Goal: Feedback & Contribution: Contribute content

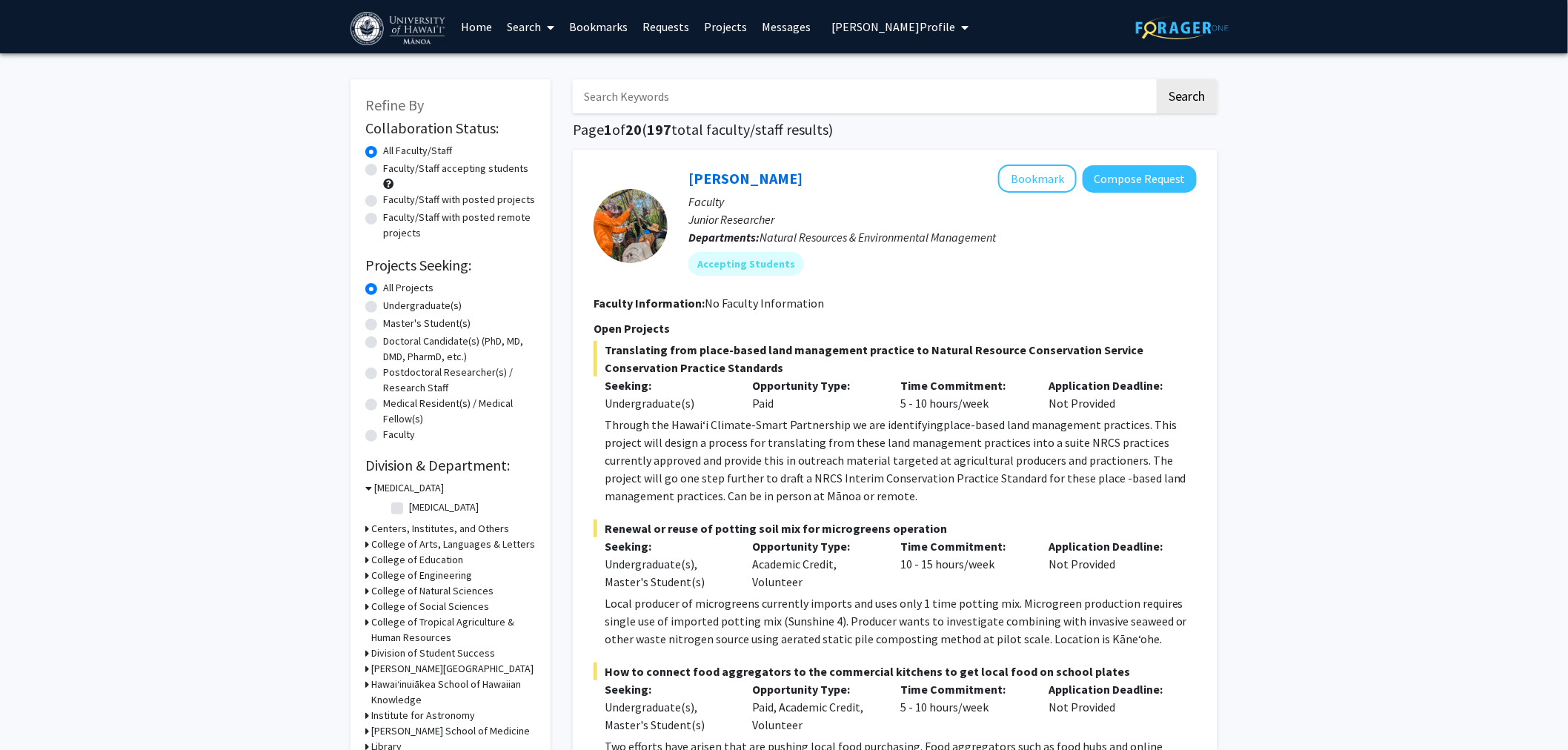
click at [489, 28] on link "Home" at bounding box center [478, 27] width 46 height 52
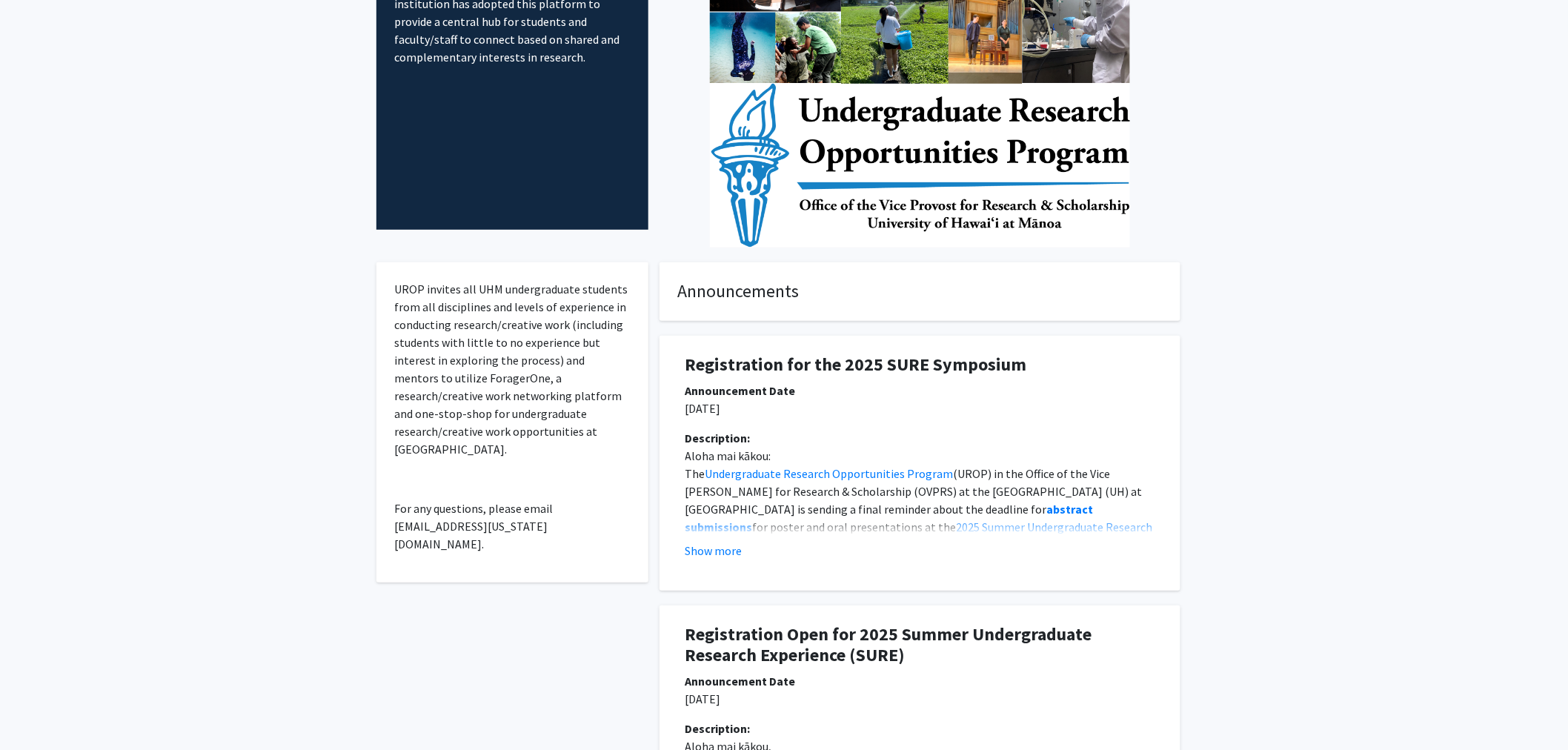
scroll to position [165, 0]
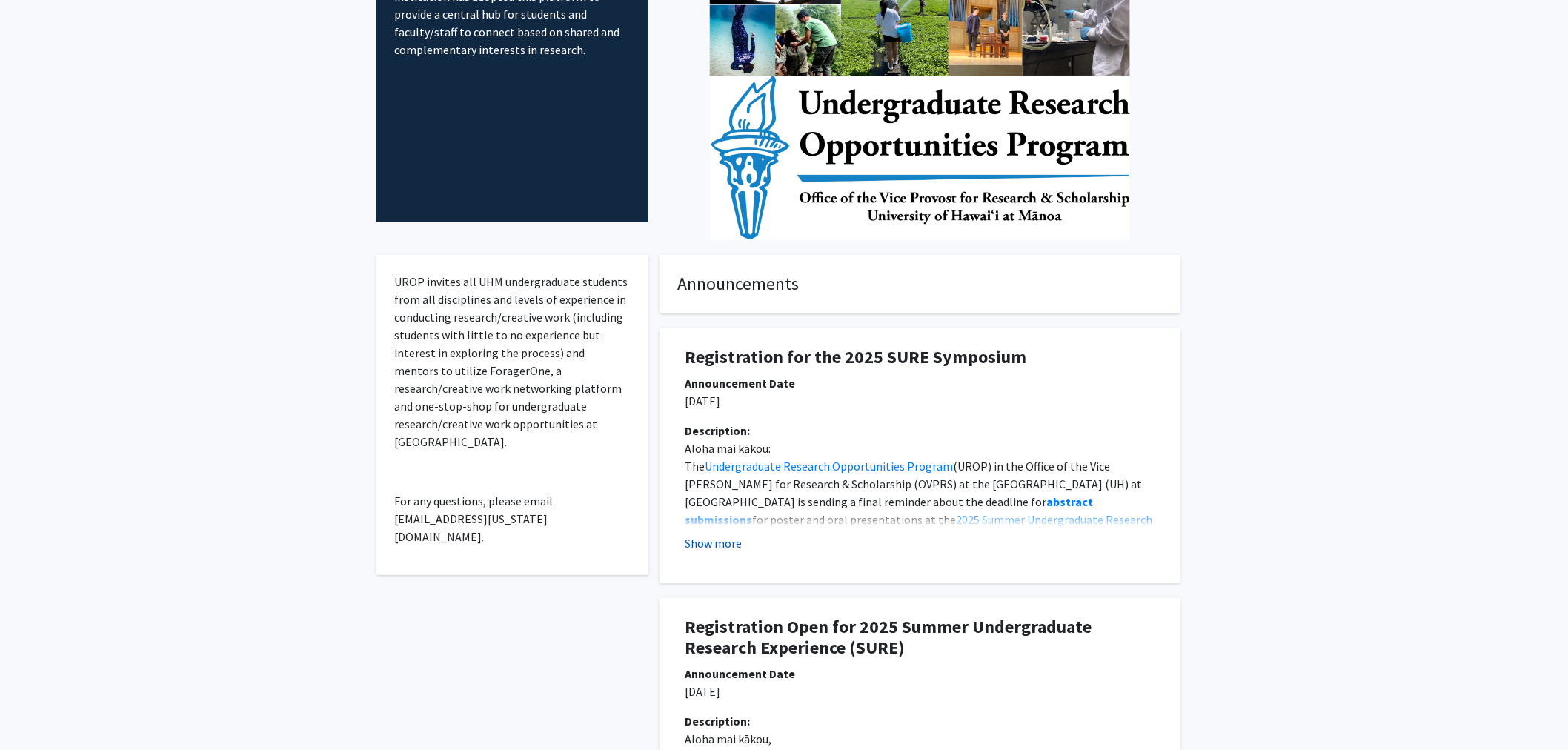
click at [718, 551] on button "Show more" at bounding box center [714, 543] width 57 height 17
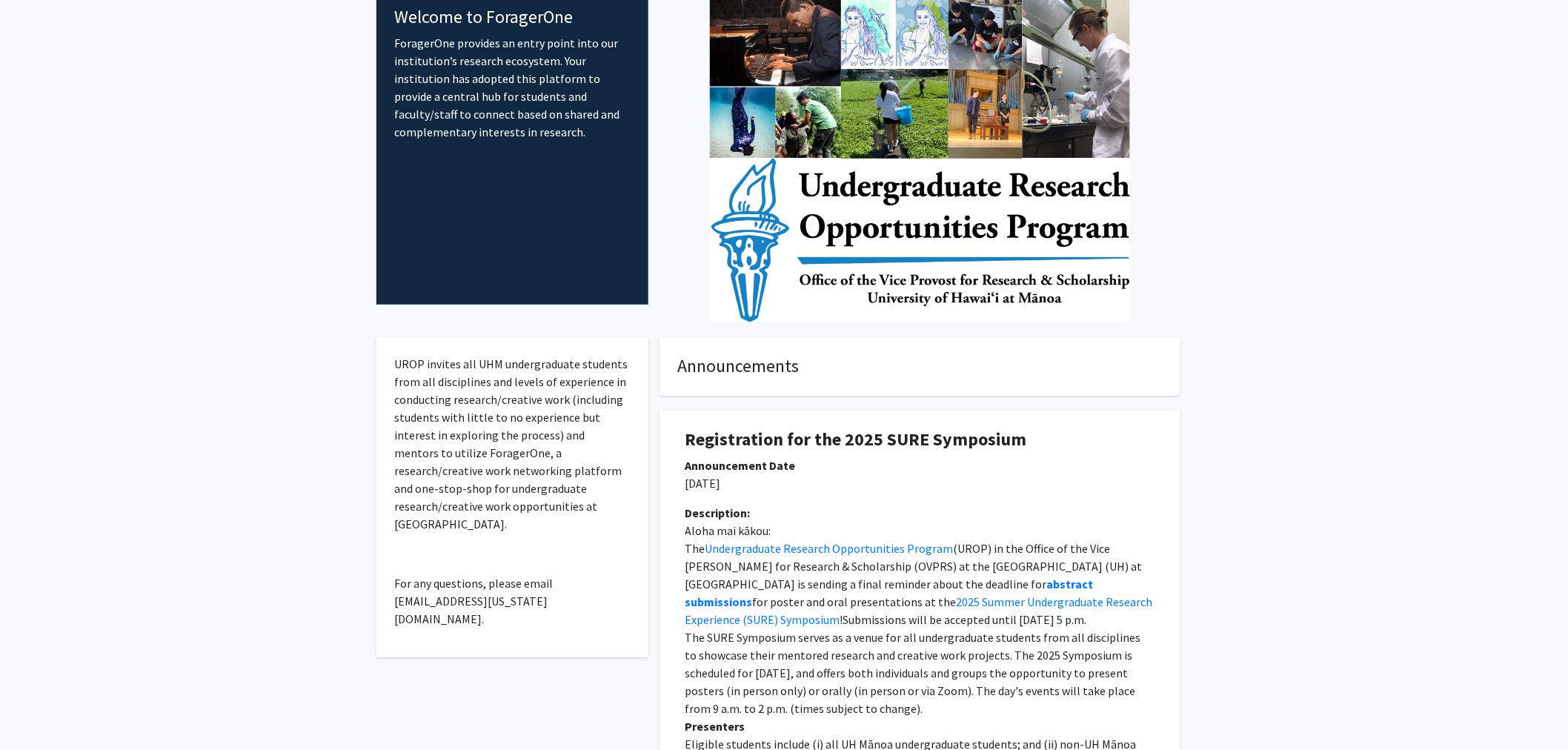
scroll to position [0, 0]
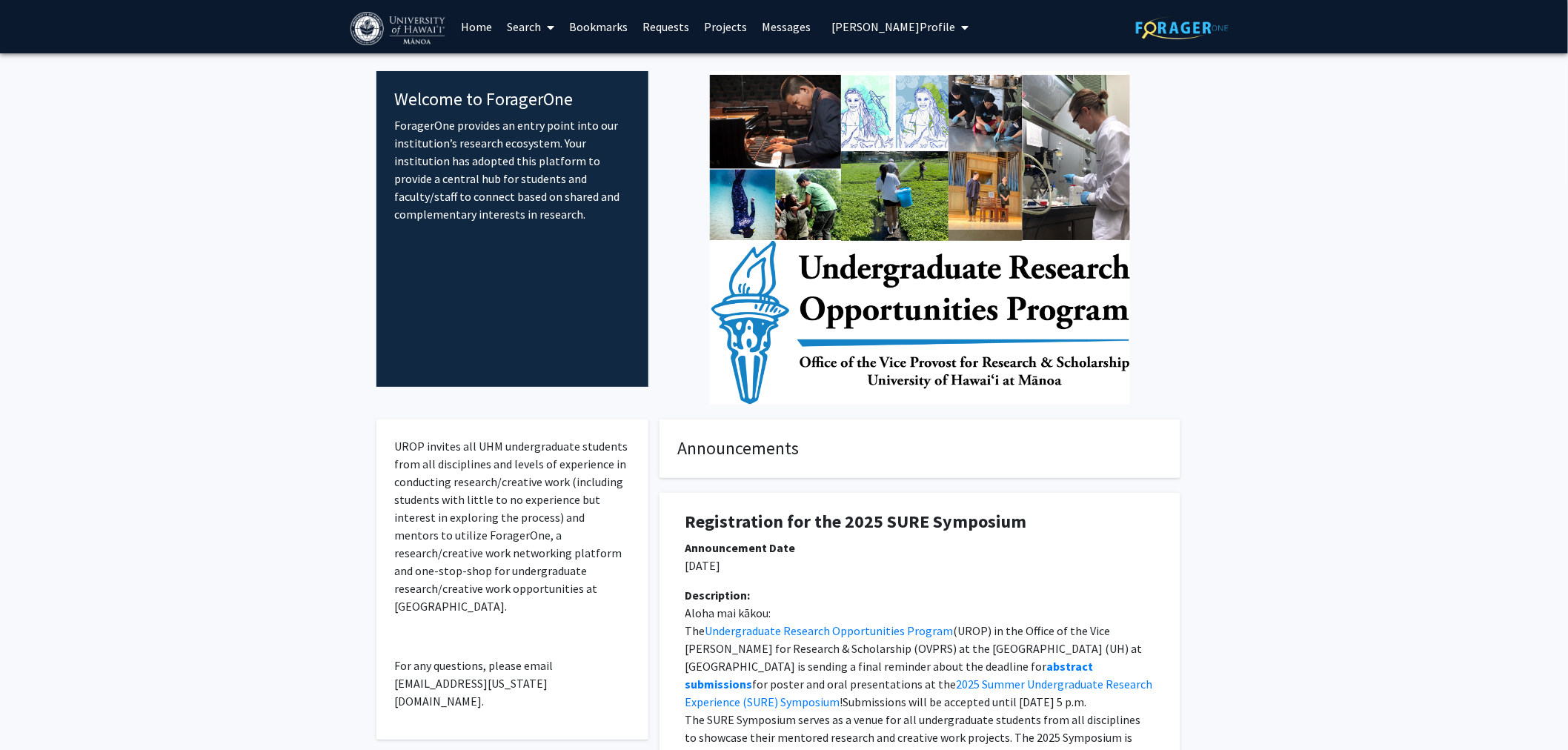
click at [493, 25] on link "Home" at bounding box center [478, 27] width 46 height 52
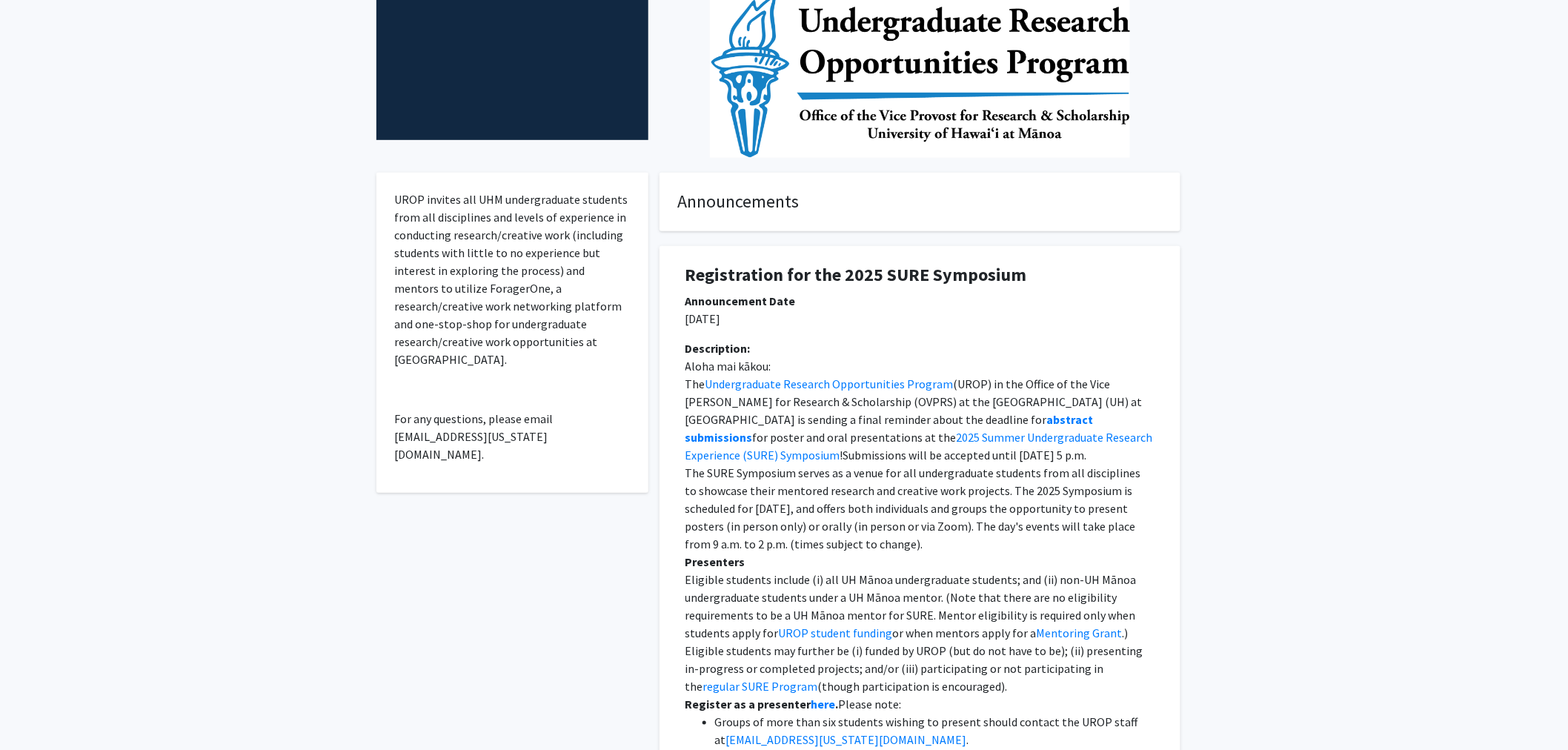
click at [734, 209] on h4 "Announcements" at bounding box center [920, 202] width 484 height 21
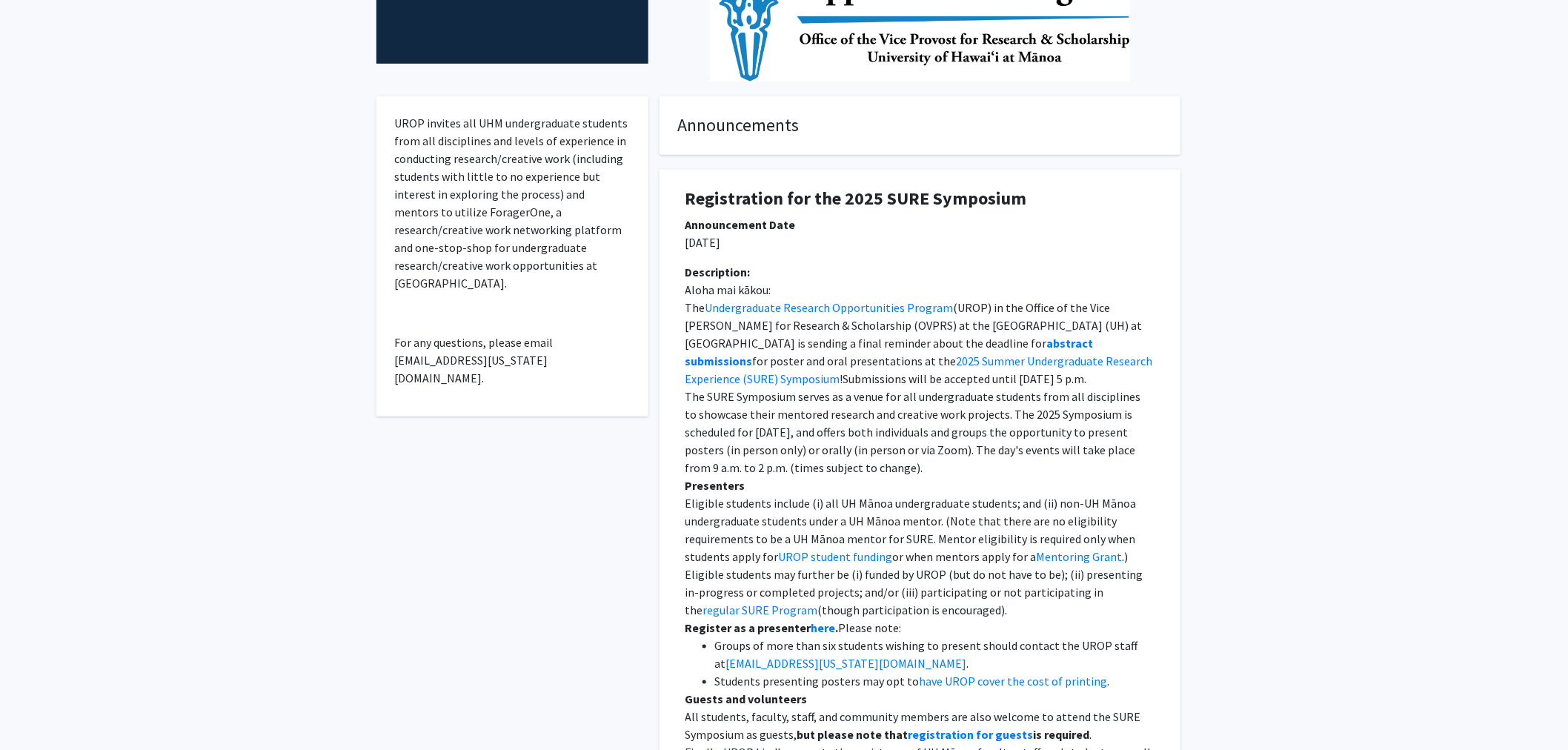
scroll to position [0, 0]
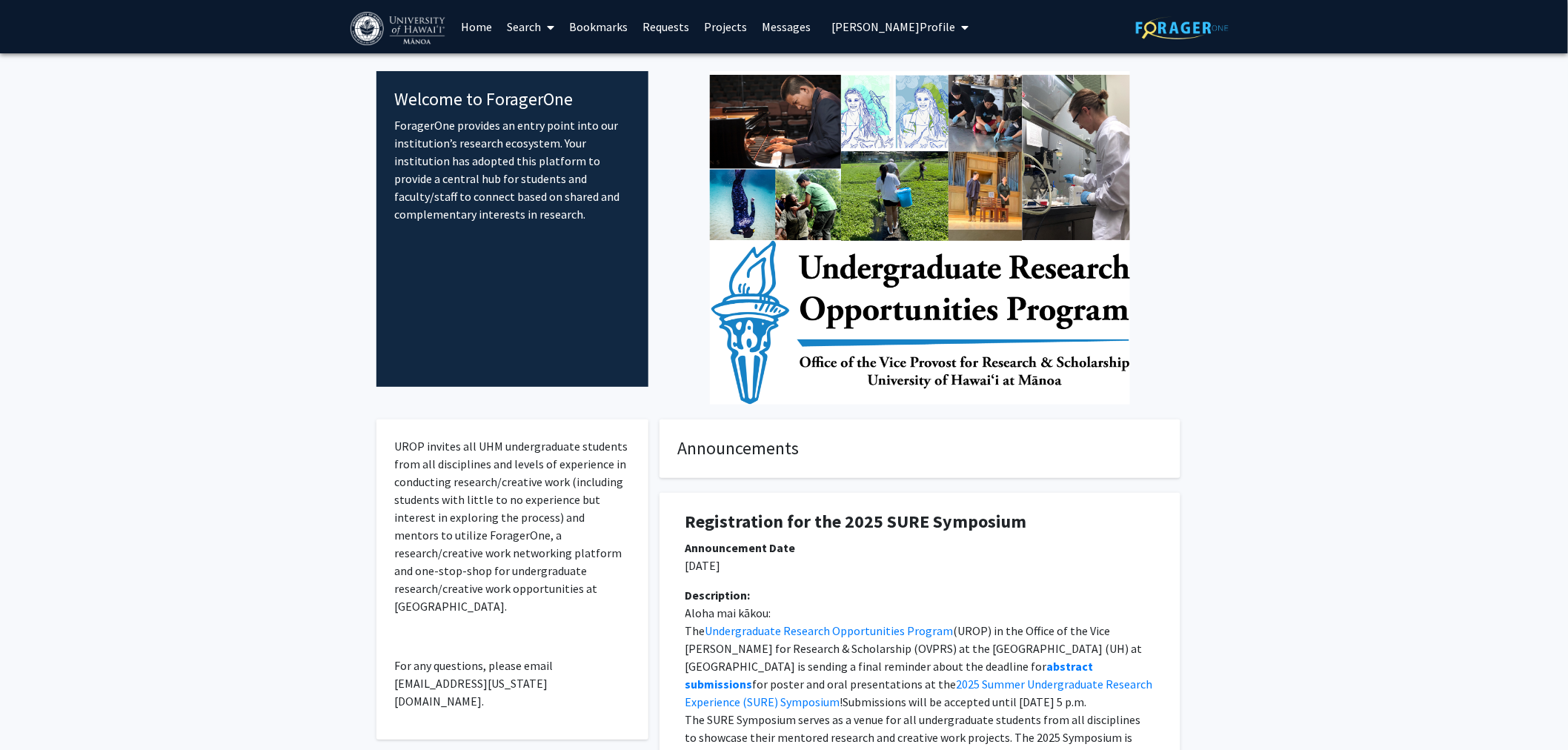
click at [915, 31] on span "Lauree Tam's Profile" at bounding box center [894, 26] width 124 height 15
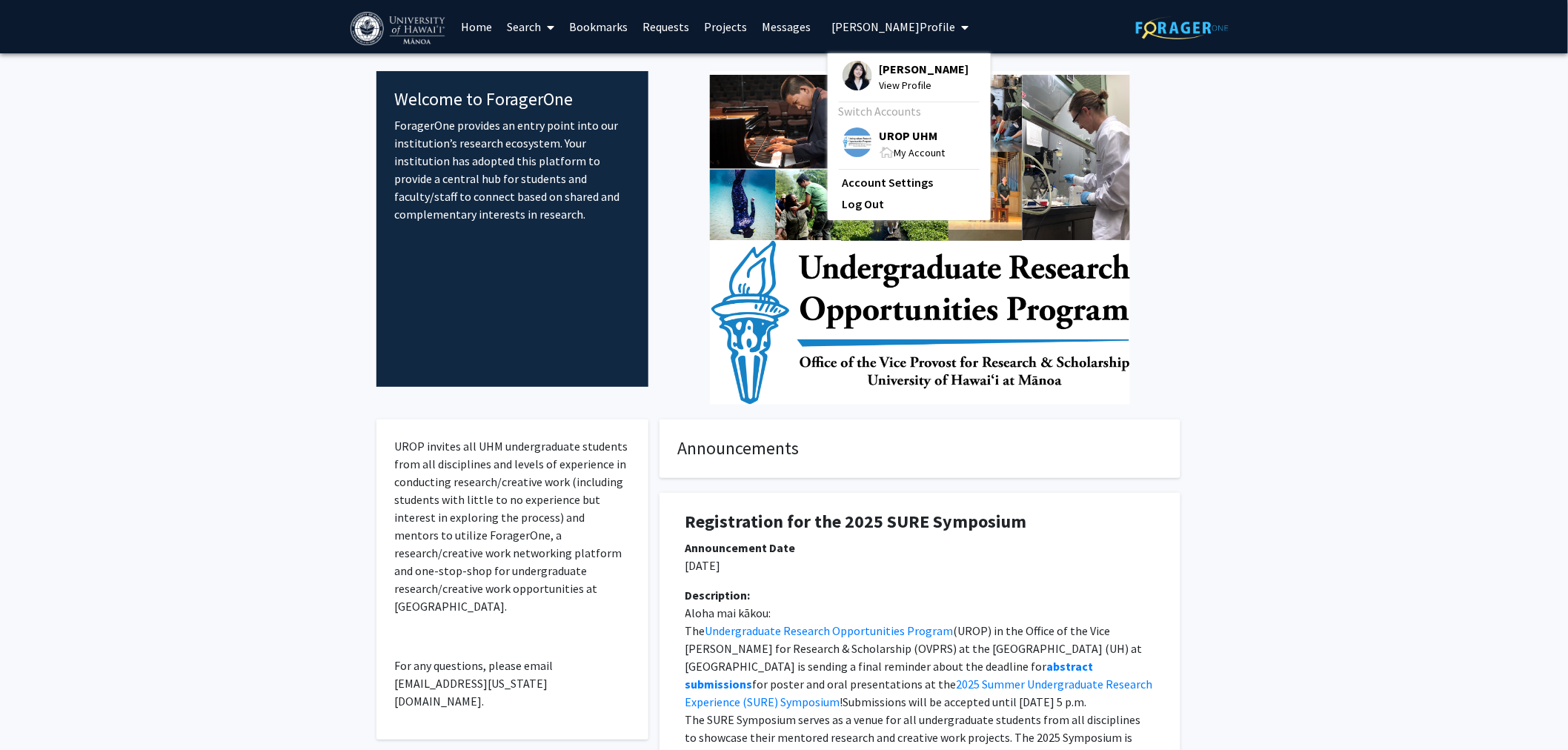
click at [924, 132] on span "UROP UHM" at bounding box center [912, 135] width 66 height 16
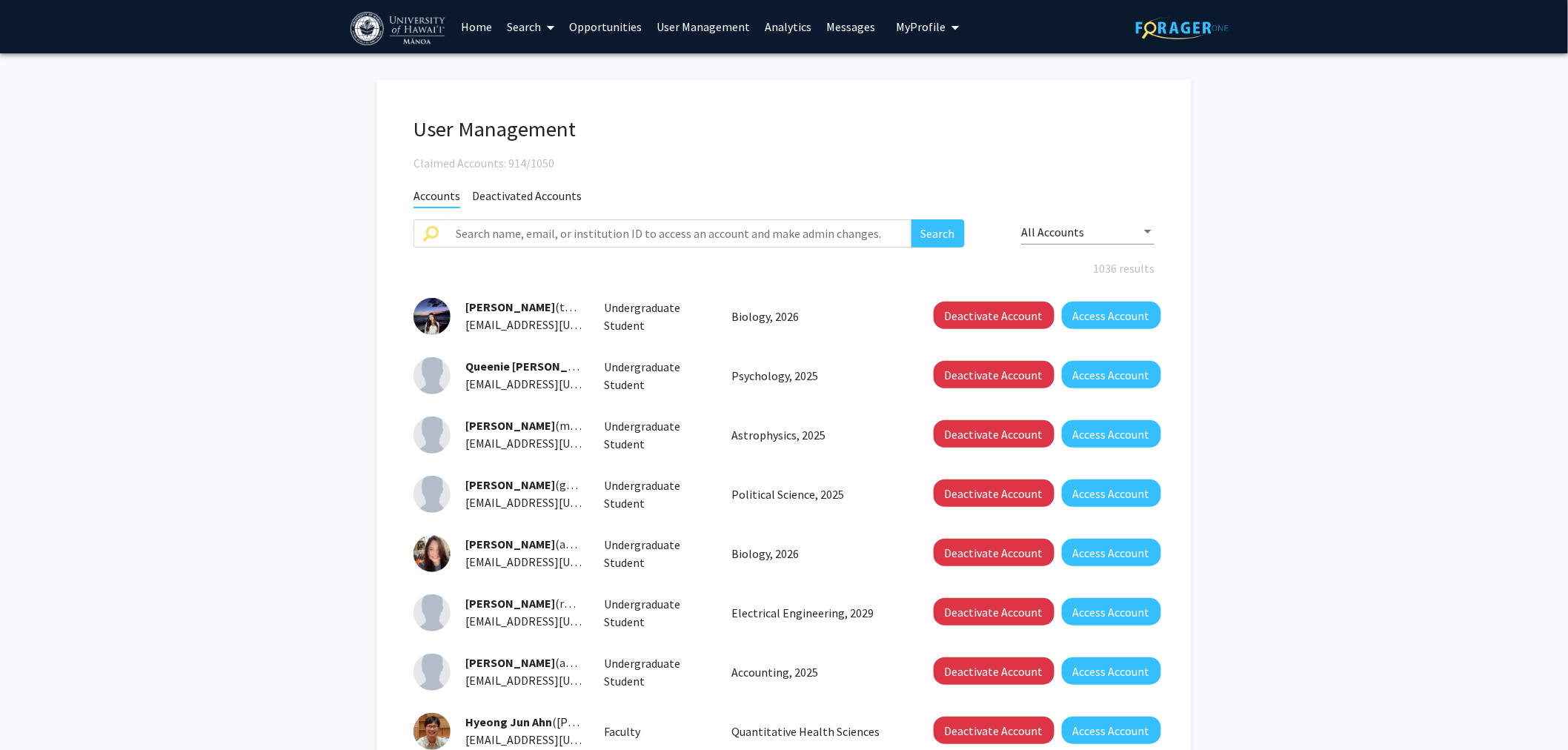
click at [467, 30] on link "Home" at bounding box center [478, 27] width 46 height 52
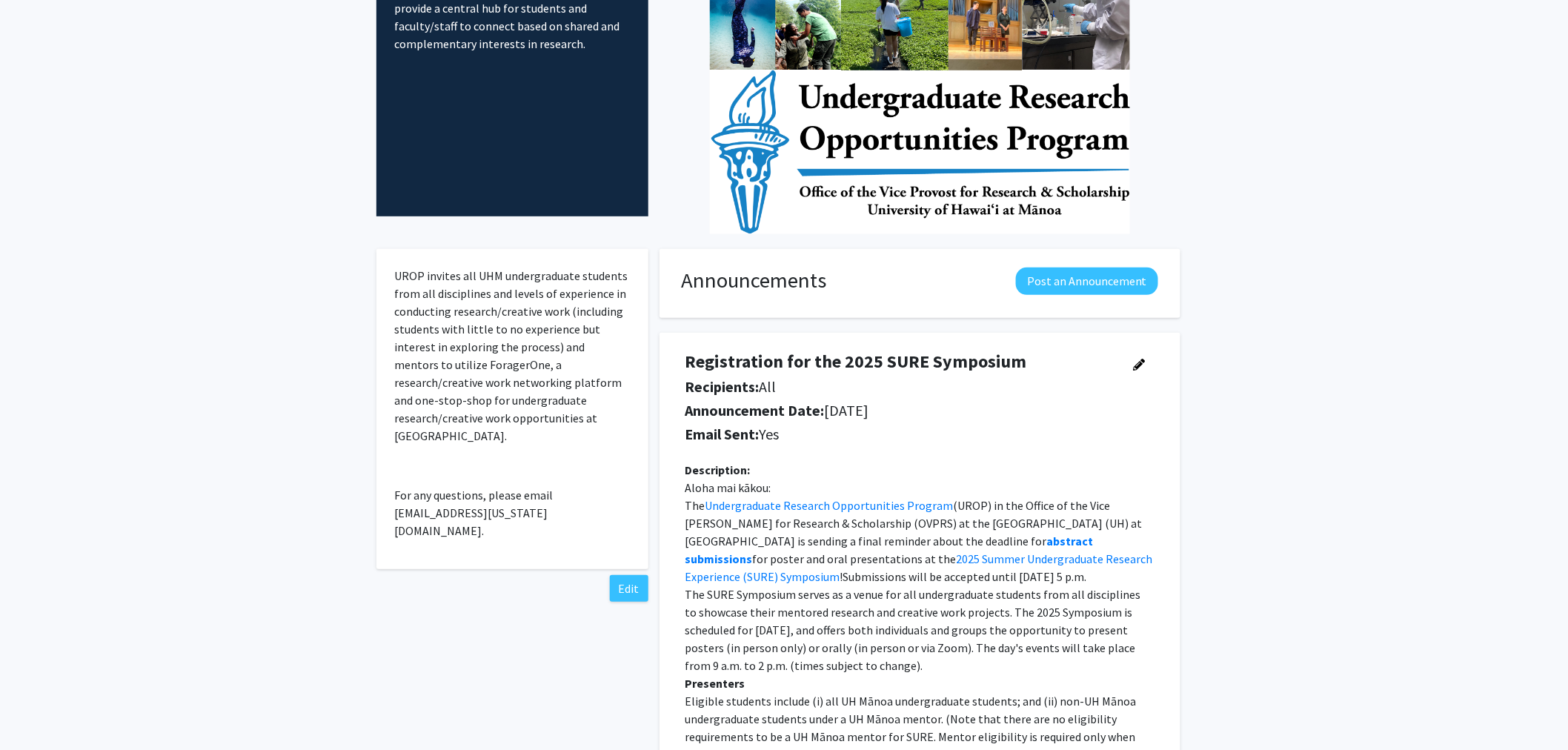
scroll to position [329, 0]
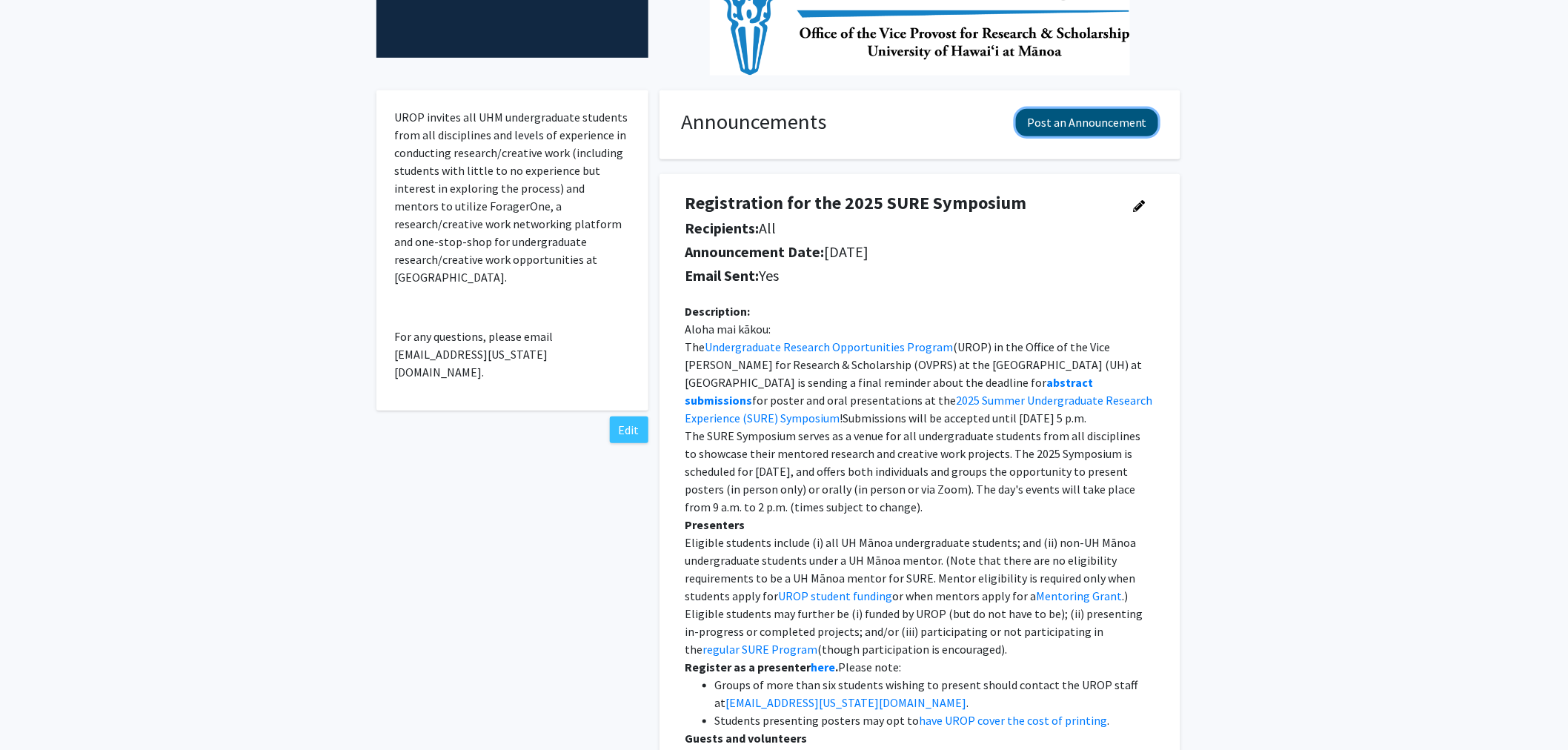
click at [1044, 129] on button "Post an Announcement" at bounding box center [1086, 123] width 142 height 27
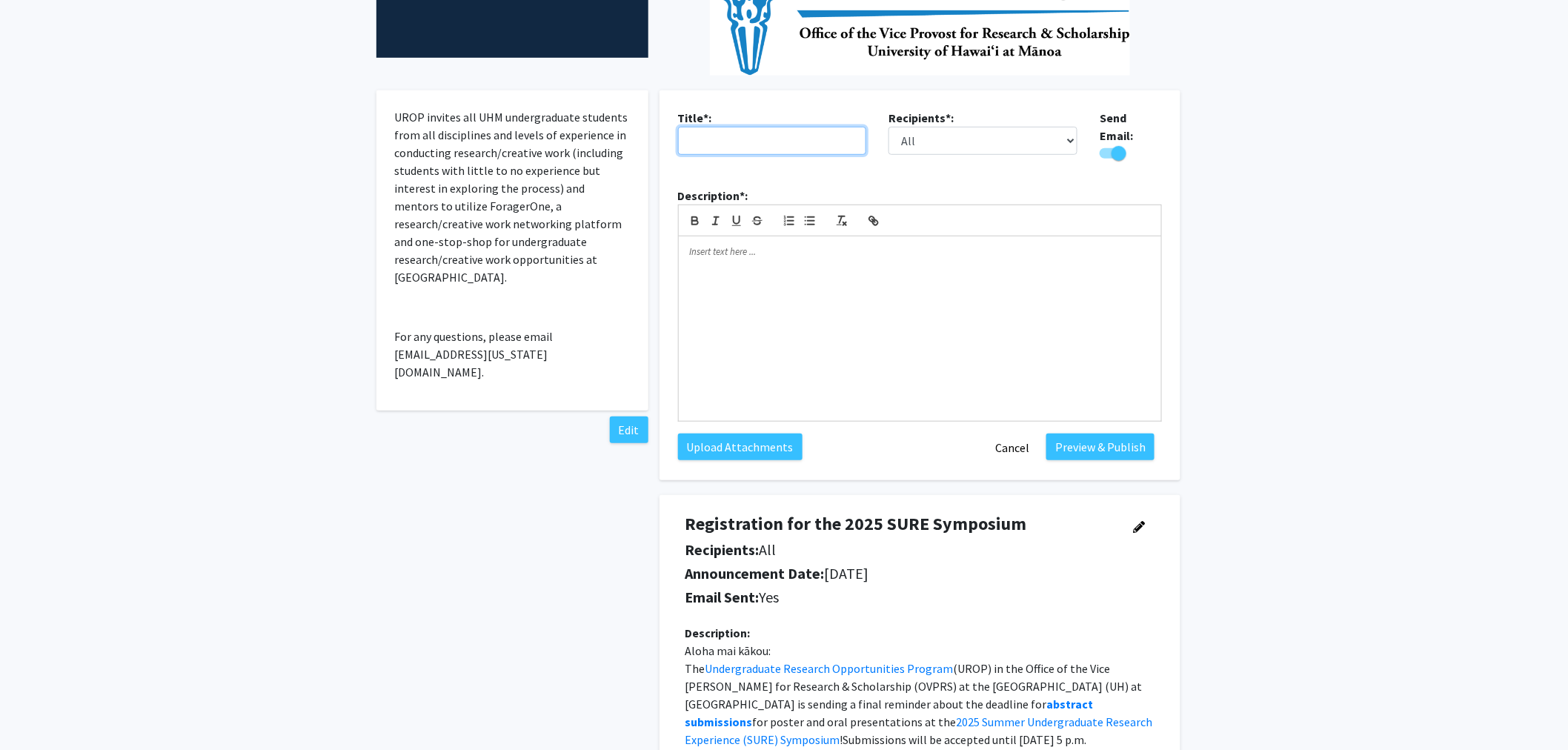
click at [739, 150] on input "text" at bounding box center [772, 140] width 189 height 28
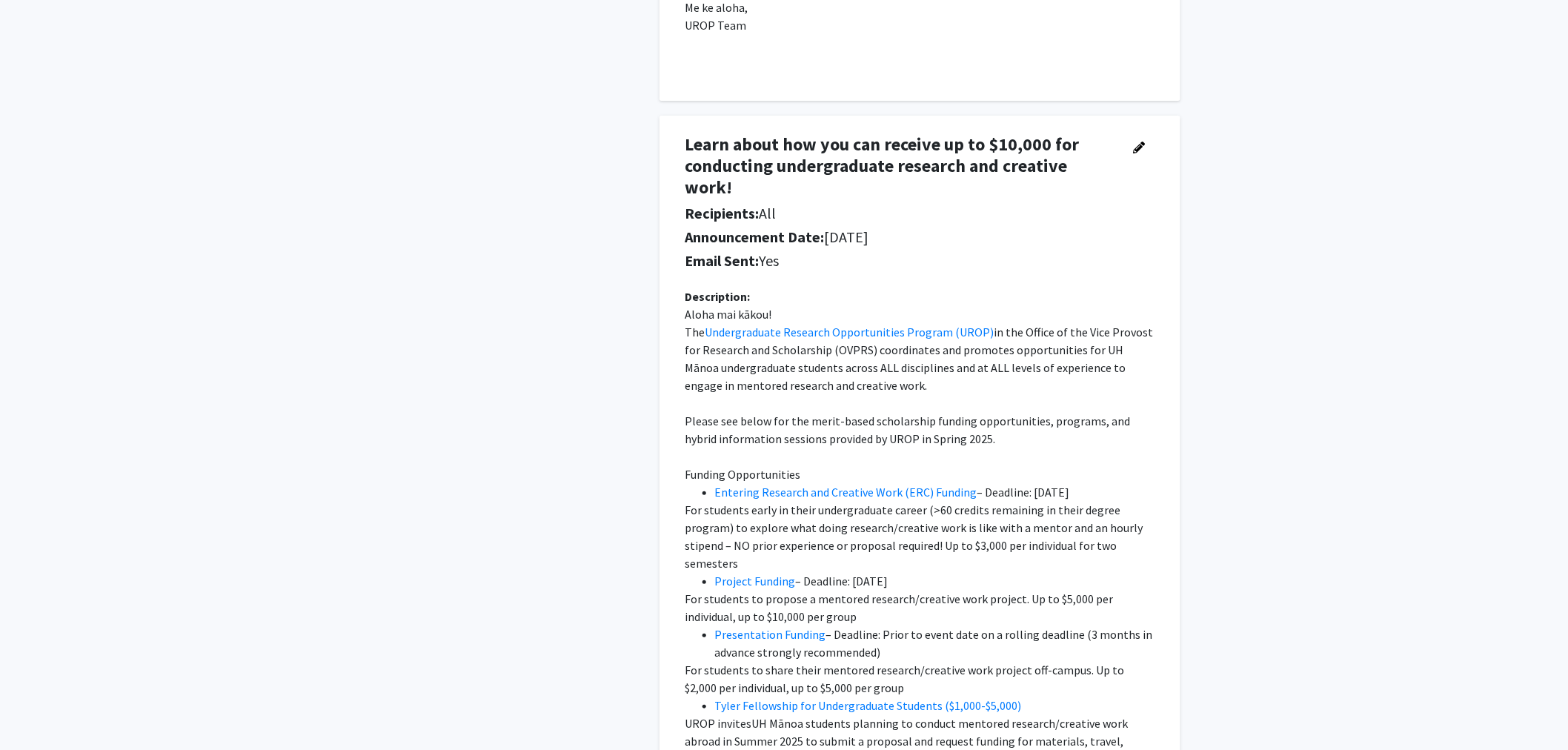
scroll to position [2307, 0]
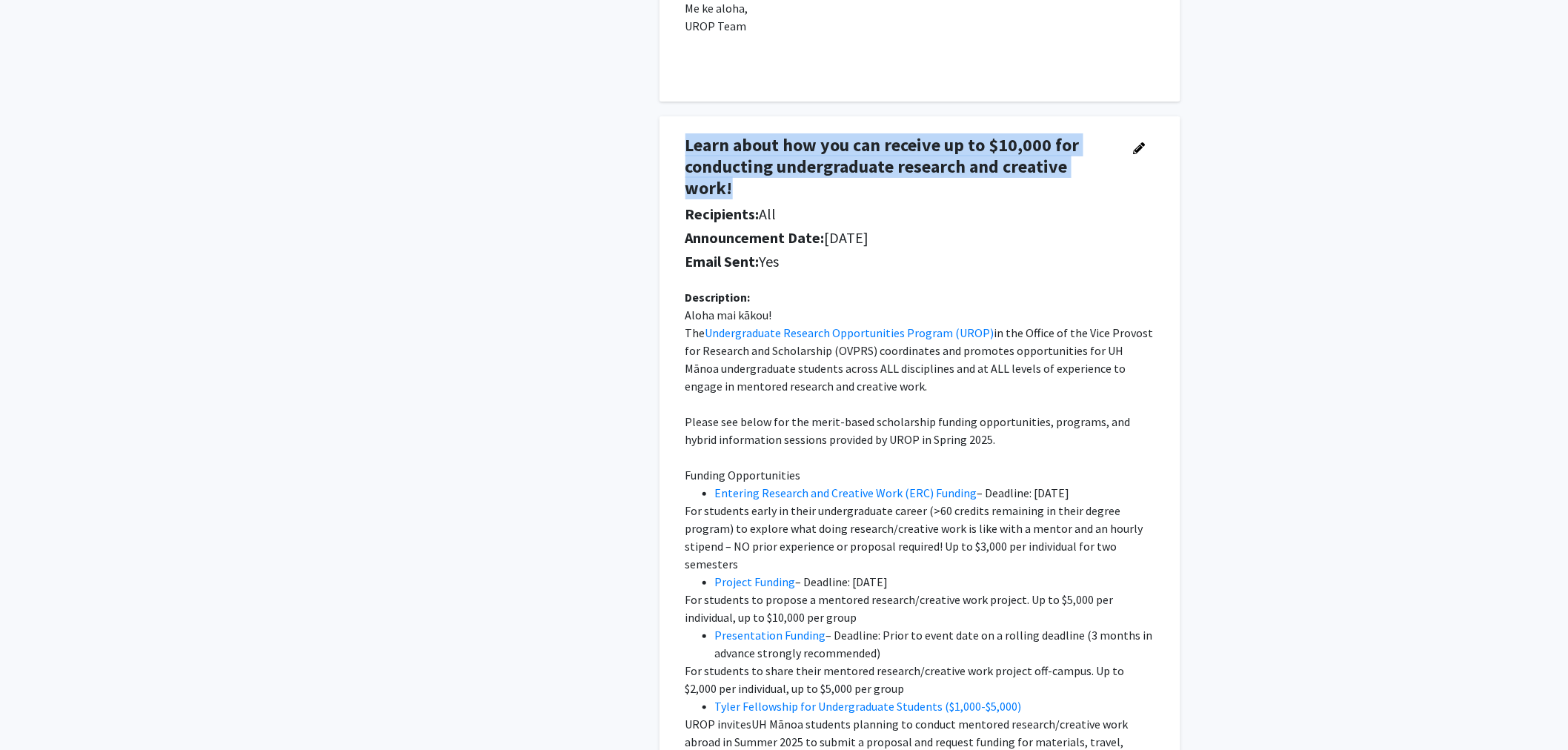
drag, startPoint x: 686, startPoint y: 141, endPoint x: 991, endPoint y: 194, distance: 309.6
click at [991, 194] on h4 "Learn about how you can receive up to $10,000 for conducting undergraduate rese…" at bounding box center [900, 166] width 429 height 64
copy h4 "Learn about how you can receive up to $10,000 for conducting undergraduate rese…"
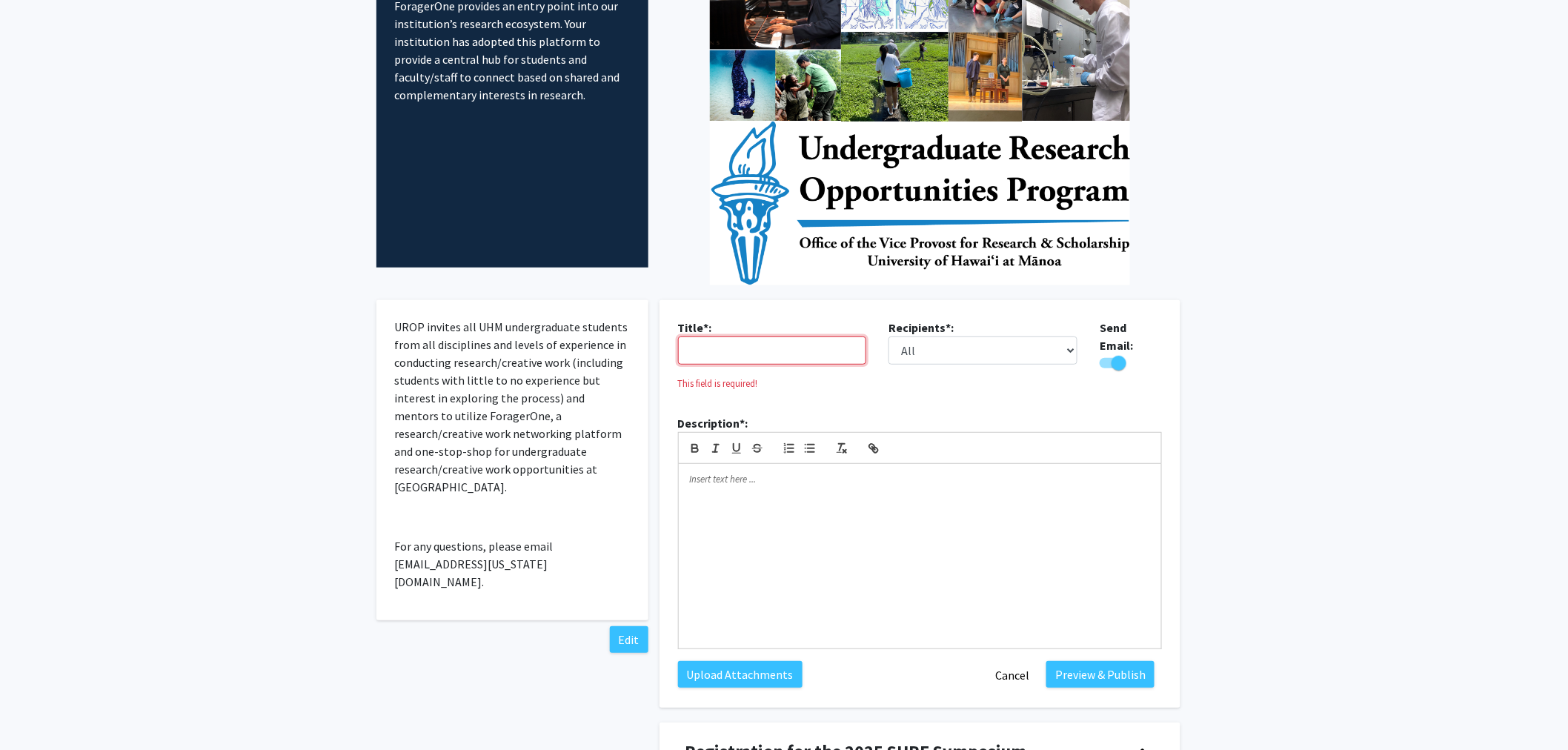
click at [782, 306] on fg-card "Title*: This field is required! Recipients*: All Faculty Students Send Email: D…" at bounding box center [920, 503] width 521 height 407
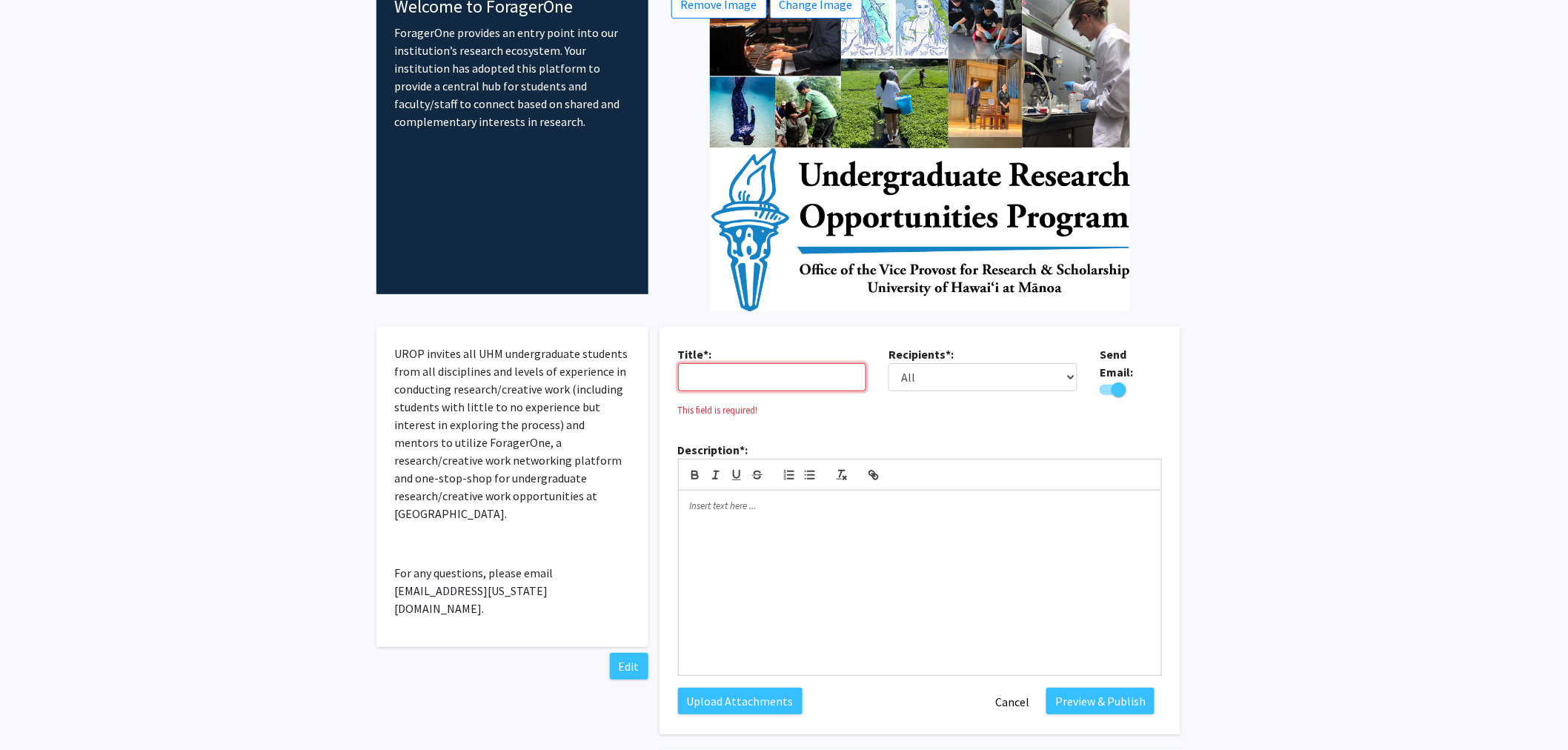
scroll to position [82, 0]
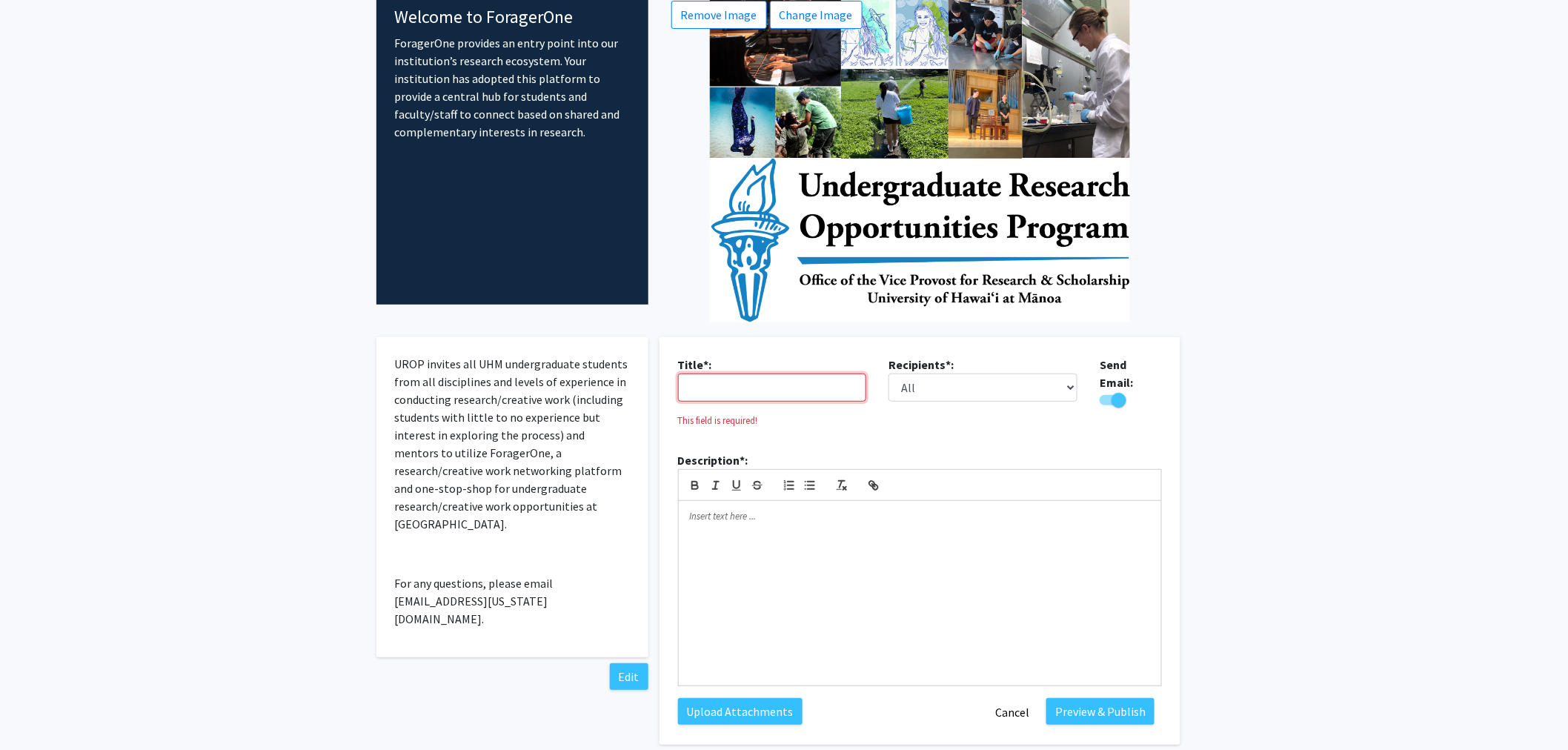
paste input "Learn about how you can receive up to $10,000 for conducting undergraduate rese…"
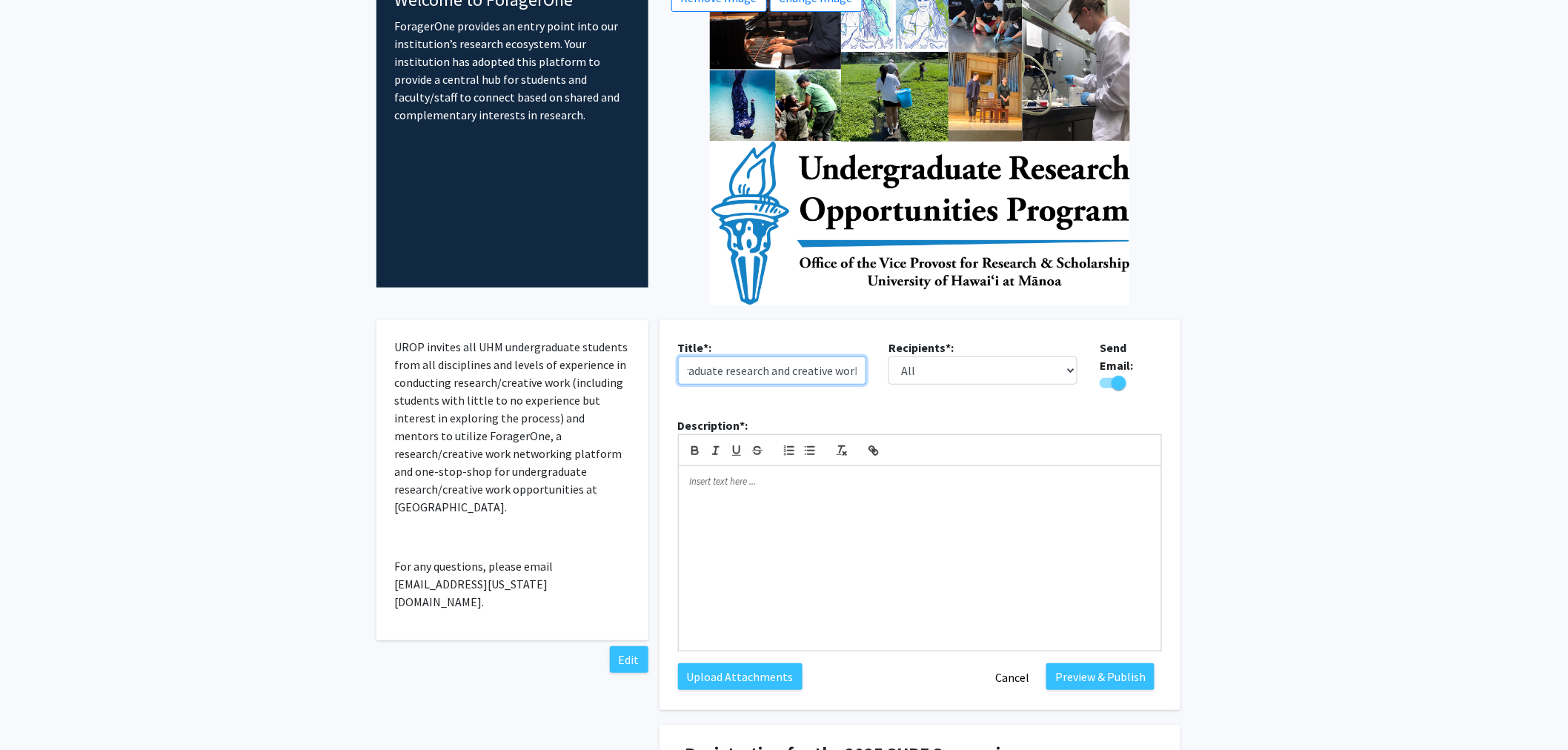
scroll to position [247, 0]
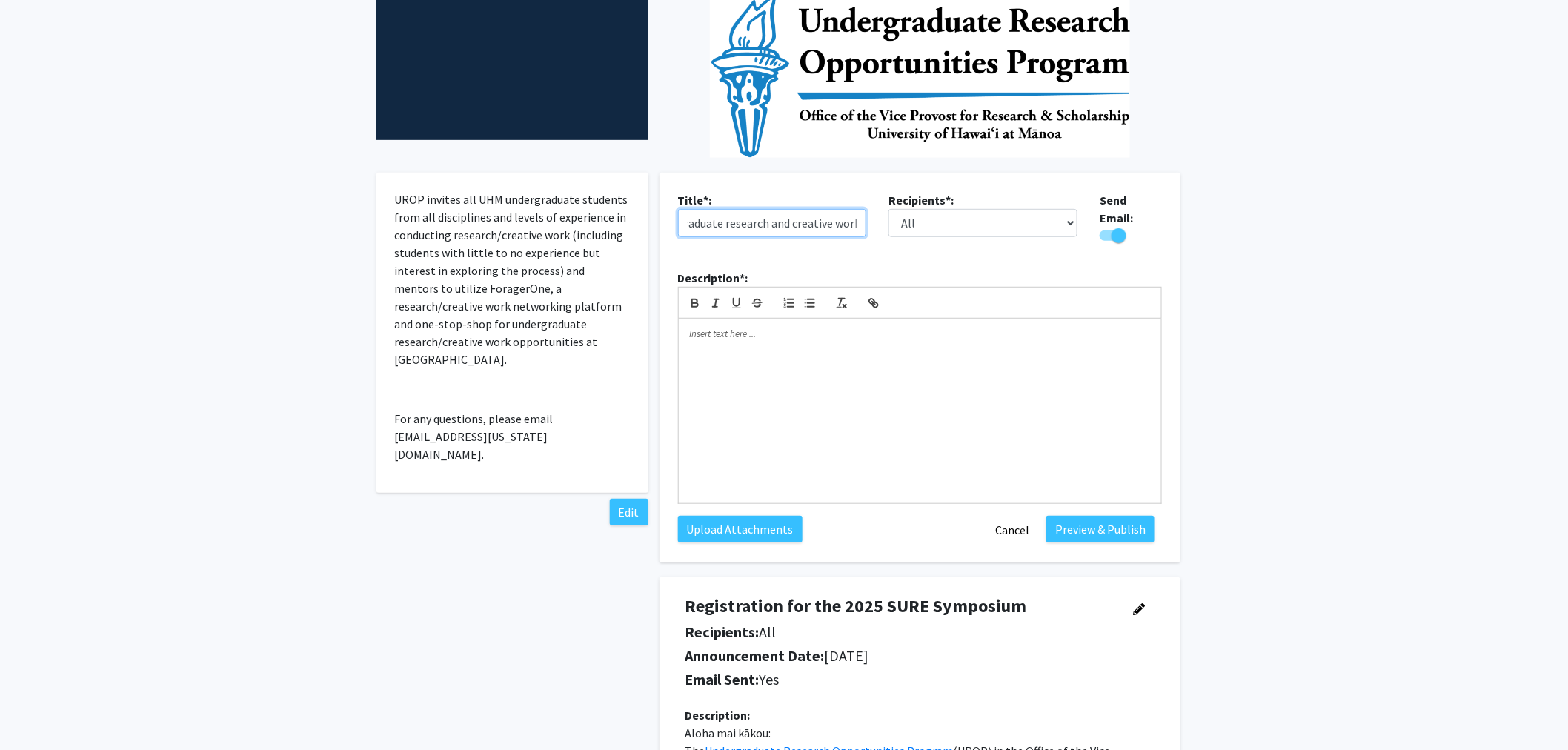
type input "Learn about how you can receive up to $10,000 for conducting undergraduate rese…"
drag, startPoint x: 929, startPoint y: 224, endPoint x: 936, endPoint y: 233, distance: 11.4
click at [929, 232] on select "All Faculty Students" at bounding box center [983, 223] width 189 height 28
click at [889, 209] on select "All Faculty Students" at bounding box center [983, 223] width 189 height 28
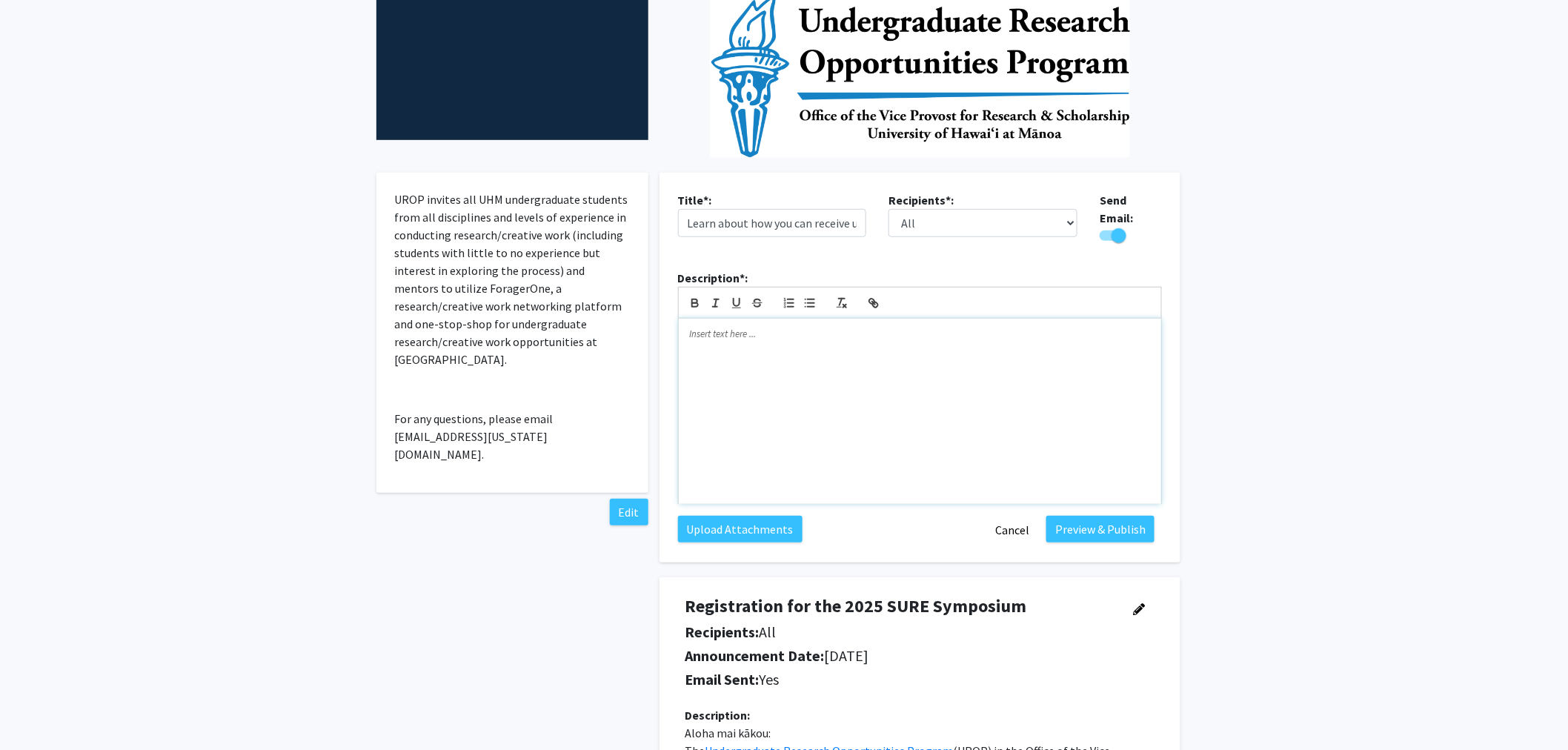
click at [735, 339] on div at bounding box center [920, 411] width 483 height 186
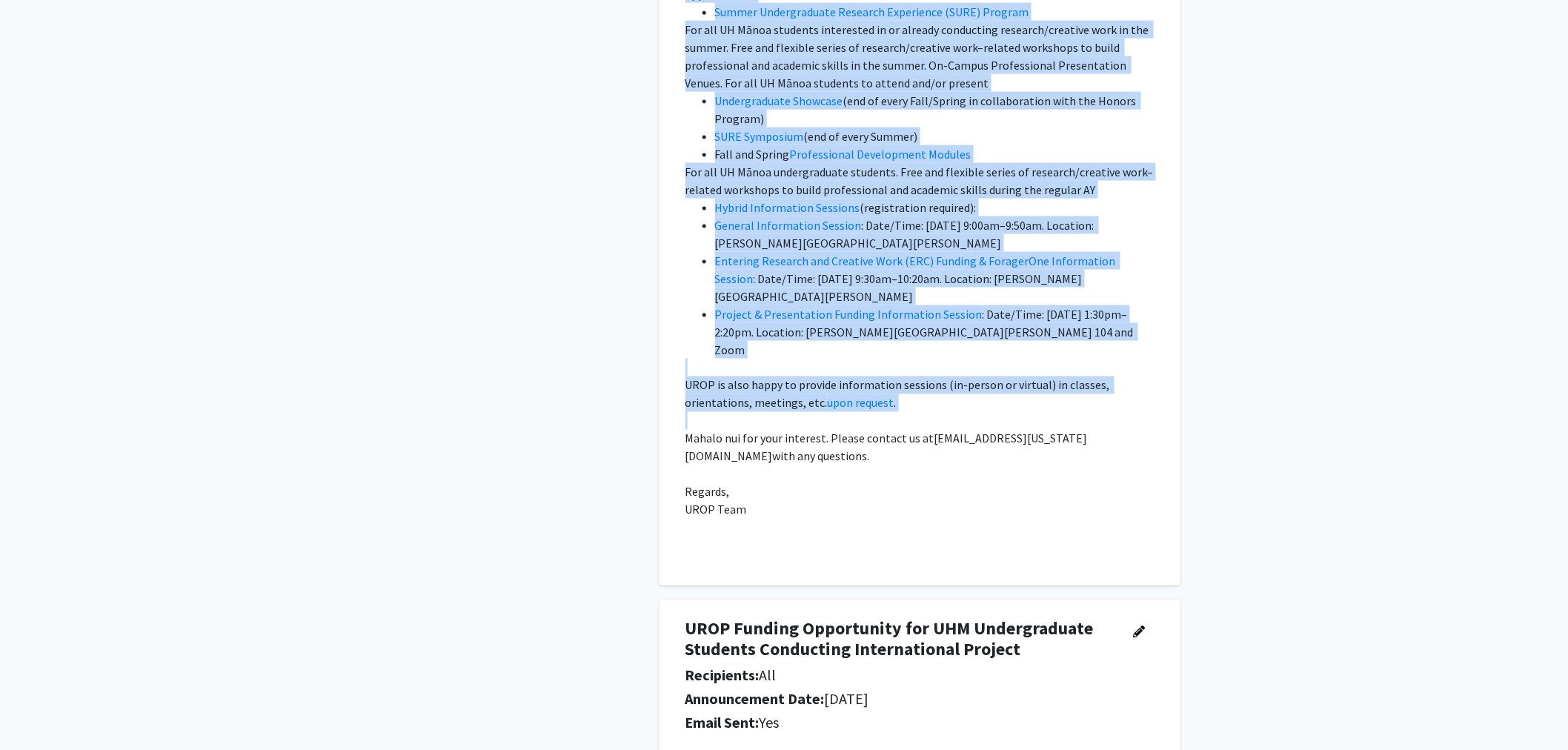
scroll to position [3213, 0]
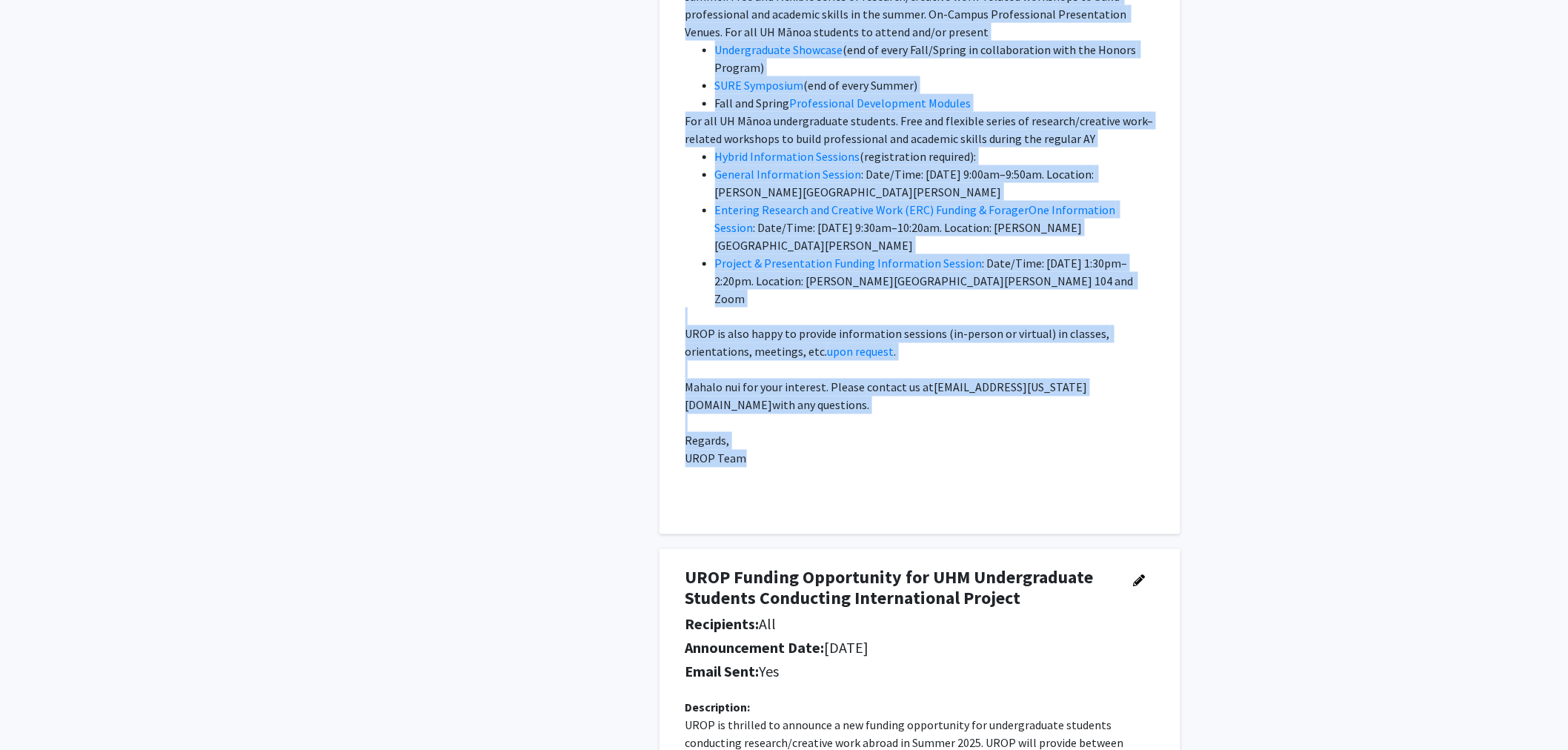
drag, startPoint x: 686, startPoint y: 41, endPoint x: 966, endPoint y: 395, distance: 451.3
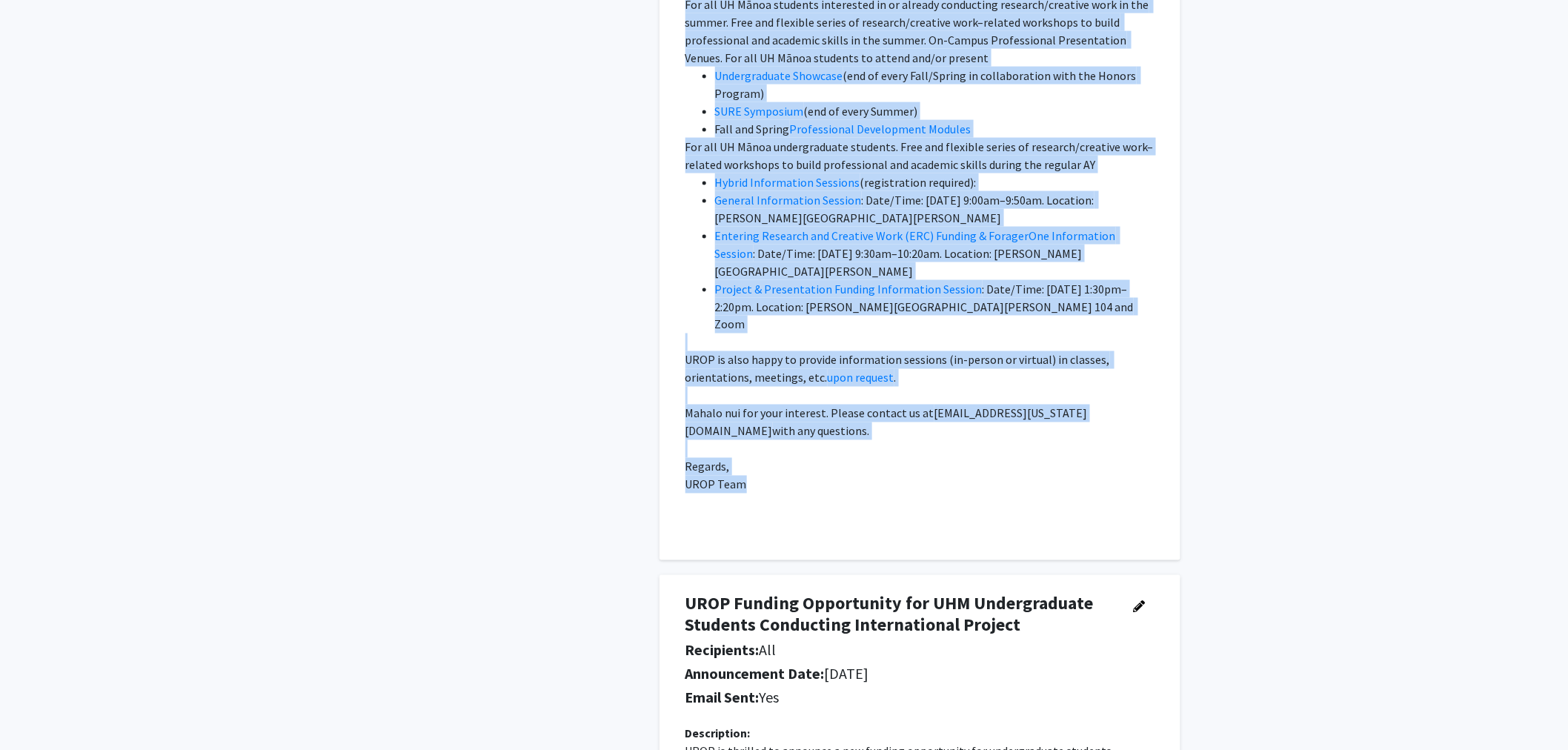
copy p "Aloha mai kākou! The Undergraduate Research Opportunities Program (UROP) in the…"
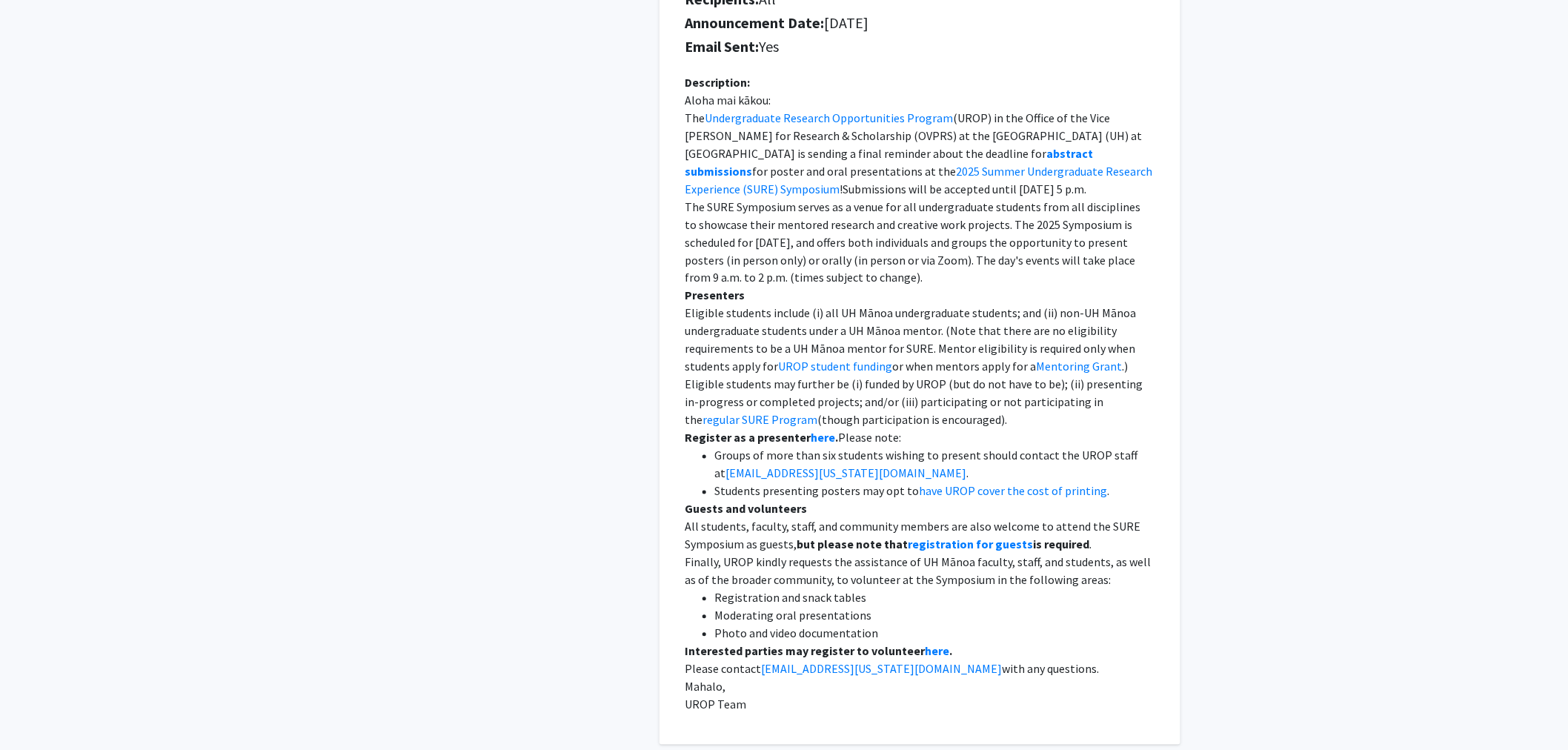
scroll to position [411, 0]
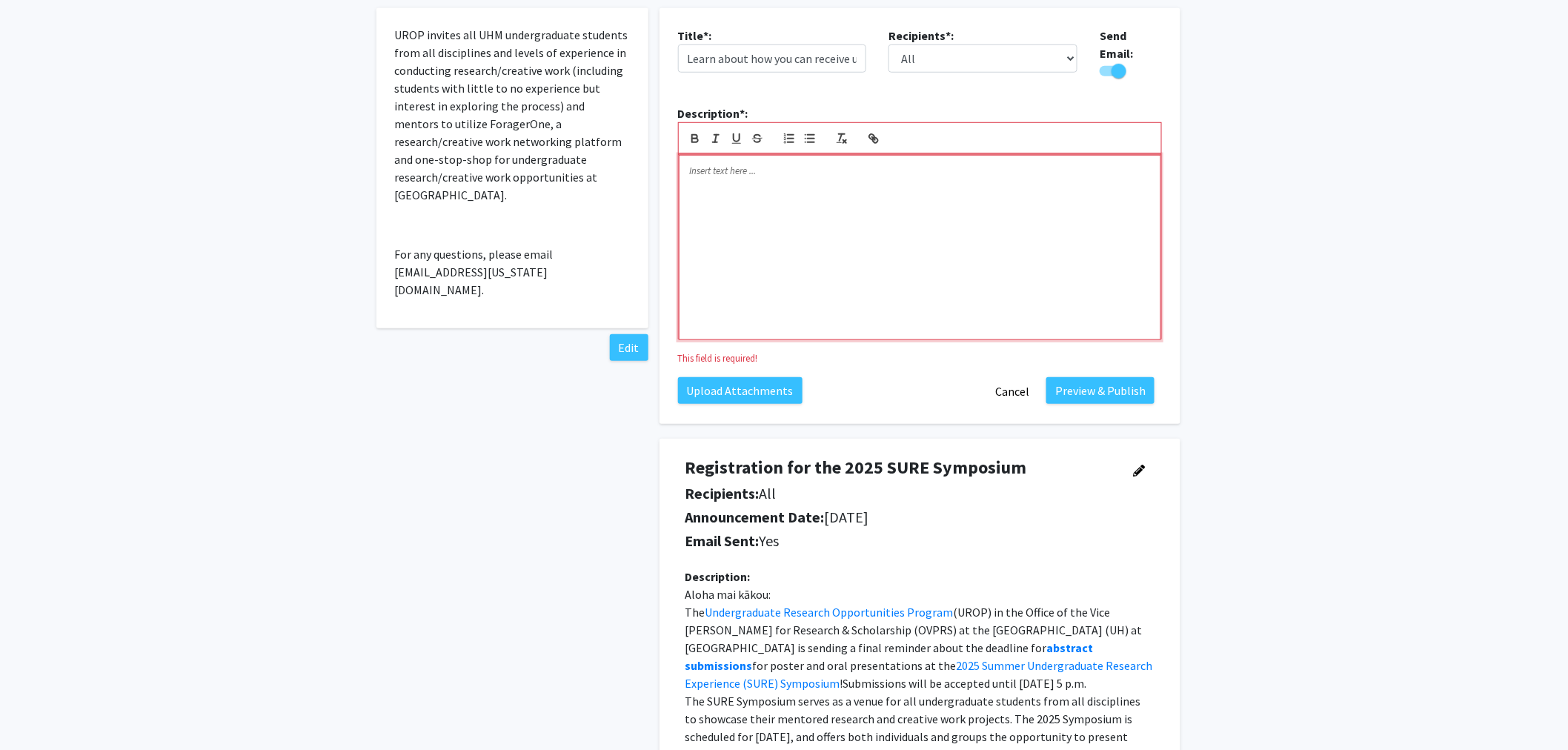
click at [867, 226] on div at bounding box center [920, 248] width 483 height 186
click at [750, 168] on p at bounding box center [920, 171] width 459 height 14
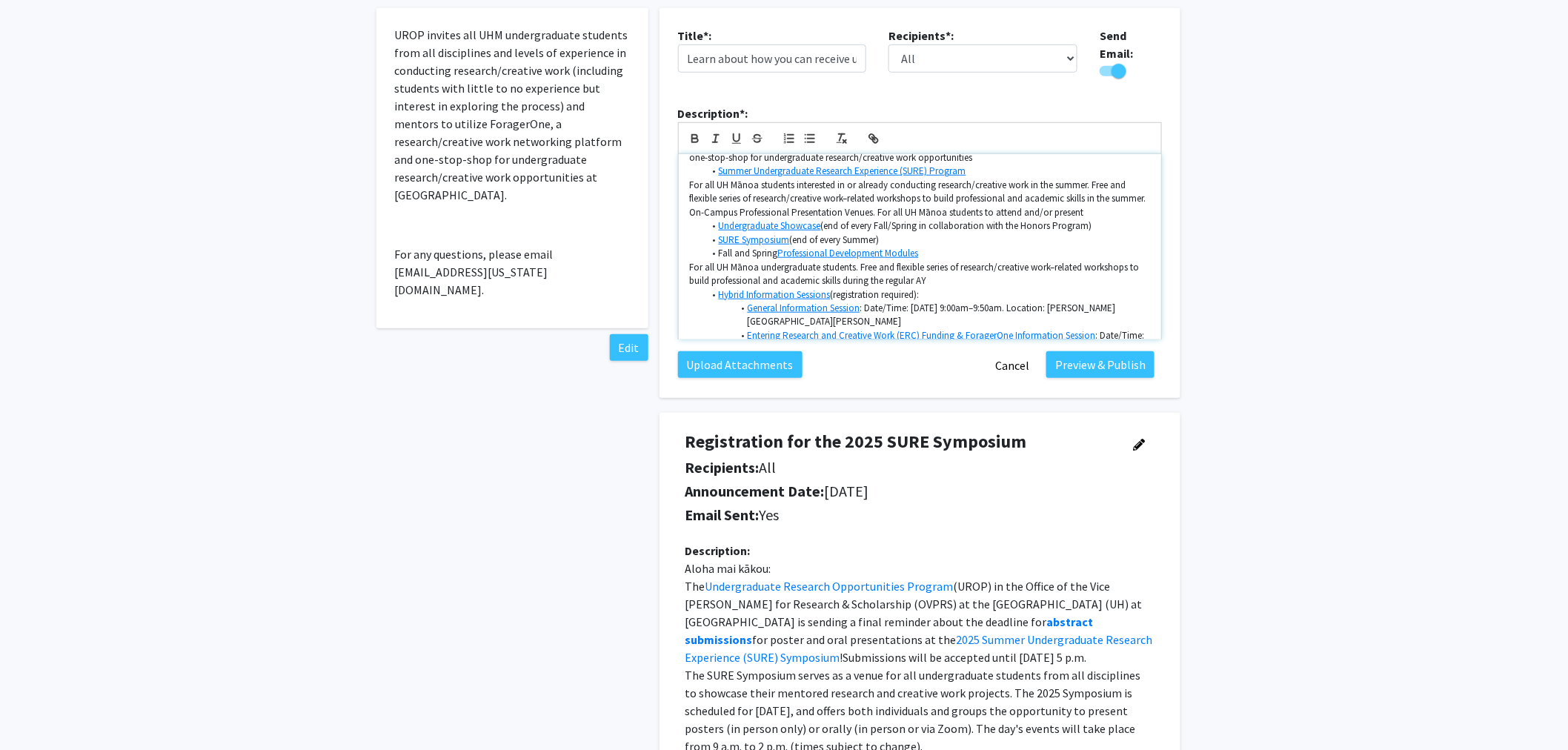
scroll to position [379, 0]
click at [964, 303] on li "General Information Session : Date/Time: Tuesday, January 28, 9:00am–9:50am. Lo…" at bounding box center [927, 316] width 446 height 27
drag, startPoint x: 991, startPoint y: 299, endPoint x: 953, endPoint y: 299, distance: 38.0
click at [953, 303] on li "General Information Session : Date/Time: Tuesday, January 28, 9:00am–9:50am. Lo…" at bounding box center [927, 316] width 446 height 27
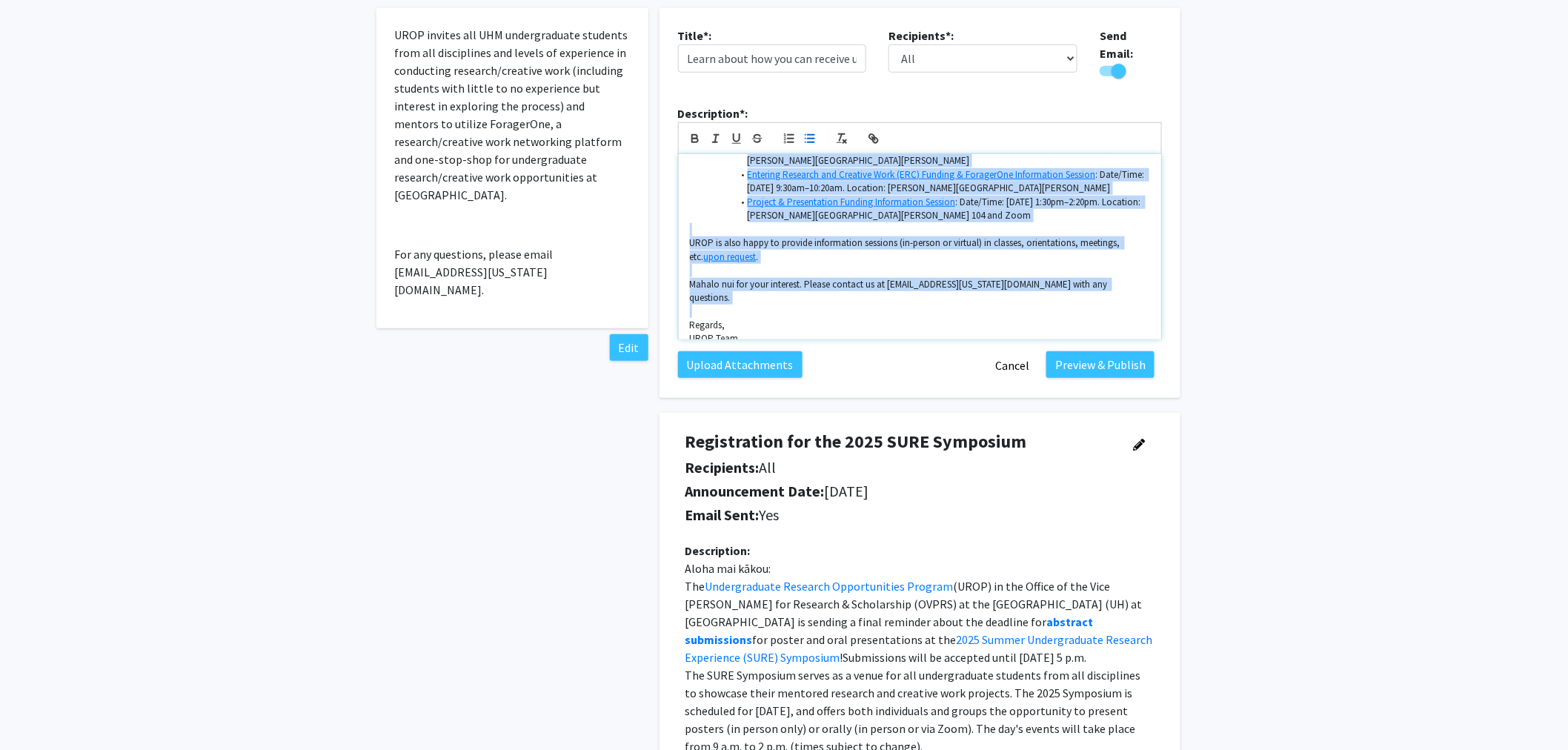
scroll to position [544, 0]
drag, startPoint x: 687, startPoint y: 161, endPoint x: 953, endPoint y: 313, distance: 306.4
click at [953, 313] on div "Aloha mai kākou! The Undergraduate Research Opportunities Program (UROP) in the…" at bounding box center [920, 247] width 483 height 186
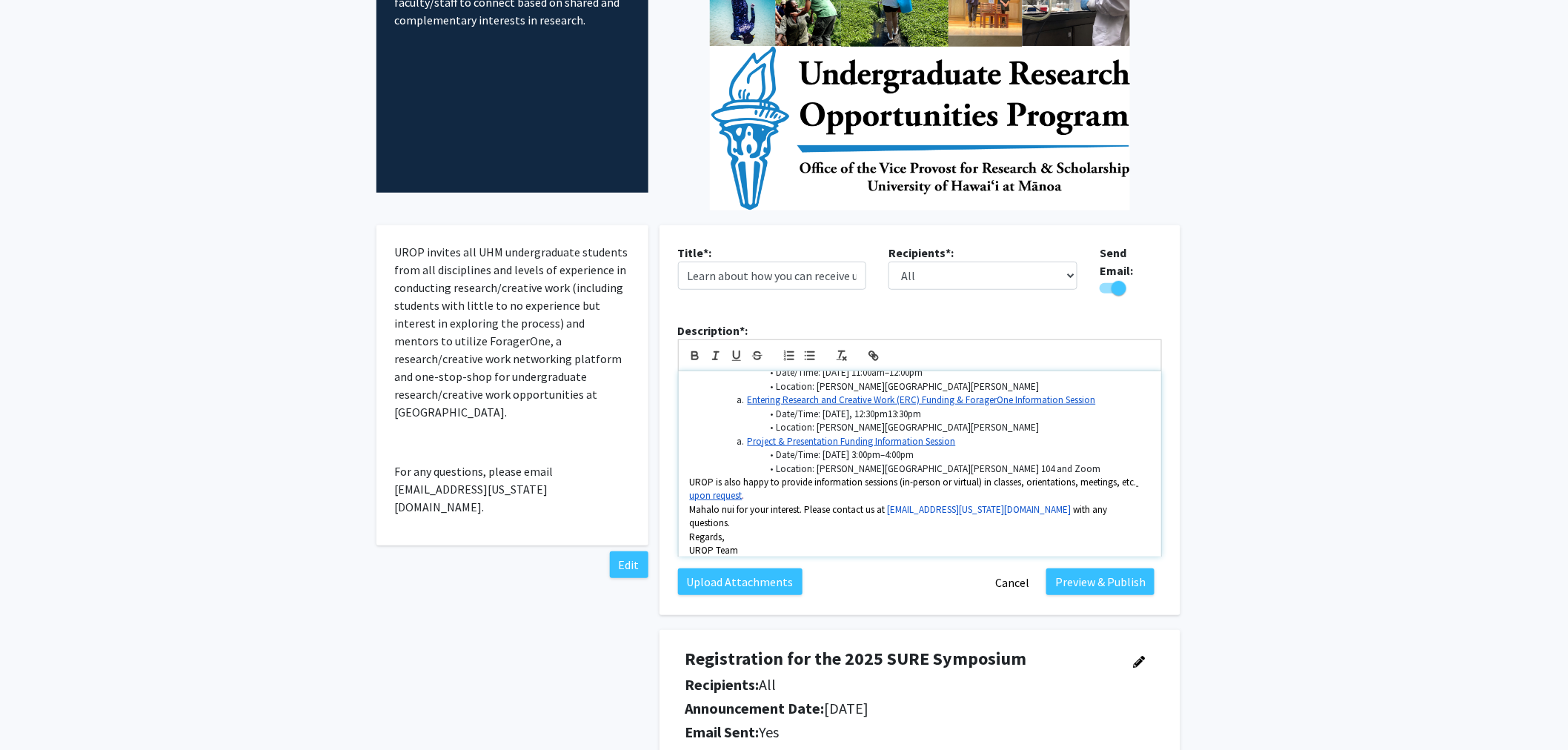
scroll to position [165, 0]
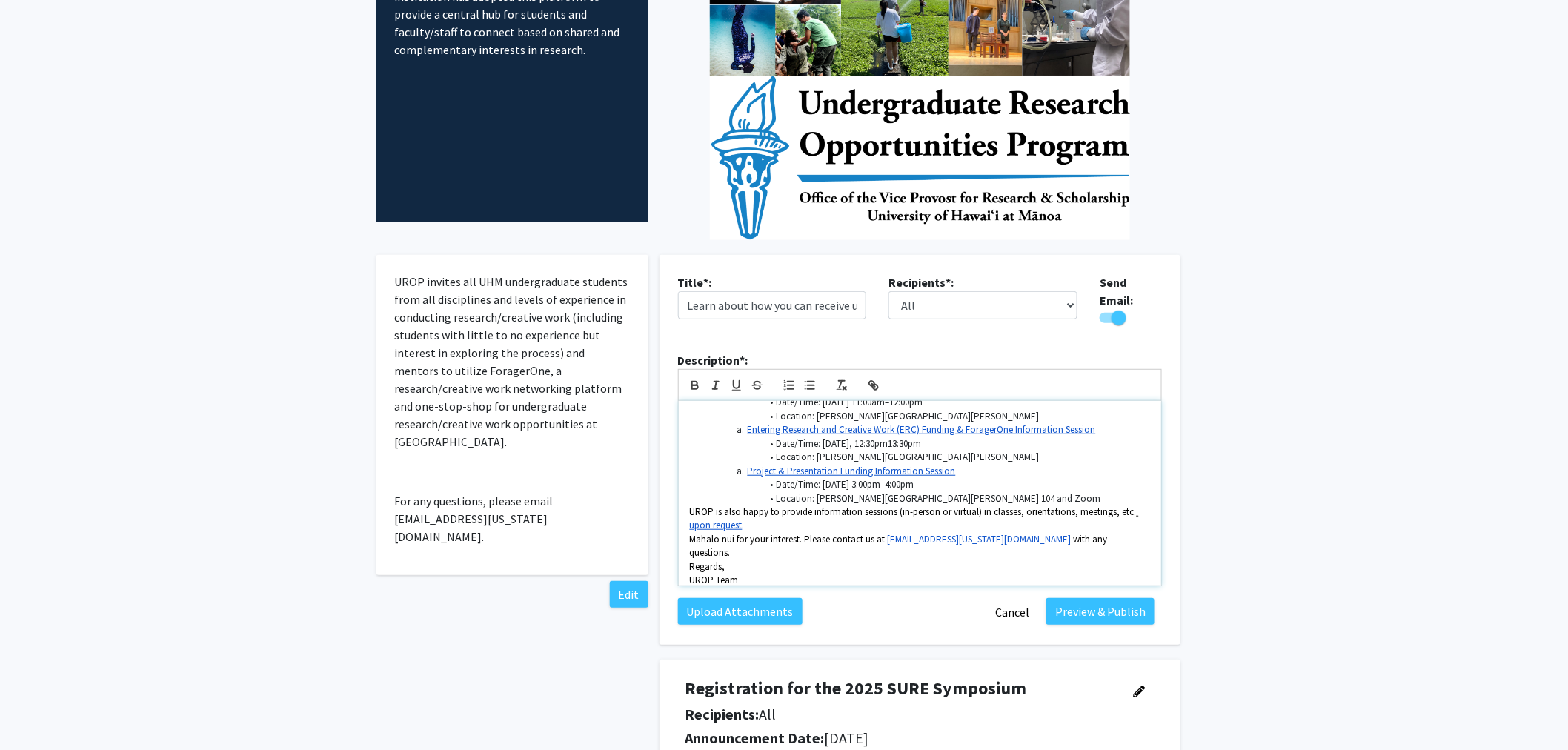
click at [690, 533] on span "Mahalo nui for your interest. Please contact us at" at bounding box center [787, 539] width 195 height 13
click at [690, 547] on div "Aloha mai kākou! The Undergraduate Research Opportunities Program (UROP) in the…" at bounding box center [920, 495] width 483 height 186
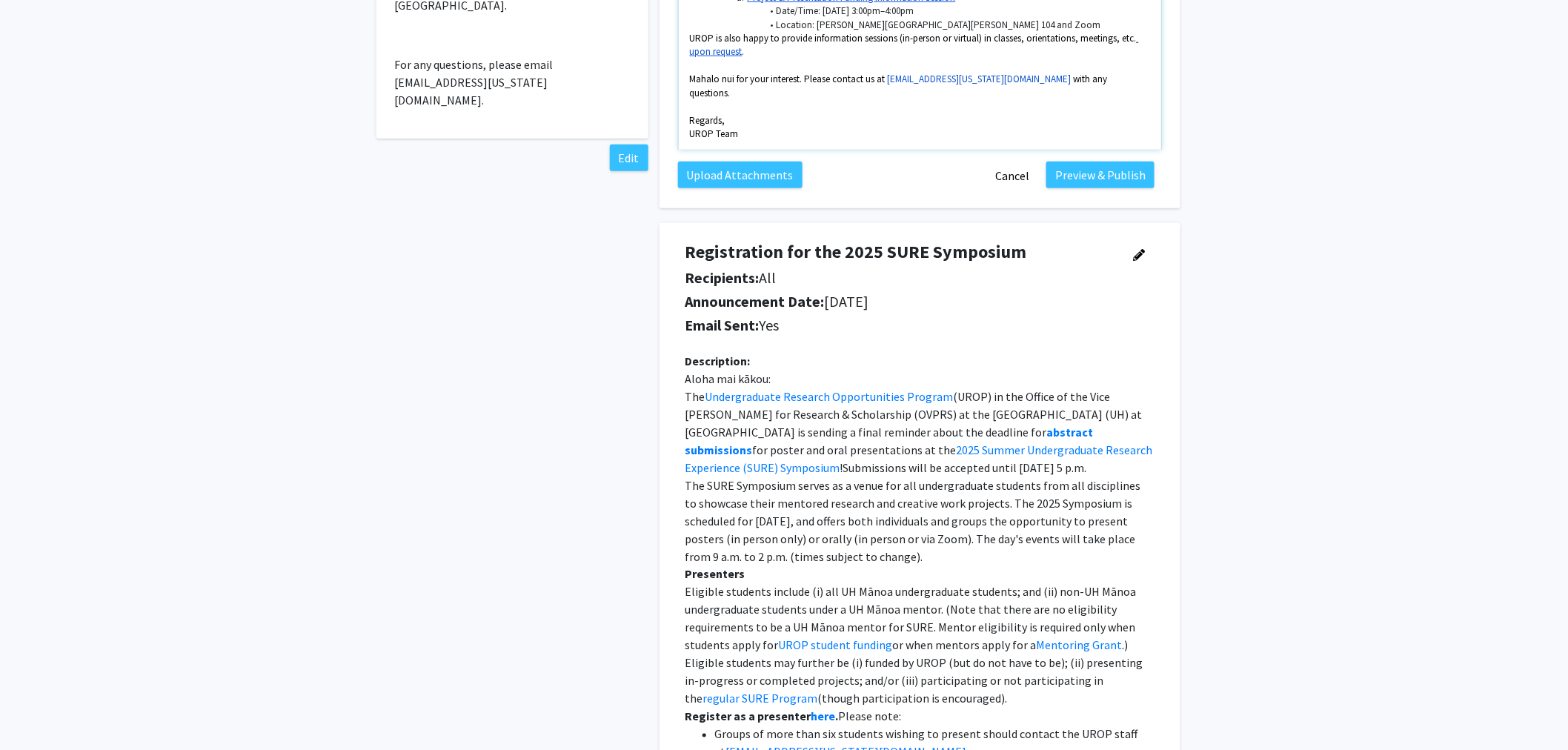
scroll to position [329, 0]
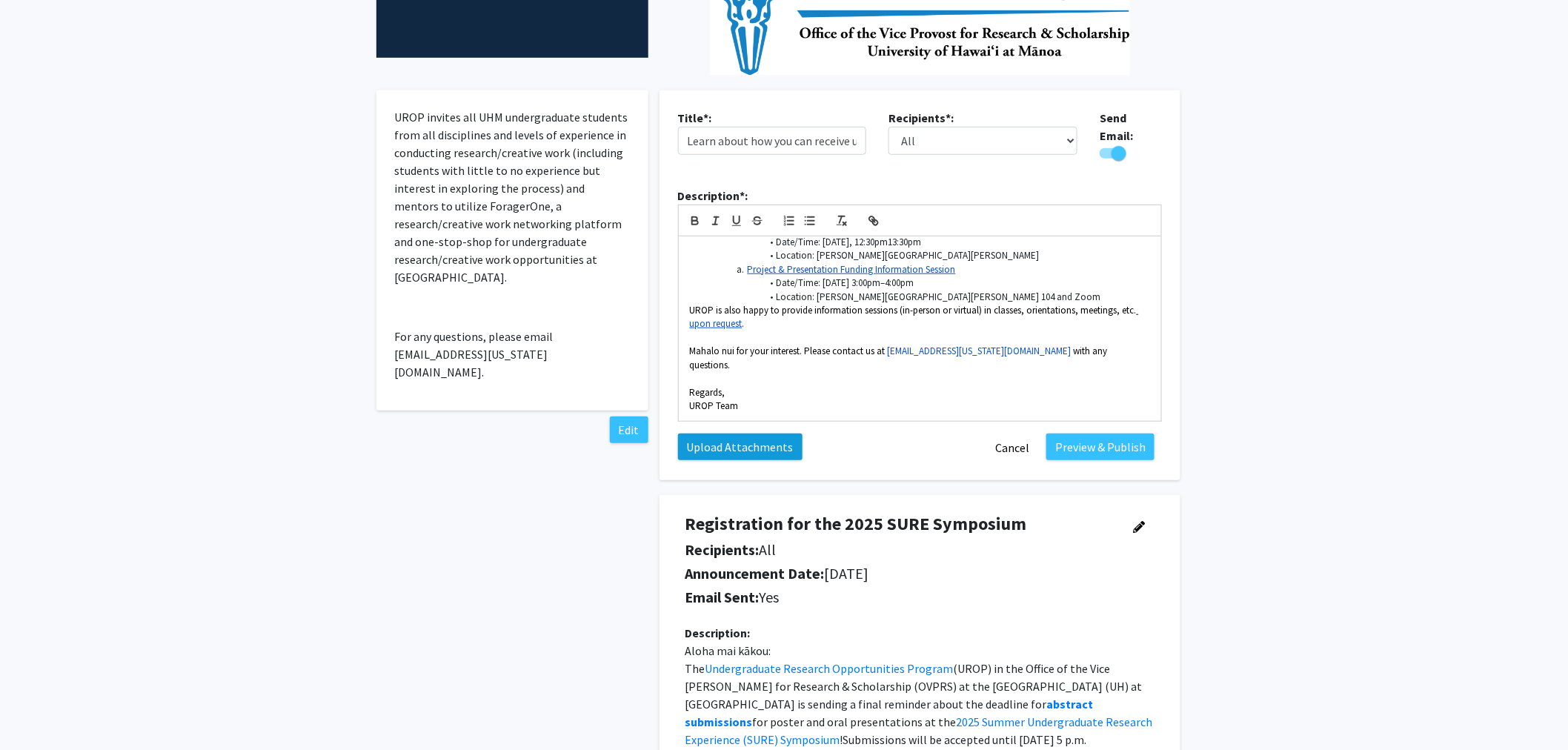
click at [758, 437] on label "Upload Attachments" at bounding box center [740, 447] width 125 height 27
click at [0, 0] on input "Upload Attachments" at bounding box center [0, 0] width 0 height 0
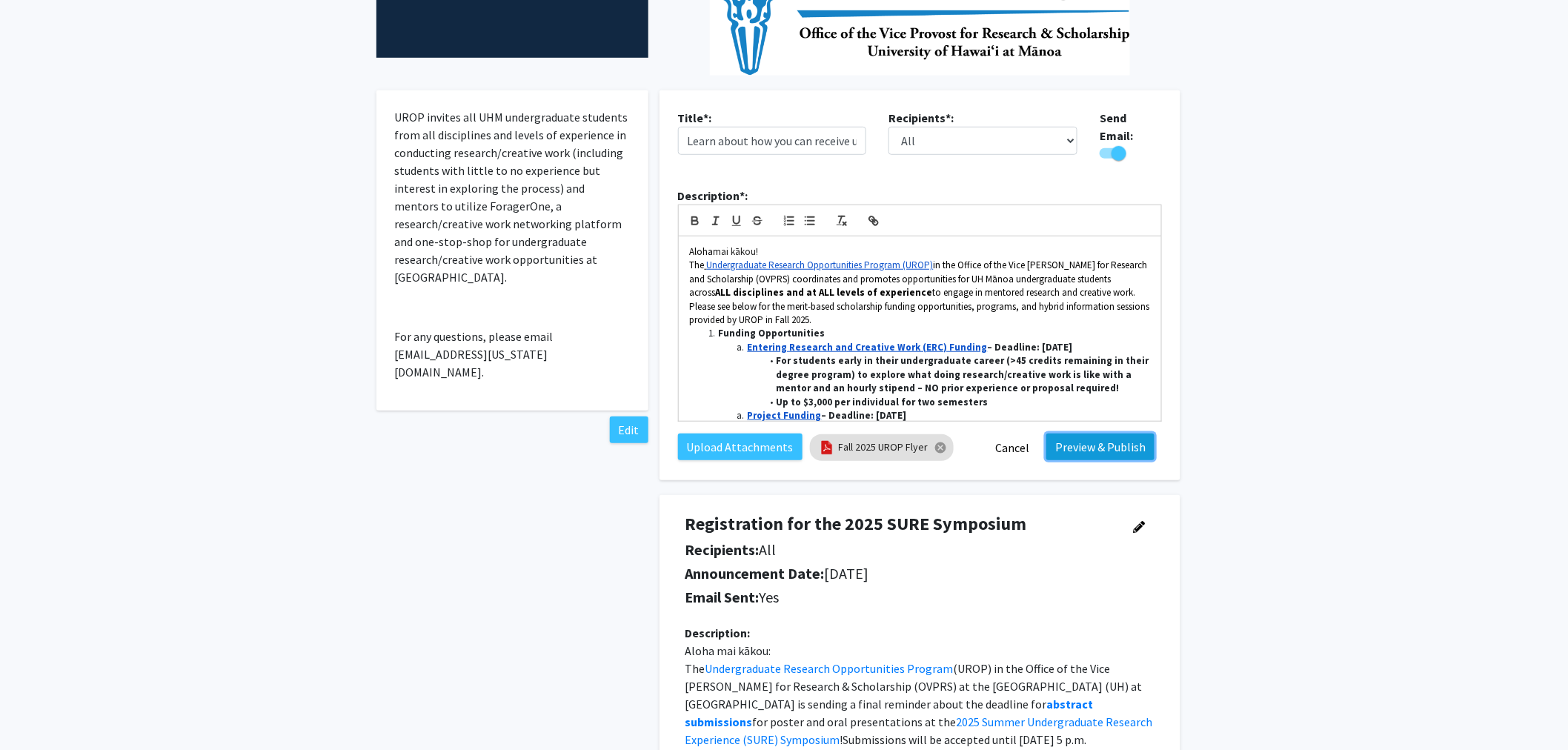
click at [1102, 442] on button "Preview & Publish" at bounding box center [1101, 447] width 108 height 27
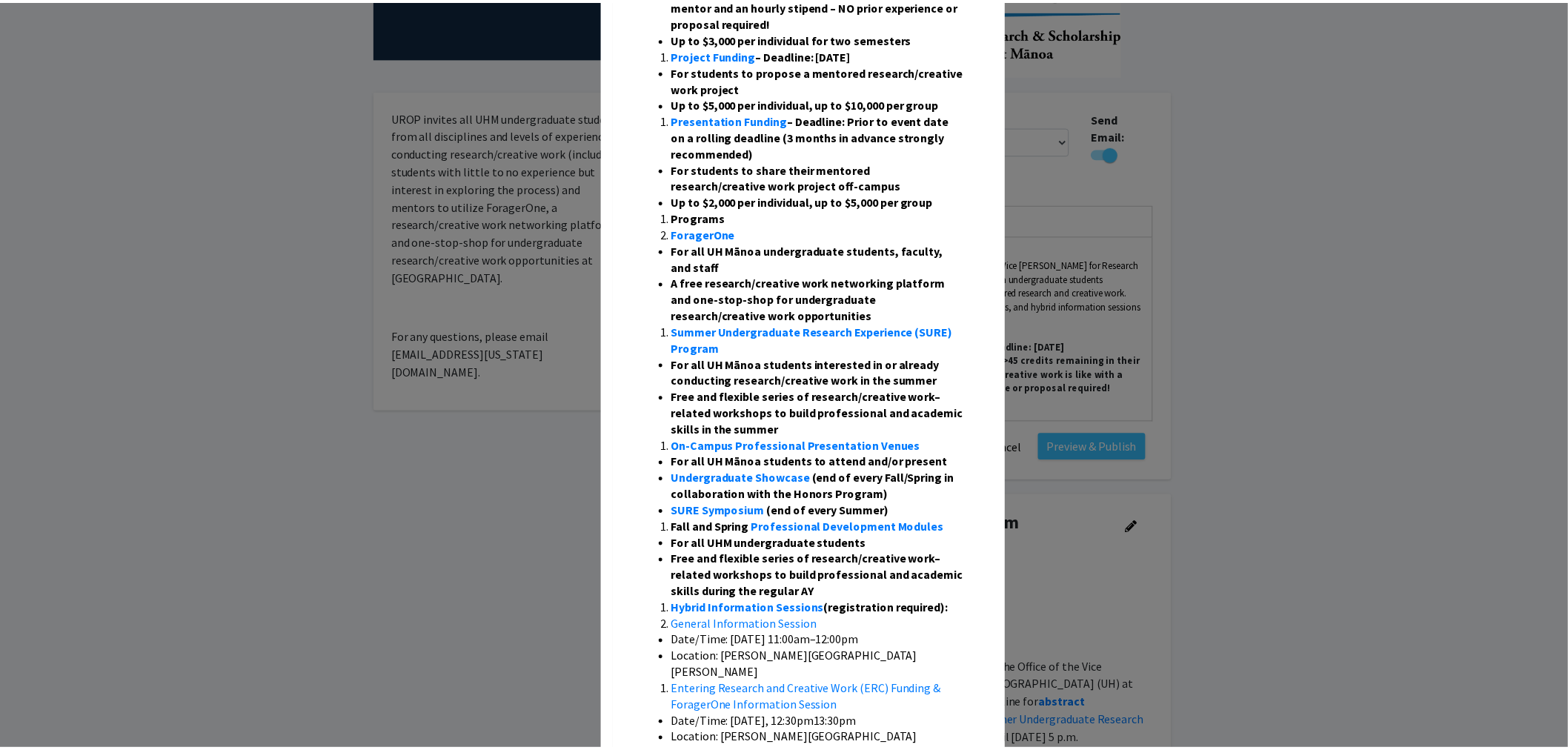
scroll to position [265, 0]
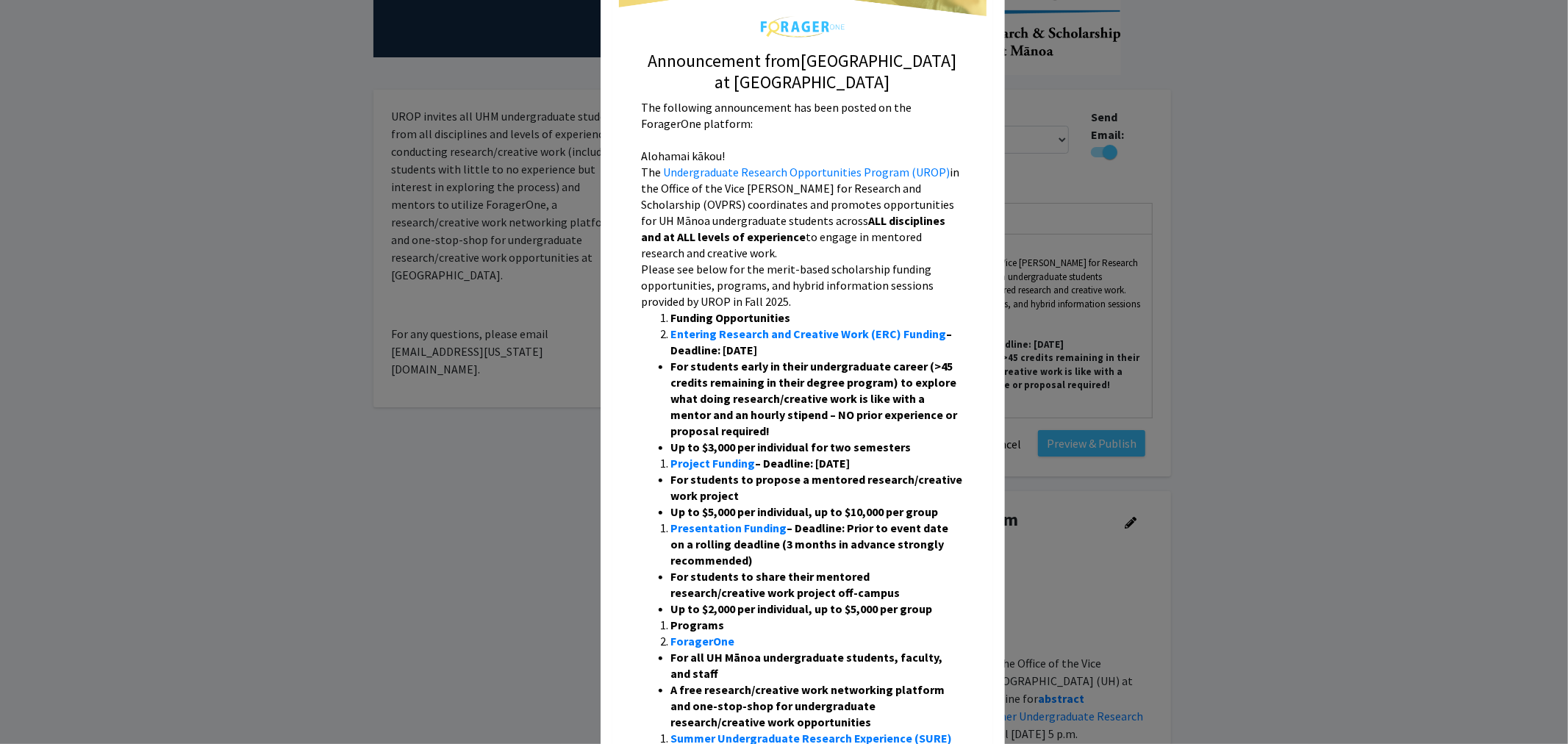
click at [1335, 140] on modal-container "Preview of Learn about how you can receive up to $10,000 for conducting undergr…" at bounding box center [784, 372] width 1568 height 744
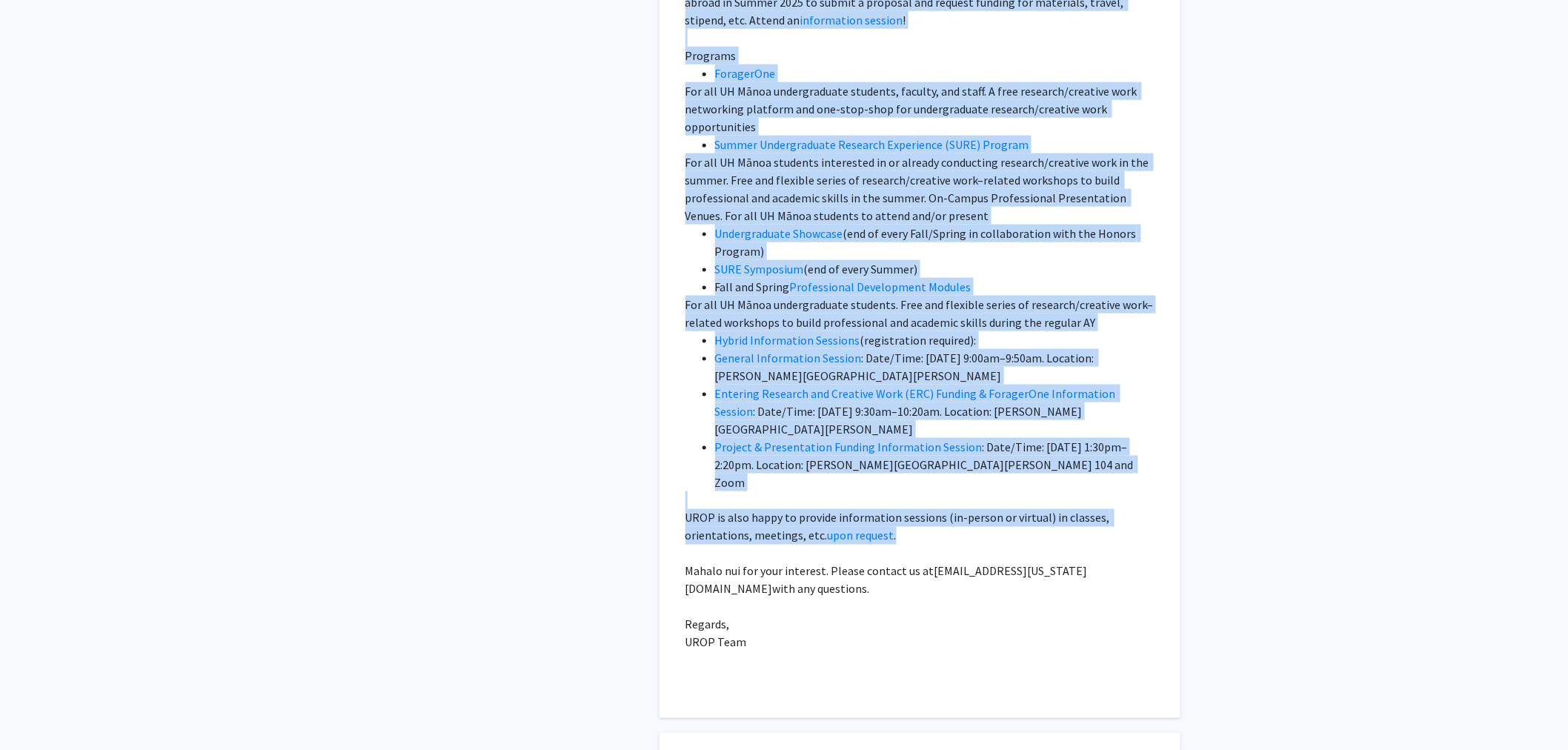
scroll to position [3048, 0]
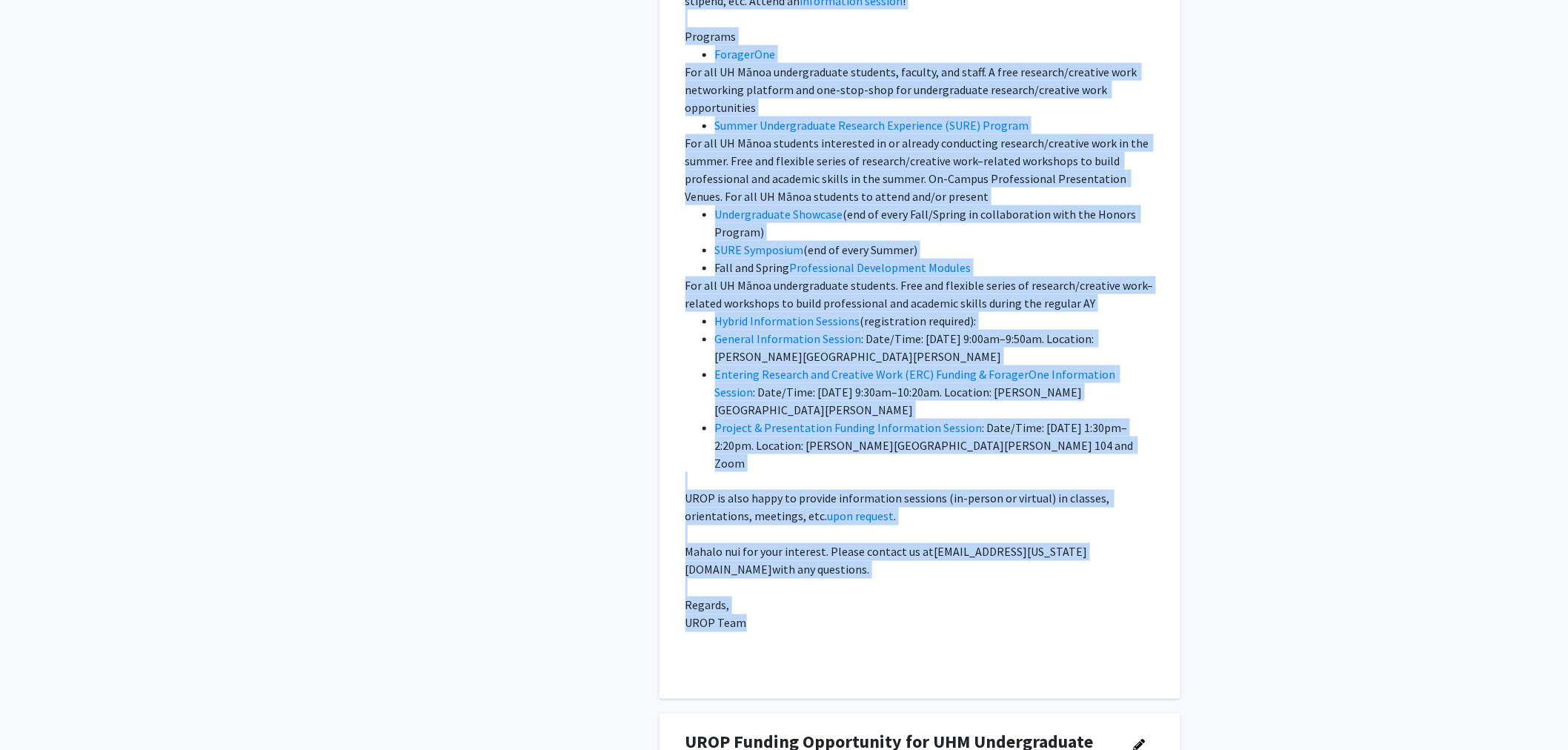
drag, startPoint x: 687, startPoint y: 123, endPoint x: 1082, endPoint y: 556, distance: 586.1
click at [1082, 556] on p "Aloha mai kākou! The Undergraduate Research Opportunities Program (UROP) in the…" at bounding box center [920, 107] width 469 height 1122
copy p "Aloha mai kākou! The Undergraduate Research Opportunities Program (UROP) in the…"
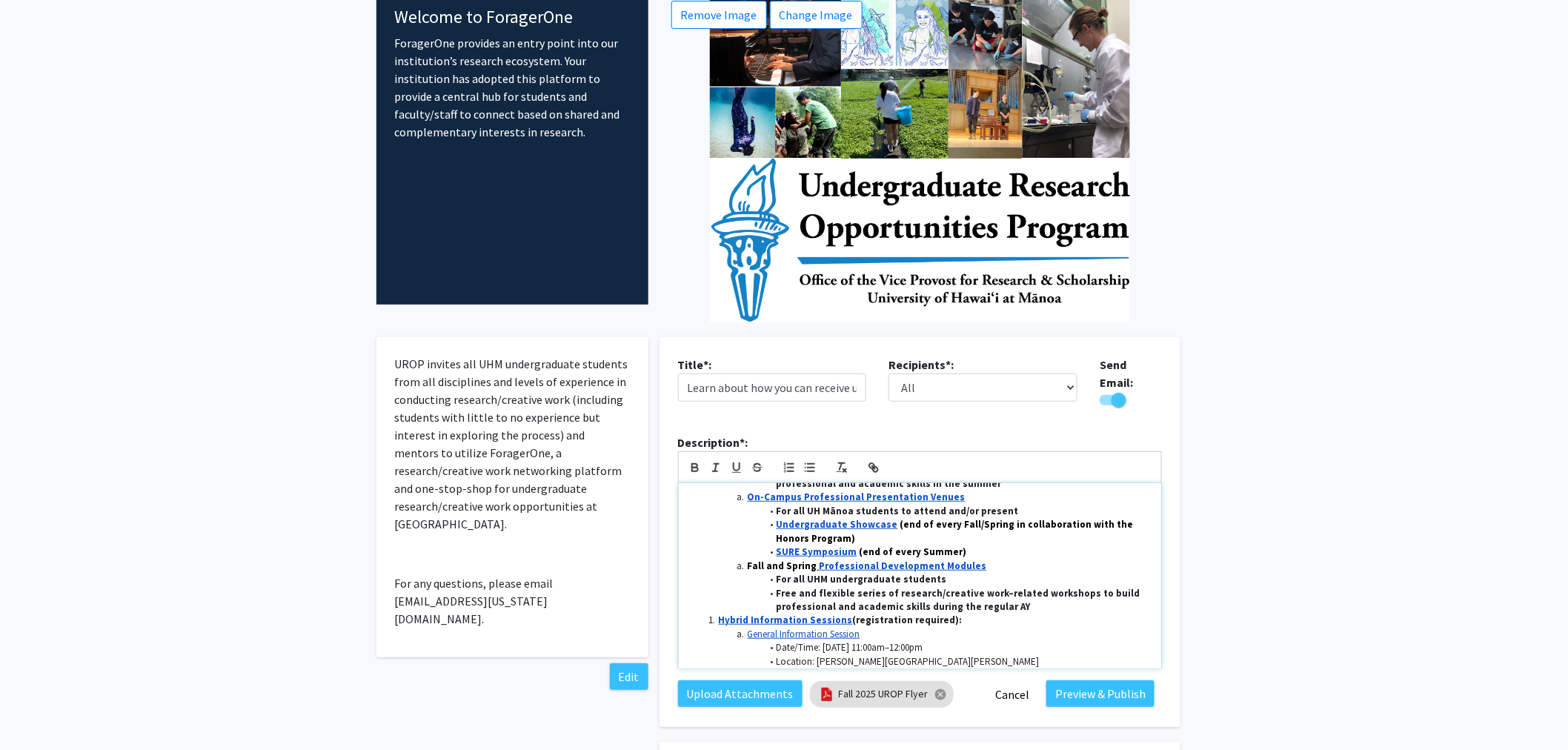
scroll to position [612, 0]
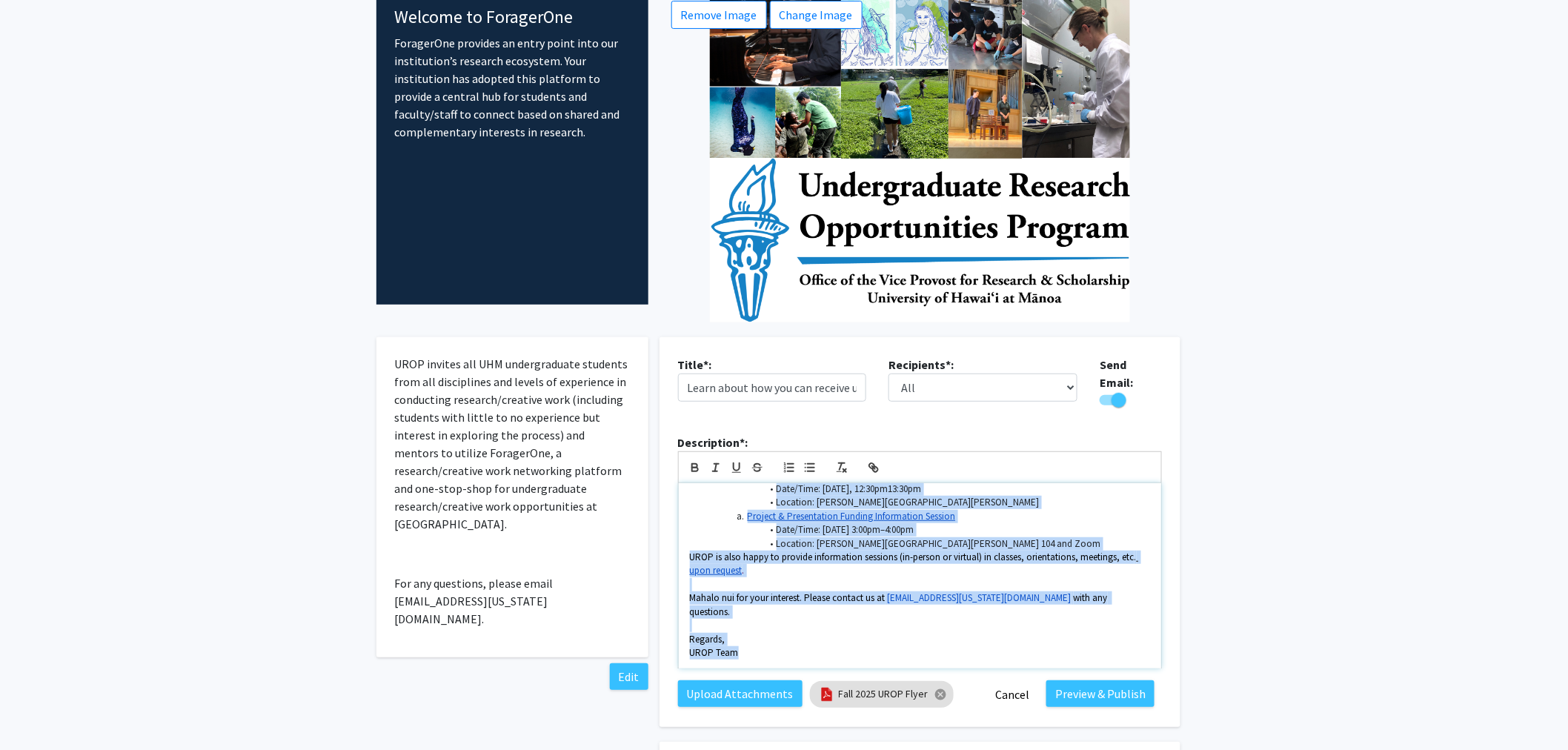
drag, startPoint x: 687, startPoint y: 487, endPoint x: 971, endPoint y: 617, distance: 312.3
click at [971, 617] on div "Aloha mai kākou! The Undergraduate Research Opportunities Program (UROP) in the…" at bounding box center [920, 577] width 483 height 186
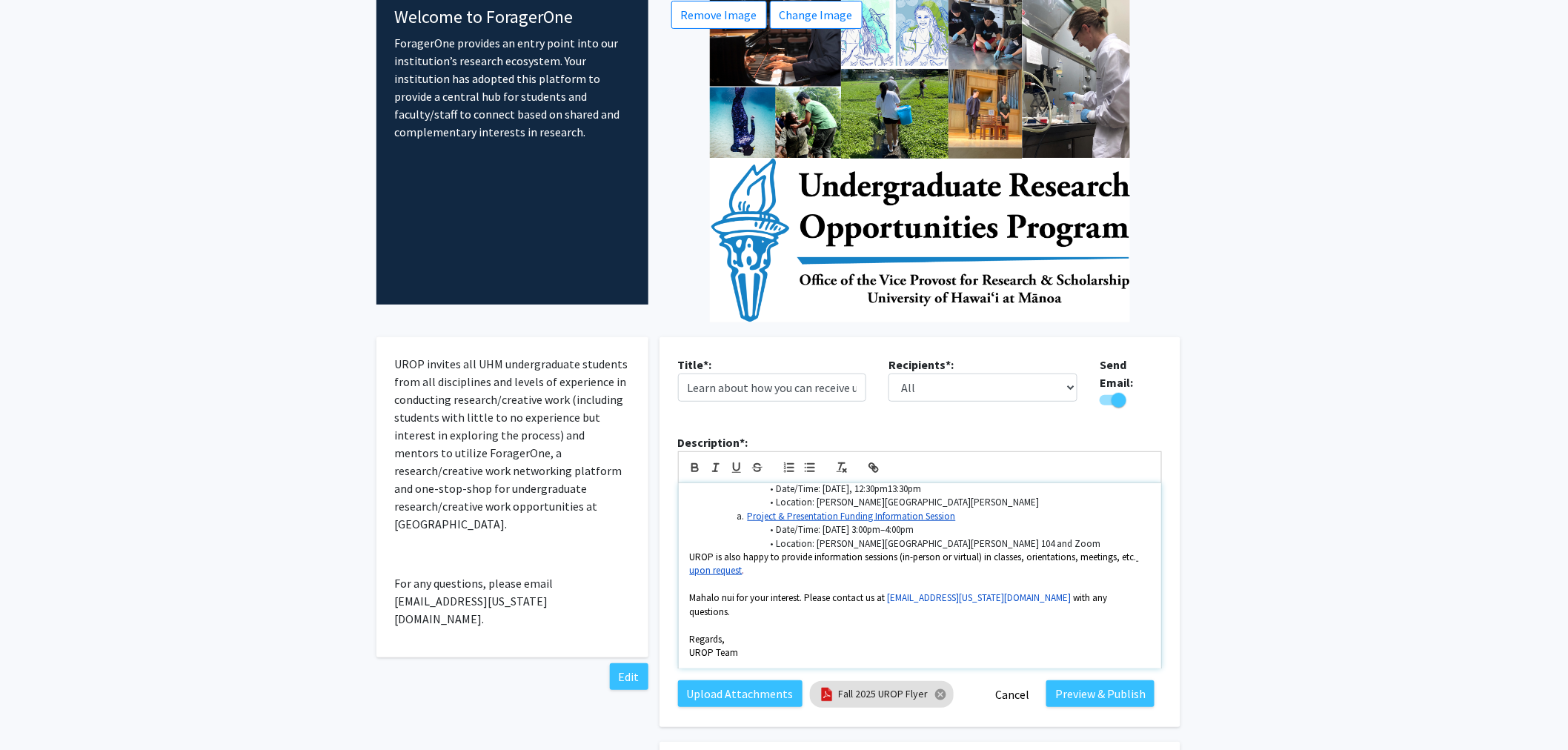
scroll to position [572, 0]
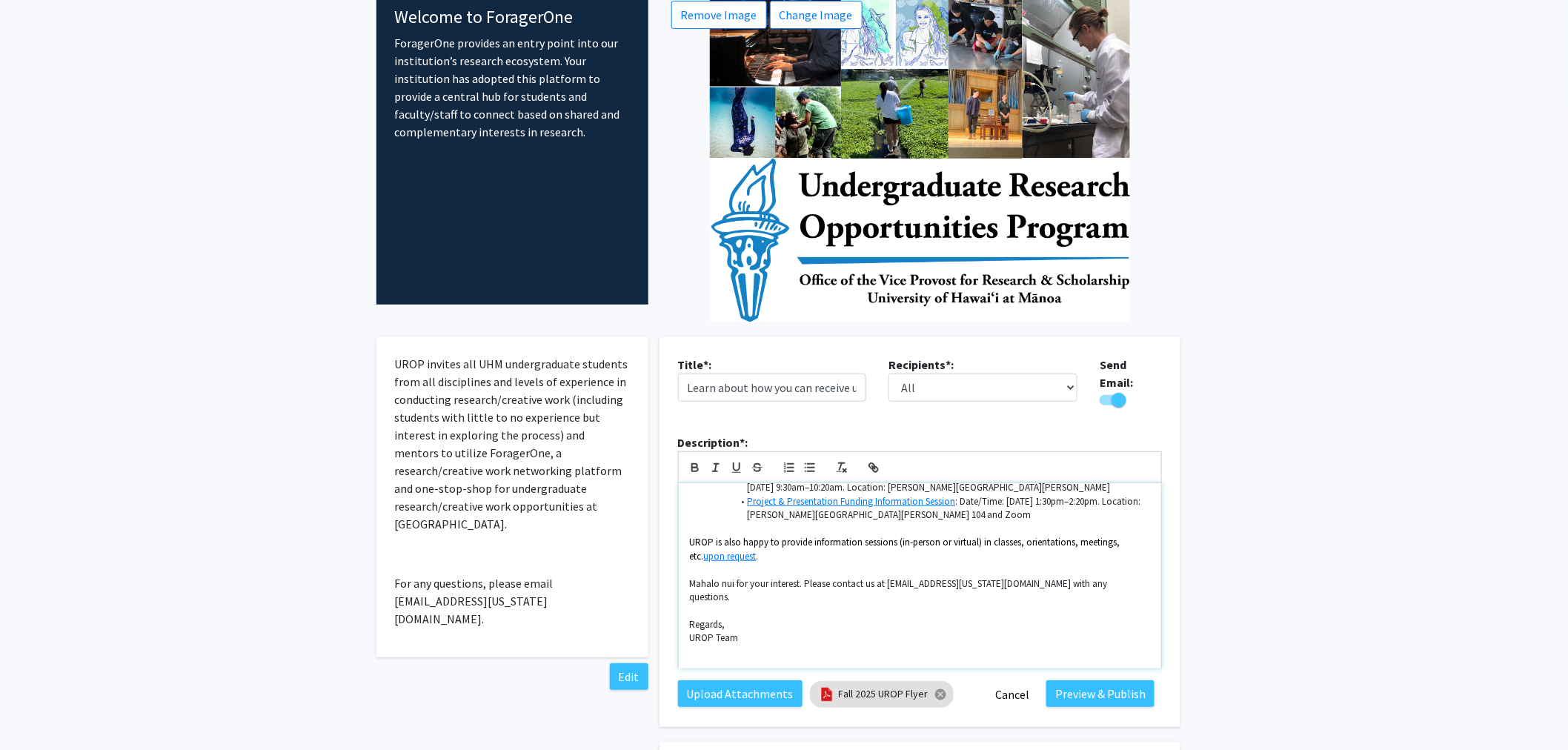
click at [746, 659] on p at bounding box center [920, 666] width 460 height 14
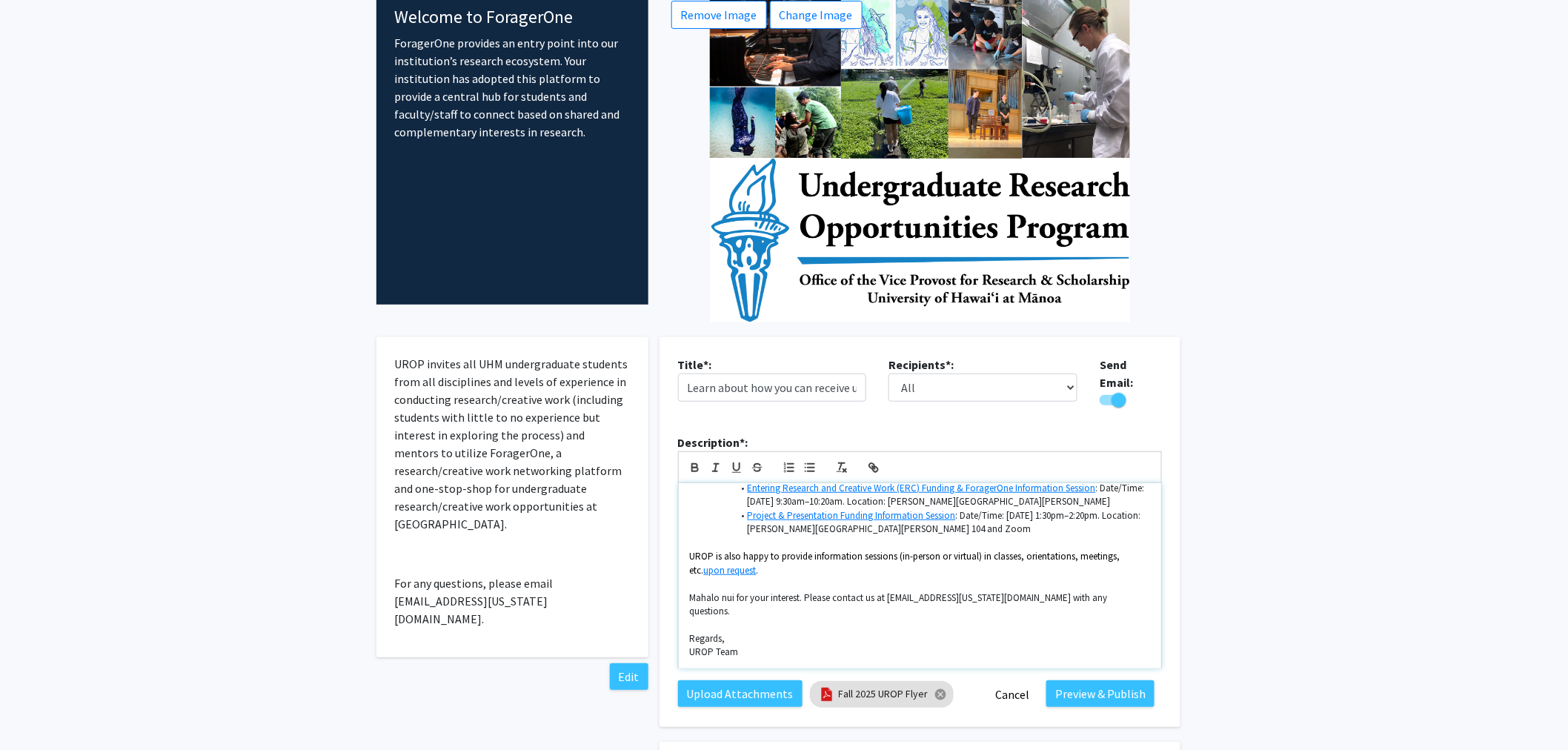
click at [928, 509] on link "Project & Presentation Funding Information Session" at bounding box center [851, 515] width 208 height 13
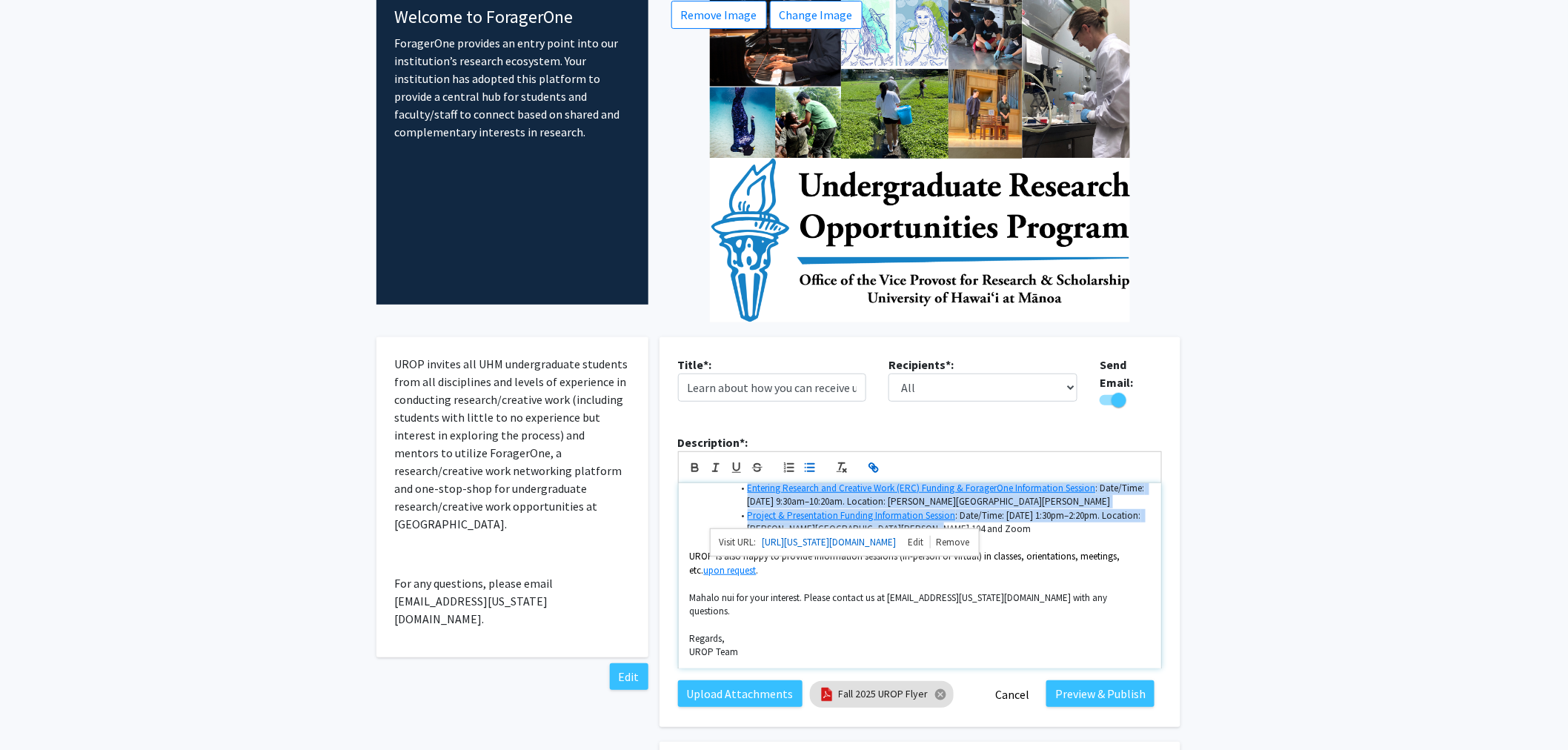
drag, startPoint x: 718, startPoint y: 522, endPoint x: 1030, endPoint y: 522, distance: 312.0
click at [1030, 522] on ul "Hybrid Information Sessions (registration required): General Information Sessio…" at bounding box center [920, 489] width 460 height 96
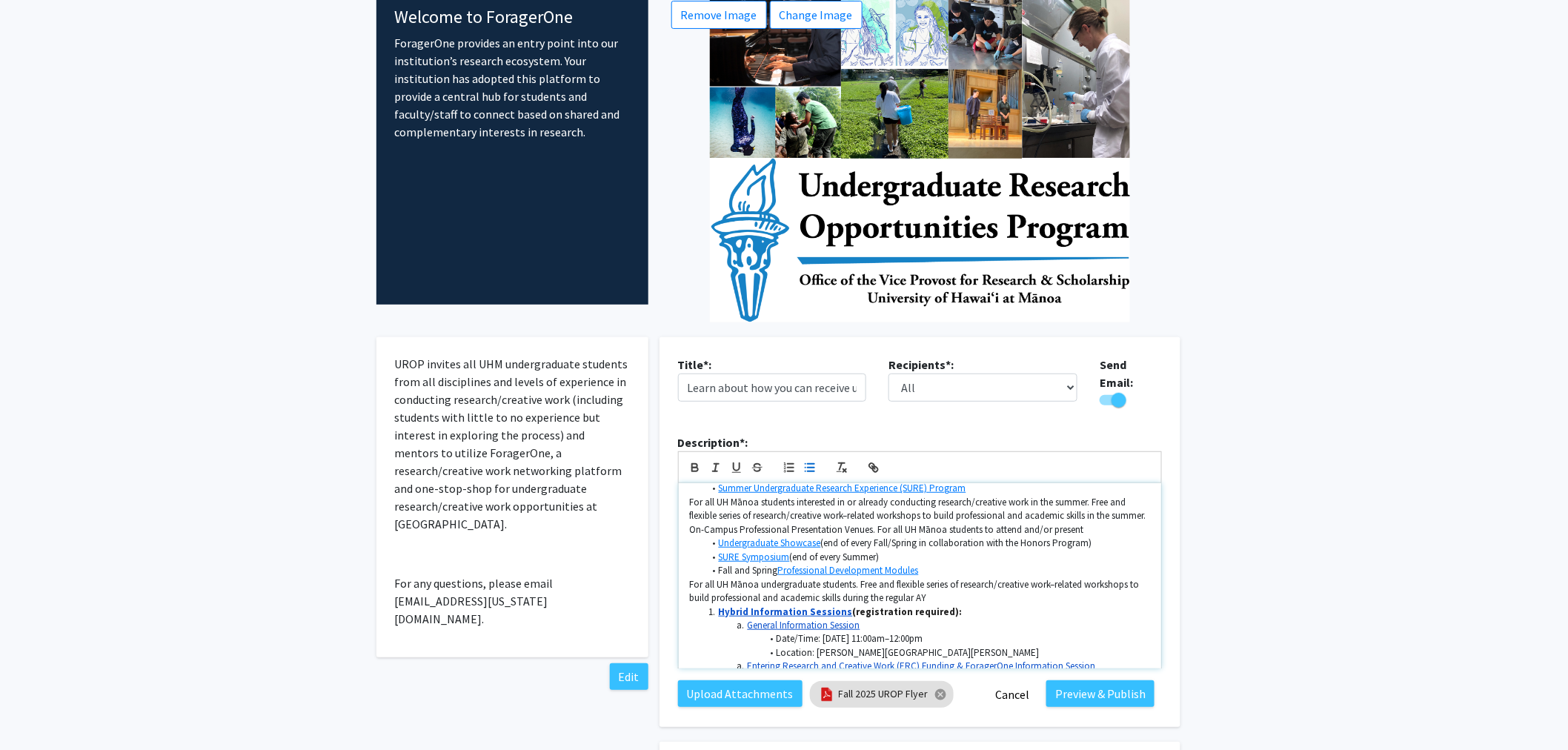
scroll to position [475, 0]
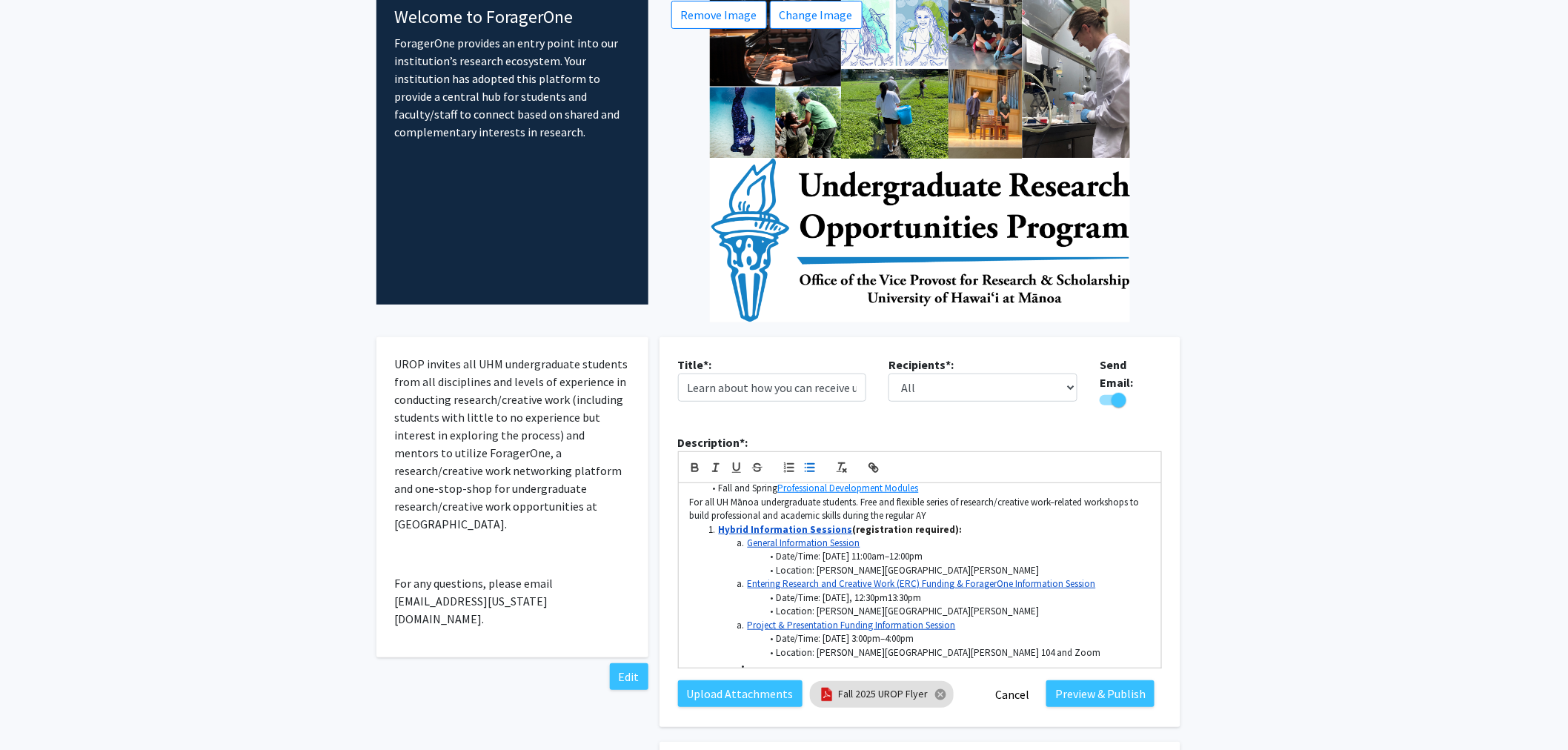
click at [813, 467] on line "button" at bounding box center [811, 467] width 7 height 0
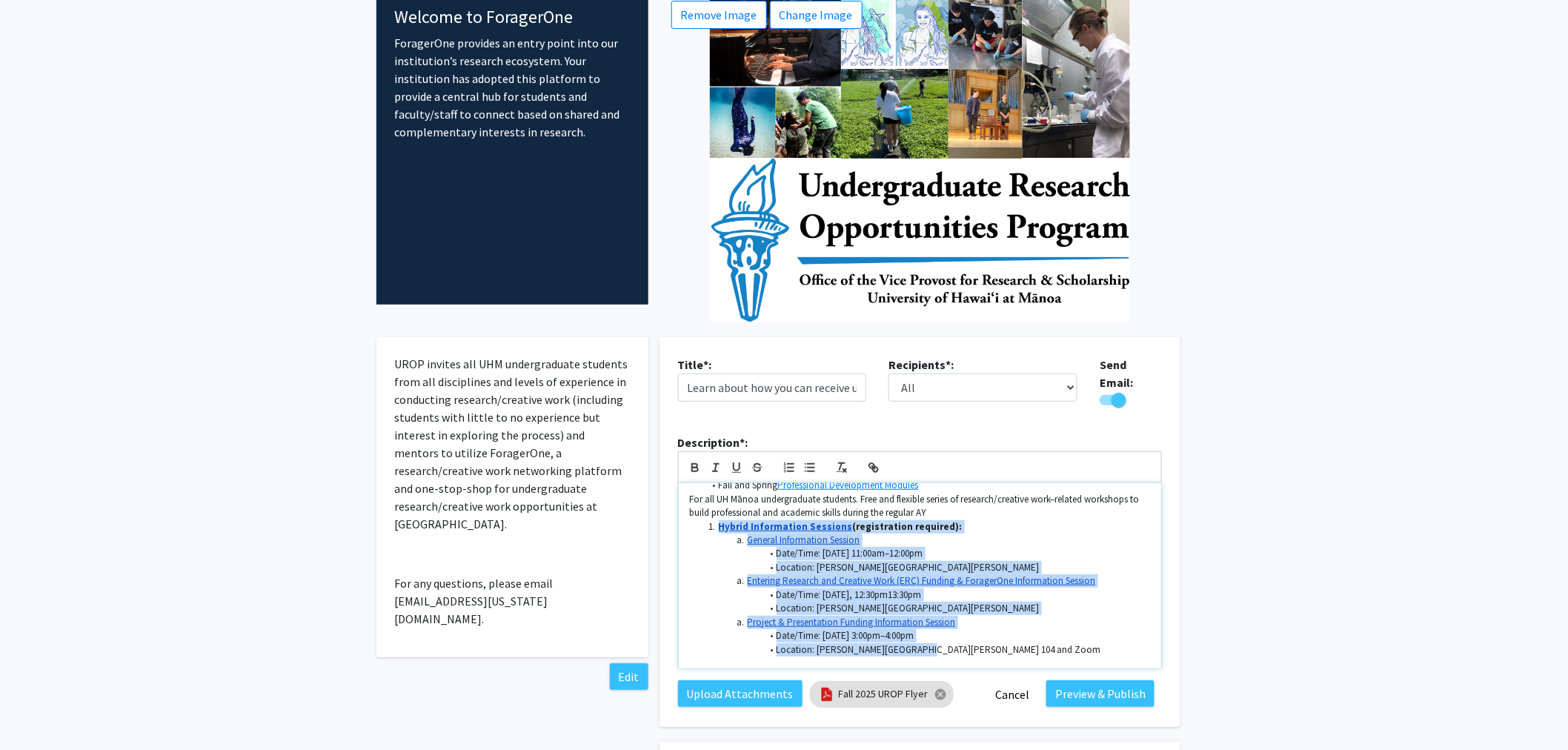
drag, startPoint x: 708, startPoint y: 522, endPoint x: 996, endPoint y: 638, distance: 310.5
click at [996, 638] on div "Aloha mai kākou! The Undergraduate Research Opportunities Program (UROP) in the…" at bounding box center [920, 577] width 483 height 186
click at [807, 462] on icon "button" at bounding box center [811, 468] width 14 height 14
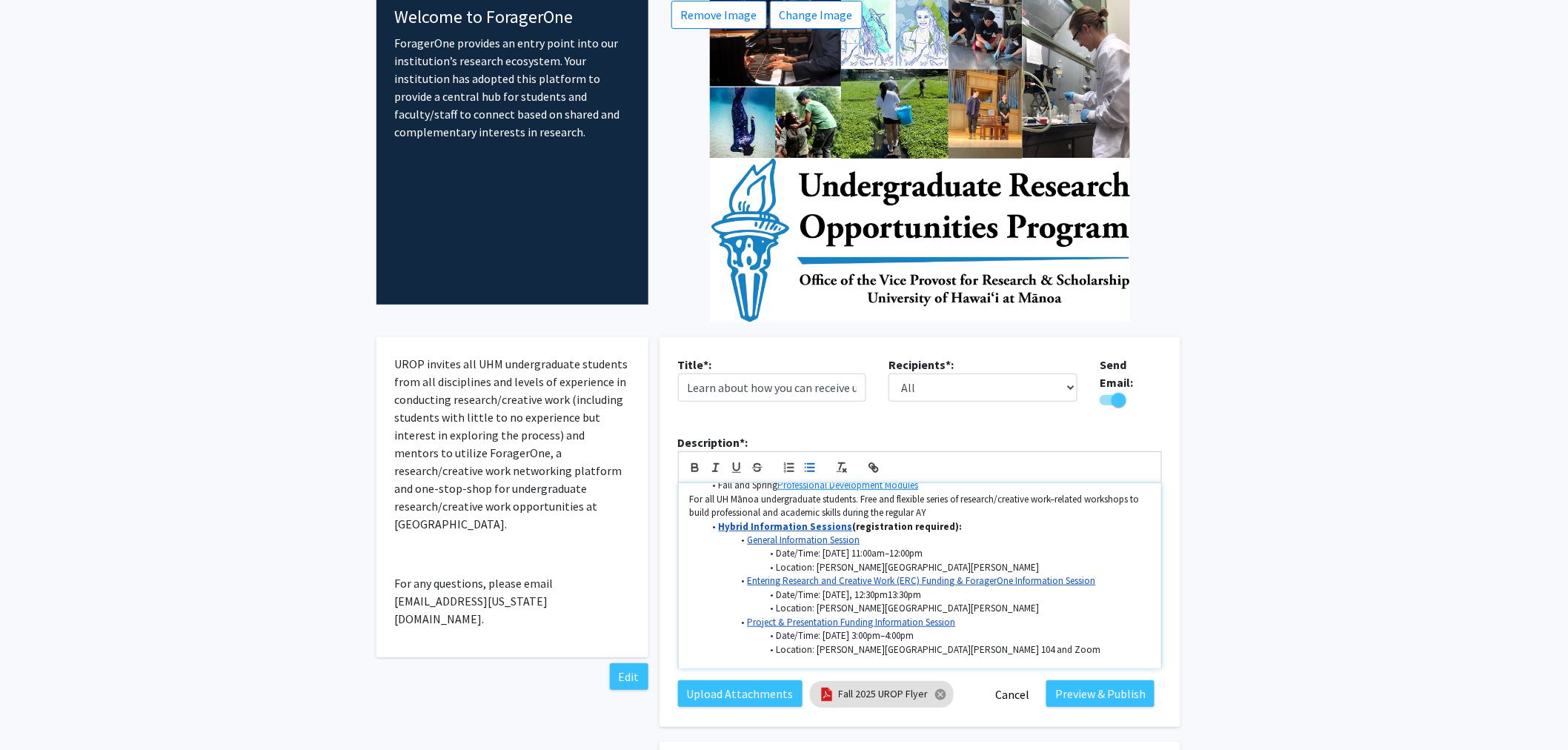
click at [1105, 602] on li "Location: [PERSON_NAME][GEOGRAPHIC_DATA][PERSON_NAME]" at bounding box center [927, 609] width 446 height 14
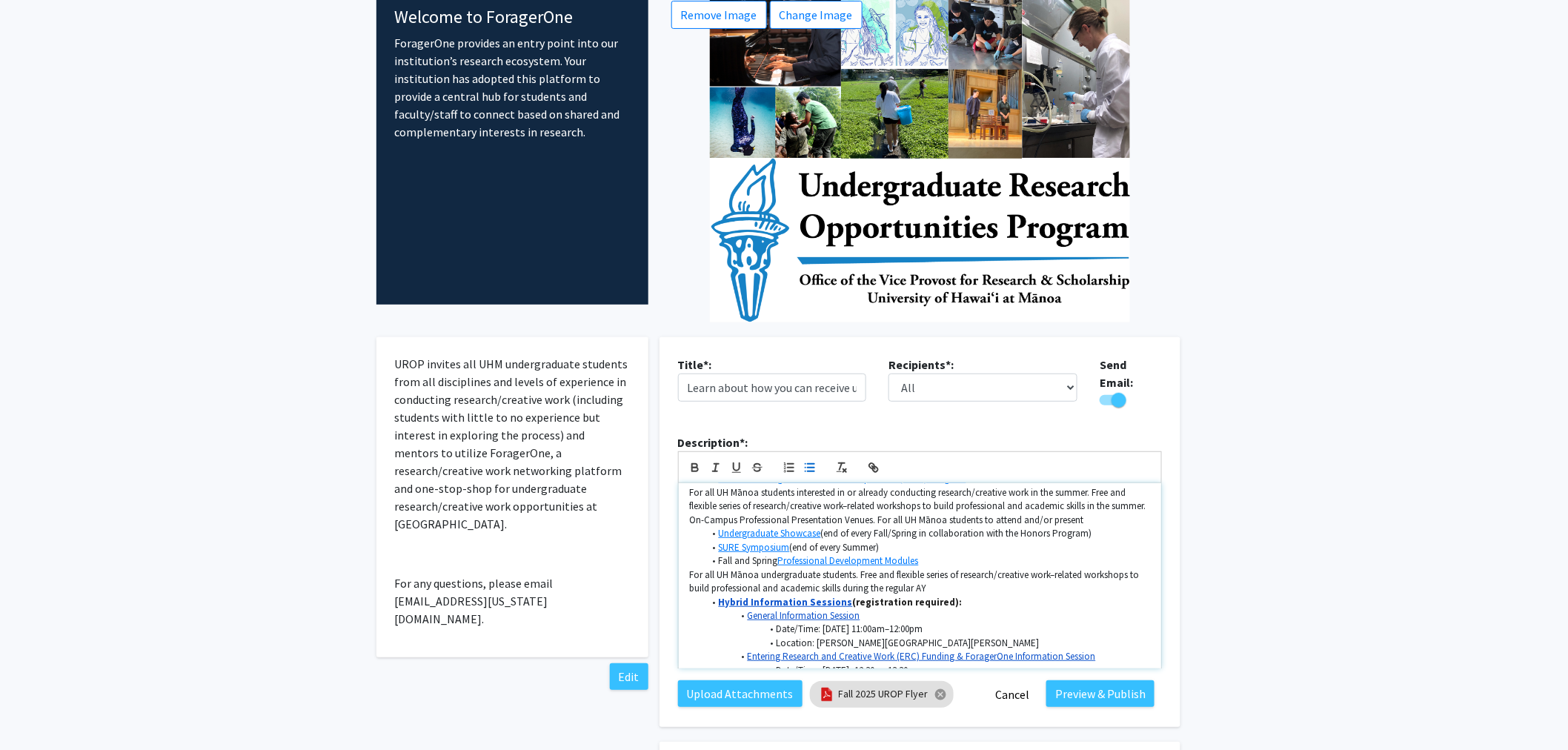
scroll to position [396, 0]
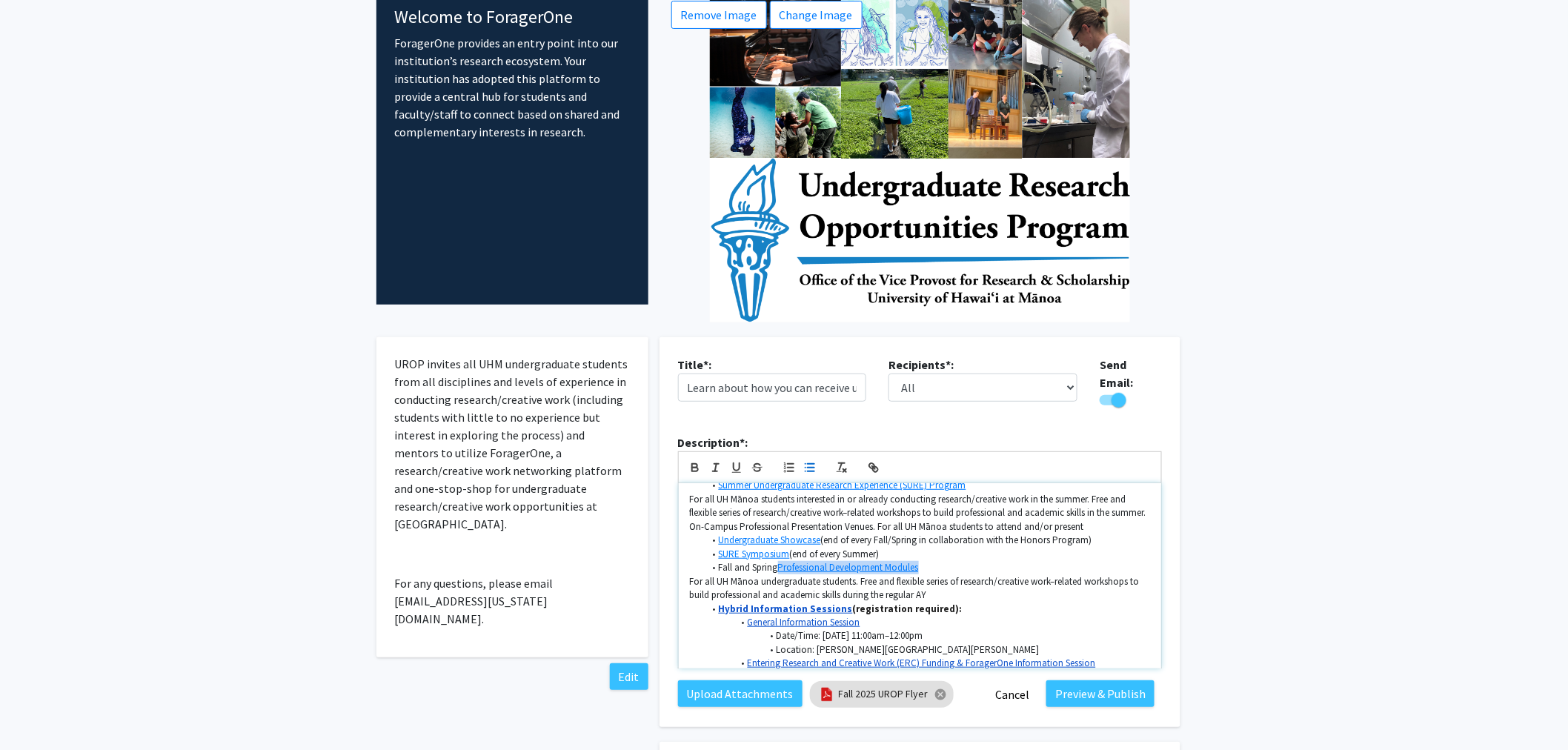
drag, startPoint x: 924, startPoint y: 556, endPoint x: 780, endPoint y: 557, distance: 144.0
click at [780, 561] on li "Fall and Spring Professional Development Modules" at bounding box center [927, 568] width 446 height 14
click at [893, 561] on link "Professional Development Modules" at bounding box center [849, 567] width 141 height 13
click at [854, 585] on link "https://manoa.hawaii.edu/undergrad/urop/student-resources/professional-developm…" at bounding box center [829, 595] width 134 height 19
click at [978, 548] on li "SURE Symposium (end of every Summer)" at bounding box center [927, 555] width 446 height 14
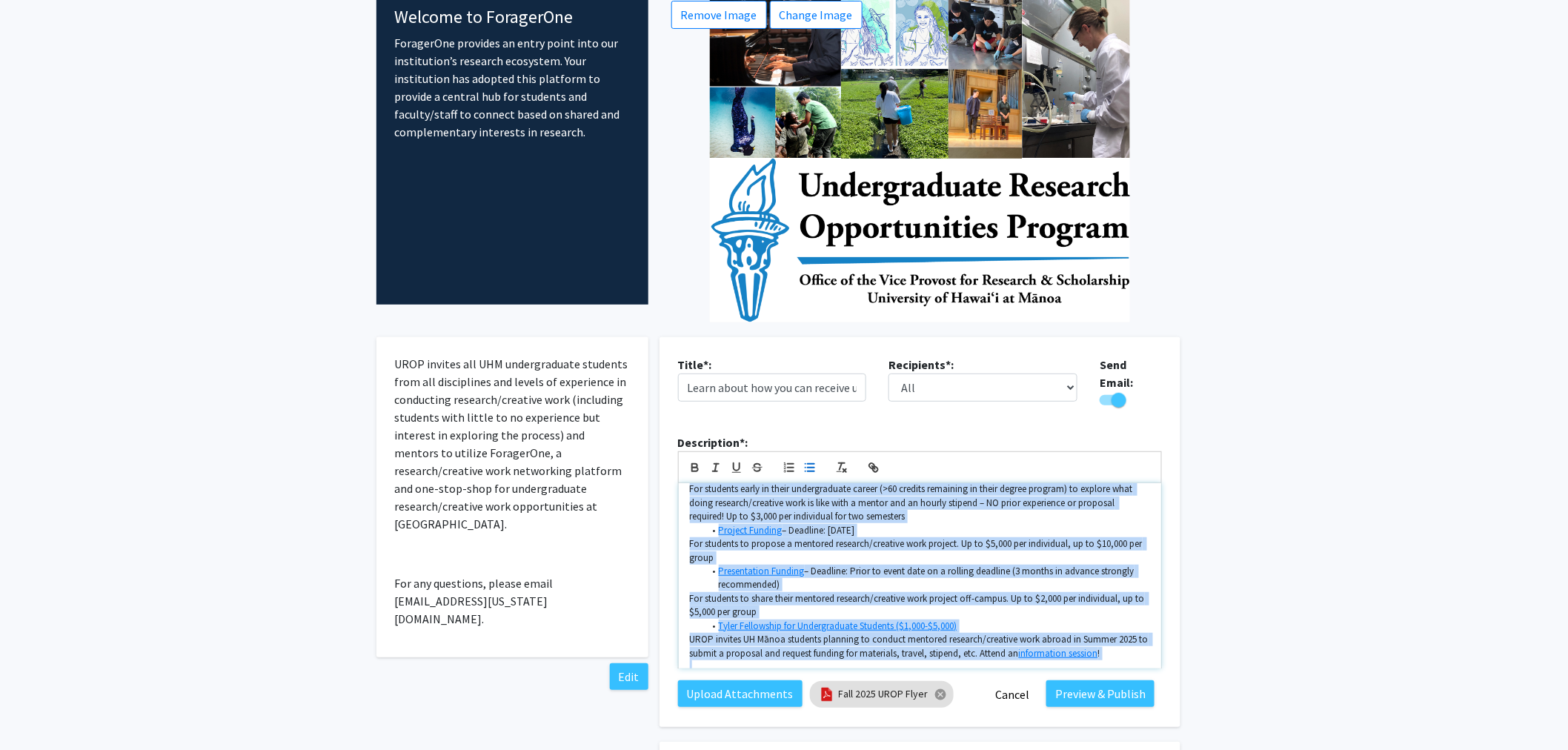
scroll to position [0, 0]
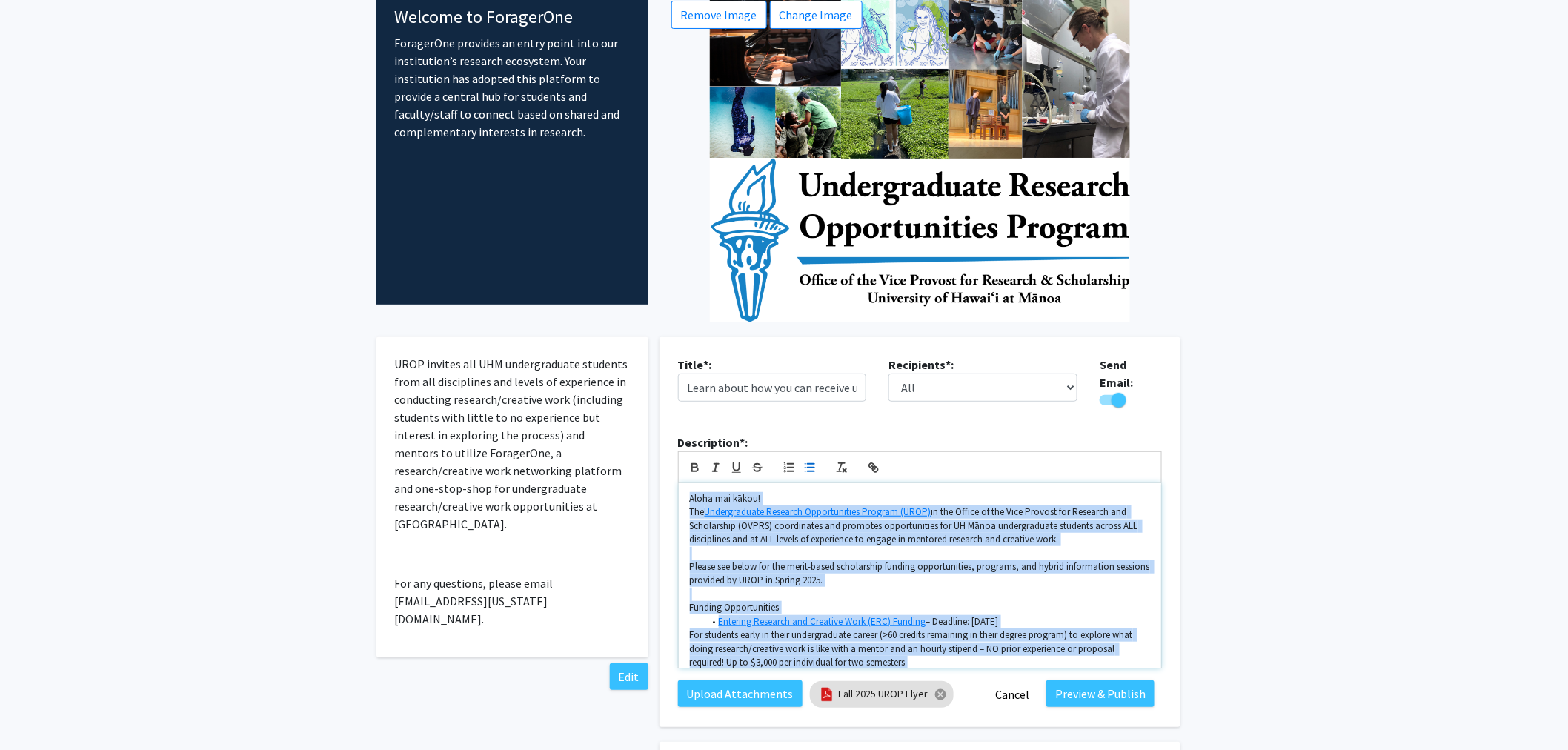
drag, startPoint x: 794, startPoint y: 627, endPoint x: 658, endPoint y: 436, distance: 234.5
click at [658, 436] on div "Title*: Learn about how you can receive up to $10,000 for conducting undergradu…" at bounding box center [920, 532] width 544 height 390
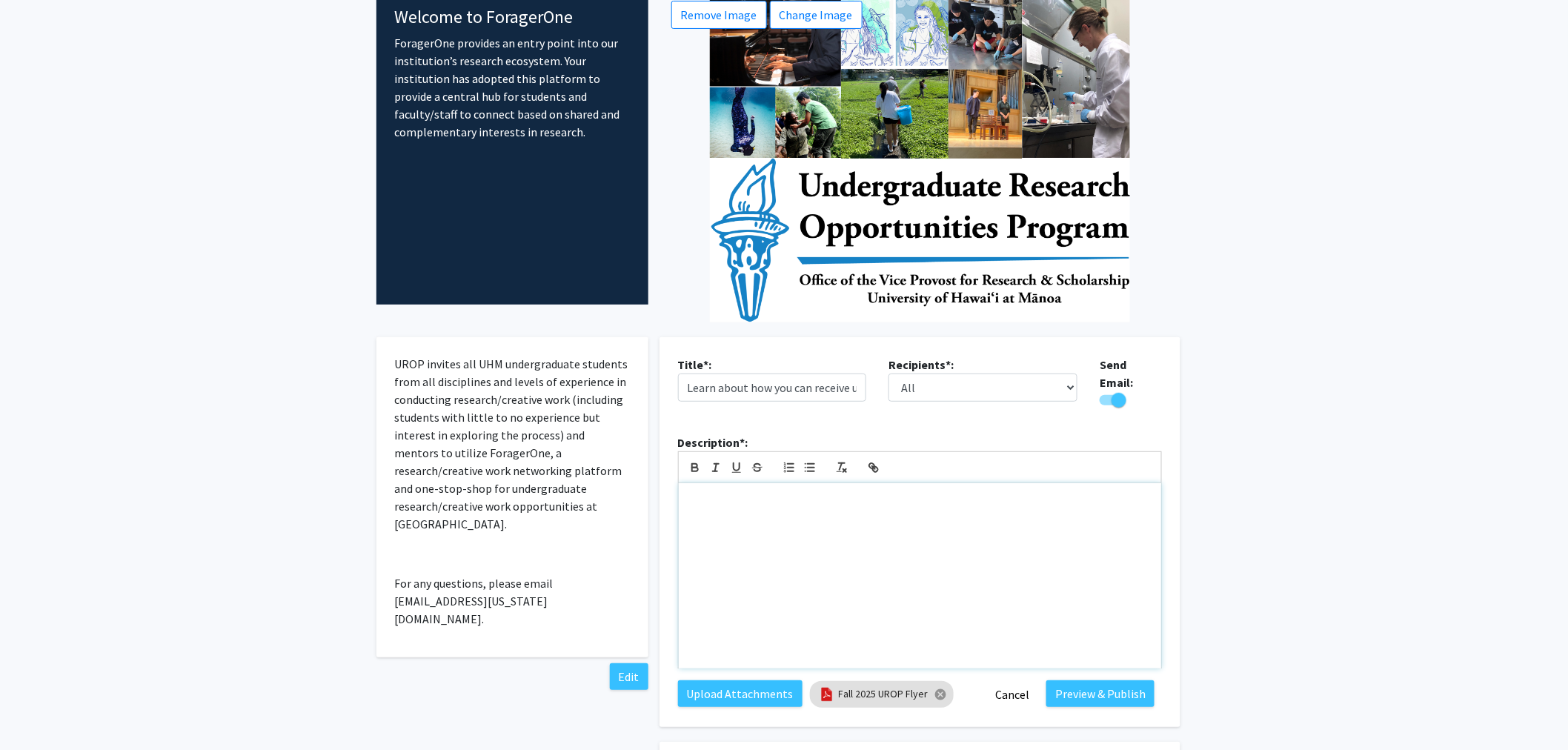
click at [846, 544] on div at bounding box center [920, 577] width 483 height 186
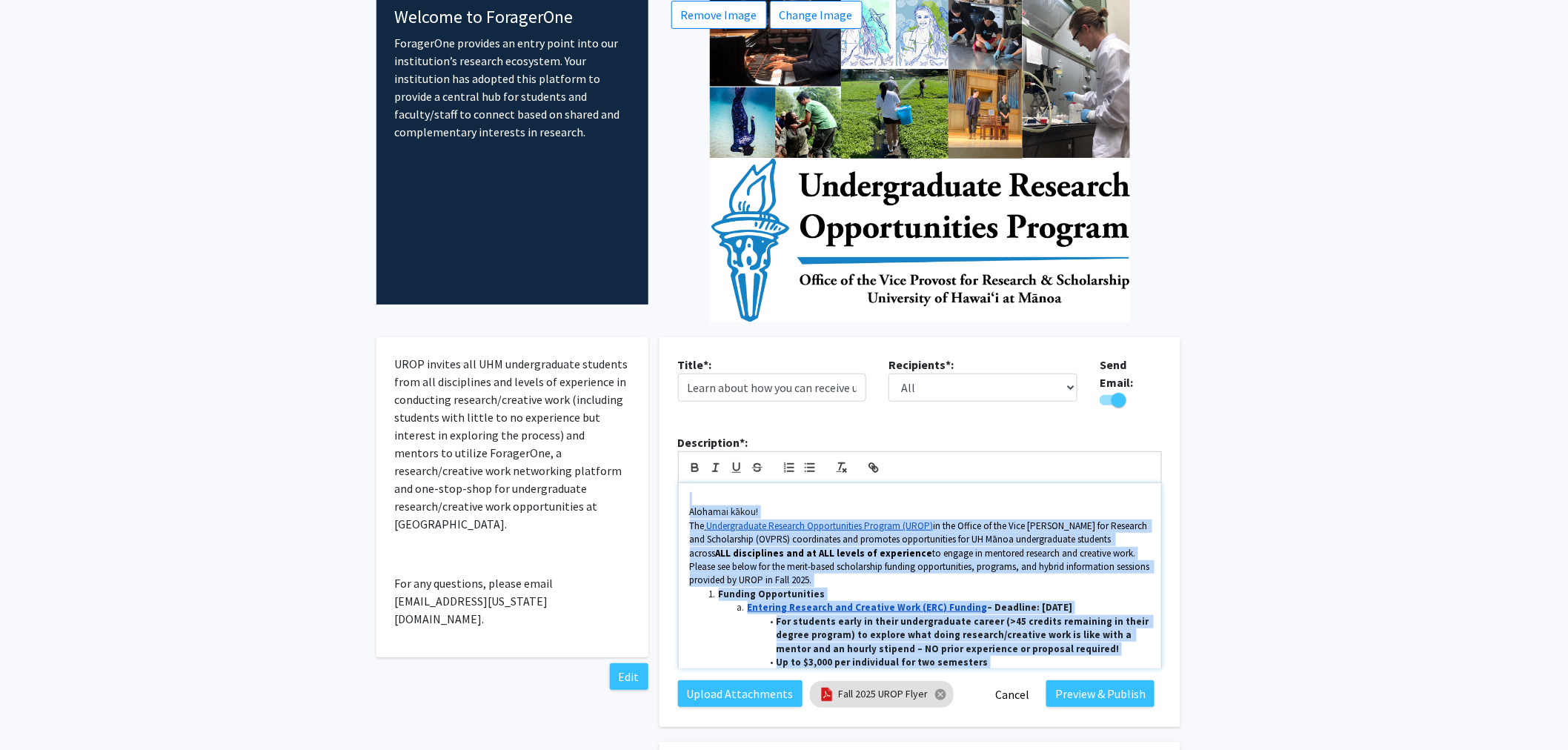
drag, startPoint x: 759, startPoint y: 626, endPoint x: 670, endPoint y: 433, distance: 212.5
click at [670, 434] on div "Description*: Aloha mai kākou! The Undergraduate Research Opportunities Program…" at bounding box center [920, 556] width 506 height 247
click at [808, 462] on icon "button" at bounding box center [811, 468] width 14 height 14
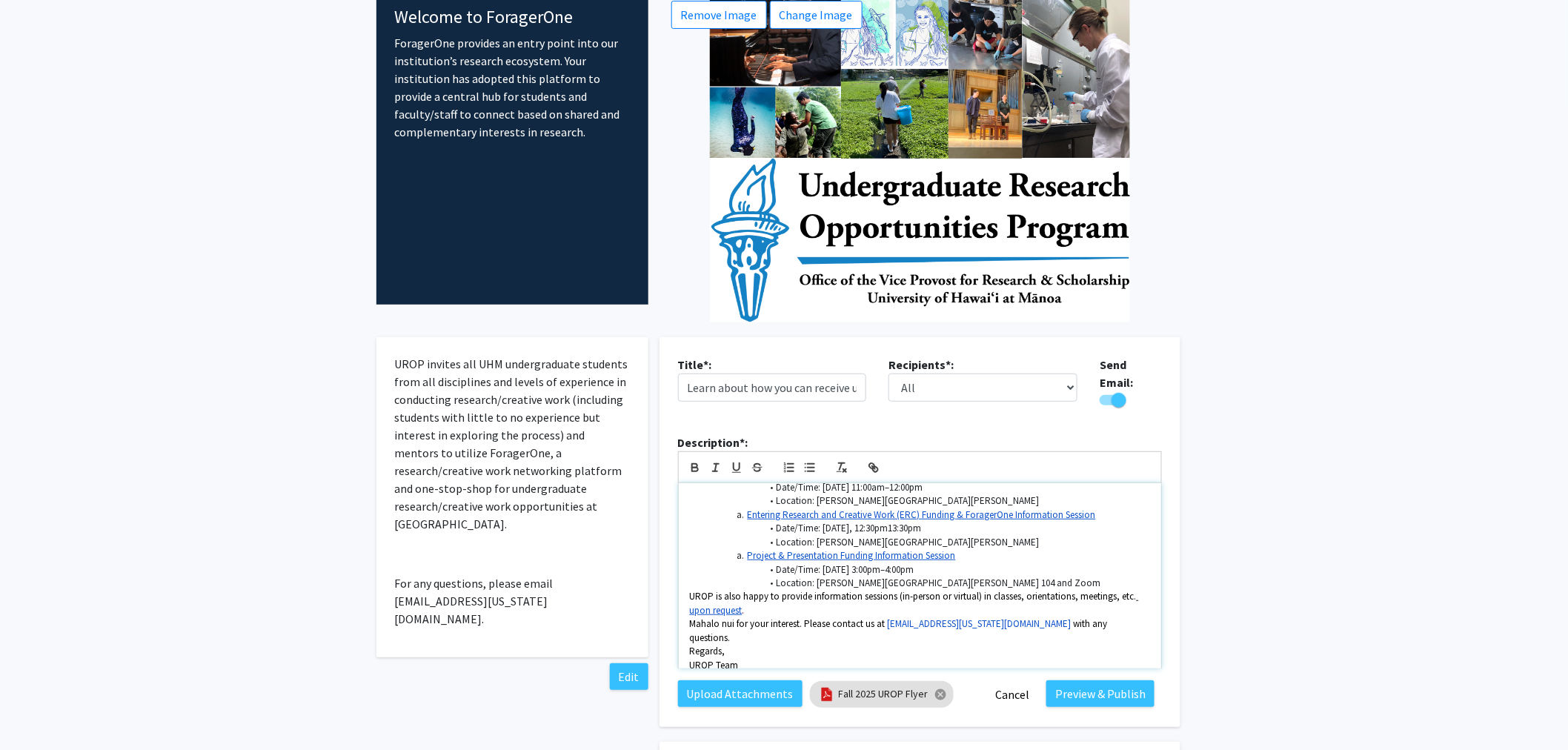
scroll to position [598, 0]
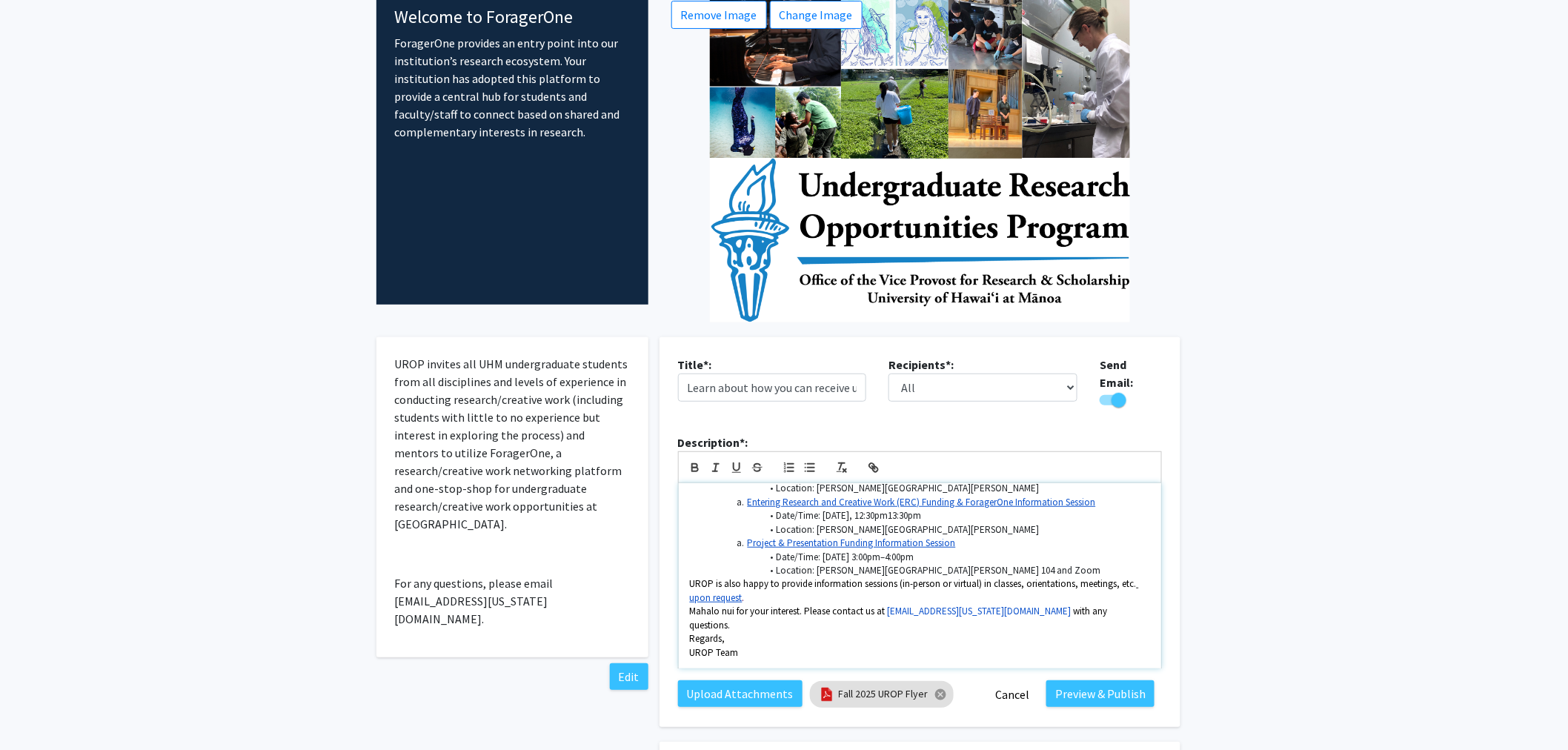
click at [767, 578] on p "UROP is also happy to provide information sessions (in-person or virtual) in cl…" at bounding box center [920, 591] width 460 height 27
click at [1039, 619] on p "Mahalo nui for your interest. Please contact us at urop@hawaii.edu with any que…" at bounding box center [920, 633] width 460 height 27
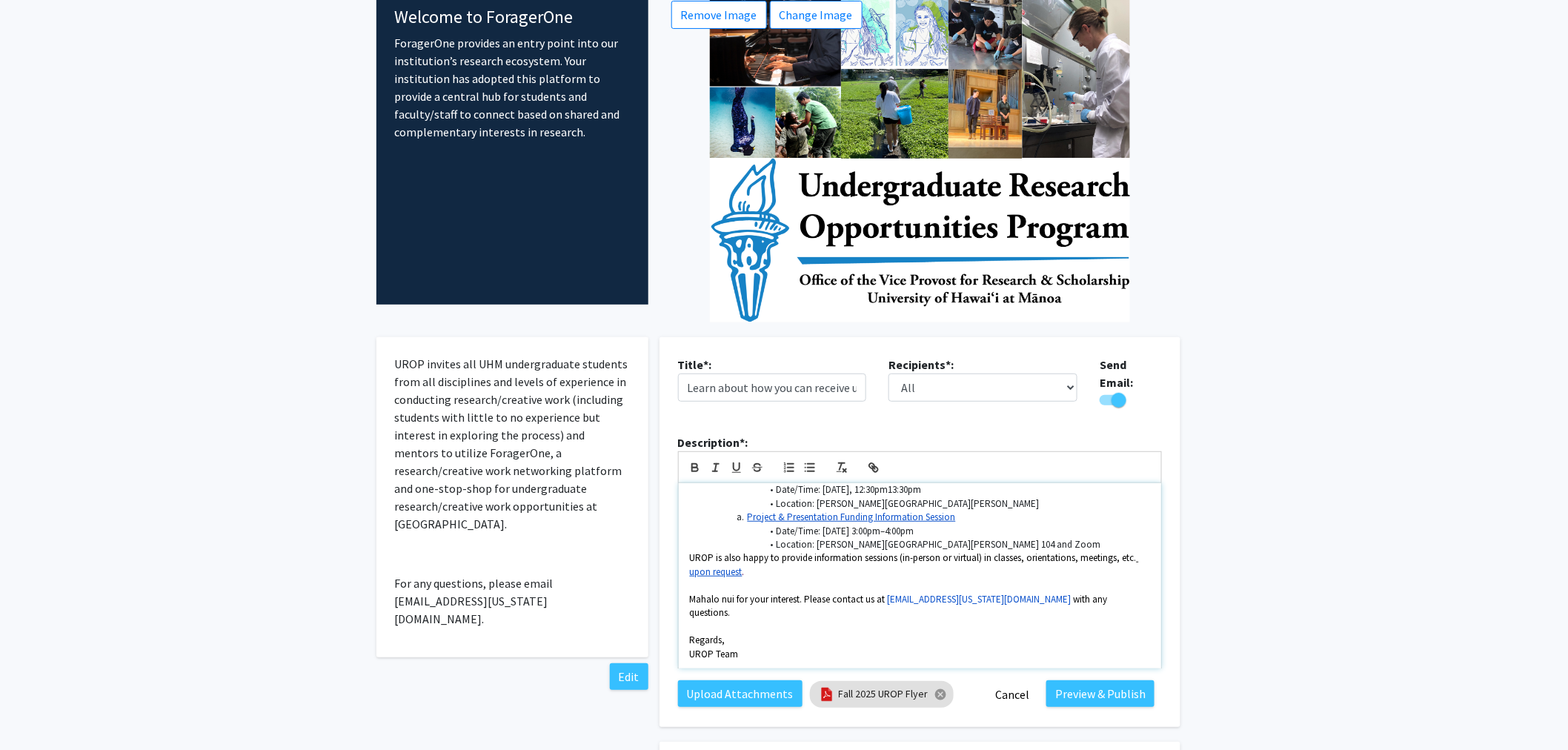
scroll to position [626, 0]
click at [976, 537] on li "Location: [PERSON_NAME][GEOGRAPHIC_DATA][PERSON_NAME] 104 and Zoom" at bounding box center [927, 544] width 446 height 14
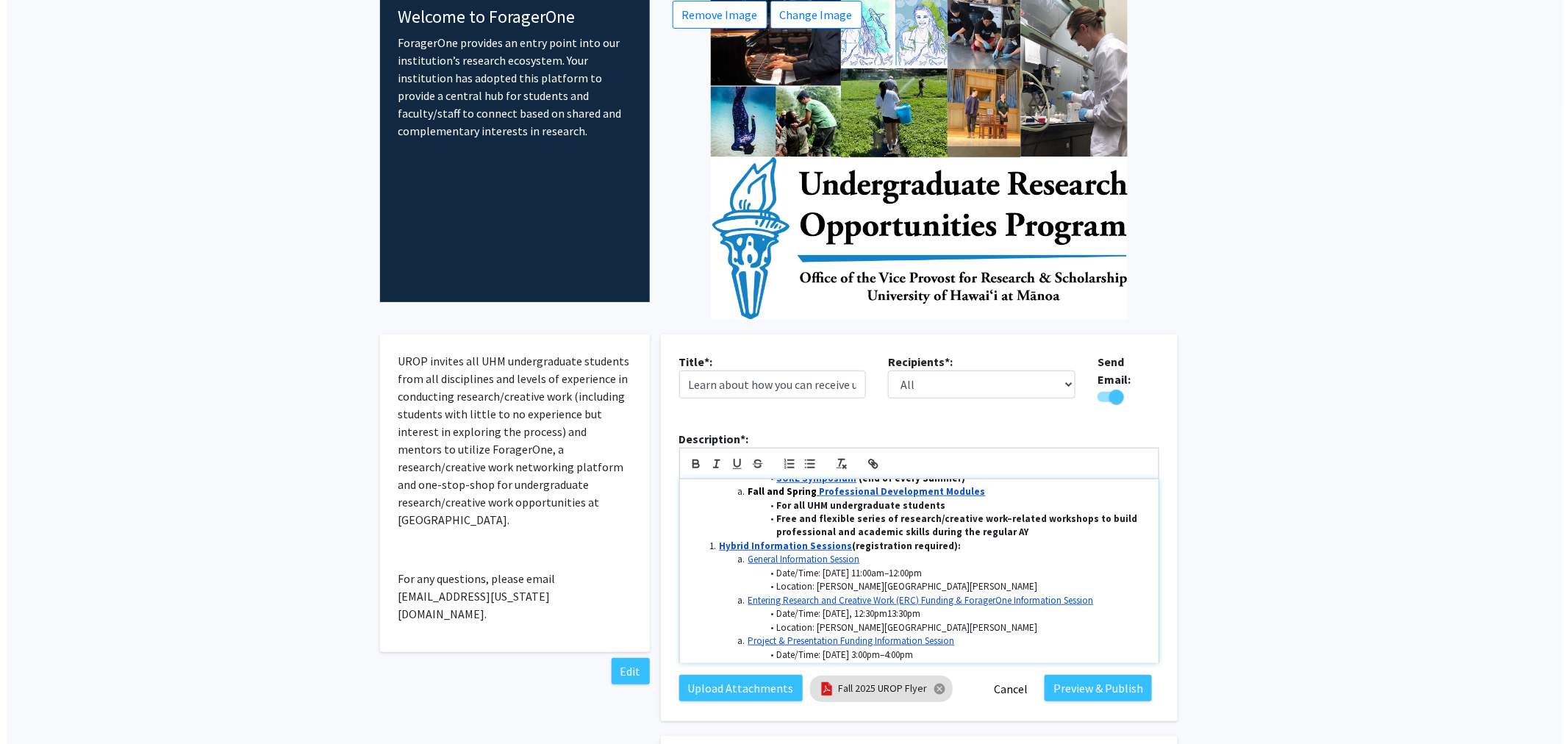
scroll to position [635, 0]
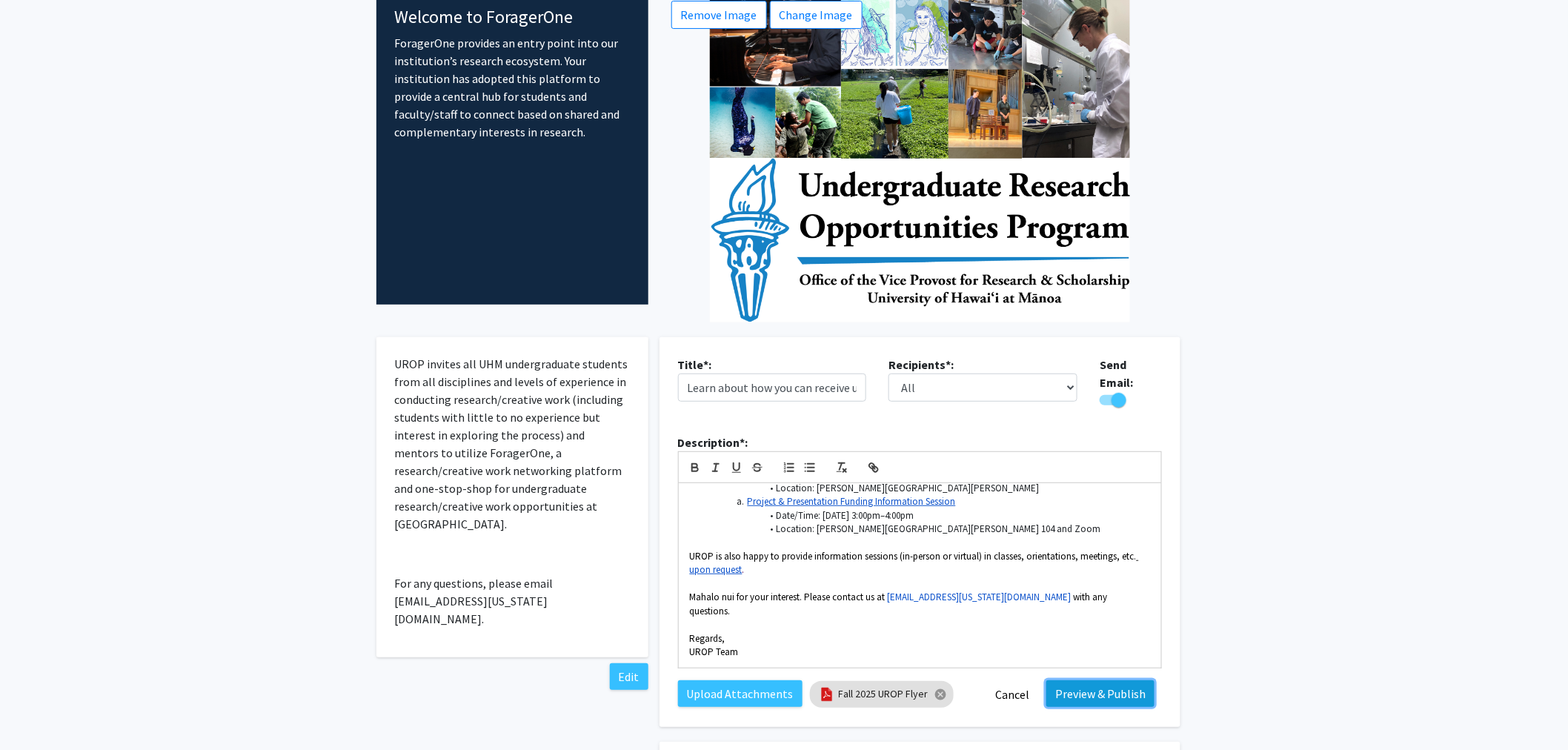
click at [1097, 688] on button "Preview & Publish" at bounding box center [1101, 694] width 108 height 27
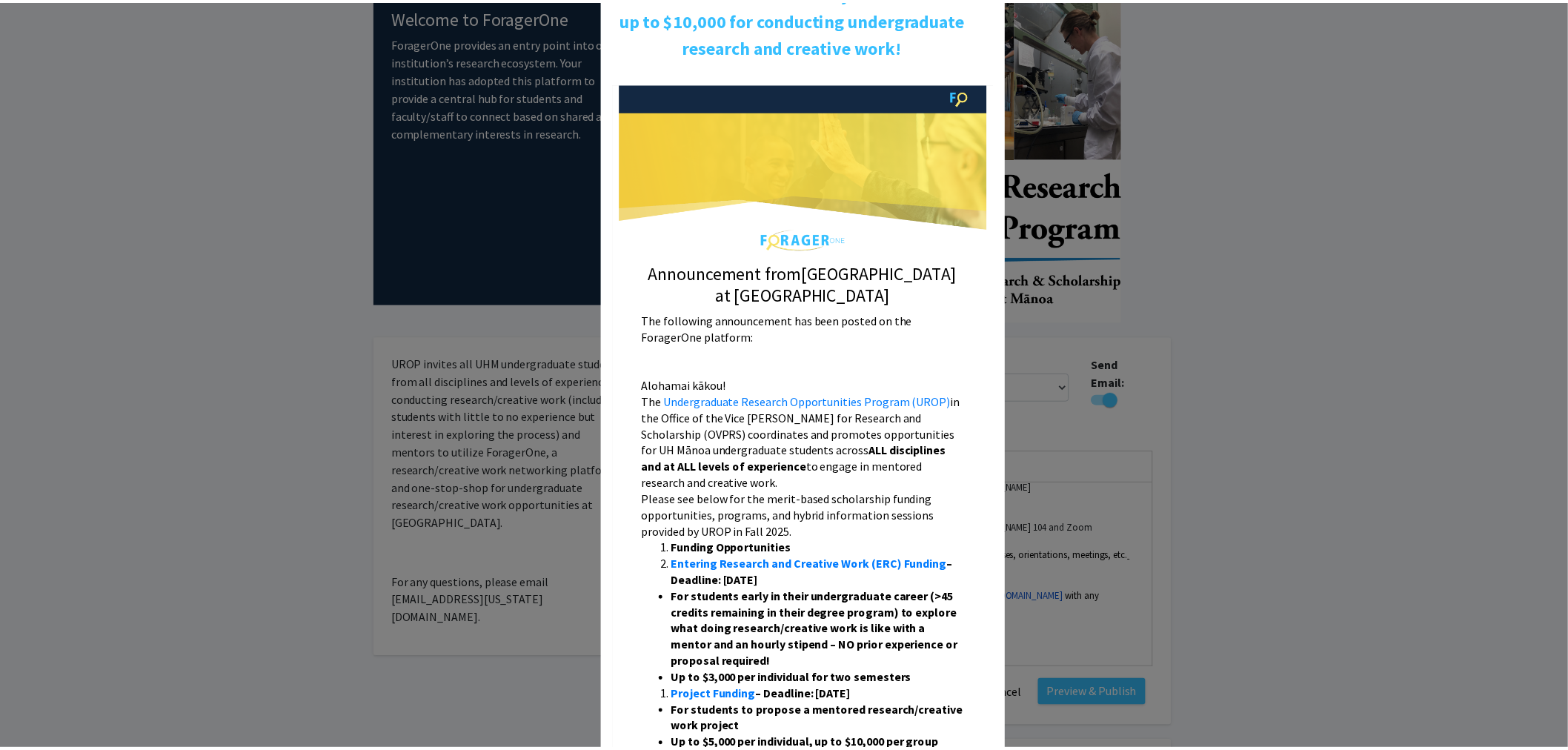
scroll to position [82, 0]
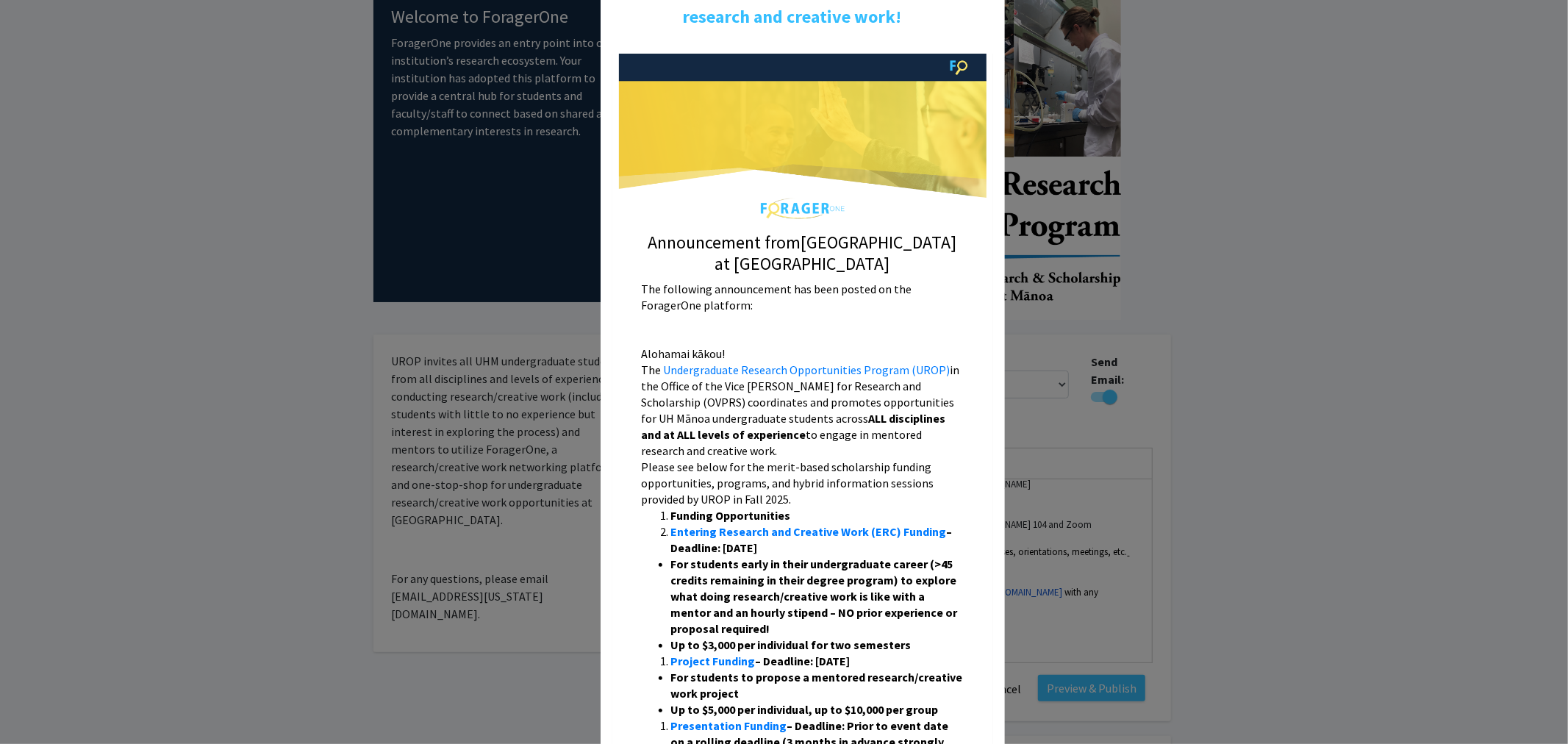
click at [1319, 468] on modal-container "Preview of Learn about how you can receive up to $10,000 for conducting undergr…" at bounding box center [784, 372] width 1568 height 744
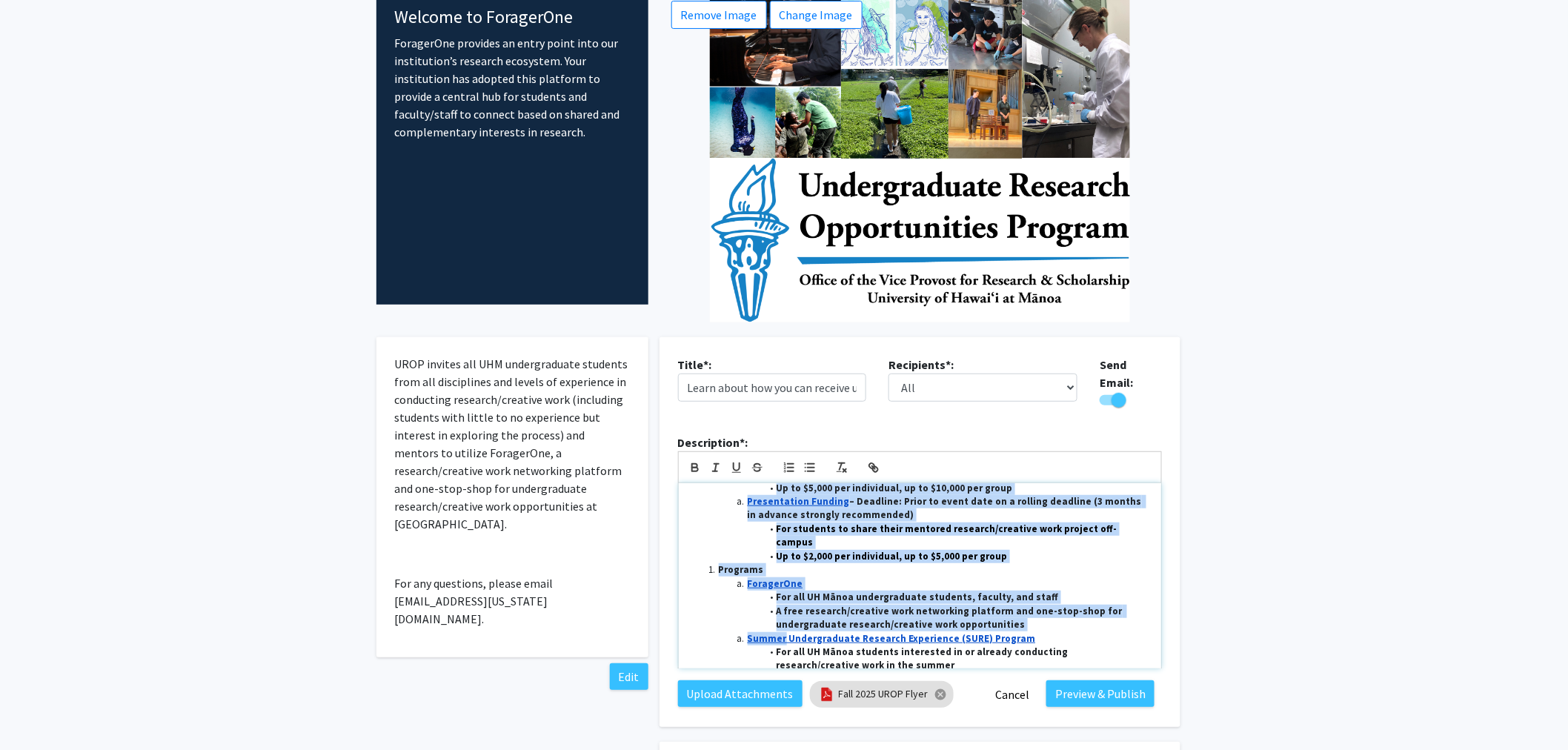
scroll to position [227, 0]
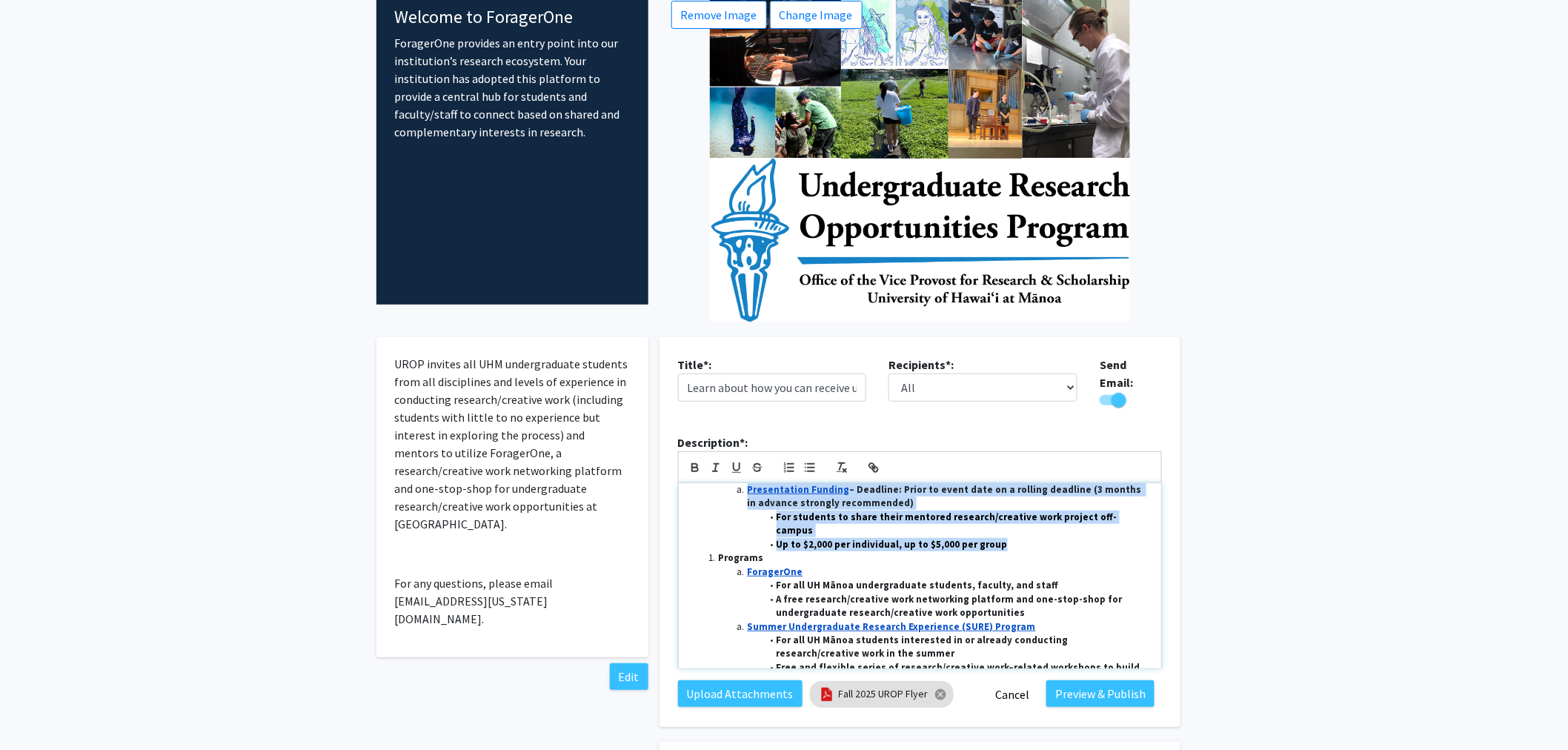
drag, startPoint x: 730, startPoint y: 539, endPoint x: 1041, endPoint y: 521, distance: 311.5
click at [1041, 521] on div "Aloha mai kākou! The Undergraduate Research Opportunities Program (UROP) in the…" at bounding box center [920, 577] width 483 height 186
click at [791, 467] on line "button" at bounding box center [790, 467] width 6 height 0
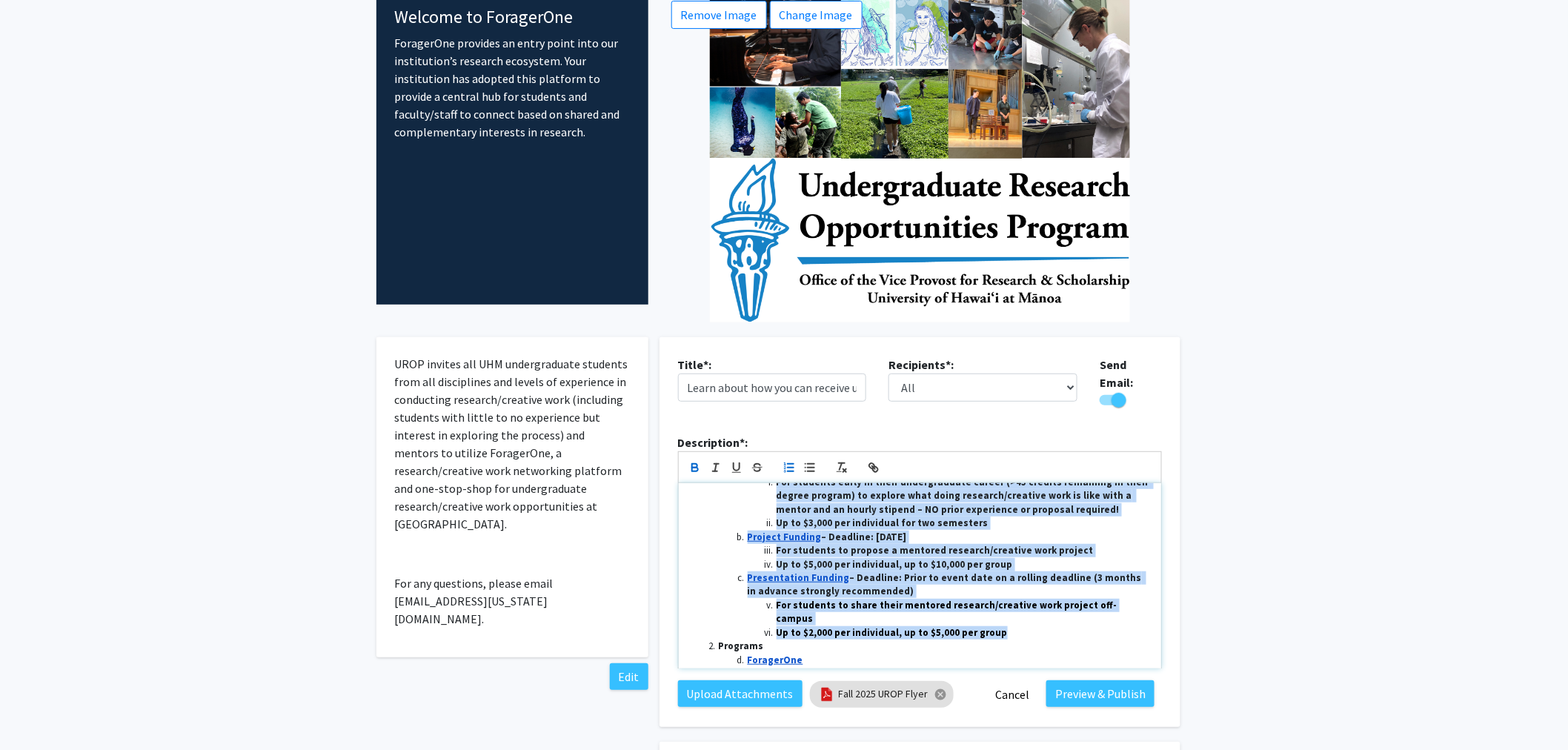
scroll to position [165, 0]
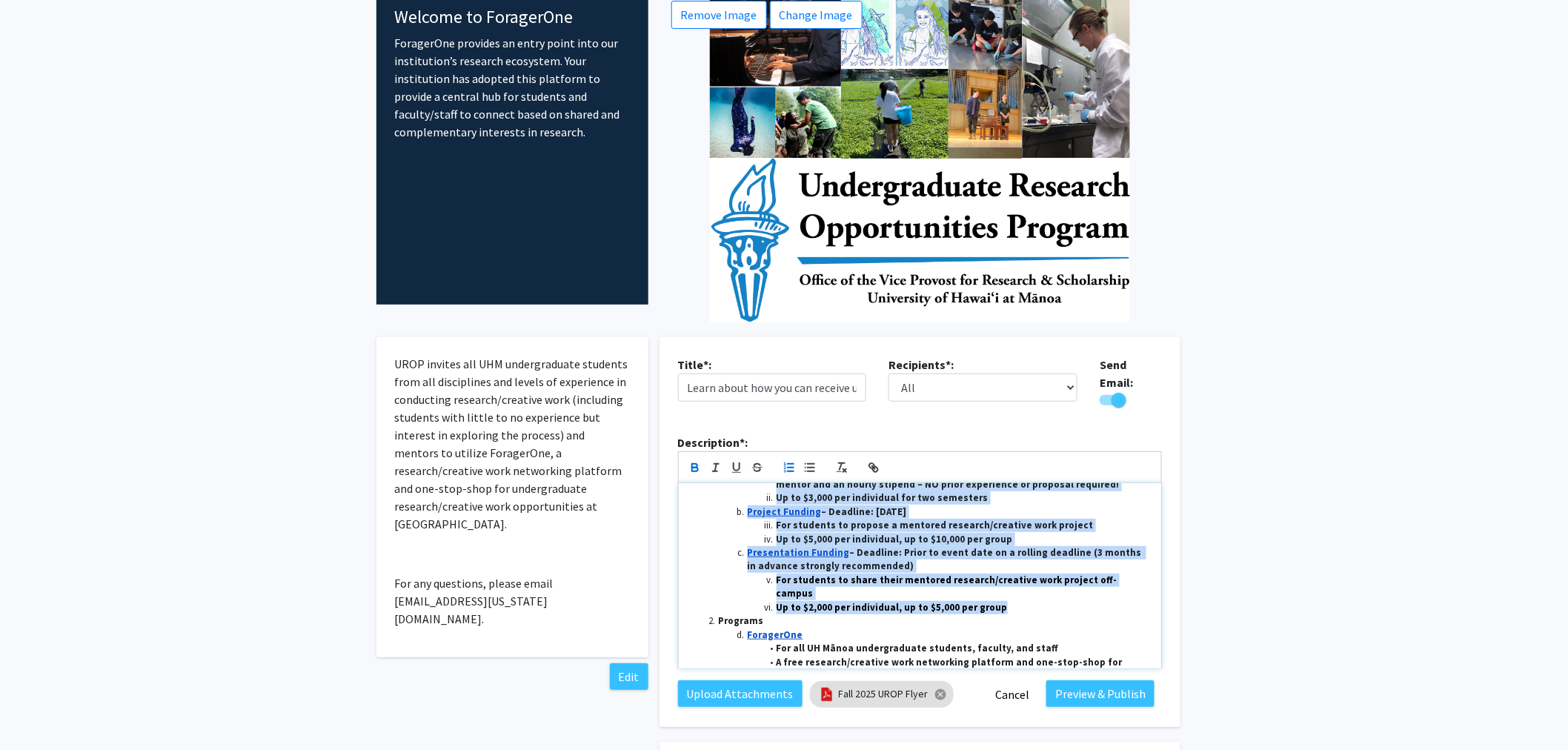
click at [715, 574] on li "For students to share their mentored research/creative work project off-campus" at bounding box center [927, 587] width 446 height 27
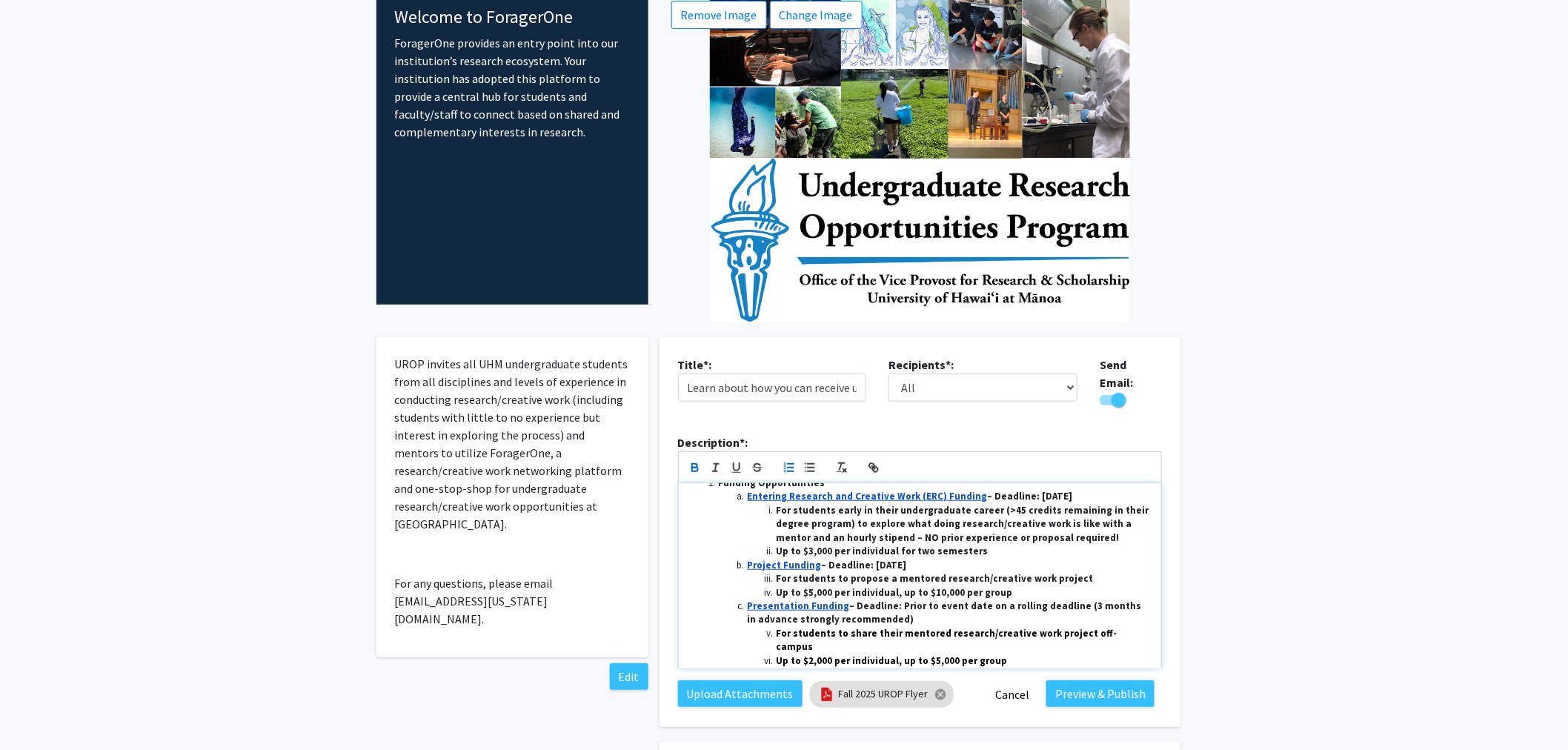
scroll to position [82, 0]
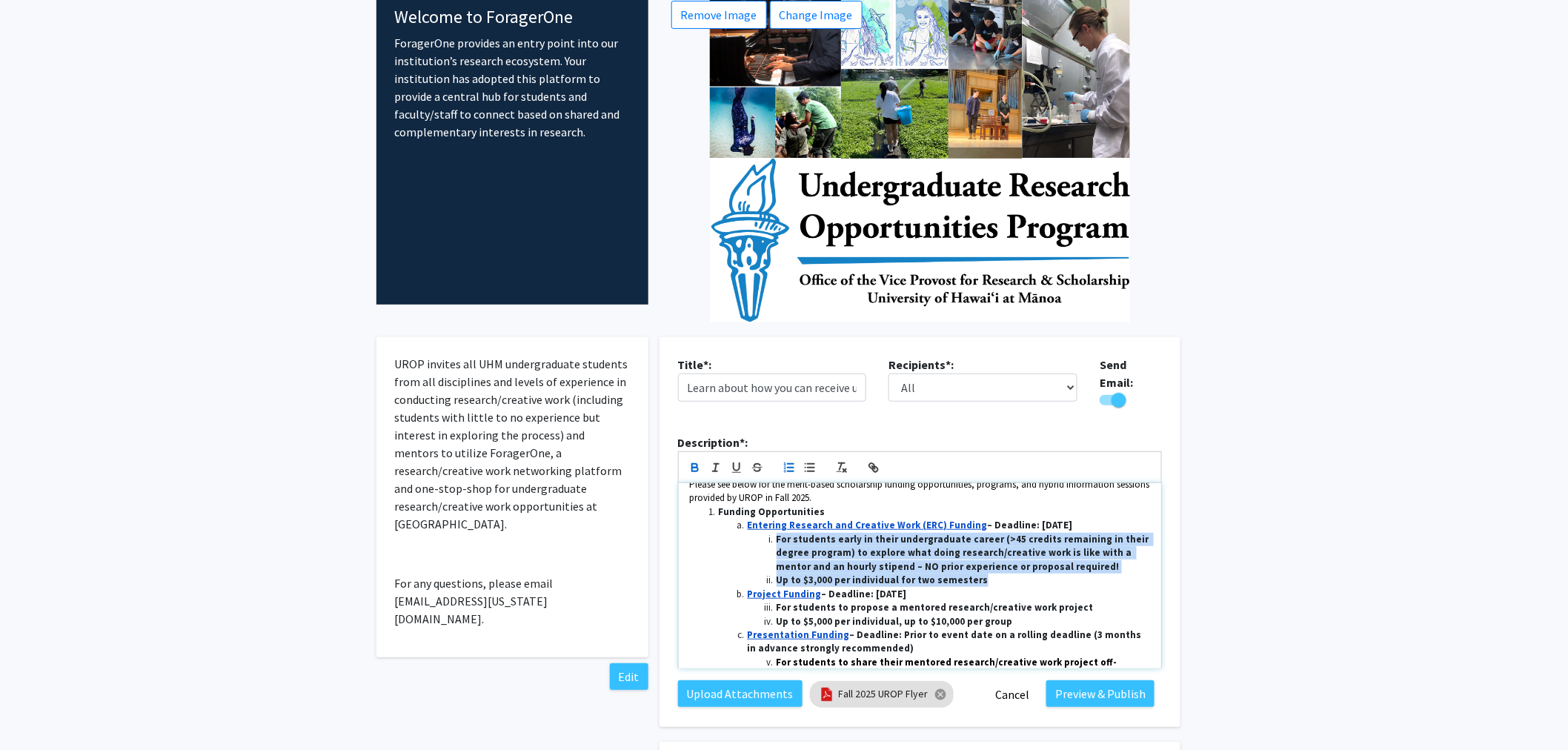
drag, startPoint x: 767, startPoint y: 534, endPoint x: 986, endPoint y: 573, distance: 222.4
click at [986, 573] on ol "Funding Opportunities Entering Research and Creative Work (ERC) Funding – Deadl…" at bounding box center [920, 615] width 460 height 219
click at [807, 462] on icon "button" at bounding box center [811, 468] width 14 height 14
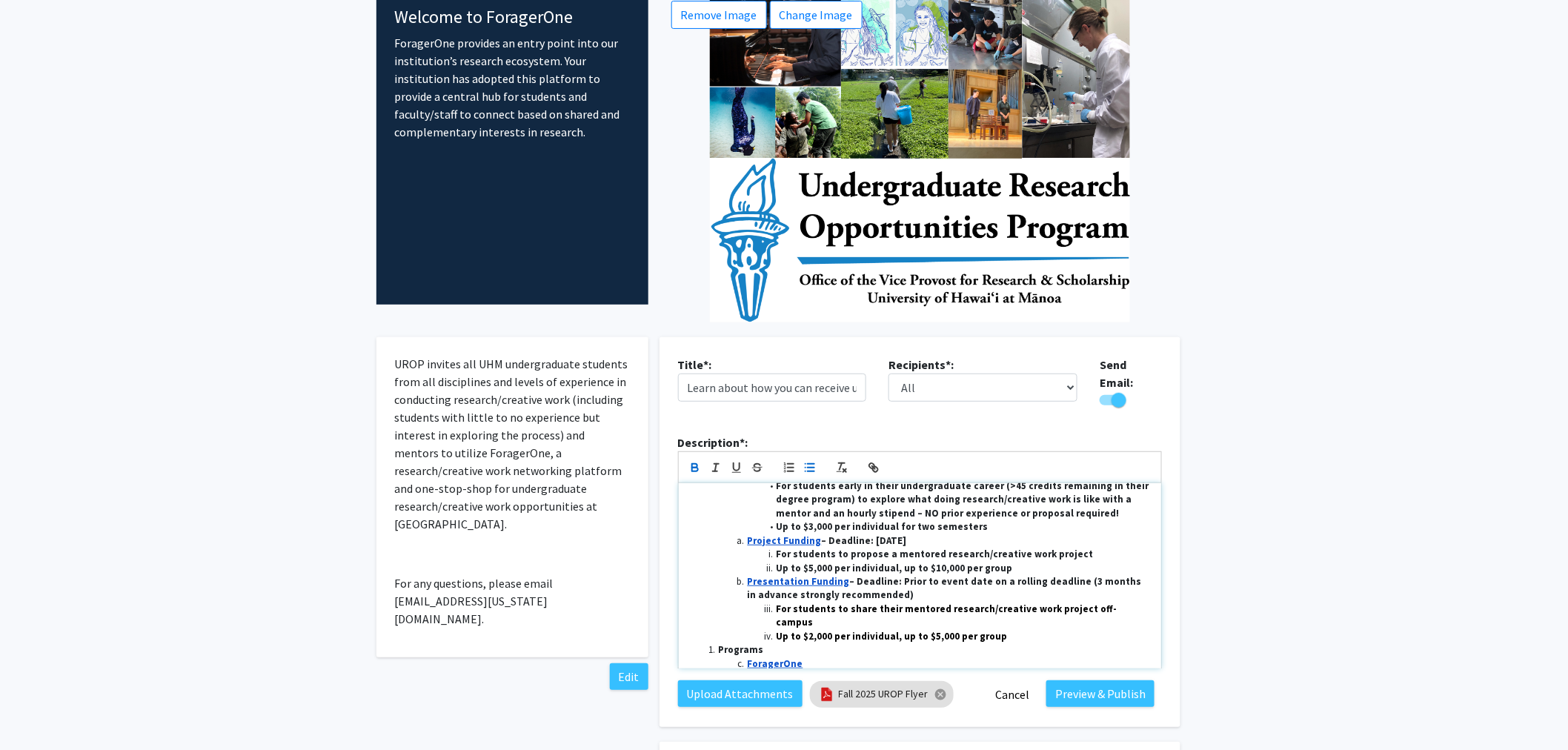
scroll to position [165, 0]
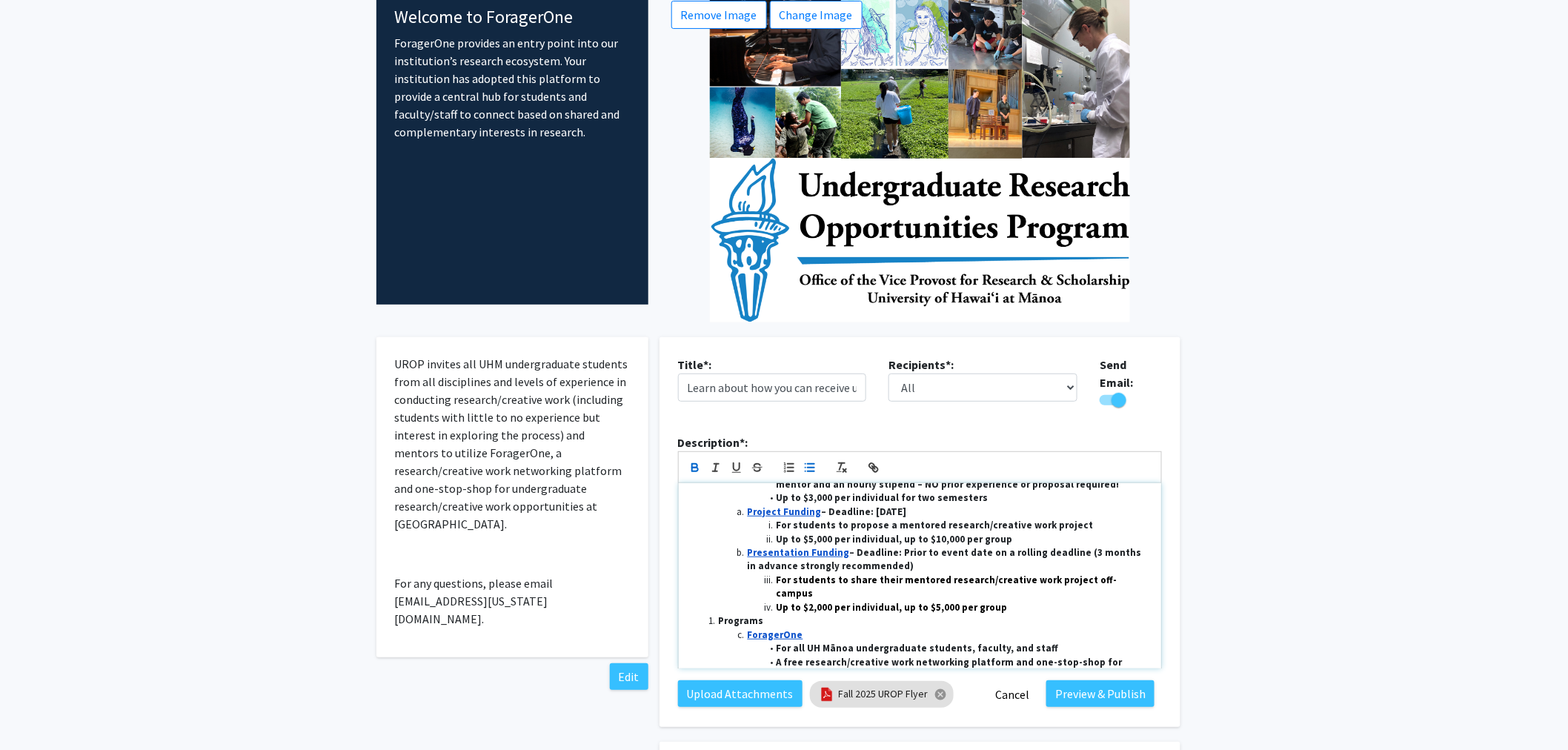
drag, startPoint x: 767, startPoint y: 520, endPoint x: 1025, endPoint y: 530, distance: 258.2
click at [1025, 530] on ol "Project Funding – Deadline: October 3, 2025 For students to propose a mentored …" at bounding box center [920, 575] width 460 height 137
click at [816, 462] on icon "button" at bounding box center [811, 468] width 14 height 14
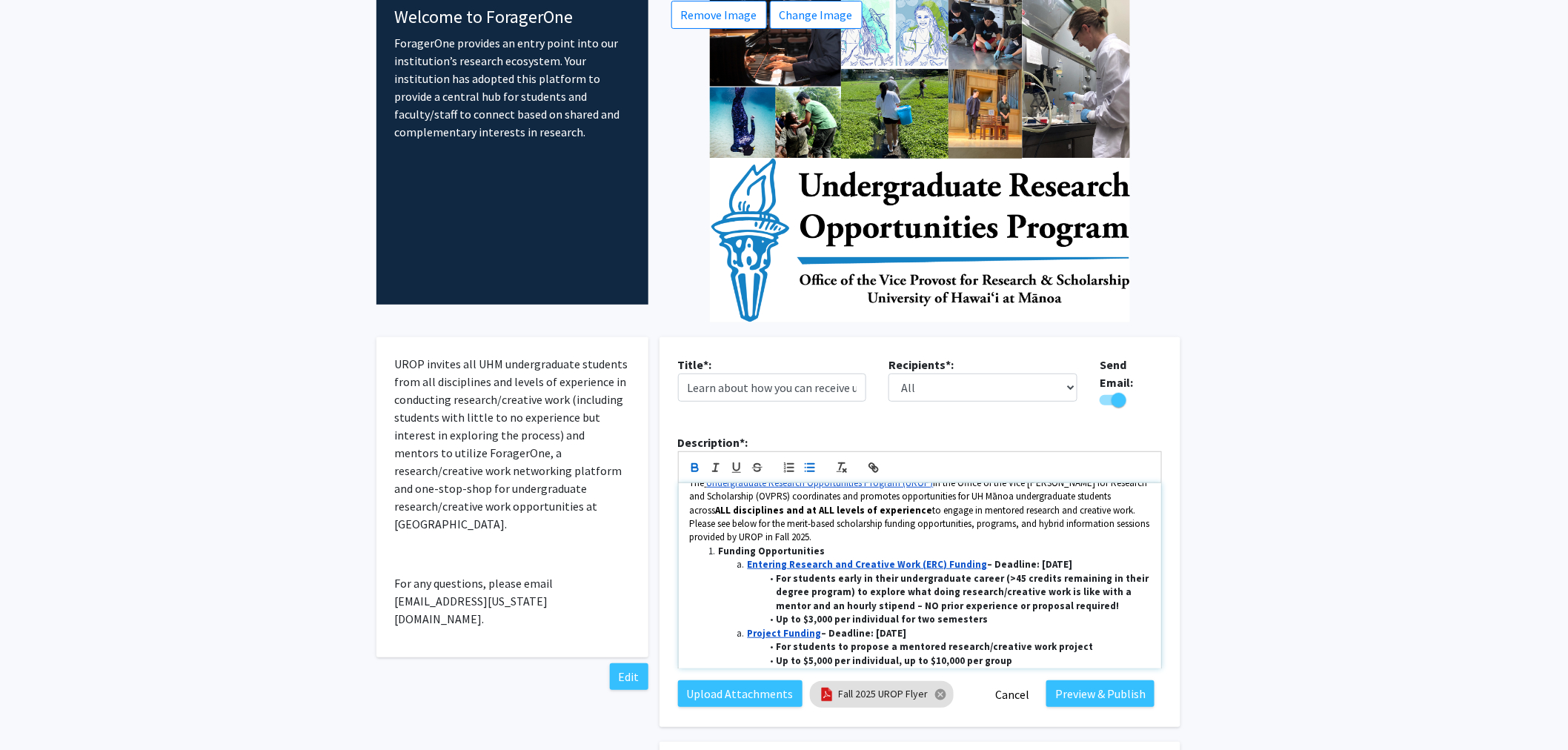
scroll to position [82, 0]
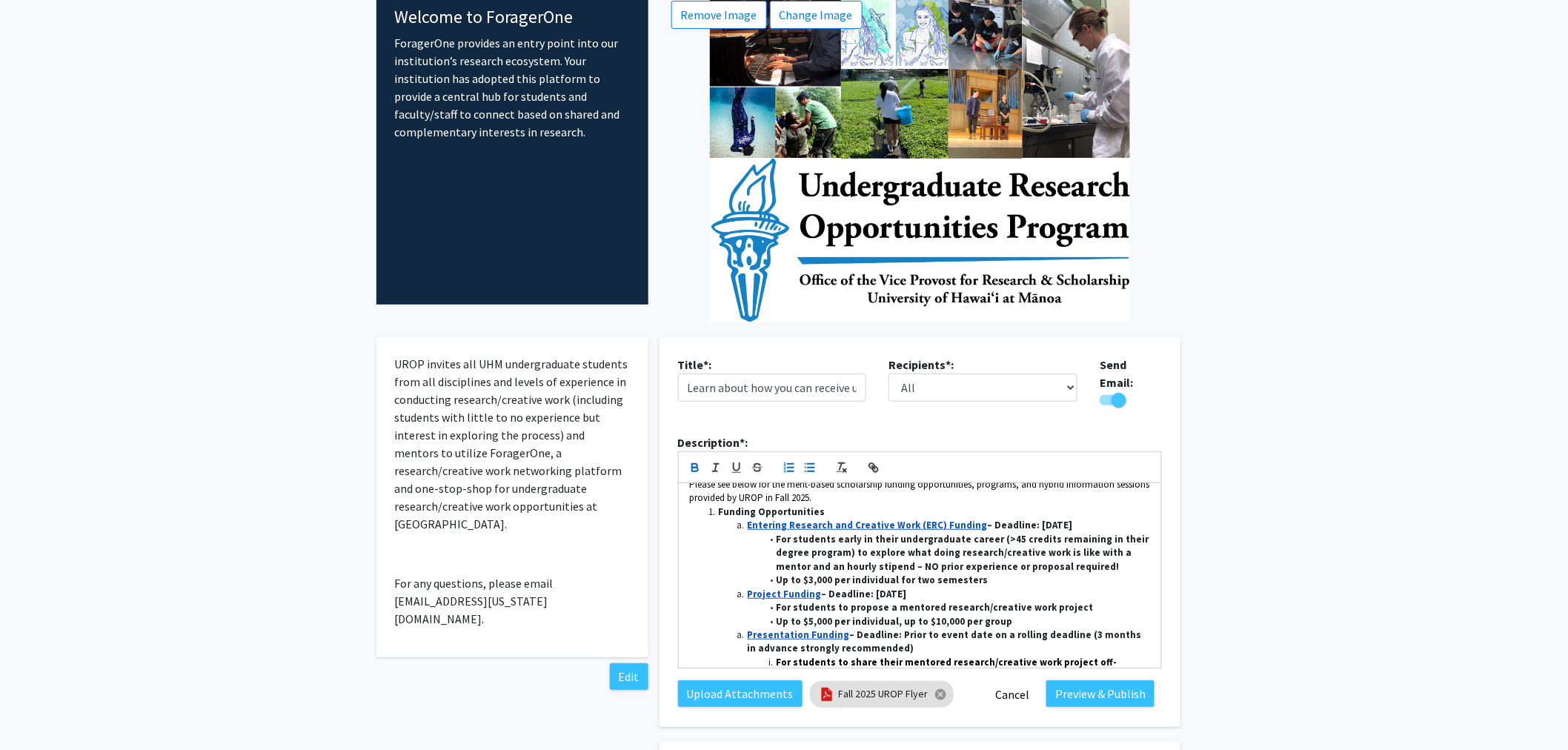
click at [791, 462] on icon "button" at bounding box center [789, 468] width 14 height 14
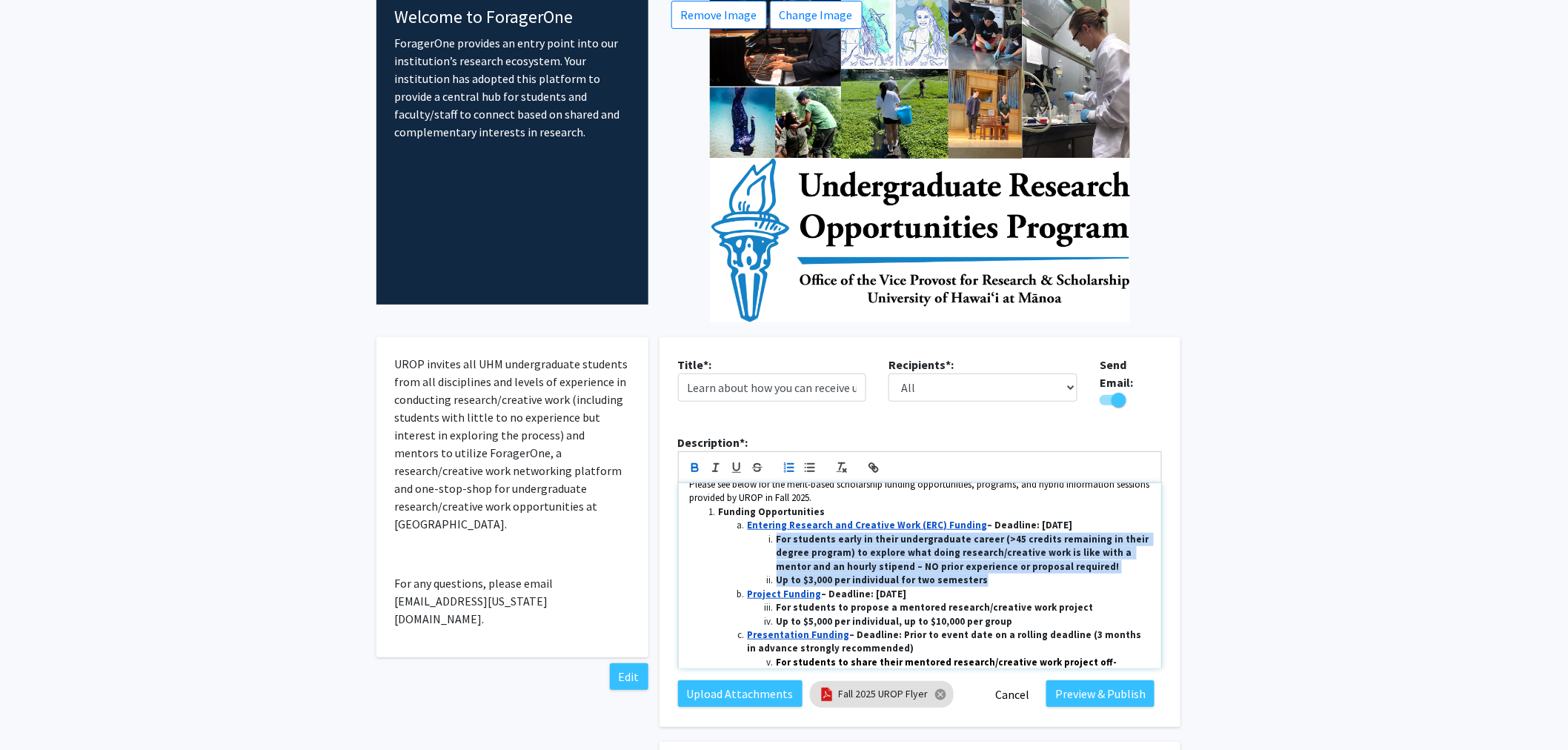
drag, startPoint x: 762, startPoint y: 534, endPoint x: 993, endPoint y: 571, distance: 233.9
click at [993, 571] on ol "Funding Opportunities Entering Research and Creative Work (ERC) Funding – Deadl…" at bounding box center [920, 615] width 460 height 219
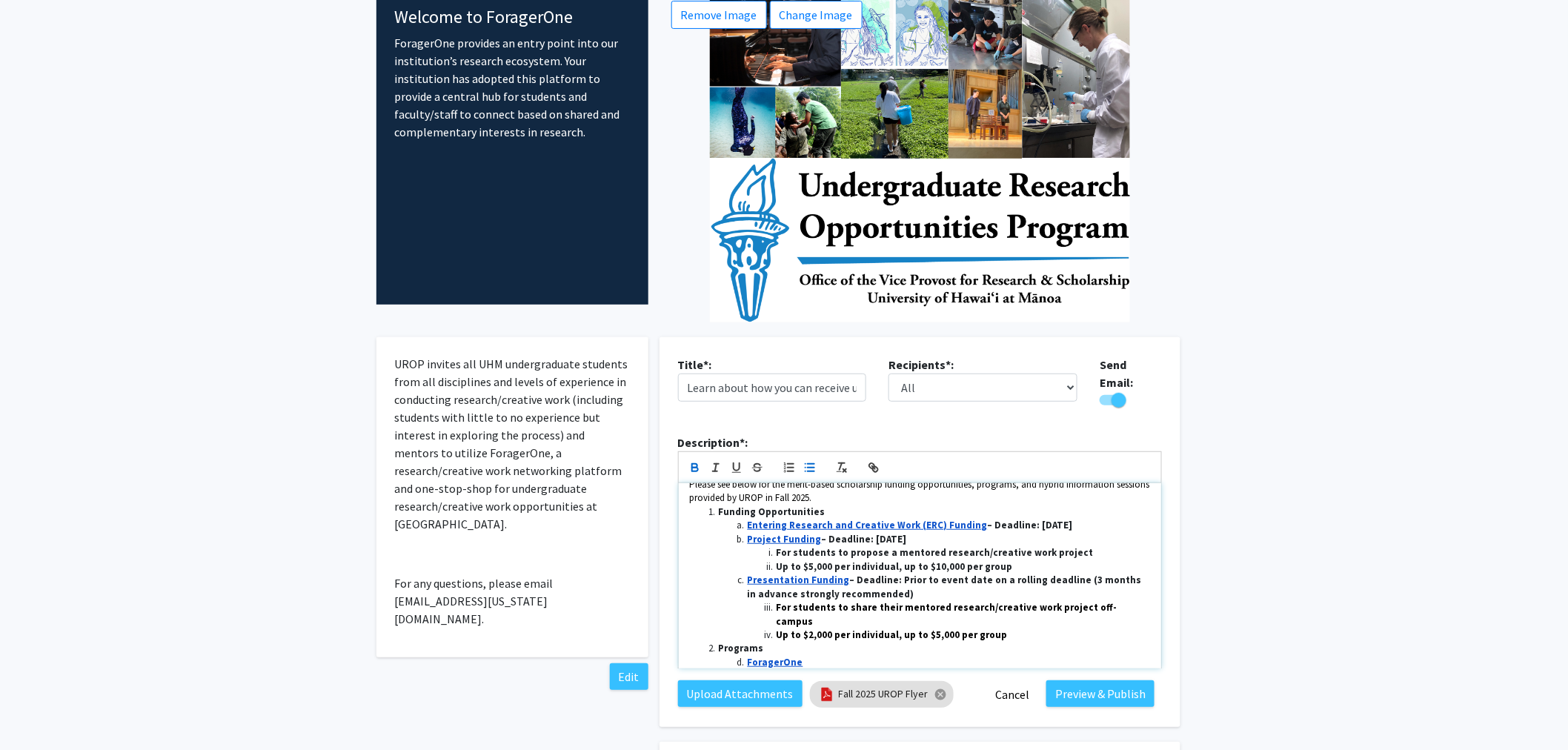
drag, startPoint x: 759, startPoint y: 547, endPoint x: 1092, endPoint y: 559, distance: 333.2
click at [1092, 559] on ol "Funding Opportunities Entering Research and Creative Work (ERC) Funding – Deadl…" at bounding box center [920, 587] width 460 height 164
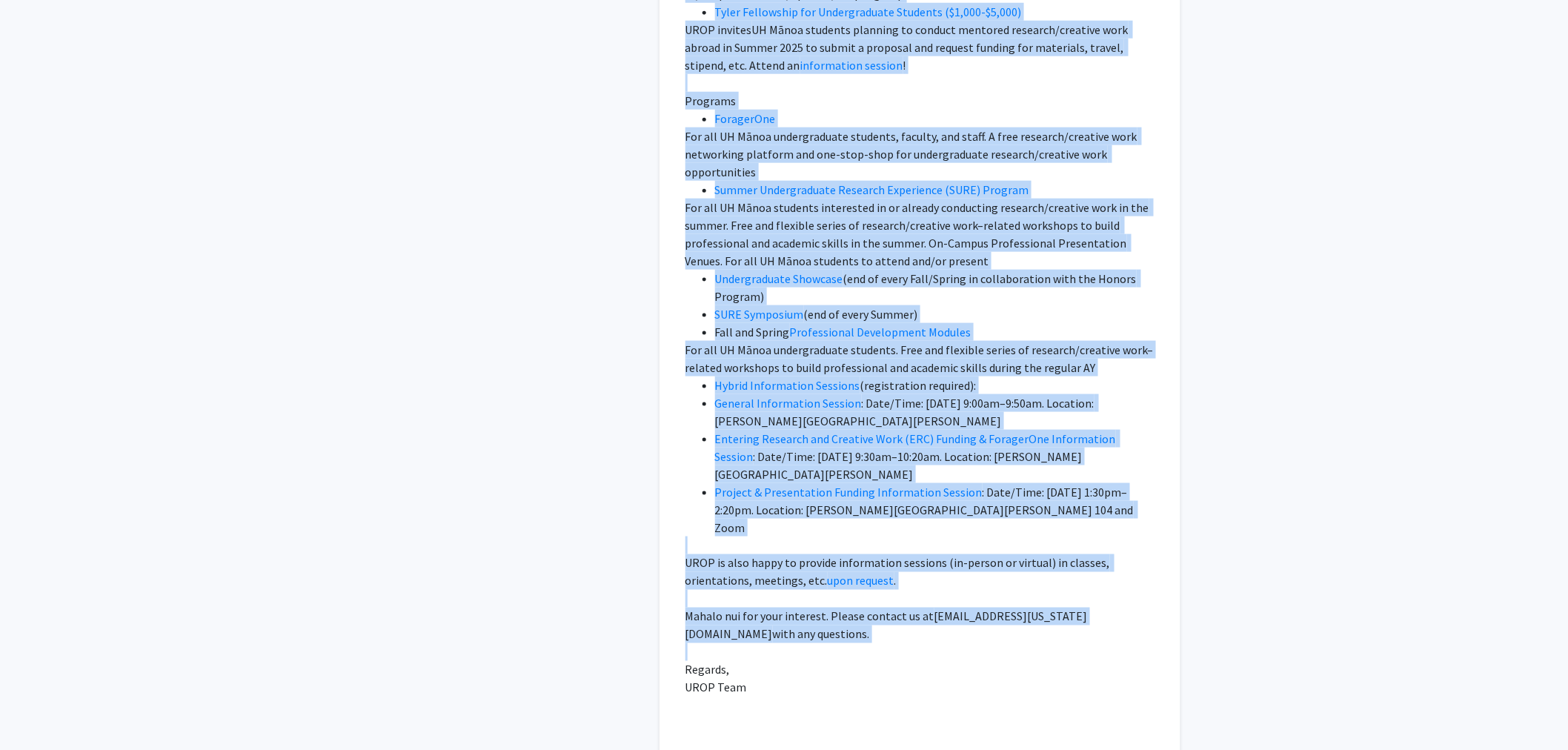
scroll to position [3048, 0]
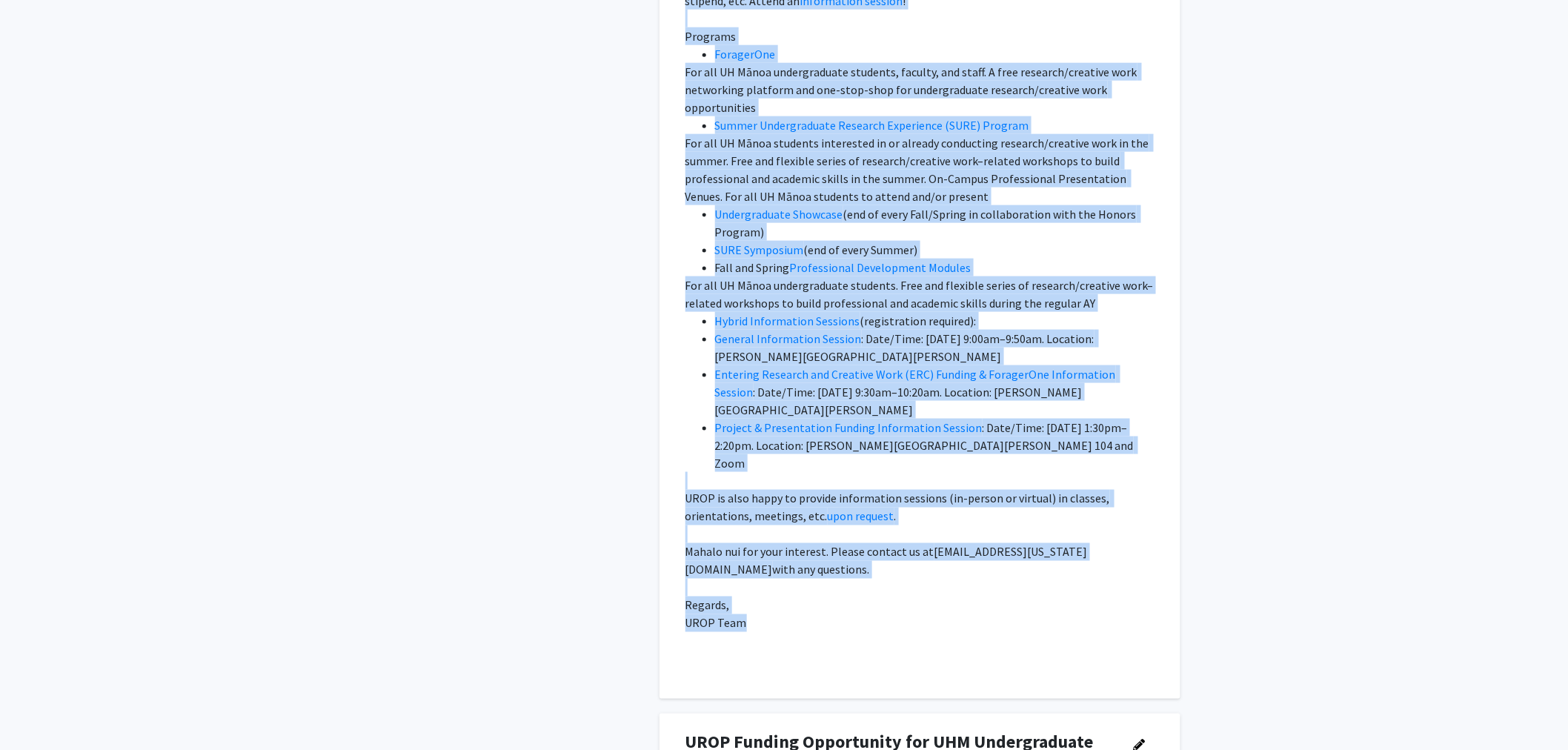
drag, startPoint x: 686, startPoint y: 370, endPoint x: 1108, endPoint y: 566, distance: 465.3
click at [1108, 566] on p "Aloha mai kākou! The Undergraduate Research Opportunities Program (UROP) in the…" at bounding box center [920, 107] width 469 height 1122
copy p "Aloha mai kākou! The Undergraduate Research Opportunities Program (UROP) in the…"
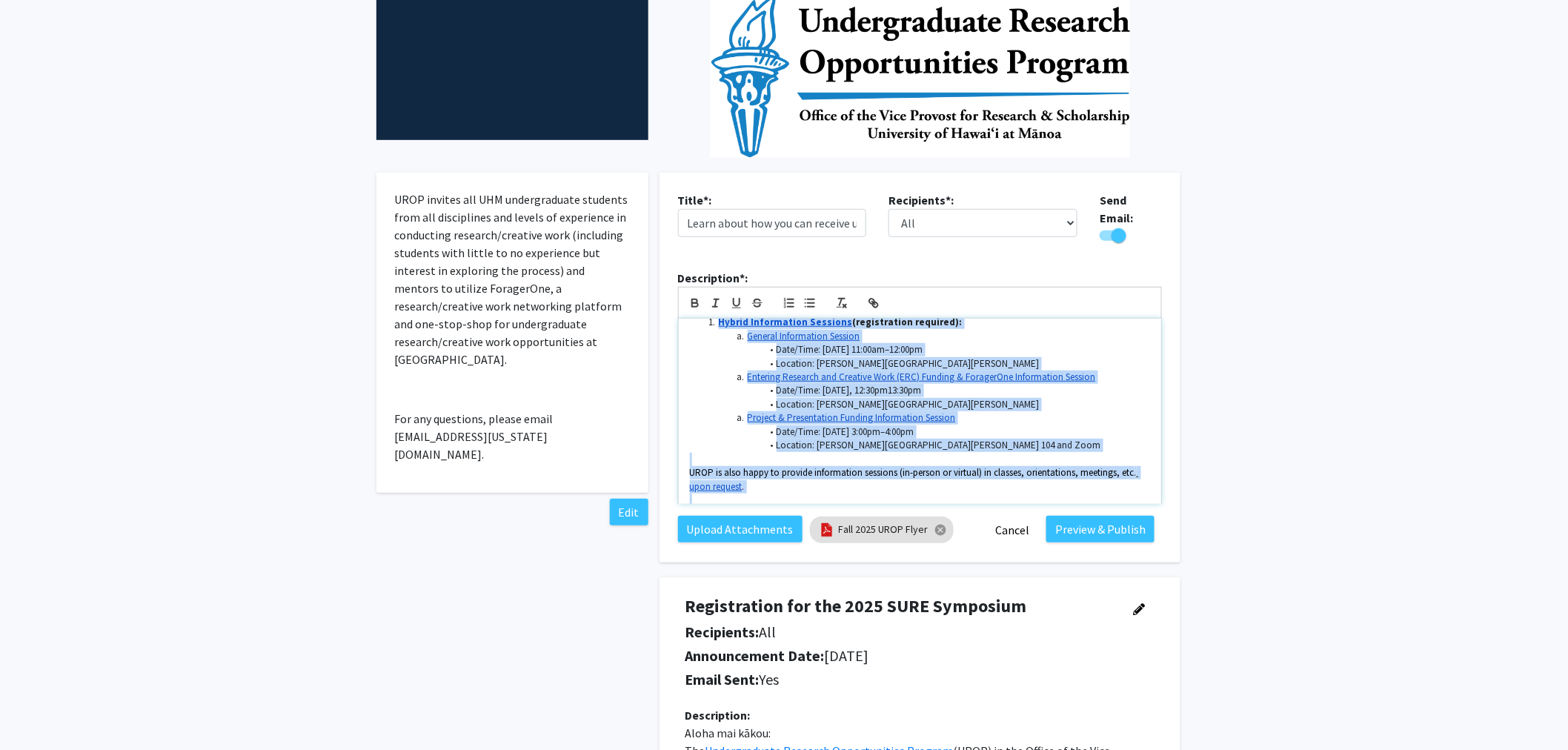
scroll to position [557, 0]
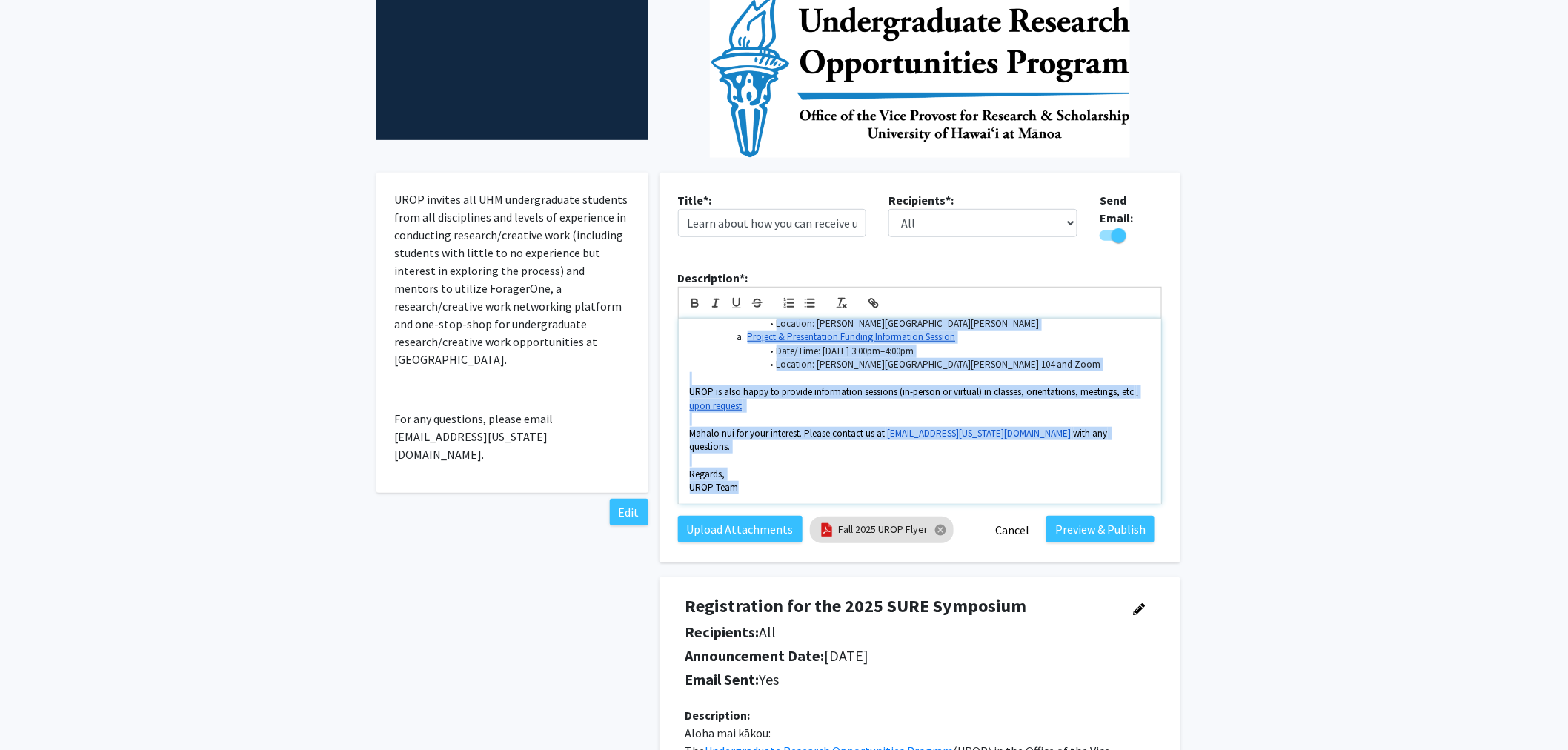
drag, startPoint x: 687, startPoint y: 338, endPoint x: 1079, endPoint y: 454, distance: 408.8
click at [1079, 454] on div "Aloha mai kākou! The Undergraduate Research Opportunities Program (UROP) in the…" at bounding box center [920, 411] width 483 height 186
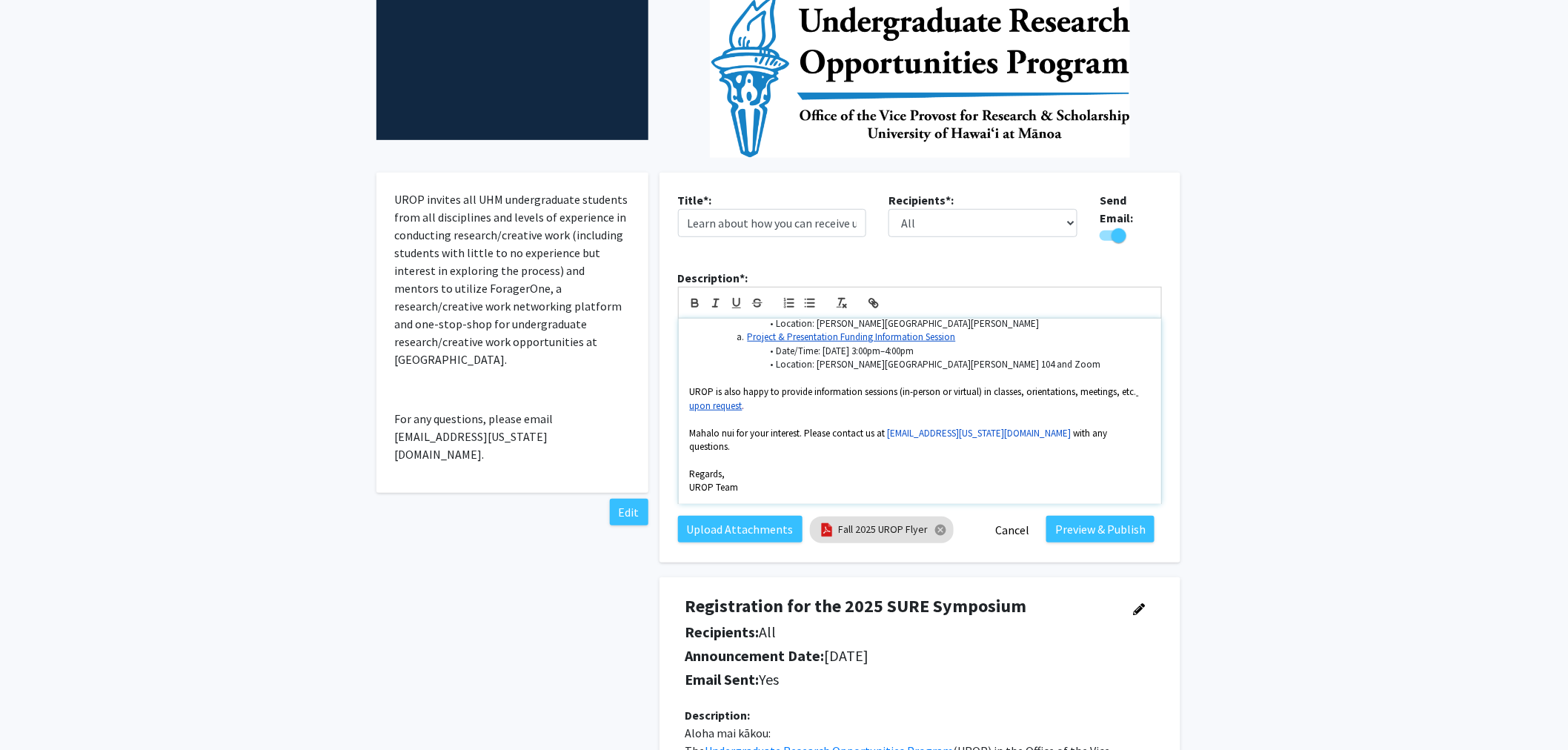
scroll to position [588, 0]
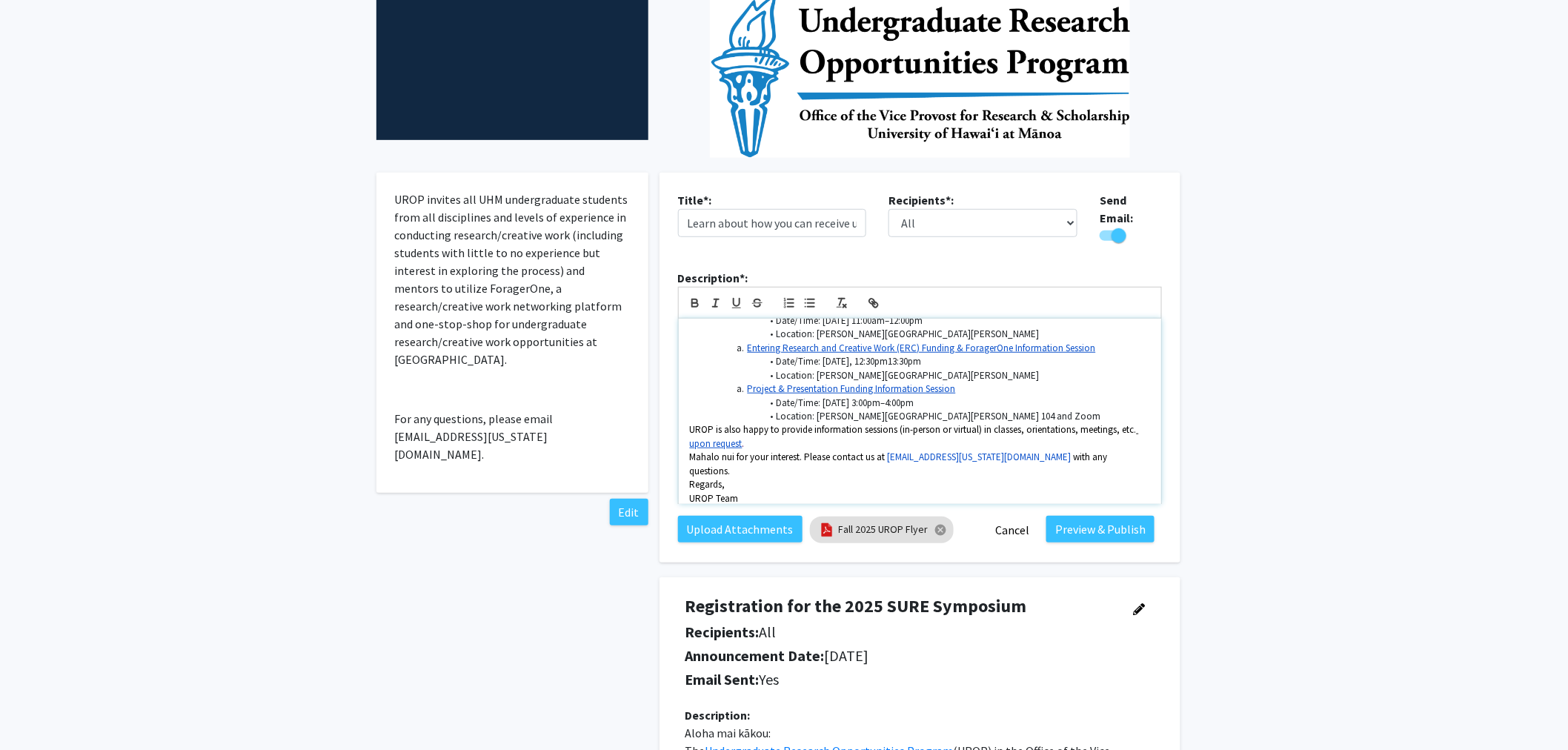
click at [1055, 451] on p "Mahalo nui for your interest. Please contact us at urop@hawaii.edu with any que…" at bounding box center [920, 465] width 460 height 27
click at [757, 424] on p "UROP is also happy to provide information sessions (in-person or virtual) in cl…" at bounding box center [920, 437] width 460 height 27
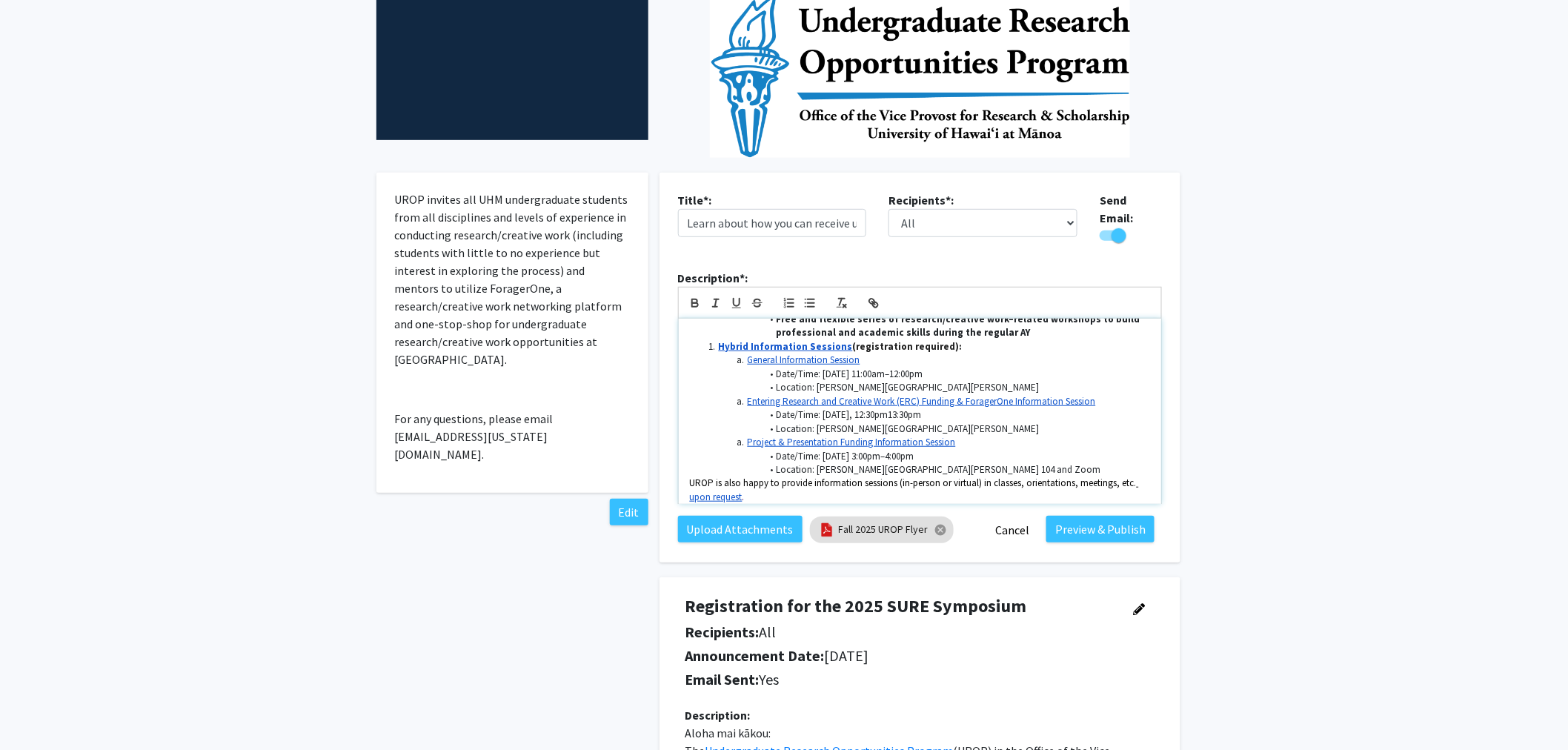
scroll to position [506, 0]
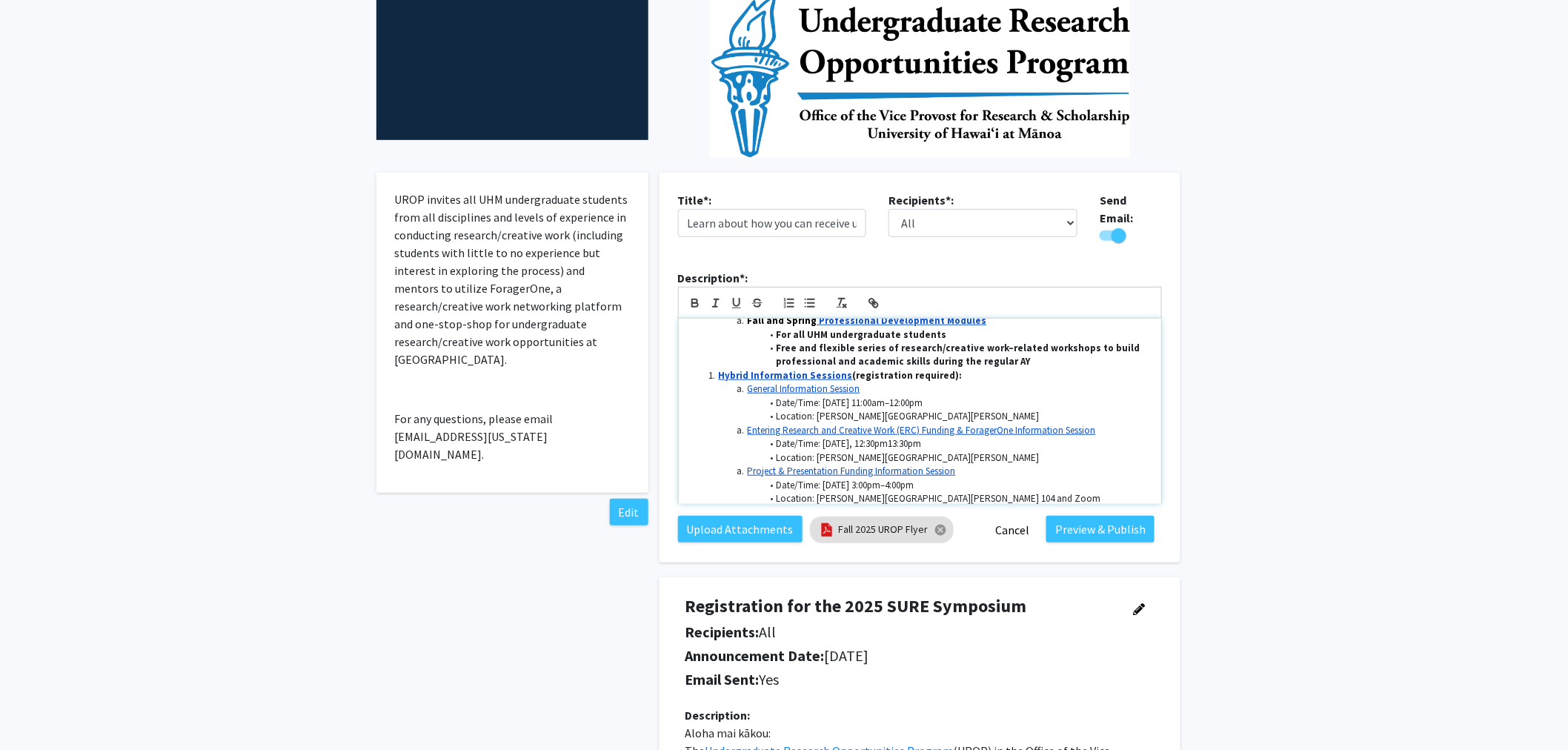
click at [739, 424] on li "Entering Research and Creative Work (ERC) Funding & ForagerOne Information Sess…" at bounding box center [927, 431] width 446 height 14
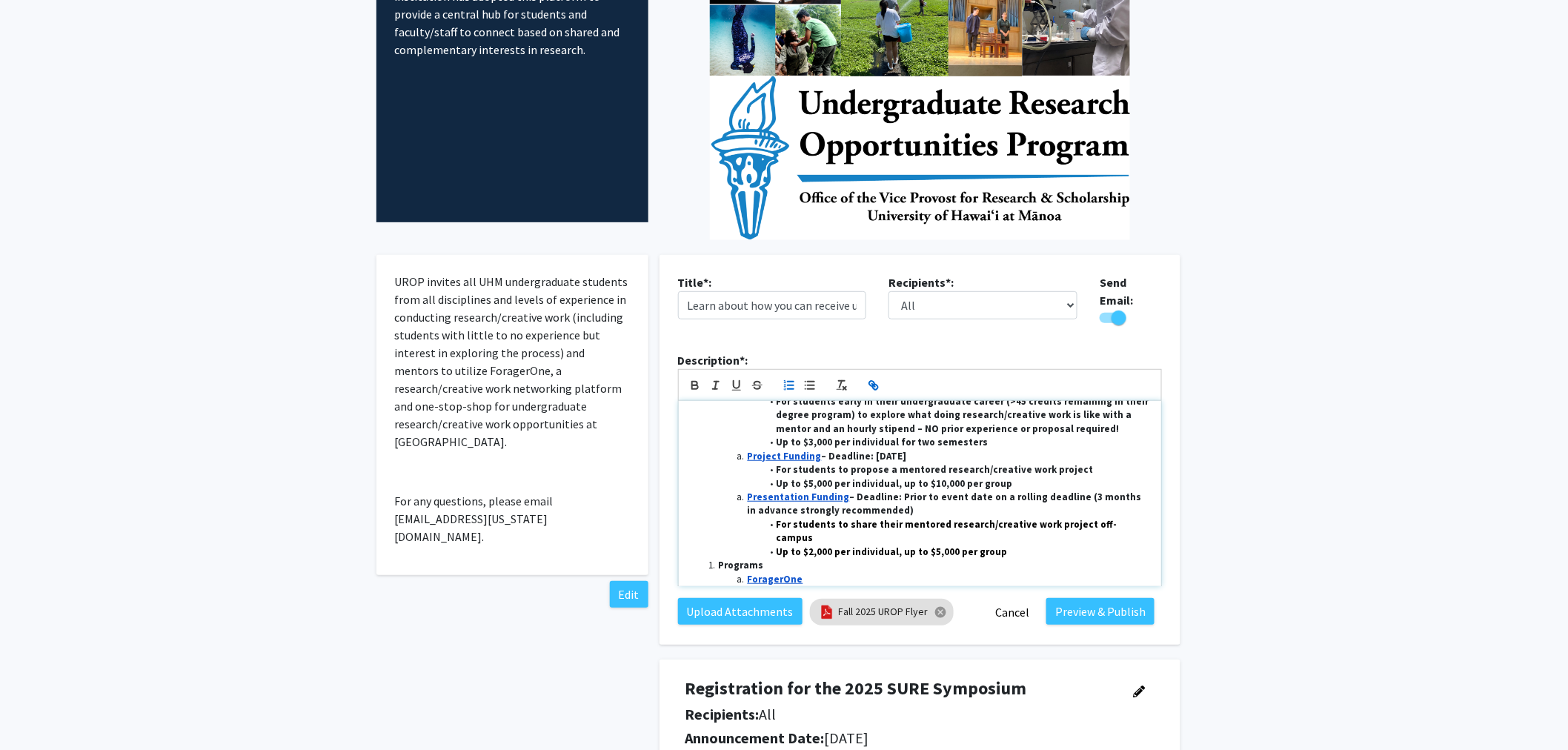
scroll to position [165, 0]
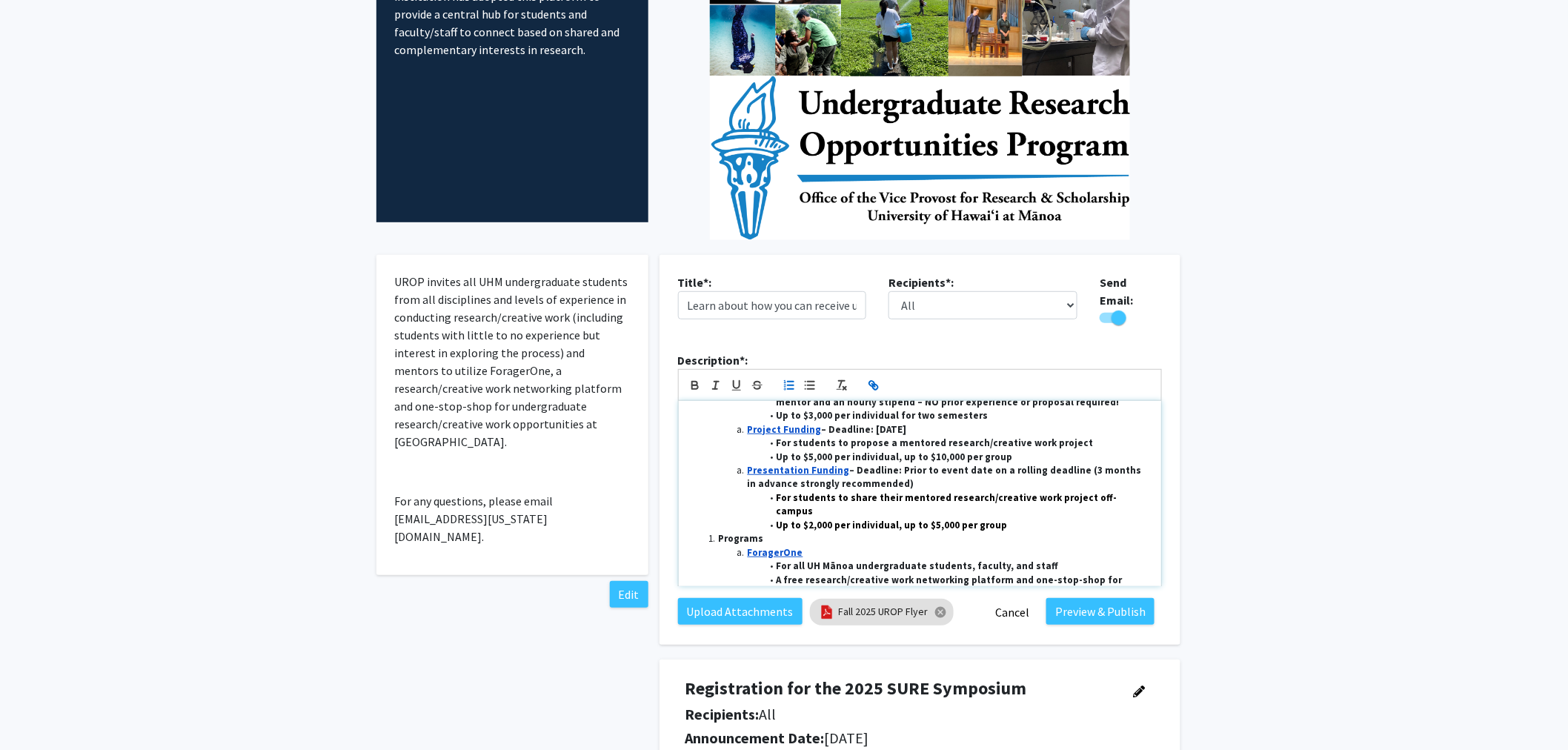
click at [739, 424] on li "Project Funding – Deadline: October 3, 2025" at bounding box center [927, 431] width 446 height 14
click at [707, 532] on li "Programs" at bounding box center [927, 539] width 446 height 14
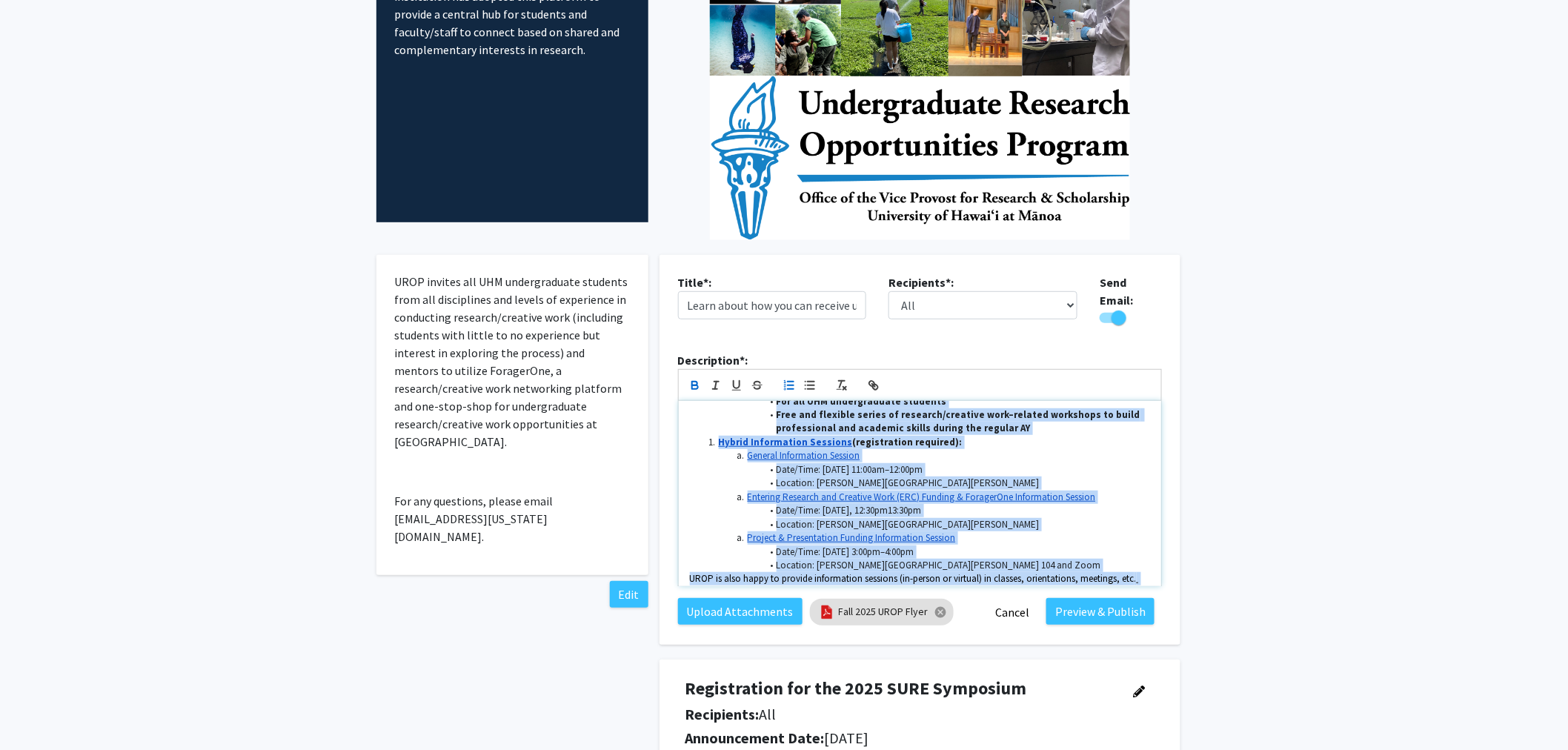
scroll to position [653, 0]
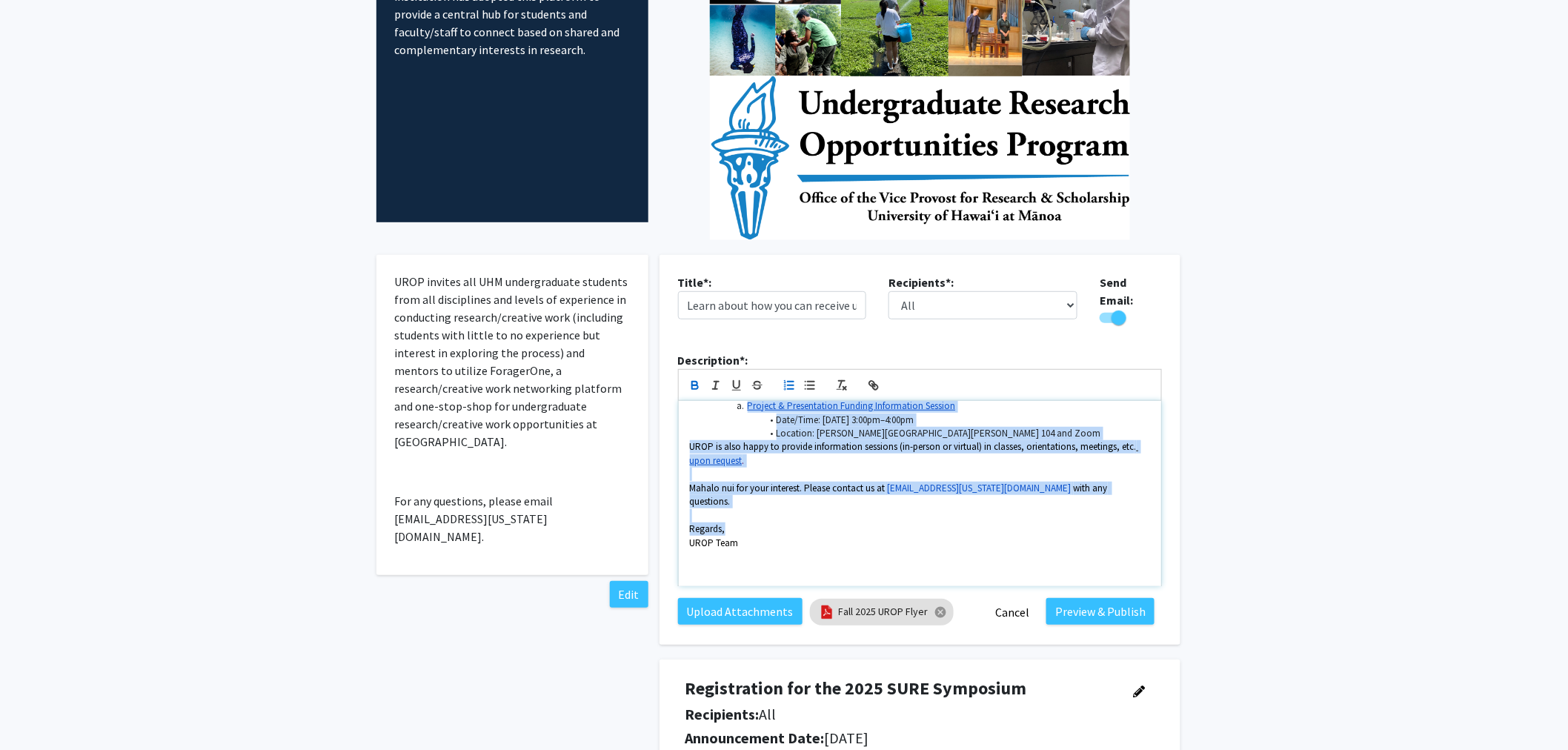
drag, startPoint x: 700, startPoint y: 424, endPoint x: 894, endPoint y: 499, distance: 208.0
click at [894, 499] on div "Aloha mai kākou! The Undergraduate Research Opportunities Program (UROP) in the…" at bounding box center [920, 495] width 483 height 186
click at [816, 379] on icon "button" at bounding box center [811, 386] width 14 height 14
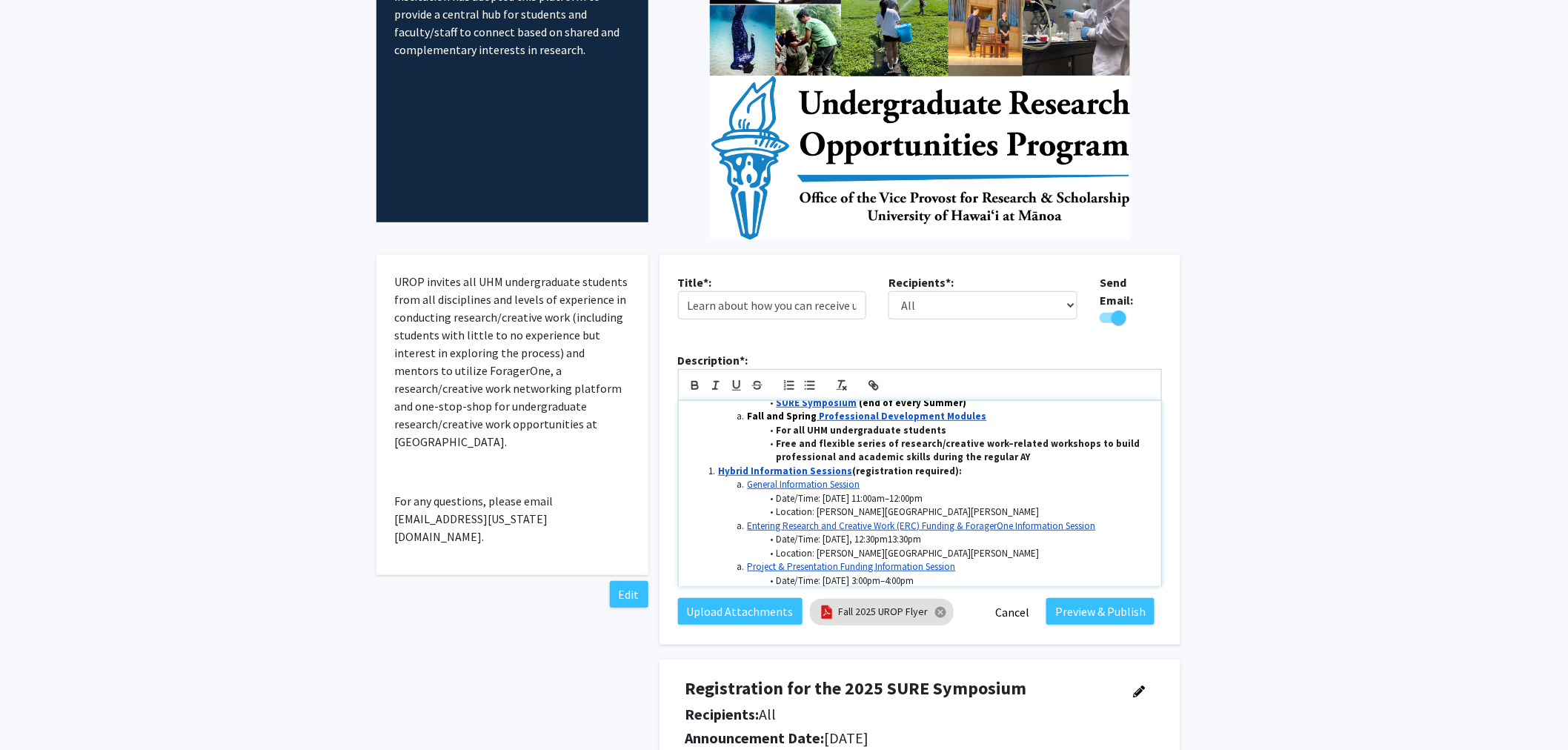
scroll to position [575, 0]
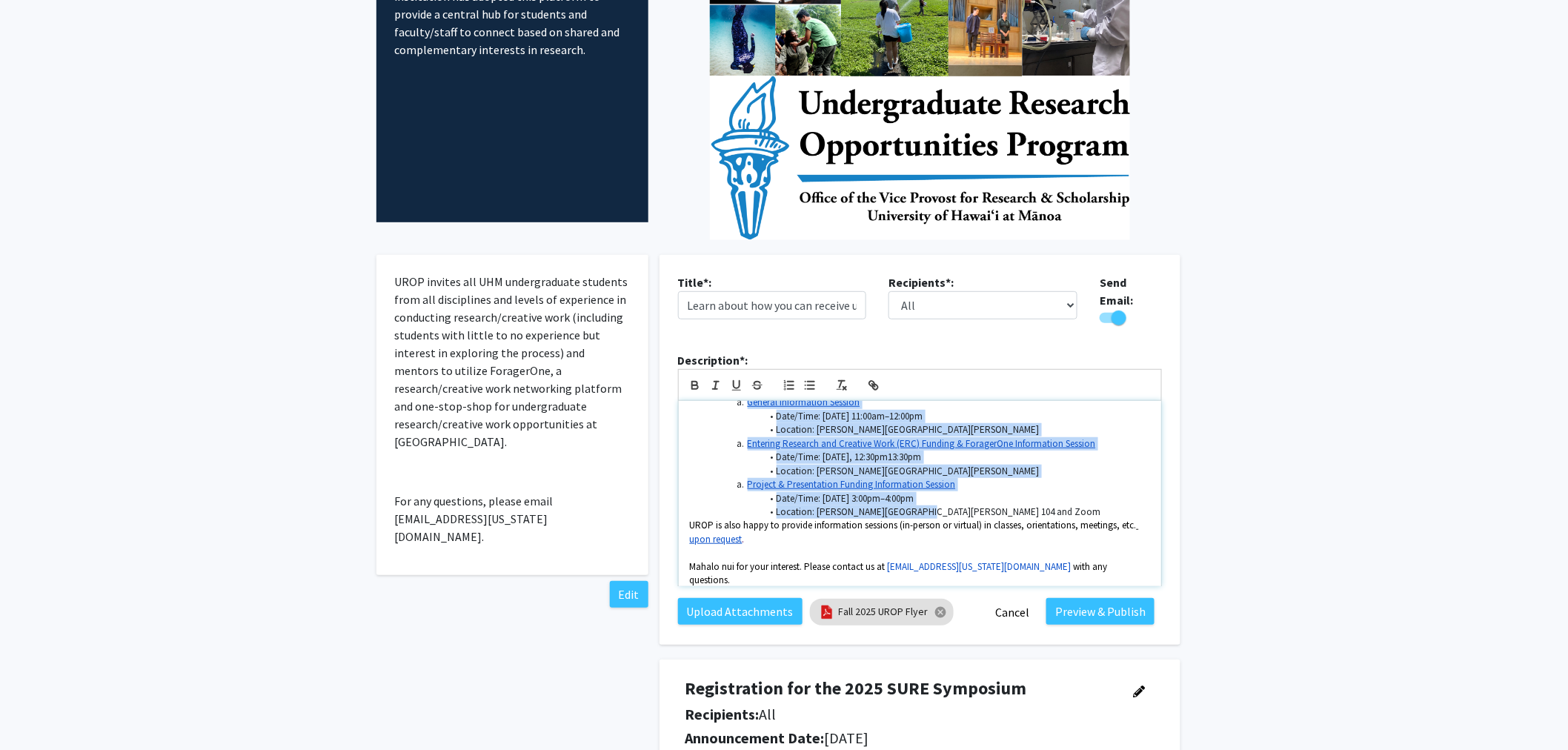
drag, startPoint x: 701, startPoint y: 450, endPoint x: 987, endPoint y: 492, distance: 289.1
click at [987, 492] on div "Aloha mai kākou! The Undergraduate Research Opportunities Program (UROP) in the…" at bounding box center [920, 495] width 483 height 186
click at [807, 379] on icon "button" at bounding box center [811, 386] width 14 height 14
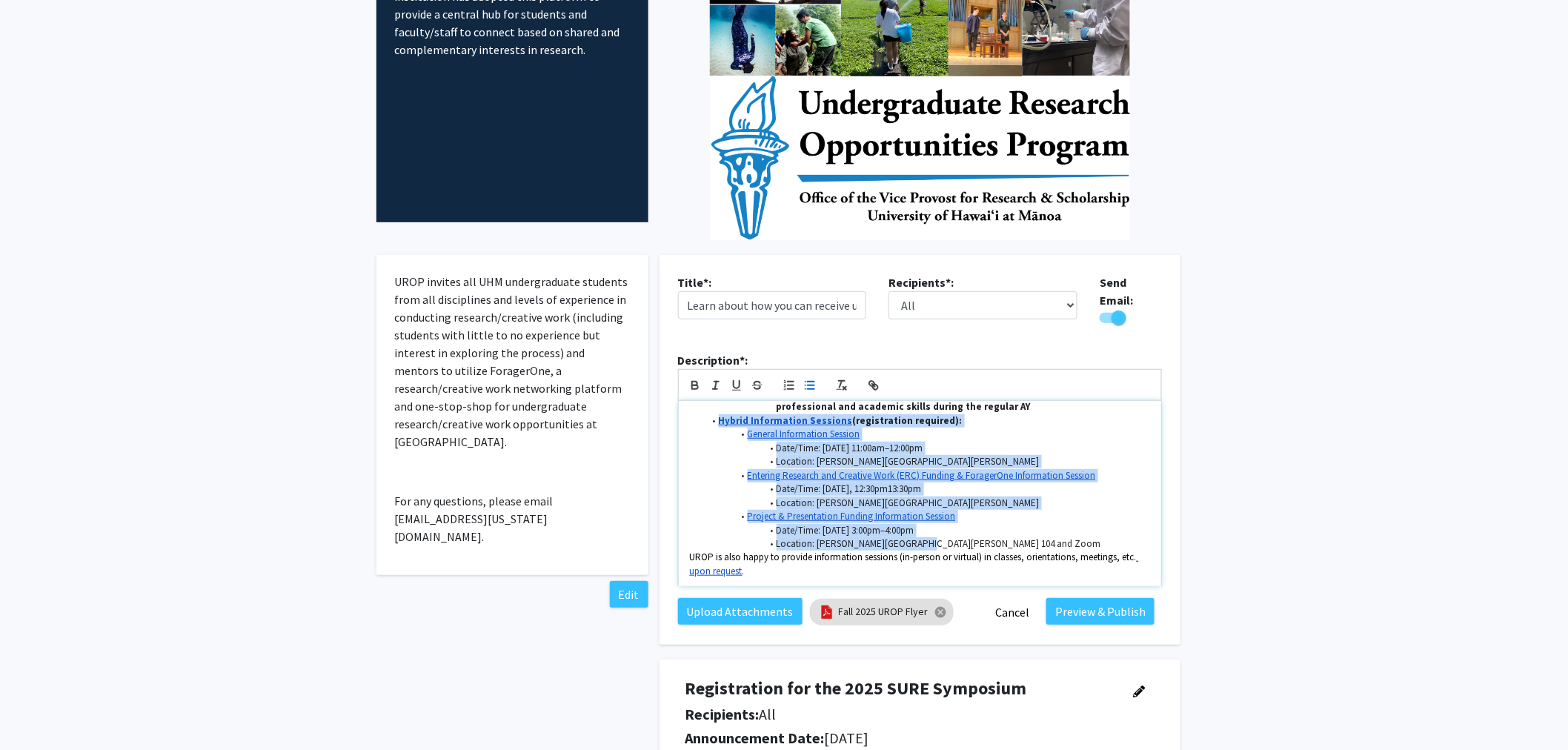
click at [1055, 525] on li "Date/Time: Thursday, September 11, 3:00pm–4:00pm" at bounding box center [927, 531] width 446 height 14
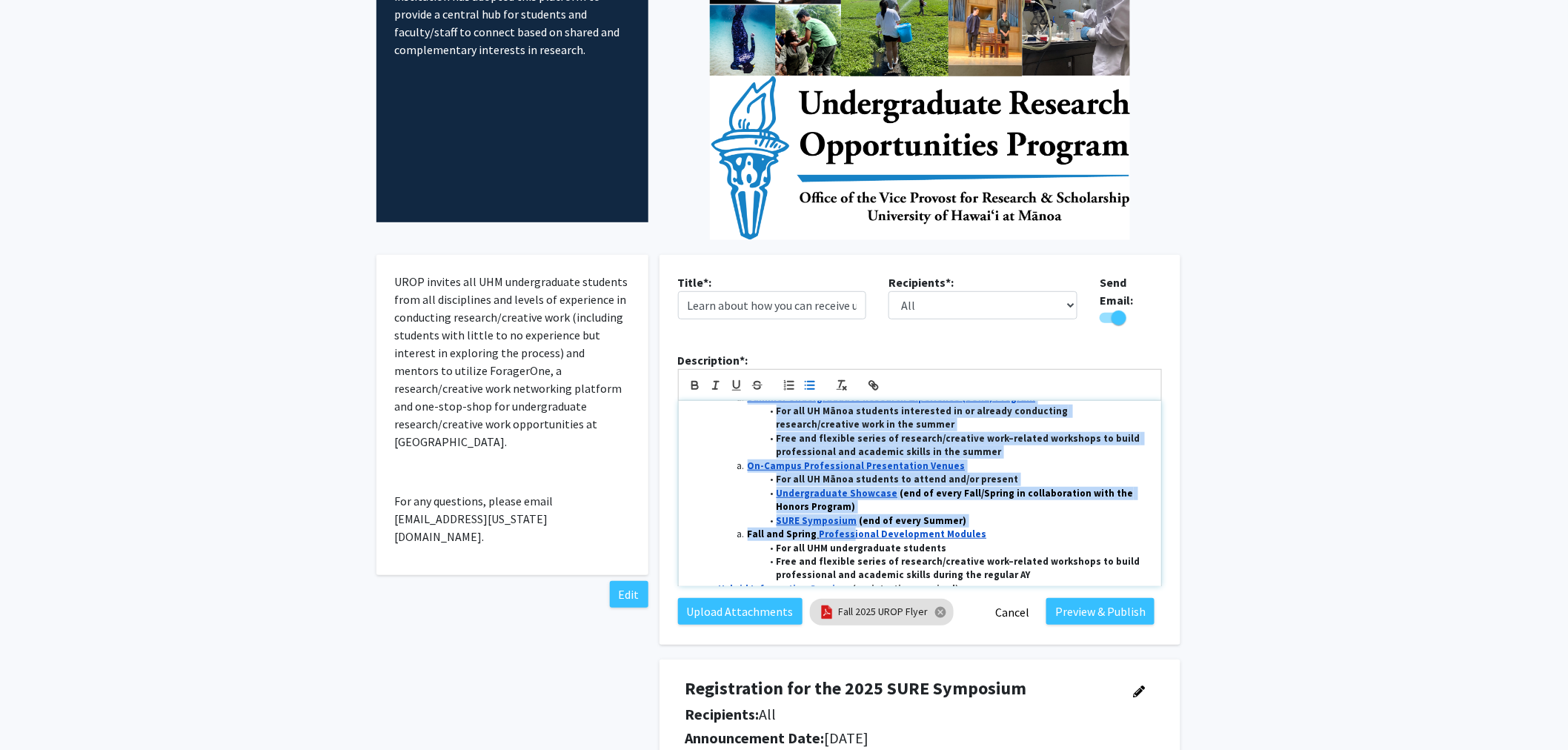
scroll to position [378, 0]
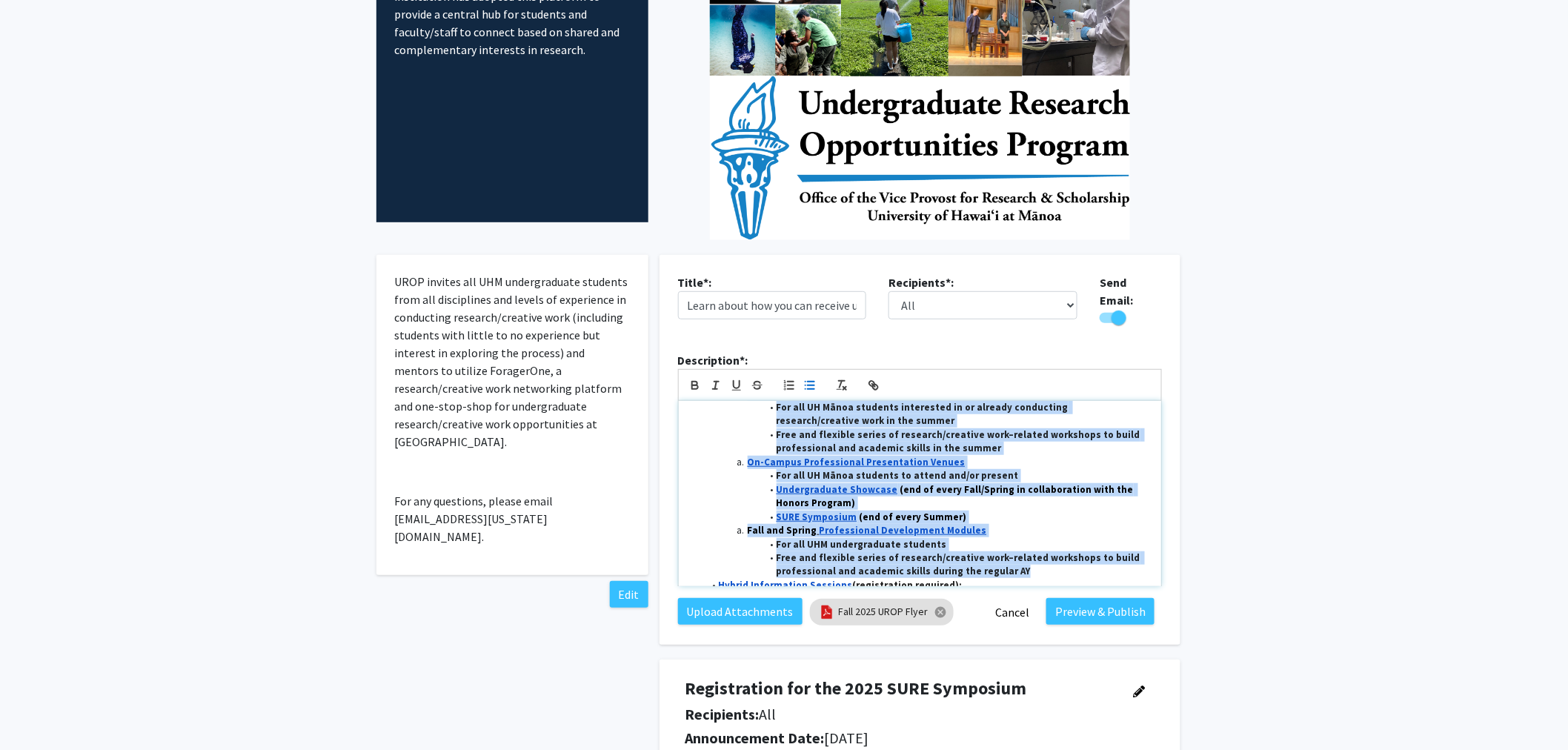
drag, startPoint x: 693, startPoint y: 465, endPoint x: 1025, endPoint y: 554, distance: 343.7
click at [1025, 554] on div "Aloha mai kākou! The Undergraduate Research Opportunities Program (UROP) in the…" at bounding box center [920, 495] width 483 height 186
click at [812, 382] on line "button" at bounding box center [811, 382] width 7 height 0
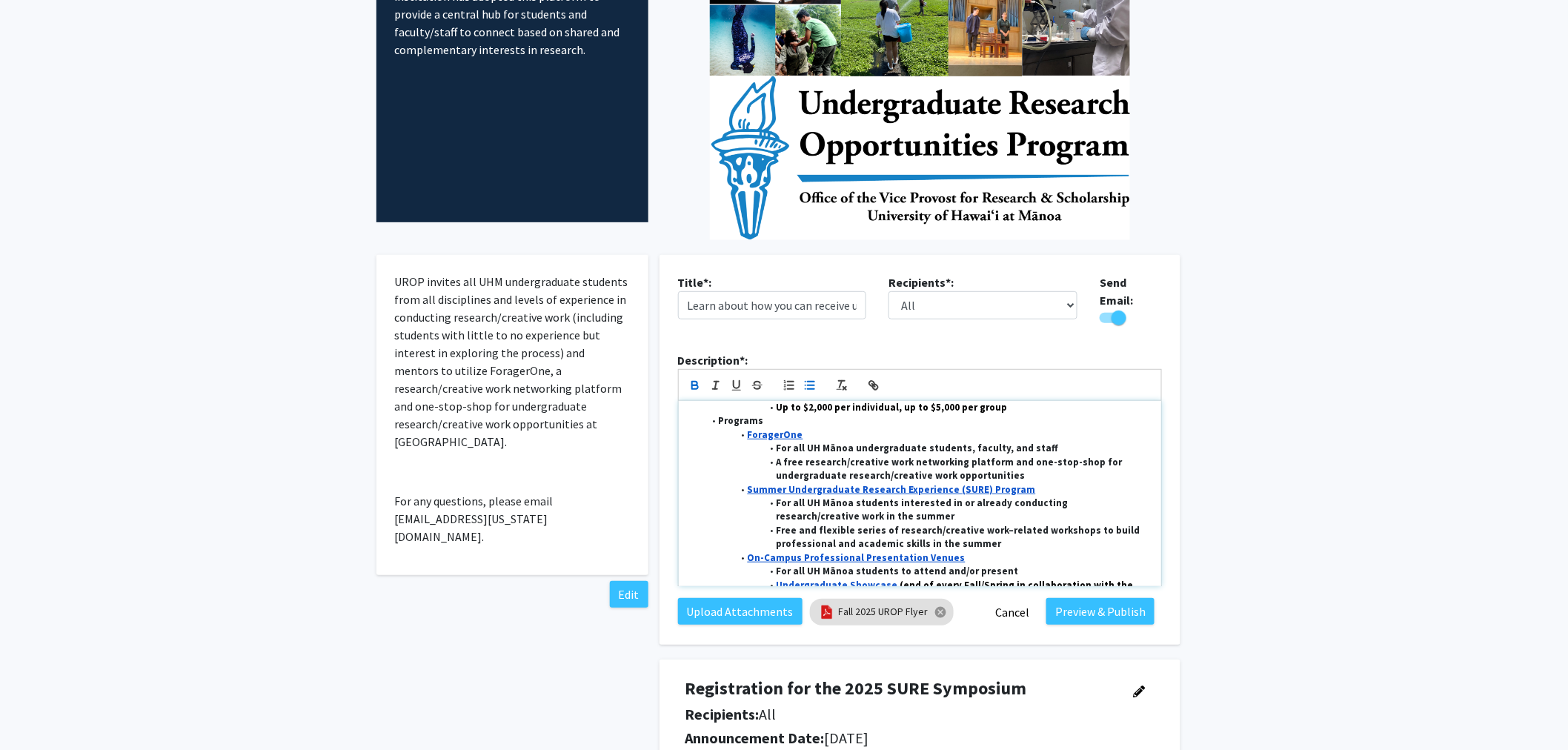
click at [875, 414] on li "Programs" at bounding box center [927, 421] width 446 height 14
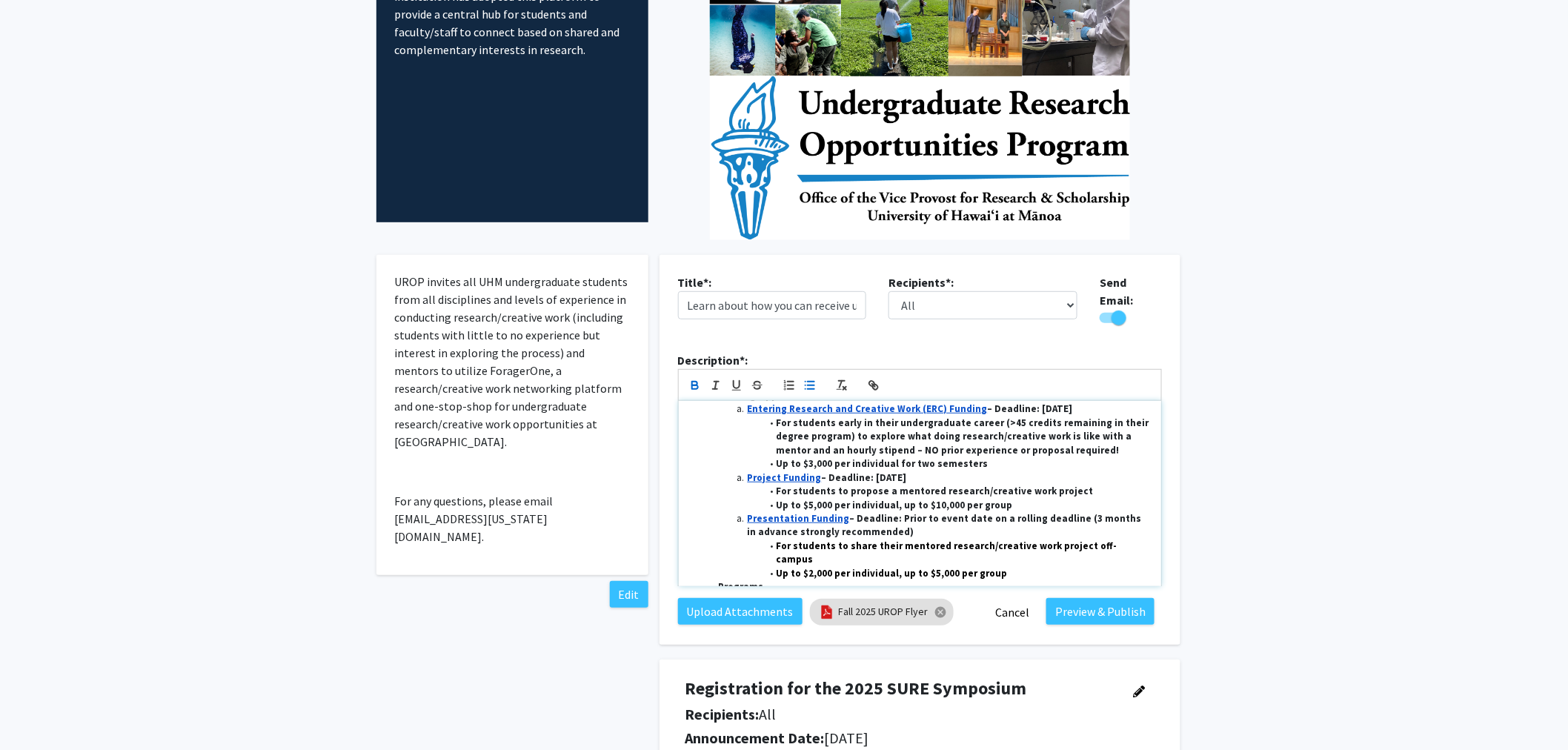
scroll to position [117, 0]
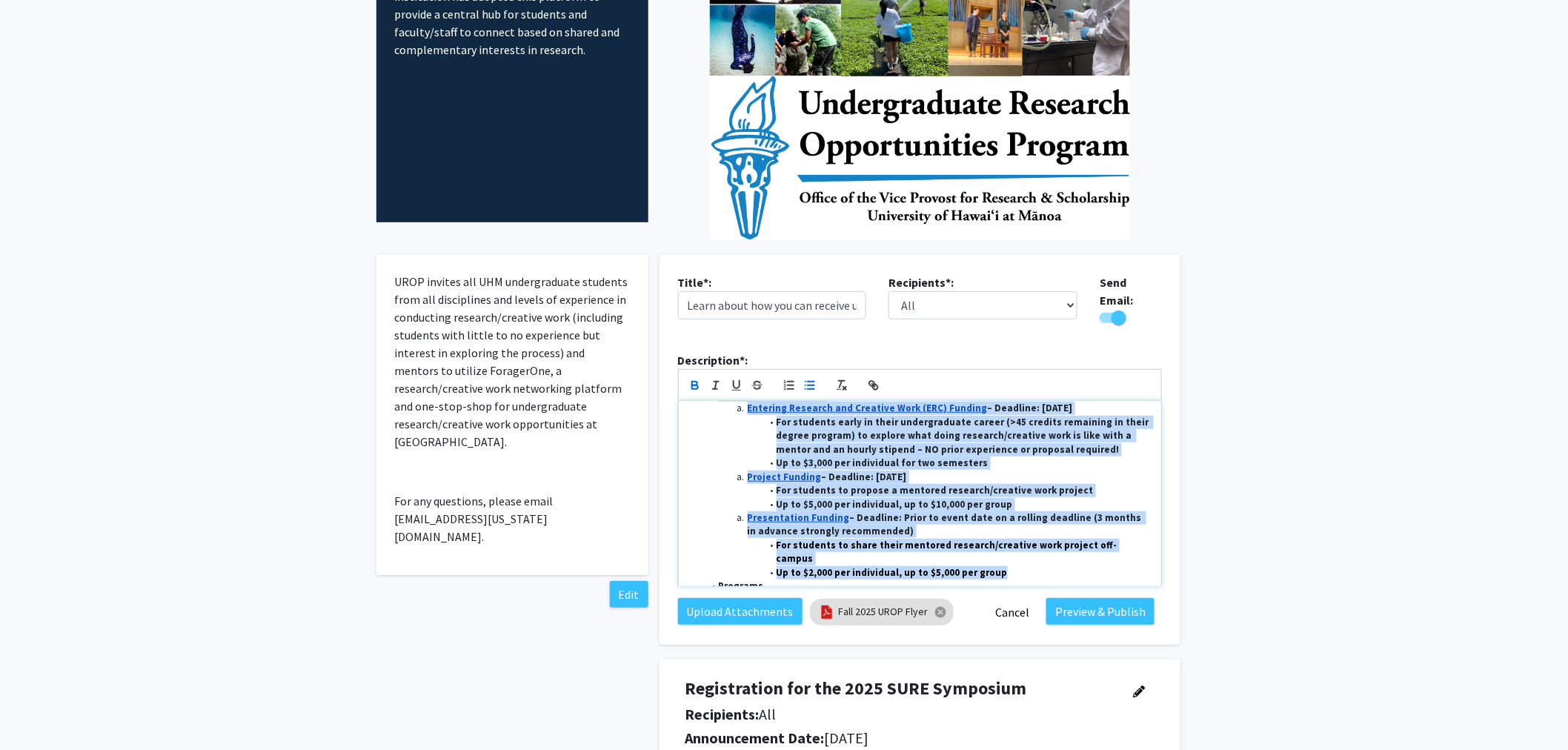
drag, startPoint x: 705, startPoint y: 467, endPoint x: 927, endPoint y: 436, distance: 224.2
click at [1047, 554] on div "Aloha mai kākou! The Undergraduate Research Opportunities Program (UROP) in the…" at bounding box center [920, 495] width 483 height 186
click at [809, 376] on button "button" at bounding box center [810, 385] width 20 height 17
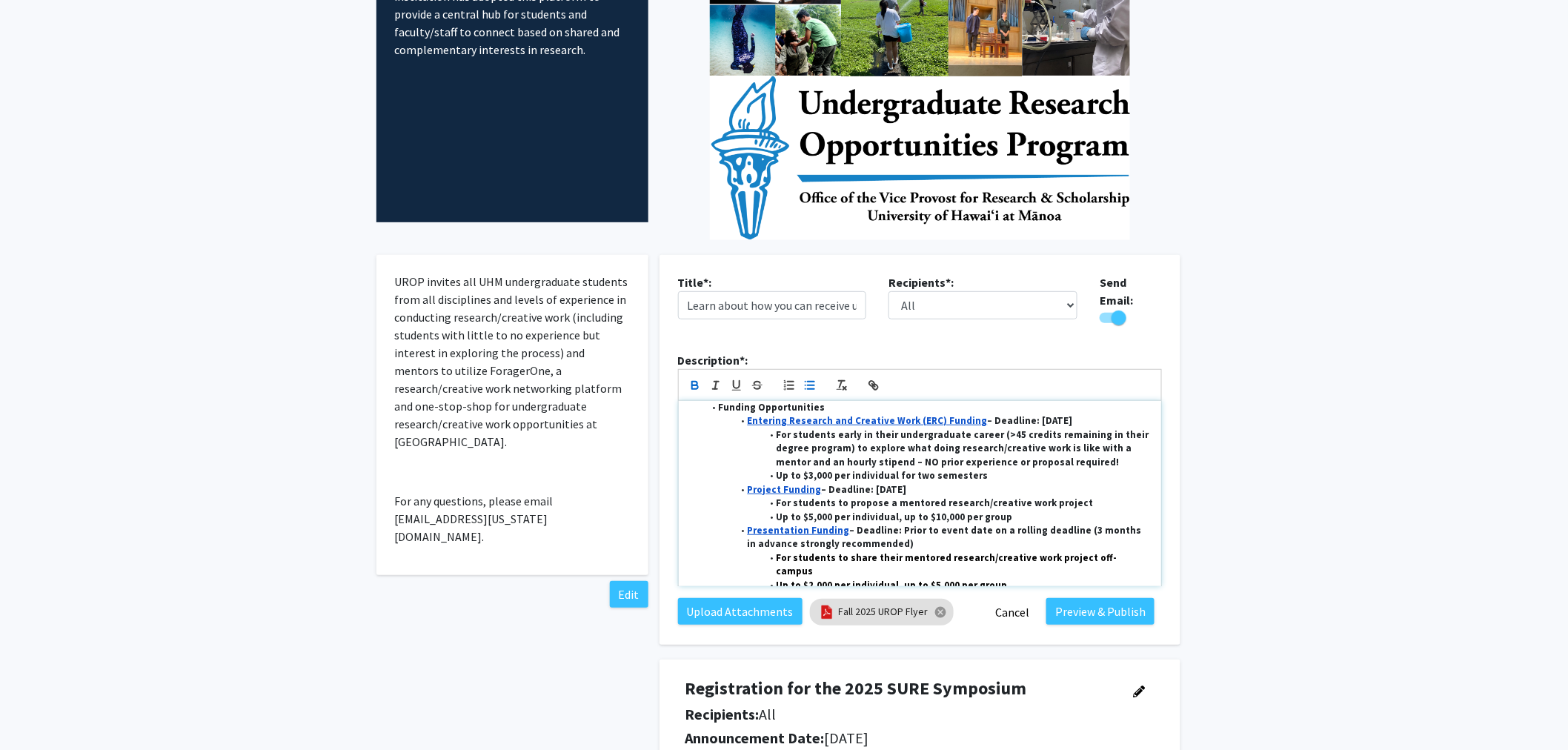
click at [716, 449] on li "For students early in their undergraduate career (>45 credits remaining in thei…" at bounding box center [927, 449] width 446 height 41
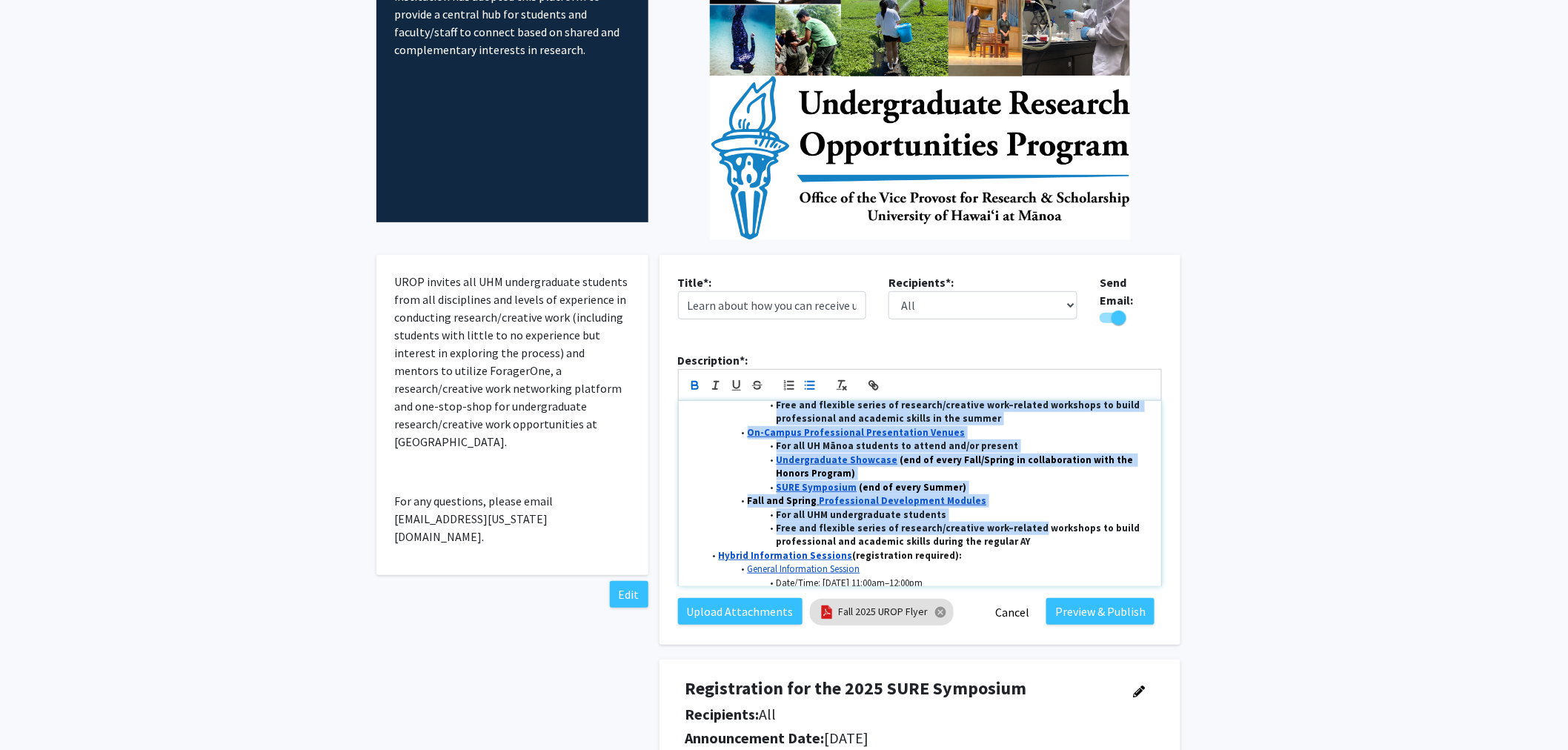
scroll to position [411, 0]
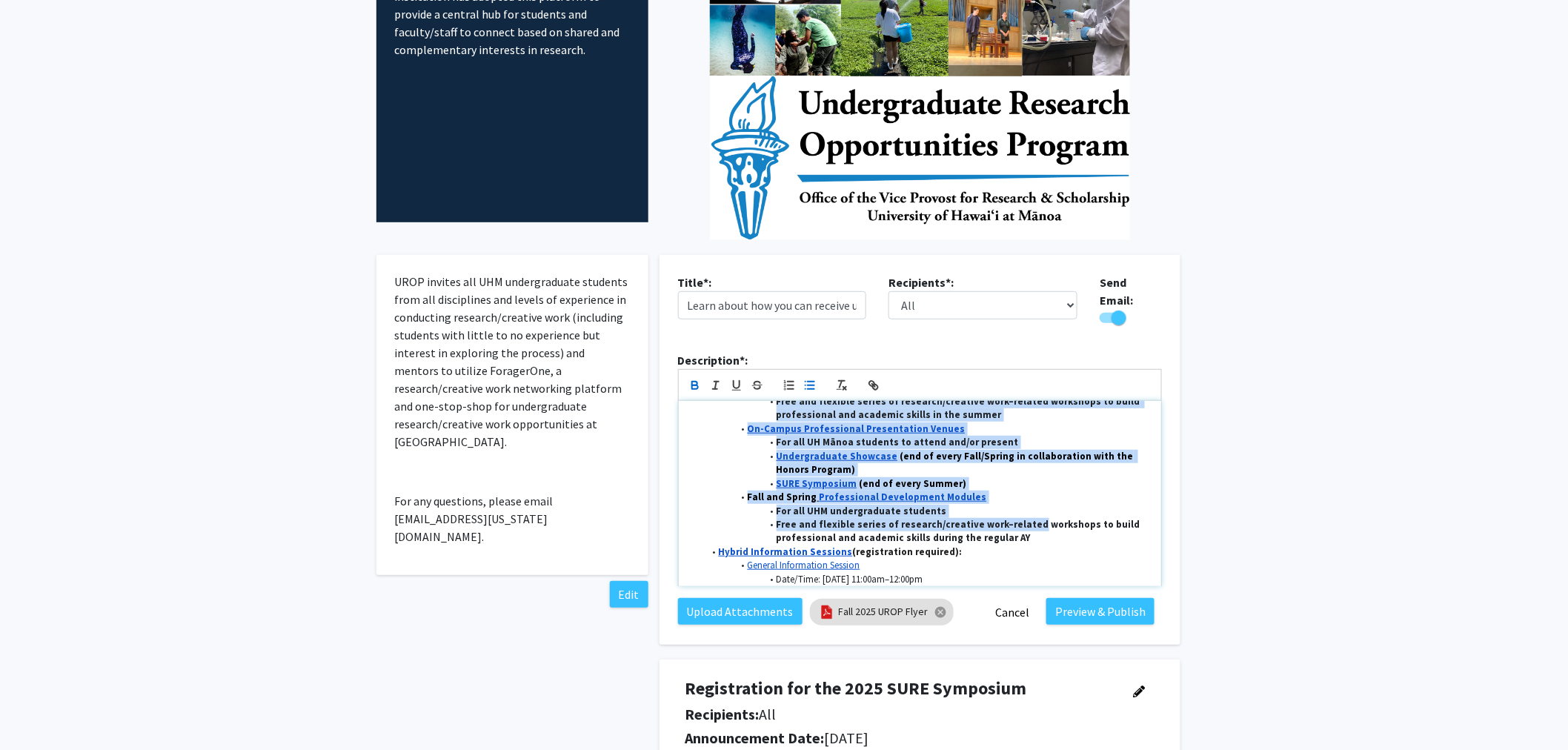
drag, startPoint x: 698, startPoint y: 421, endPoint x: 1025, endPoint y: 528, distance: 344.1
click at [1025, 528] on ul "Funding Opportunities Entering Research and Creative Work (ERC) Funding – Deadl…" at bounding box center [920, 388] width 460 height 588
click at [695, 382] on icon "button" at bounding box center [695, 384] width 5 height 4
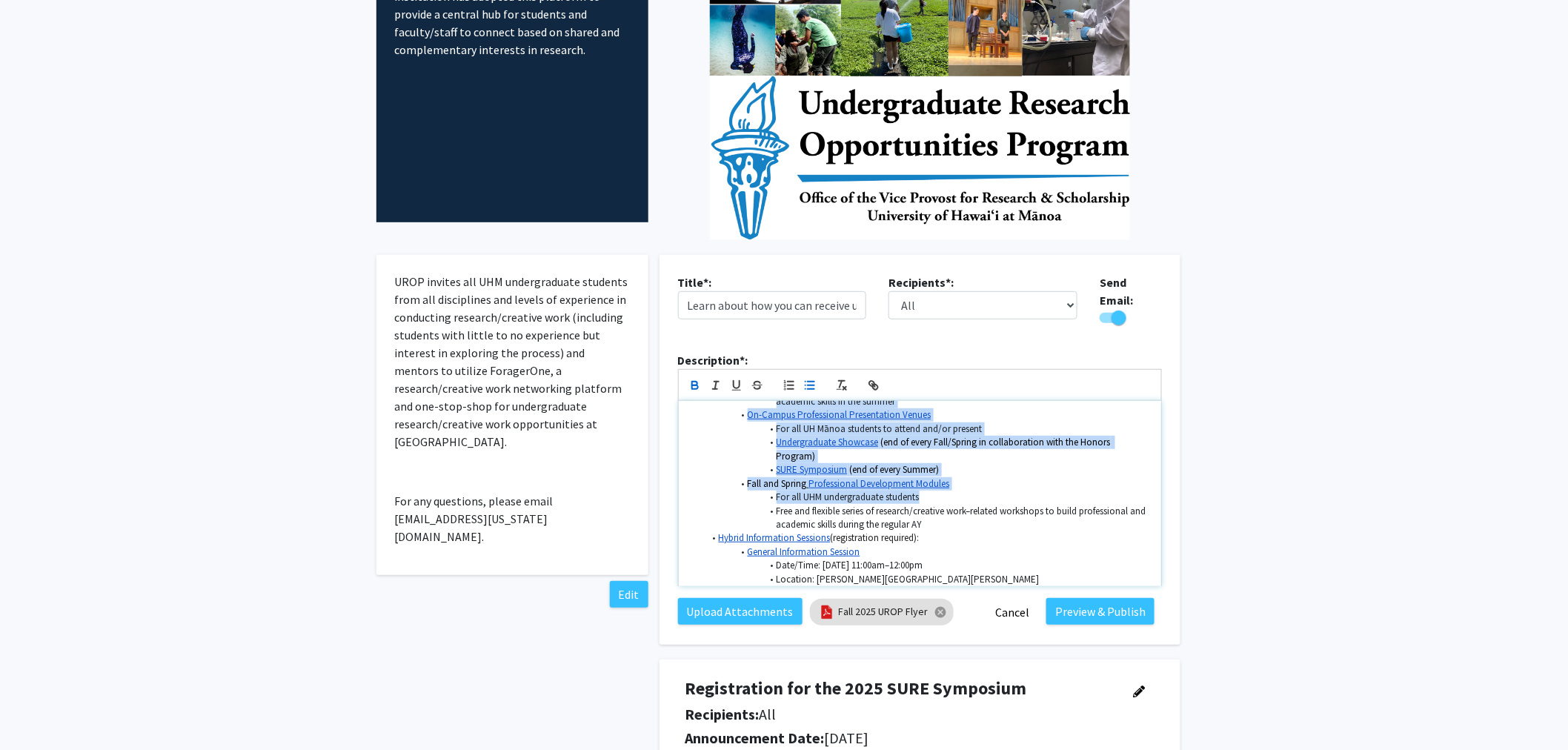
scroll to position [370, 0]
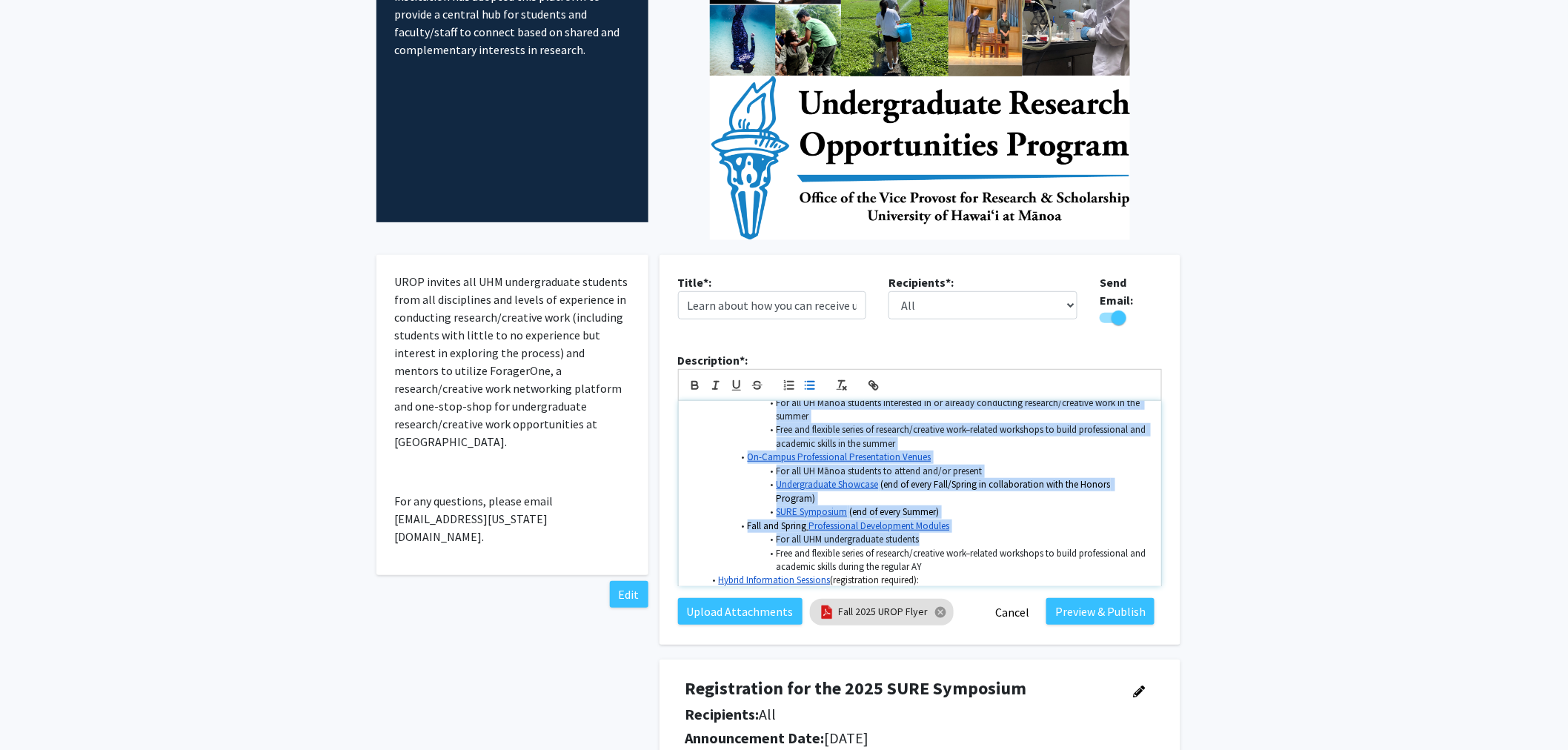
click at [687, 449] on div "Aloha mai kākou! The Undergraduate Research Opportunities Program (UROP) in the…" at bounding box center [920, 495] width 483 height 186
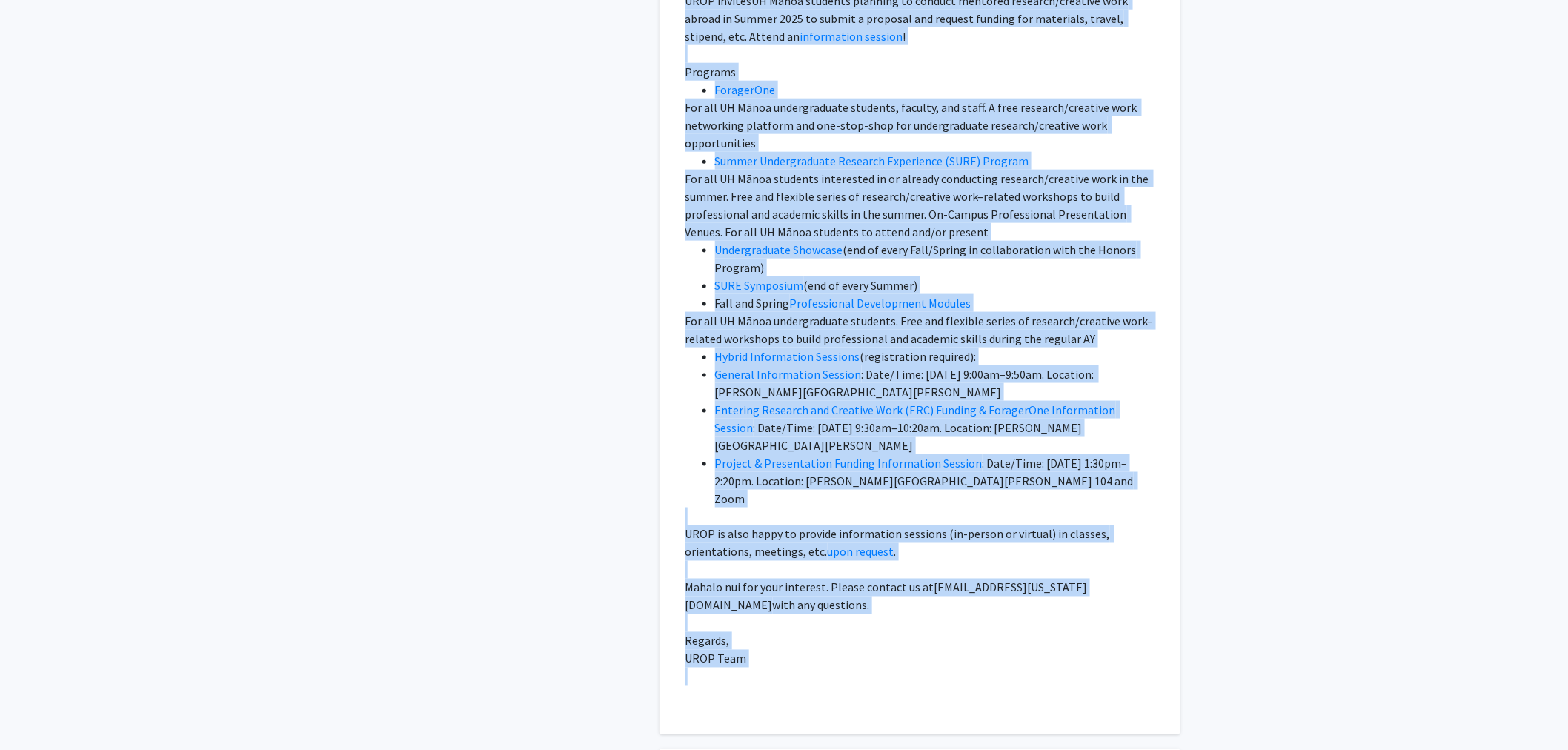
scroll to position [3048, 0]
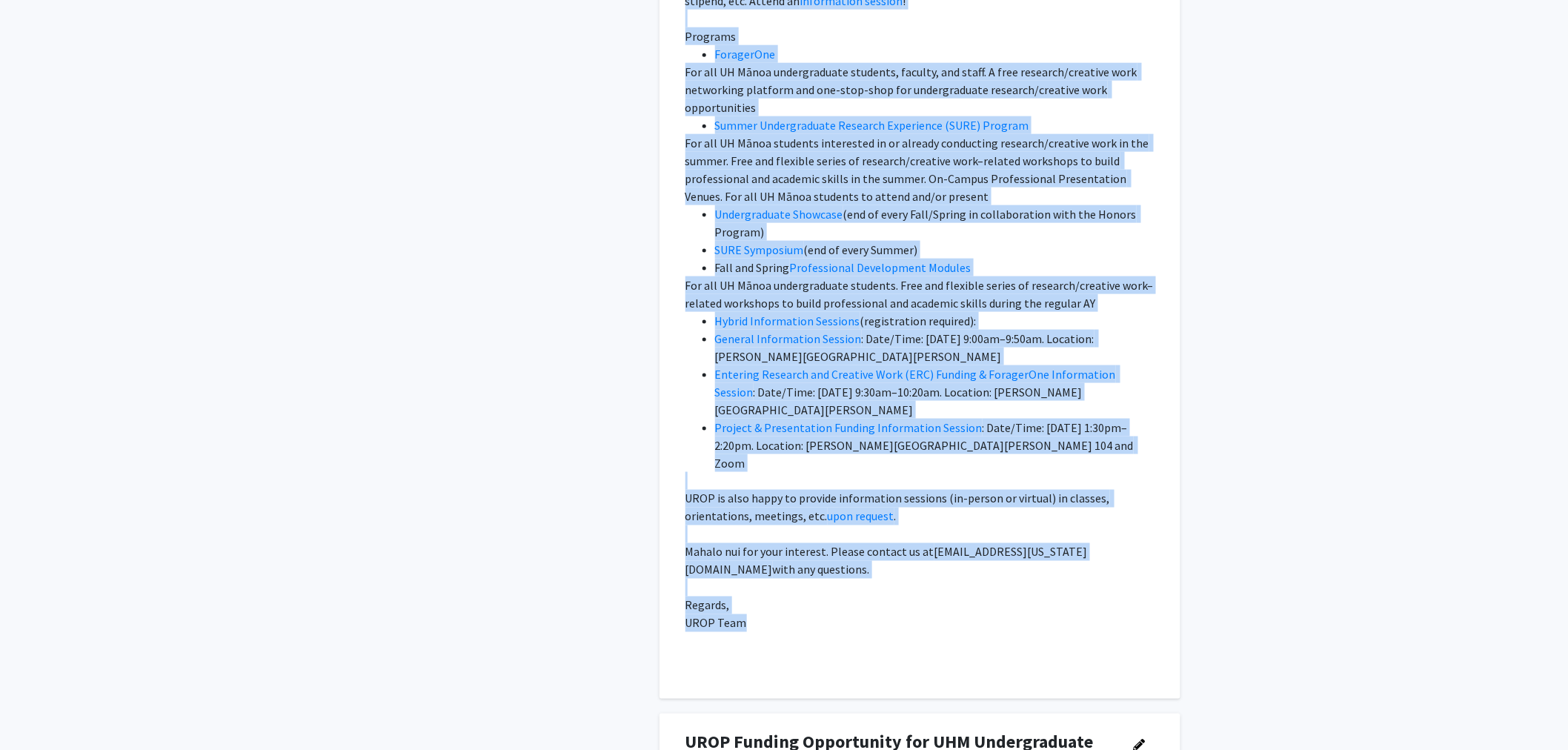
drag, startPoint x: 687, startPoint y: 371, endPoint x: 1006, endPoint y: 556, distance: 368.8
click at [1006, 556] on p "Aloha mai kākou! The Undergraduate Research Opportunities Program (UROP) in the…" at bounding box center [920, 107] width 469 height 1122
copy p "Aloha mai kākou! The Undergraduate Research Opportunities Program (UROP) in the…"
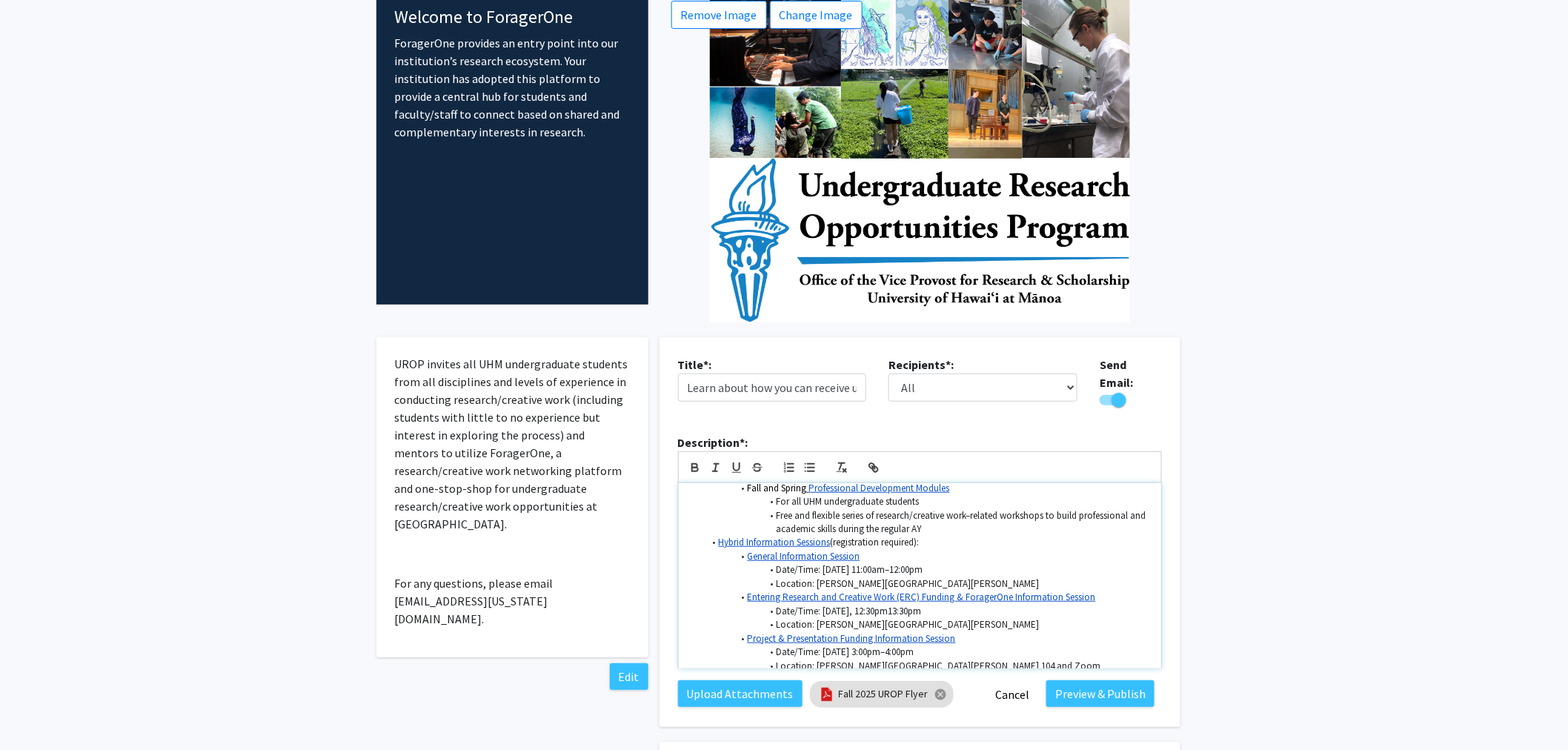
scroll to position [572, 0]
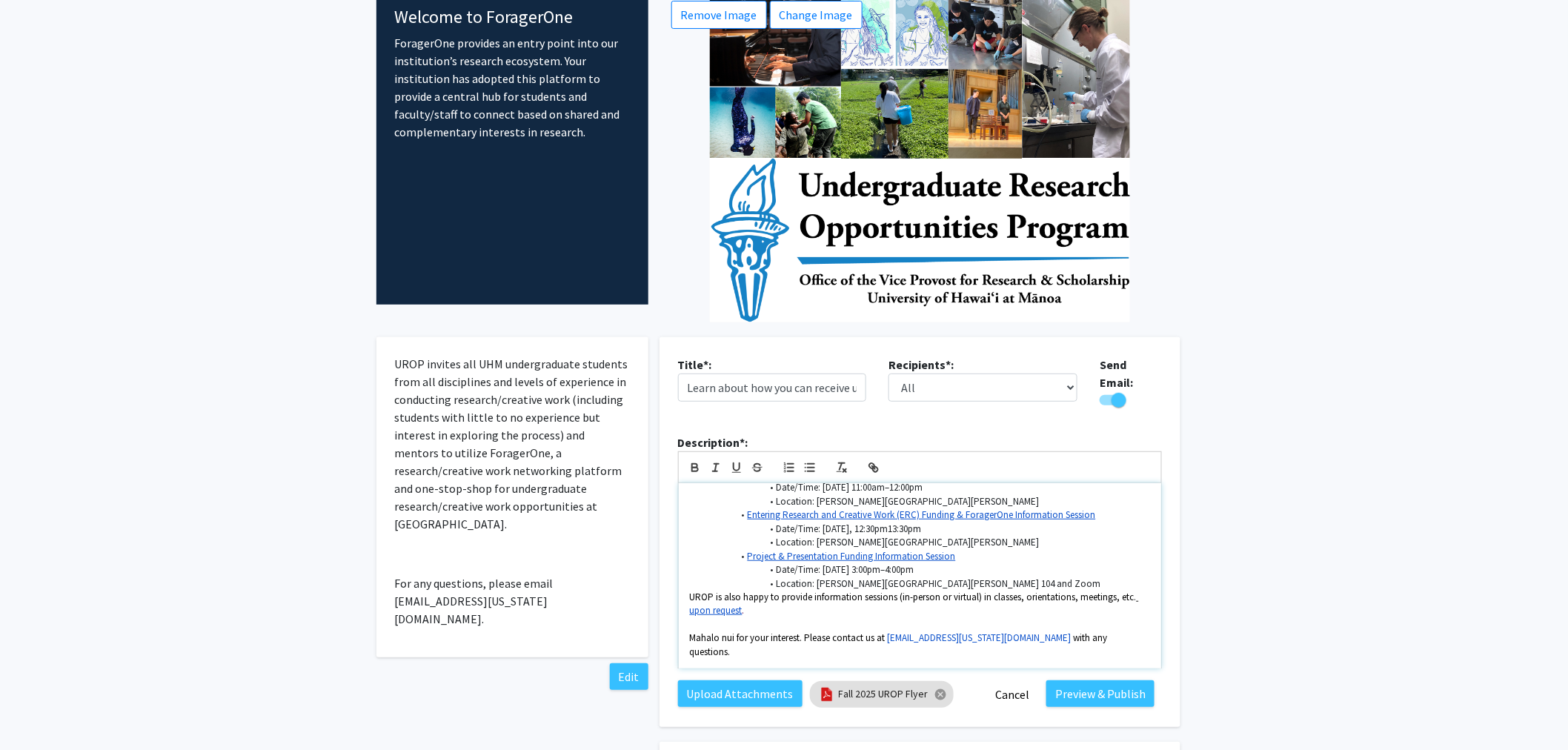
click at [688, 583] on div "Aloha mai kākou! The Undergraduate Research Opportunities Program (UROP) in the…" at bounding box center [920, 577] width 483 height 186
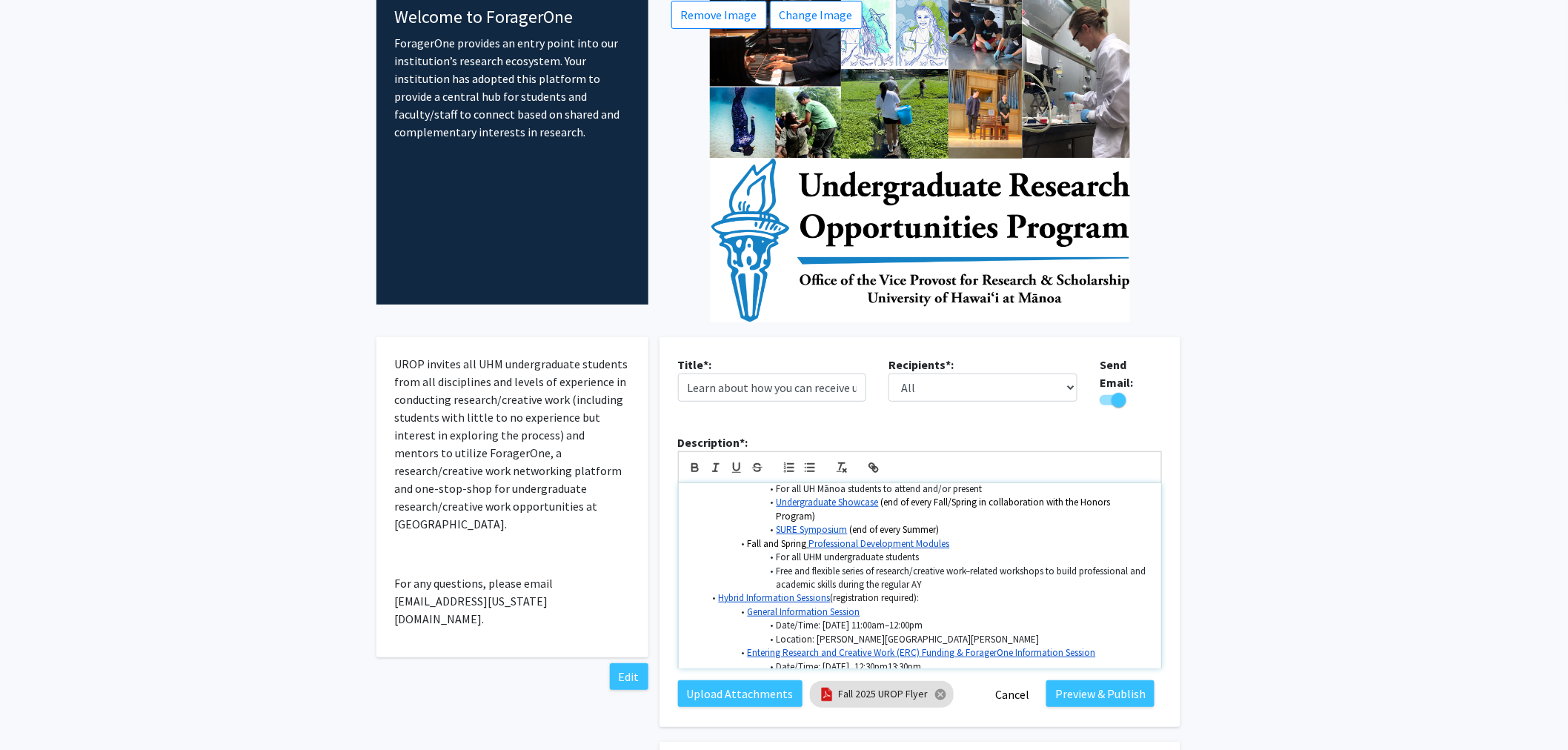
scroll to position [406, 0]
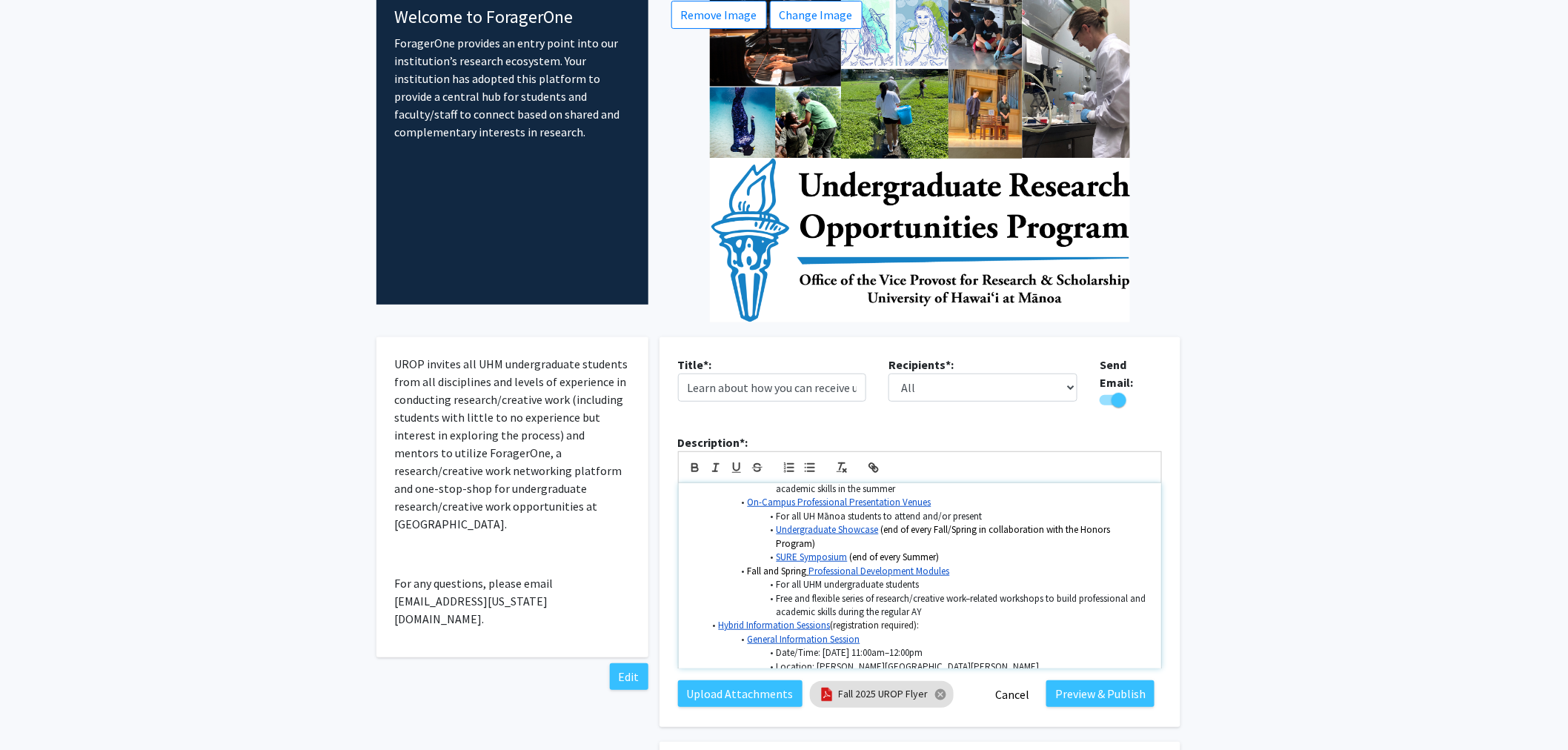
click at [749, 565] on span "Fall and Spring" at bounding box center [777, 571] width 59 height 13
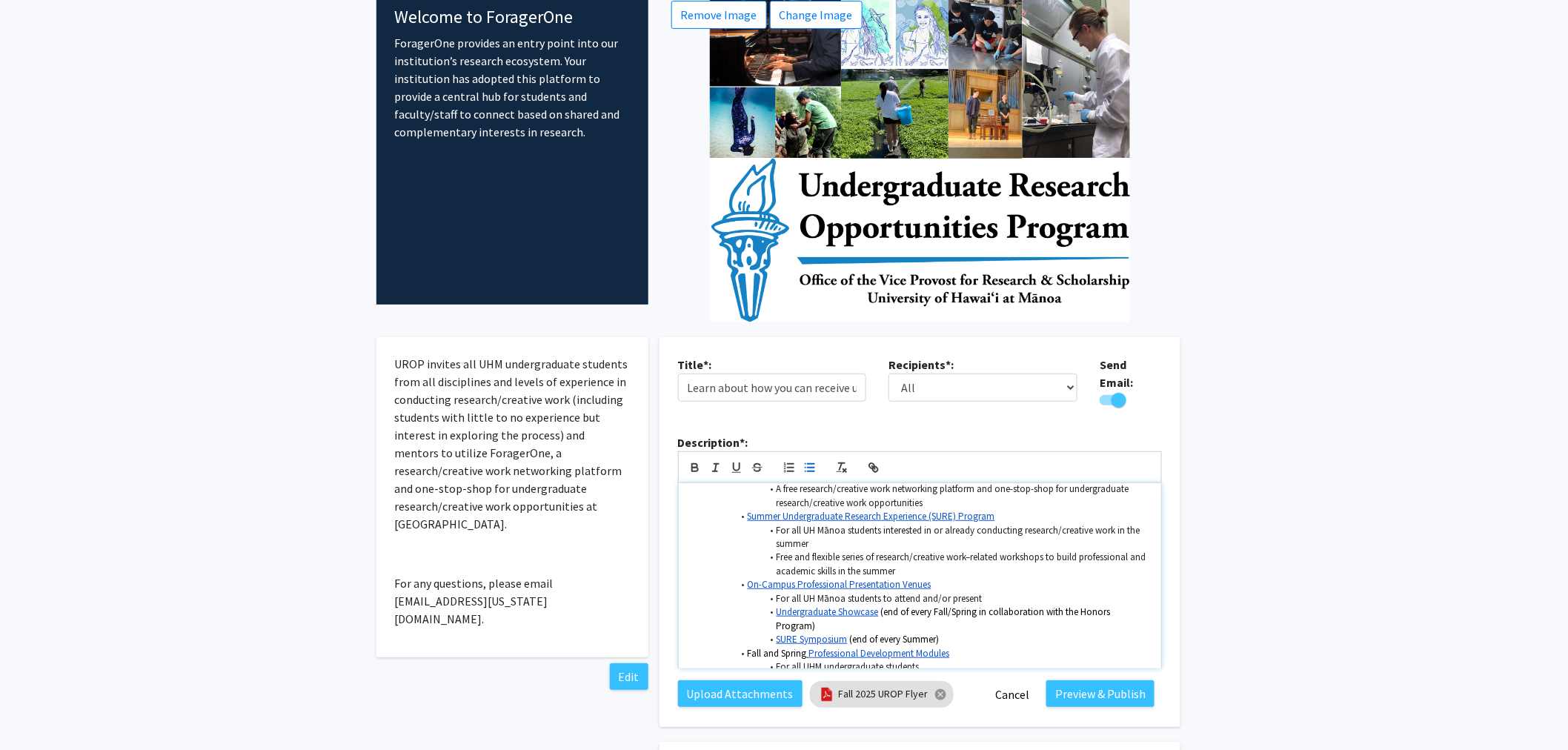
scroll to position [242, 0]
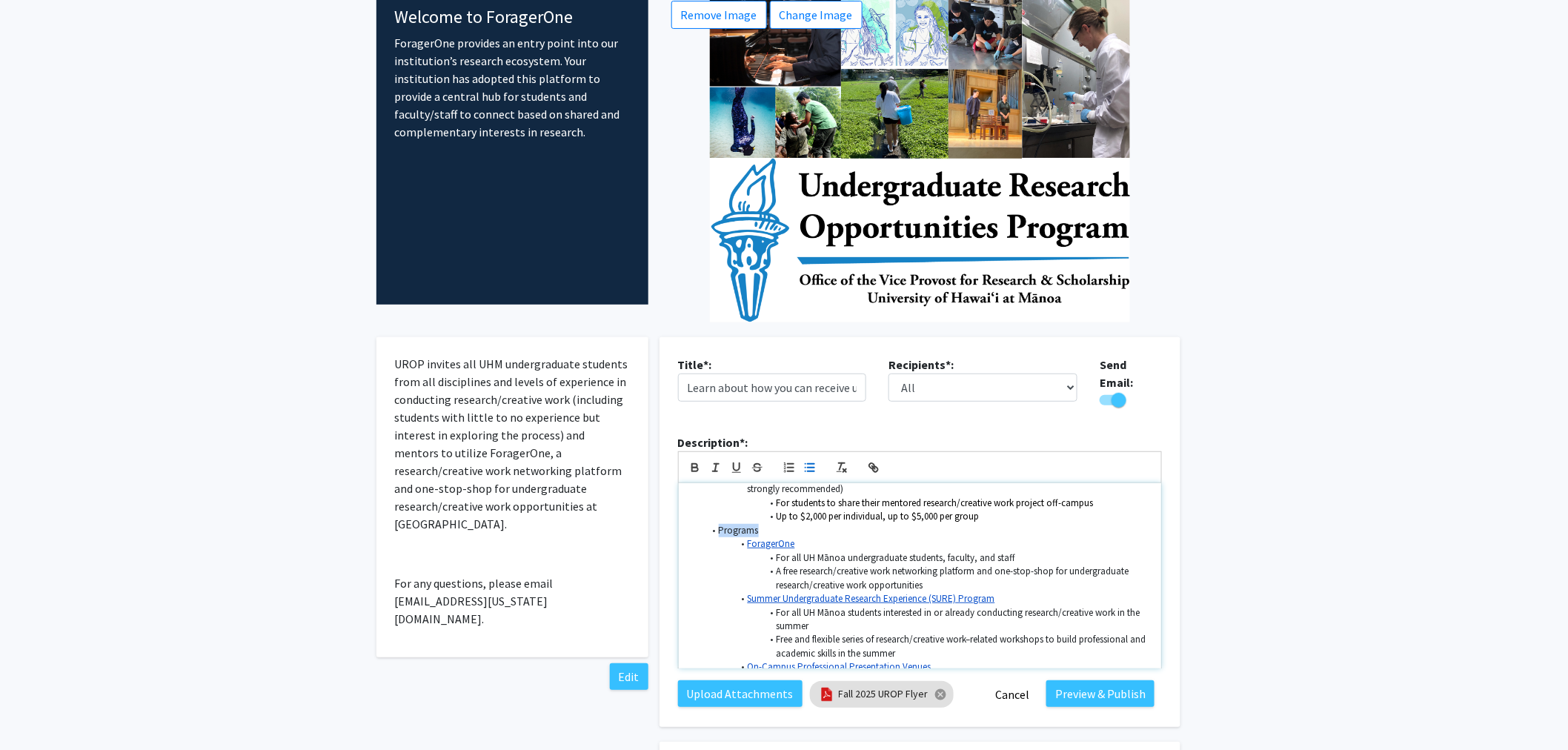
drag, startPoint x: 765, startPoint y: 517, endPoint x: 719, endPoint y: 518, distance: 46.0
click at [719, 525] on li "Programs" at bounding box center [927, 531] width 446 height 14
click at [716, 525] on li "Programs" at bounding box center [927, 531] width 446 height 14
drag, startPoint x: 746, startPoint y: 522, endPoint x: 687, endPoint y: 522, distance: 59.0
click at [687, 522] on div "Aloha mai kākou! The Undergraduate Research Opportunities Program (UROP) in the…" at bounding box center [920, 577] width 483 height 186
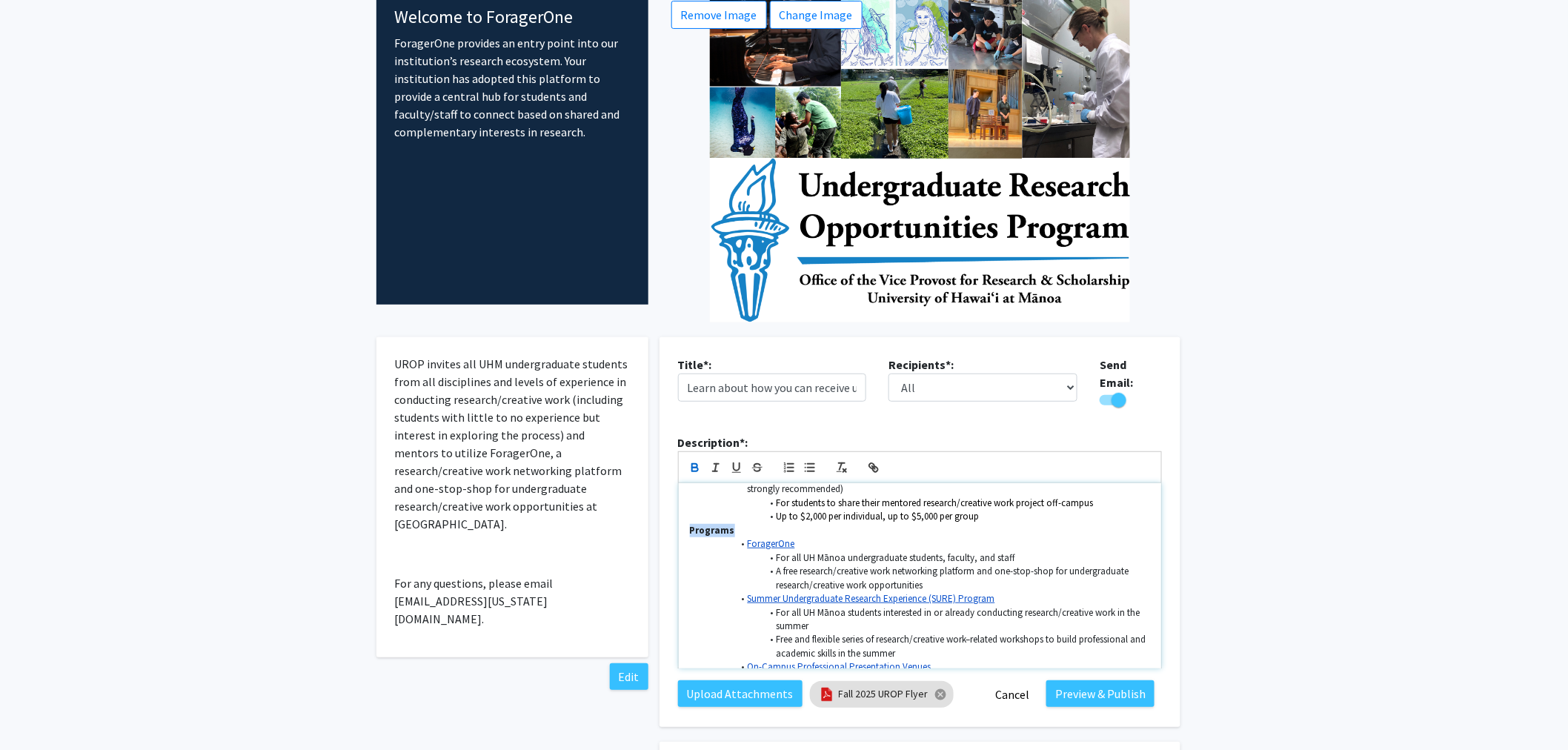
click at [825, 525] on p "Programs" at bounding box center [920, 531] width 460 height 14
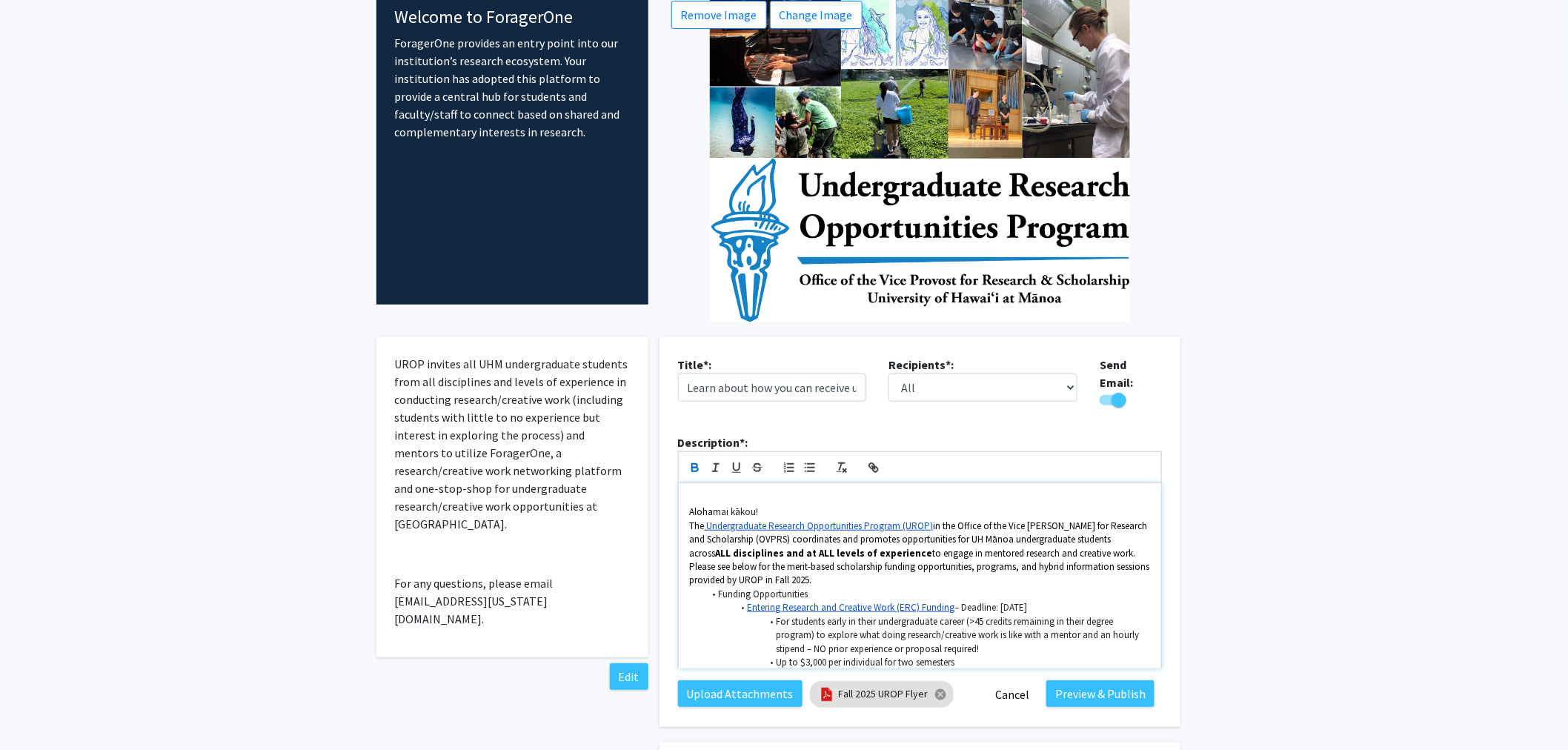
scroll to position [82, 0]
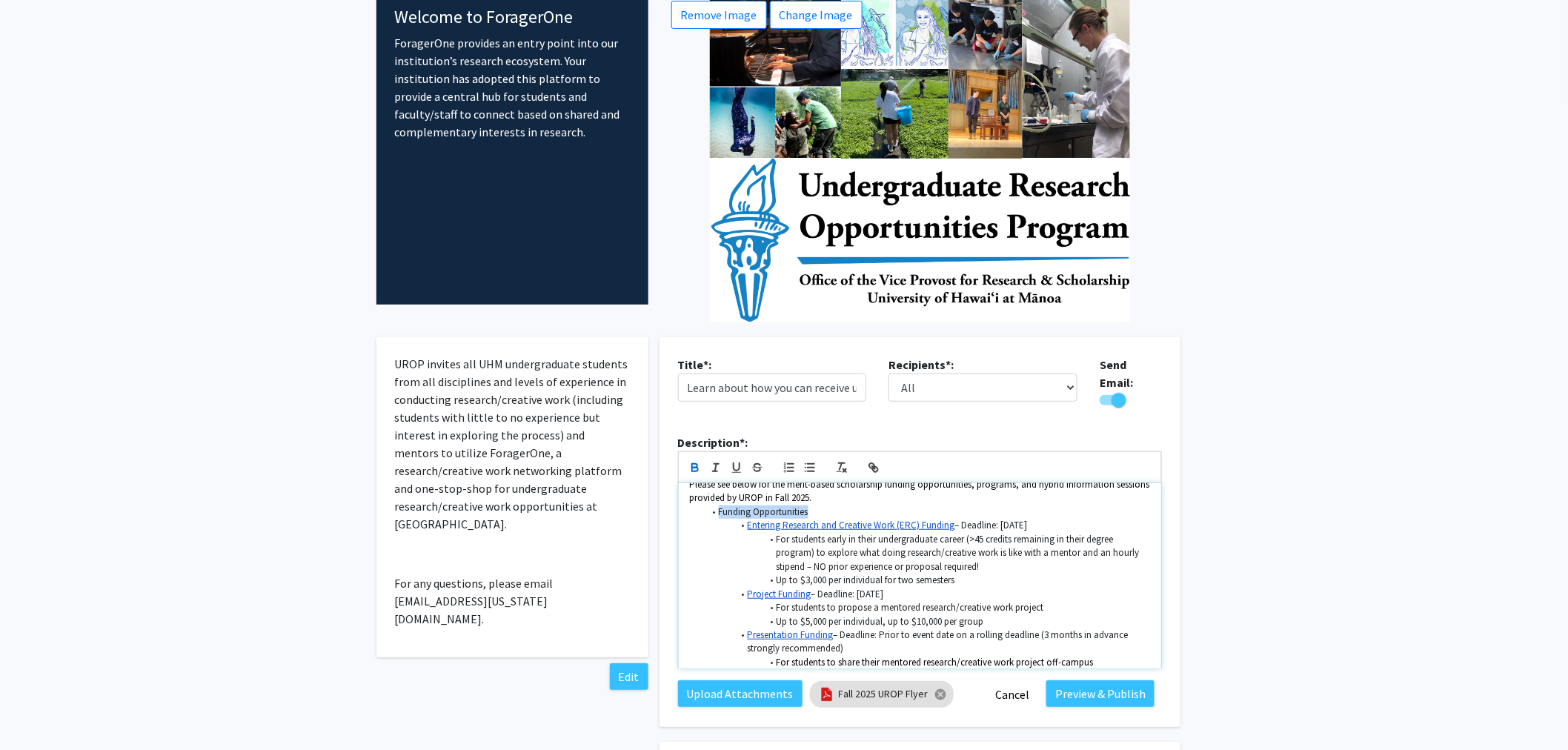
drag, startPoint x: 815, startPoint y: 502, endPoint x: 705, endPoint y: 502, distance: 110.0
click at [705, 506] on li "Funding Opportunities" at bounding box center [927, 513] width 446 height 14
click at [720, 506] on strong "Funding Opportunities" at bounding box center [772, 512] width 106 height 13
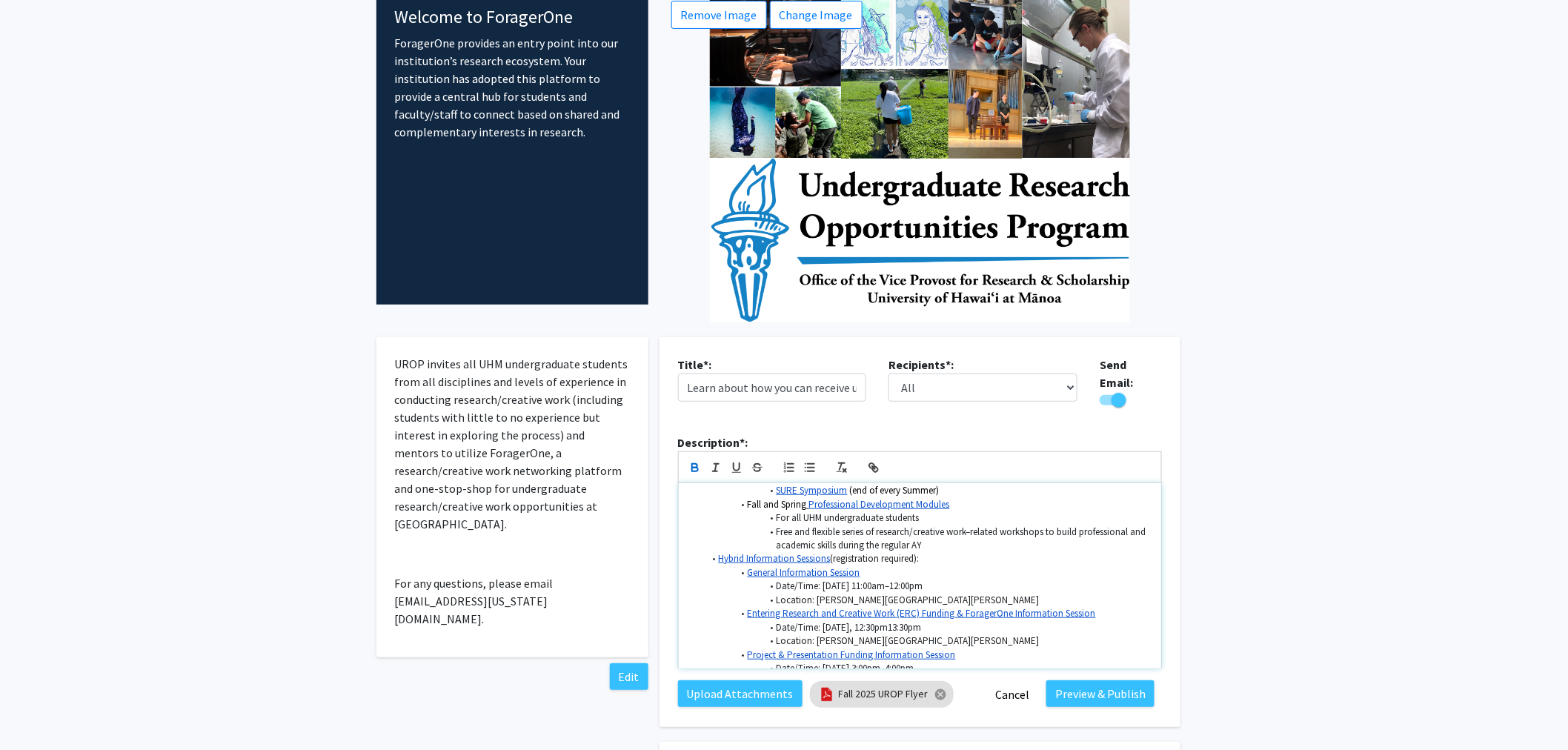
scroll to position [494, 0]
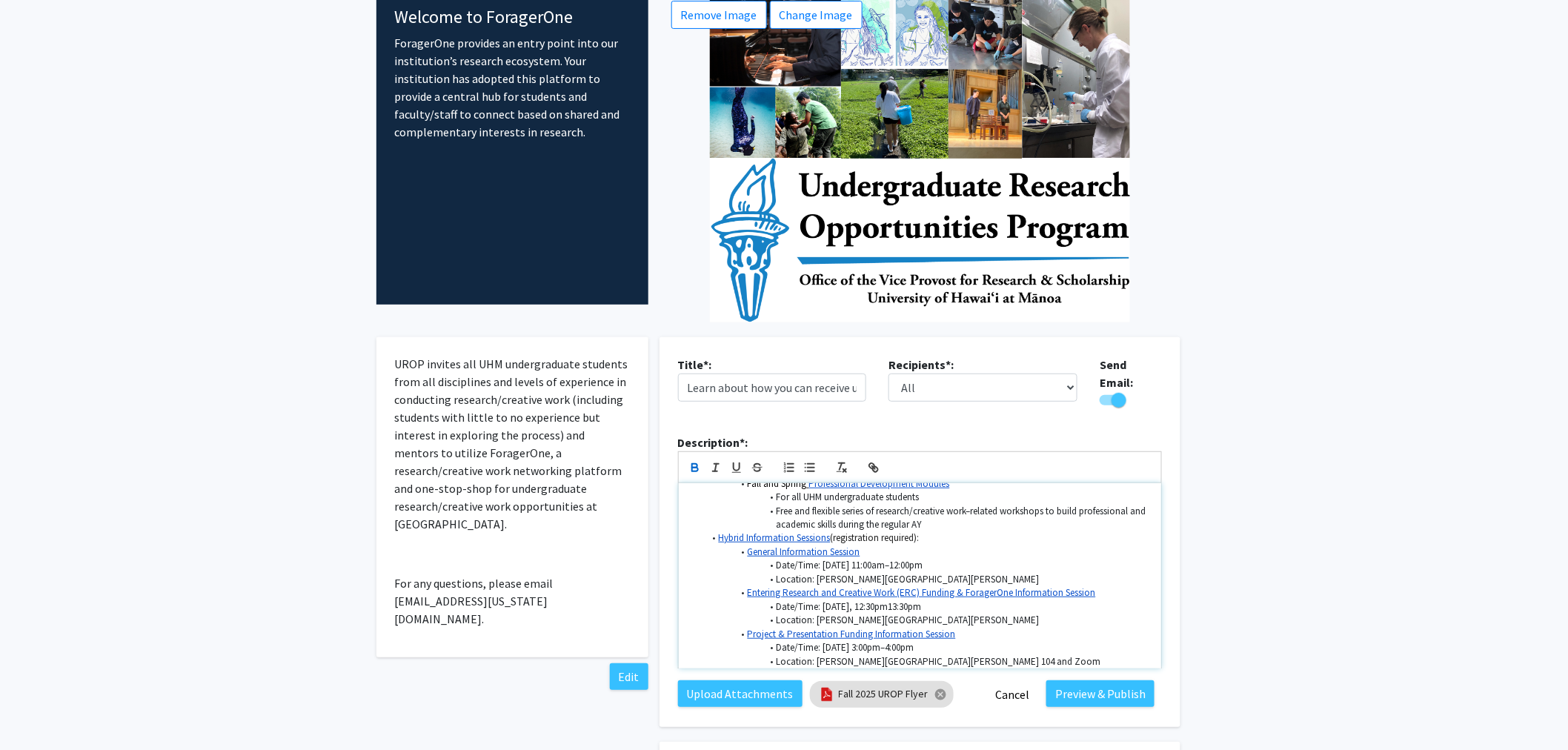
click at [716, 531] on li "Hybrid Information Sessions (registration required):" at bounding box center [927, 538] width 446 height 14
drag, startPoint x: 687, startPoint y: 526, endPoint x: 802, endPoint y: 528, distance: 115.0
click at [802, 528] on div "Aloha mai kākou! The Undergraduate Research Opportunities Program (UROP) in the…" at bounding box center [920, 577] width 483 height 186
click at [697, 465] on button "button" at bounding box center [695, 467] width 20 height 17
click at [982, 547] on li "General Information Session" at bounding box center [927, 553] width 446 height 14
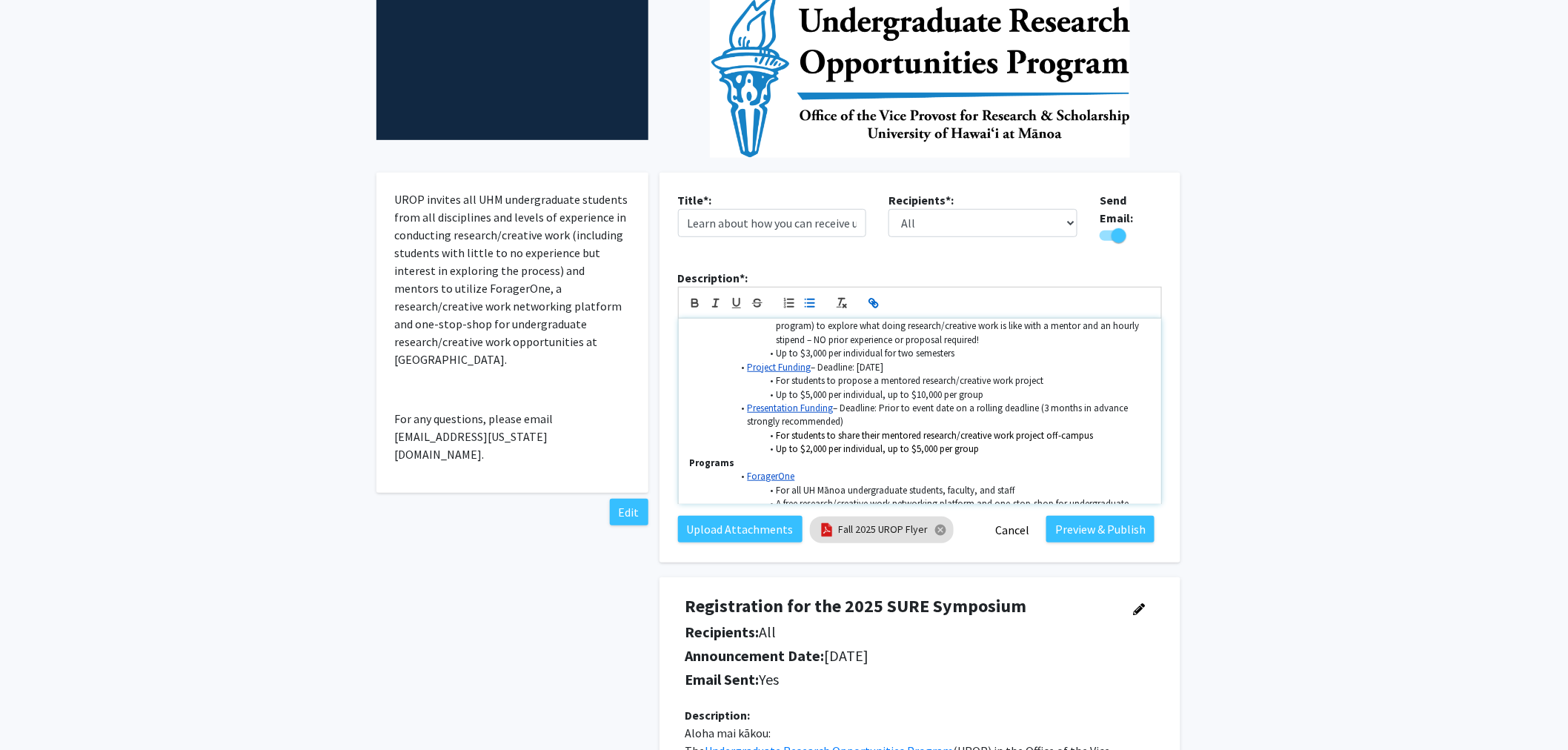
scroll to position [0, 0]
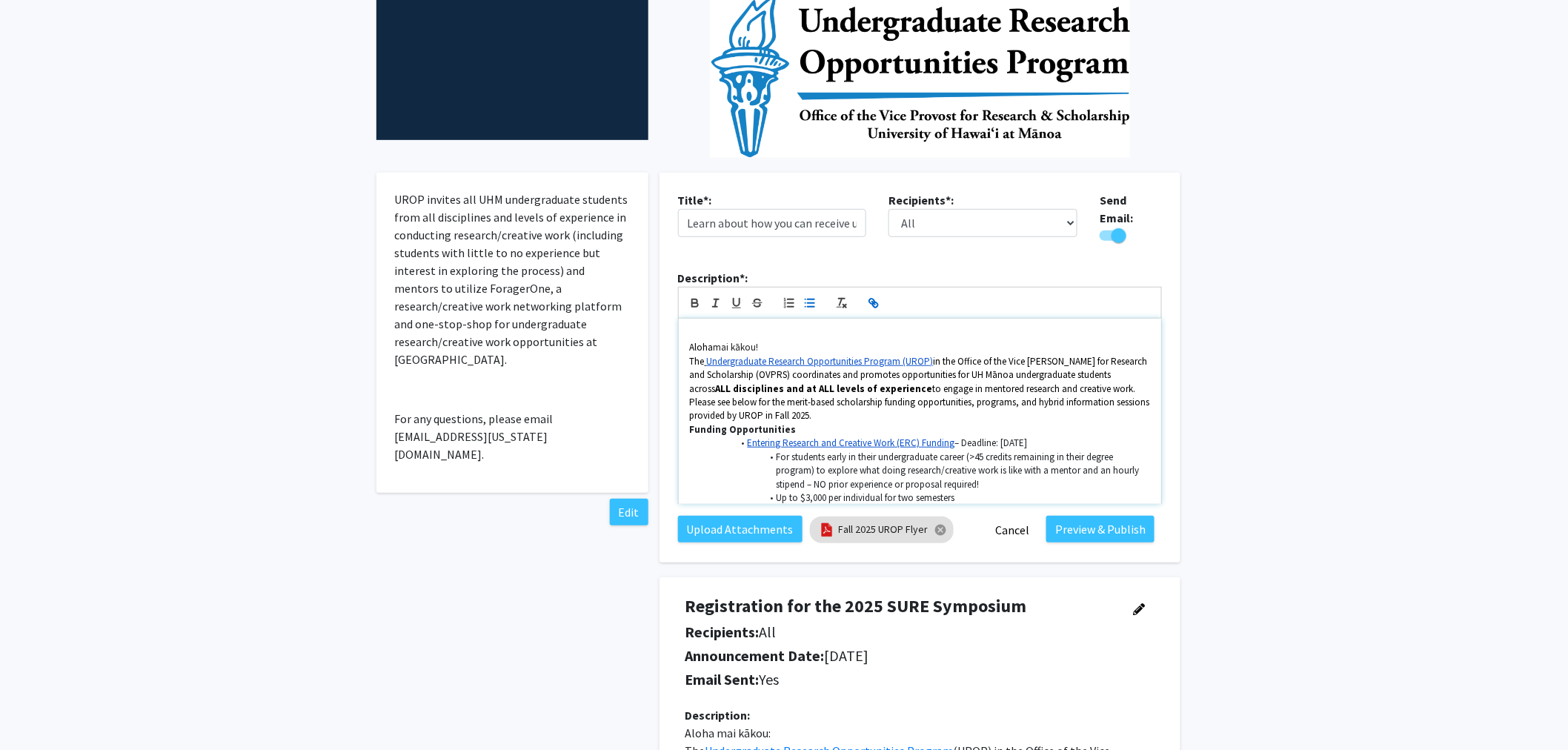
click at [851, 405] on p "Please see below for the merit-based scholarship funding opportunities, program…" at bounding box center [920, 409] width 460 height 27
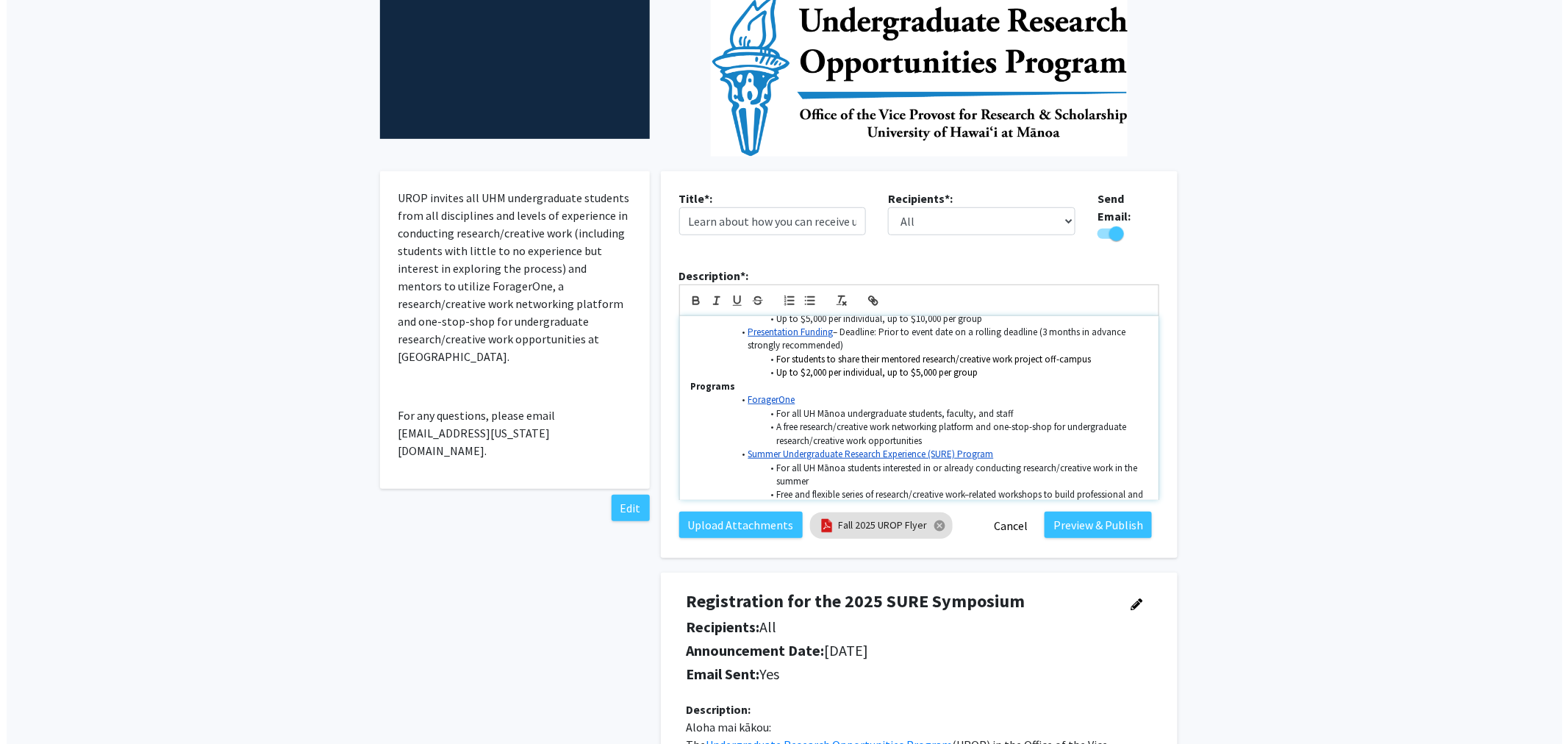
scroll to position [245, 0]
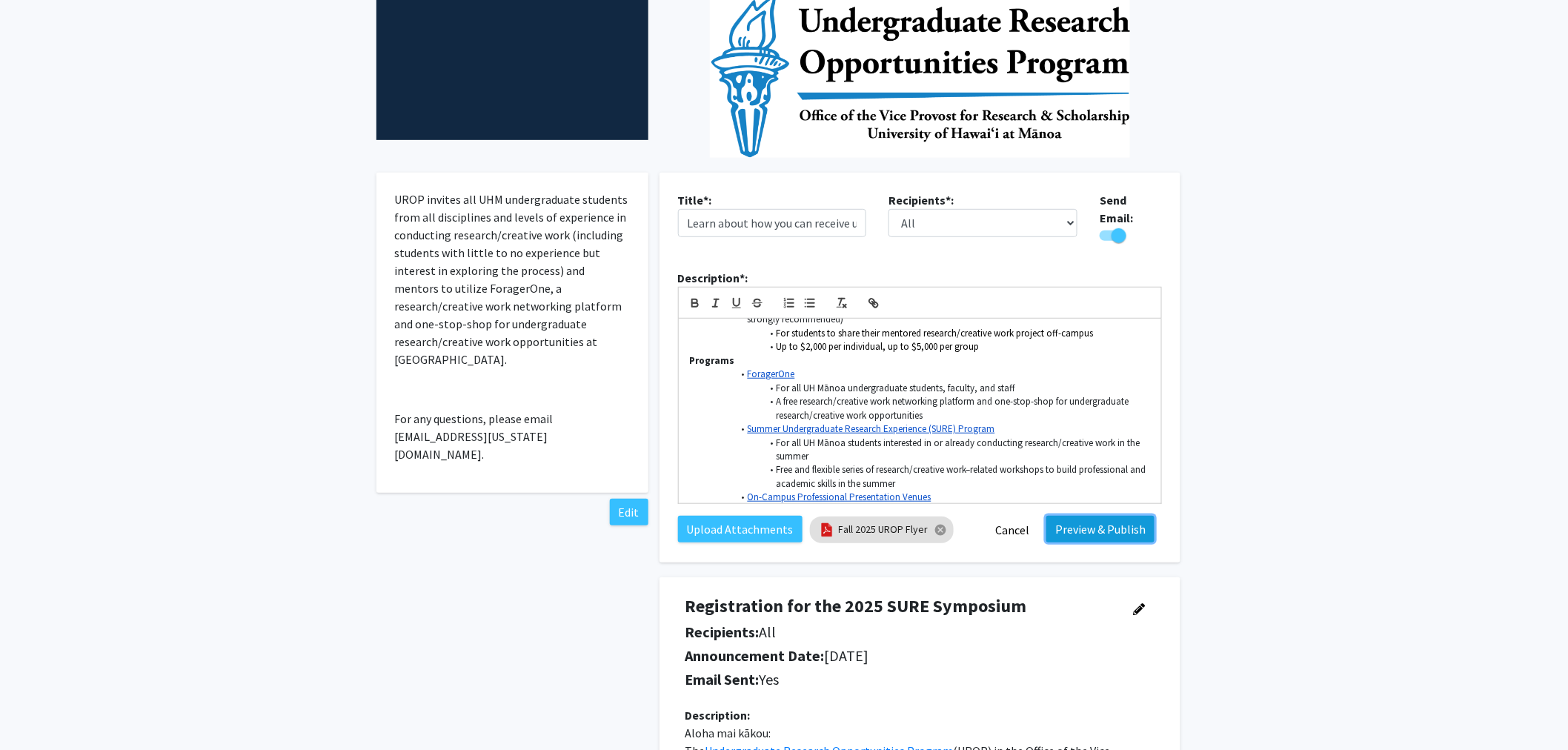
click at [1073, 525] on button "Preview & Publish" at bounding box center [1101, 529] width 108 height 27
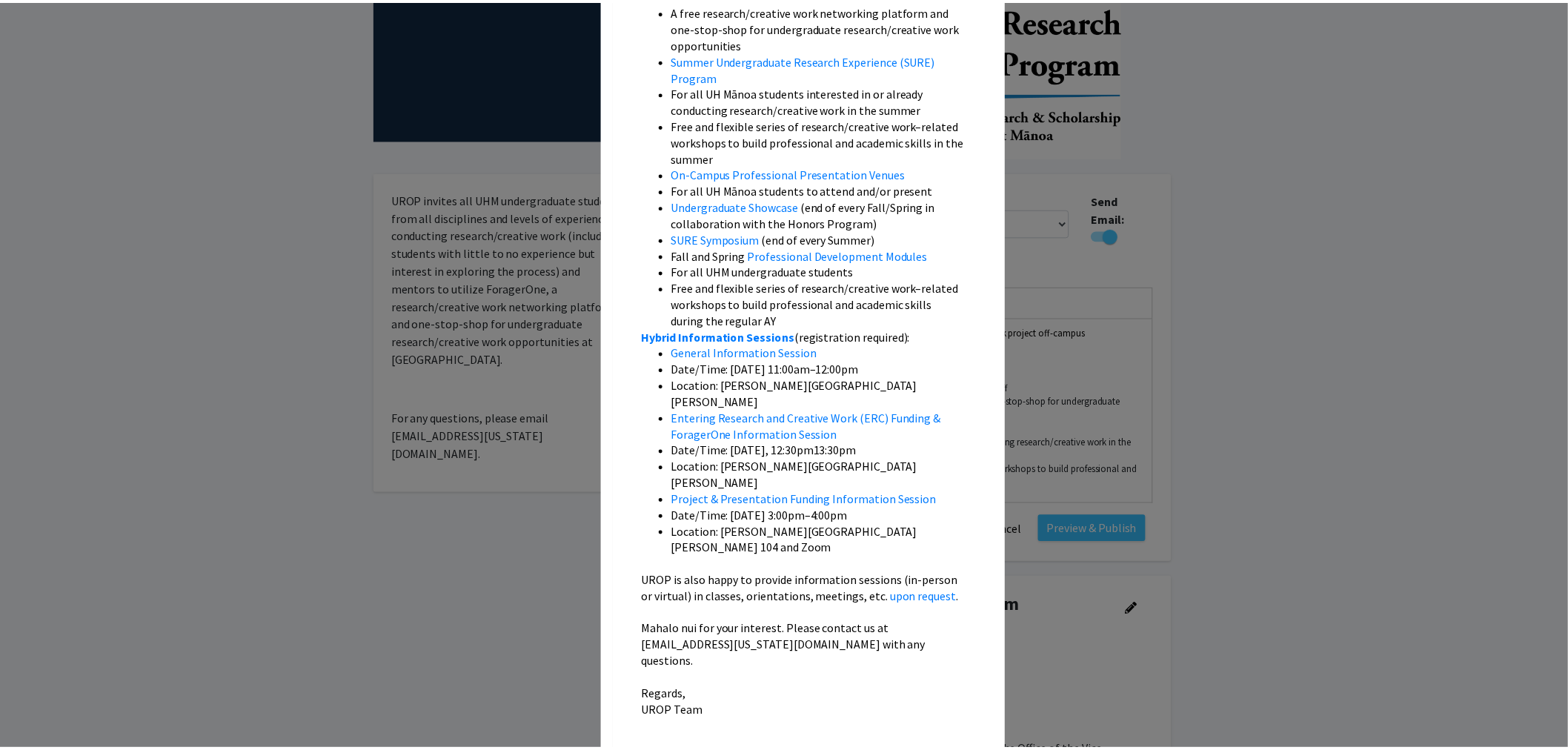
scroll to position [988, 0]
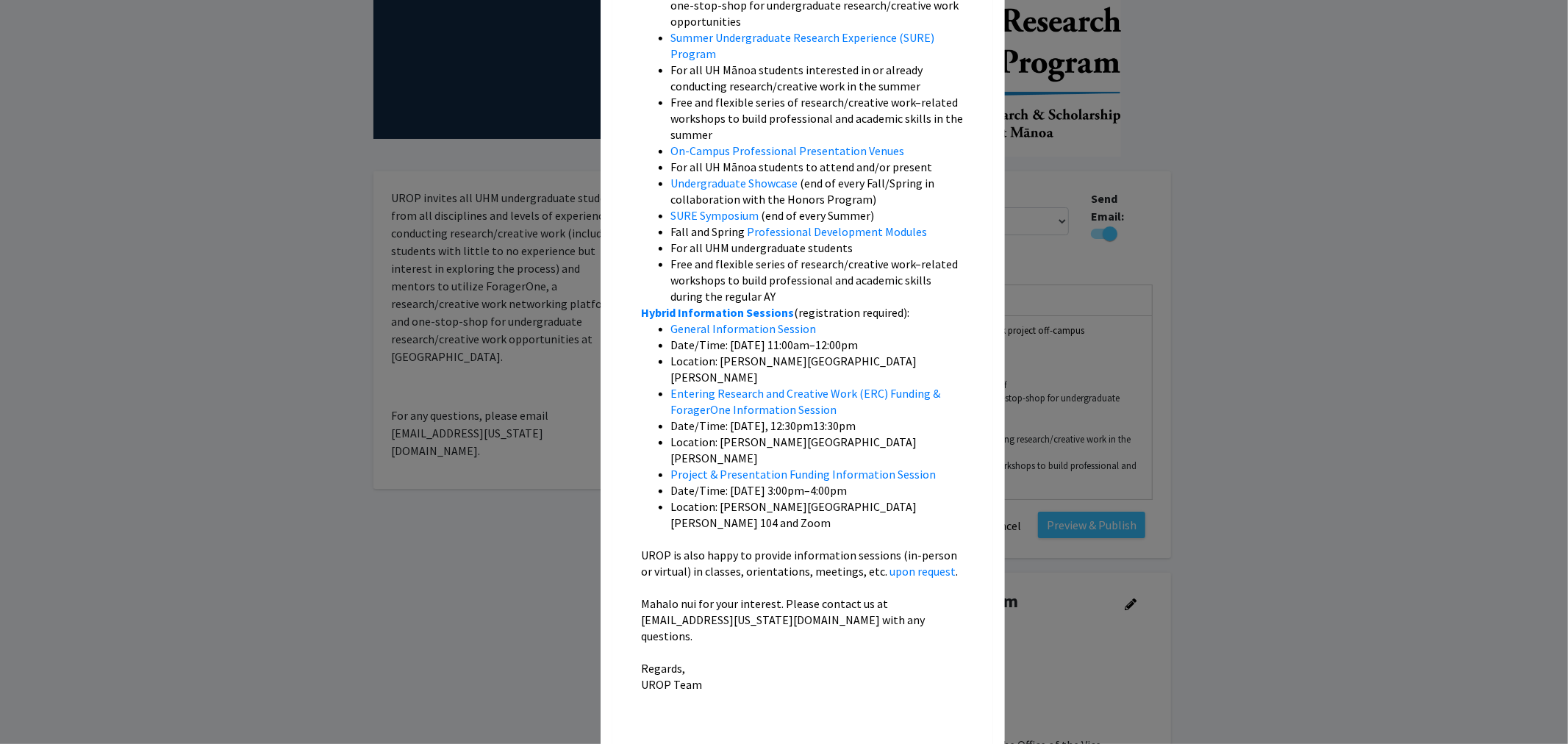
click at [1203, 578] on modal-container "Preview of Learn about how you can receive up to $10,000 for conducting undergr…" at bounding box center [784, 372] width 1568 height 744
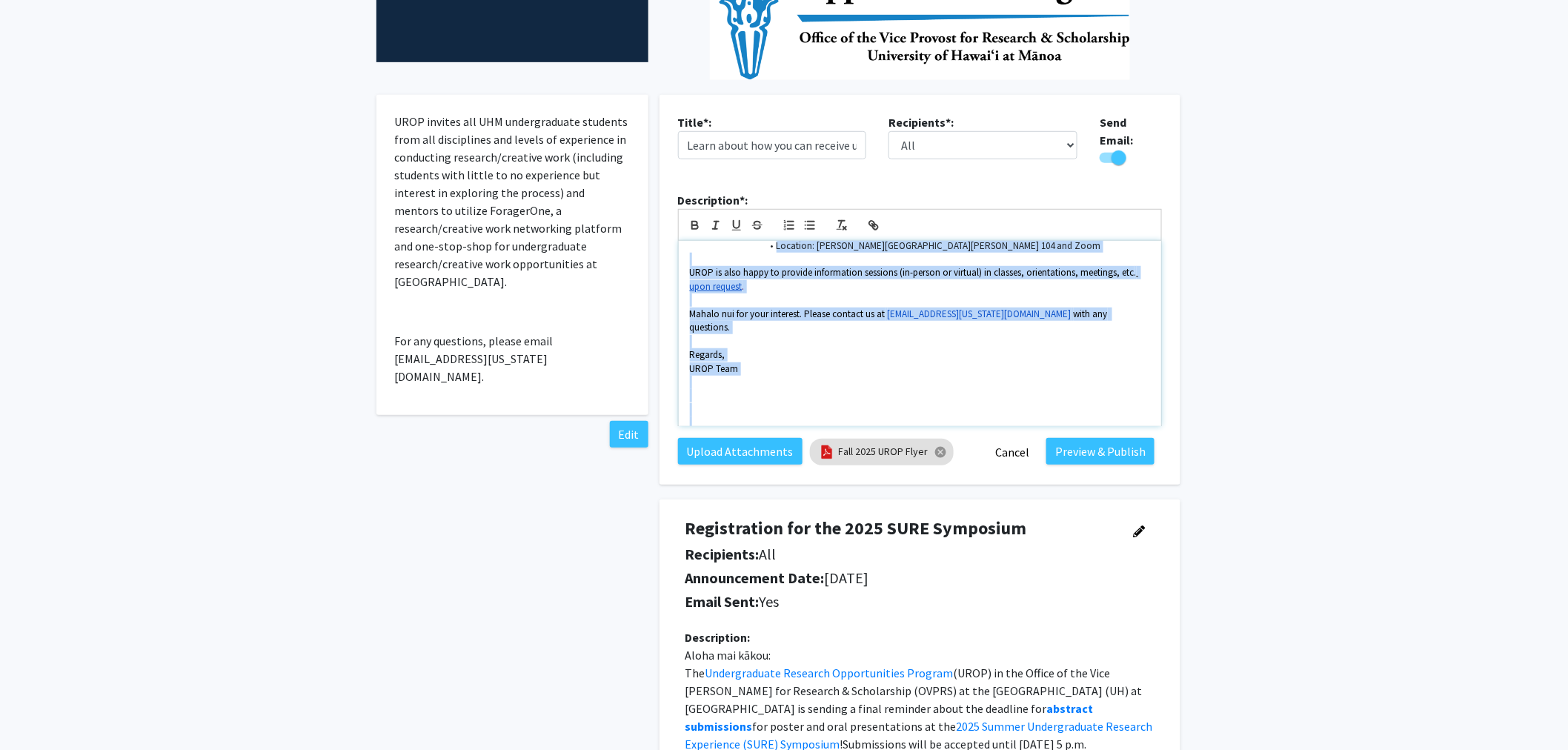
scroll to position [329, 0]
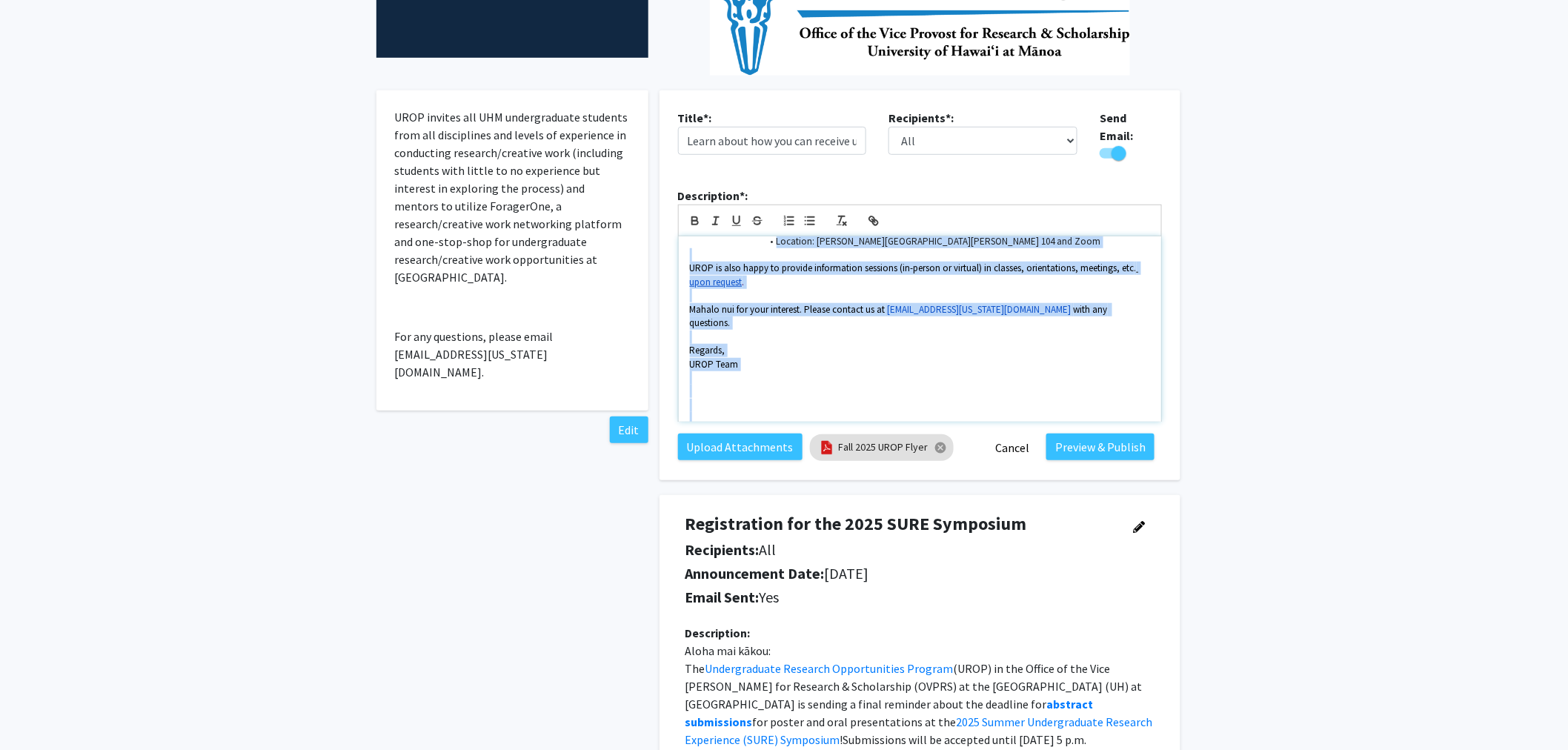
drag, startPoint x: 690, startPoint y: 587, endPoint x: 950, endPoint y: 418, distance: 310.1
click at [950, 418] on div "Description*: Aloha mai kākou! The Undergraduate Research Opportunities Program…" at bounding box center [920, 310] width 506 height 247
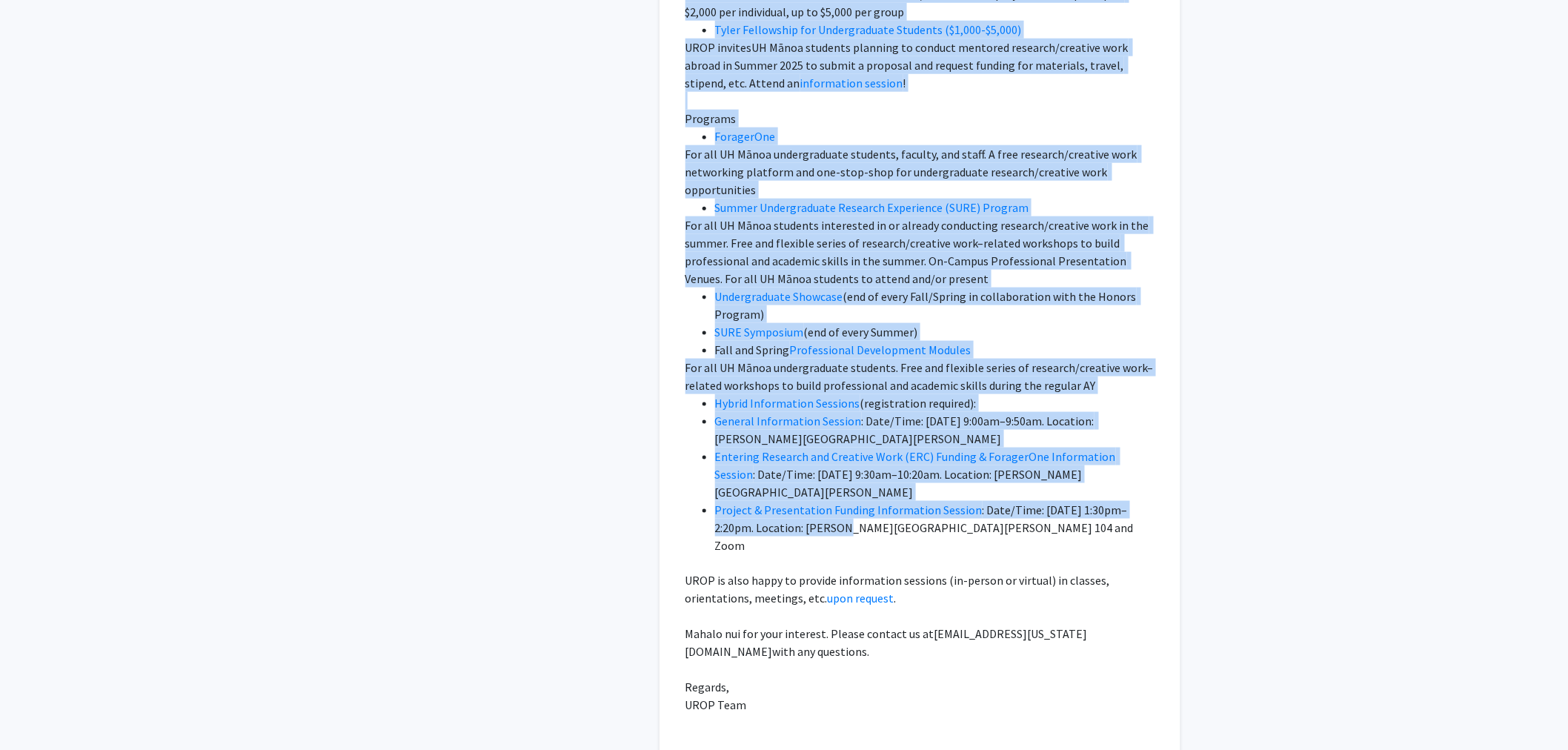
scroll to position [3213, 0]
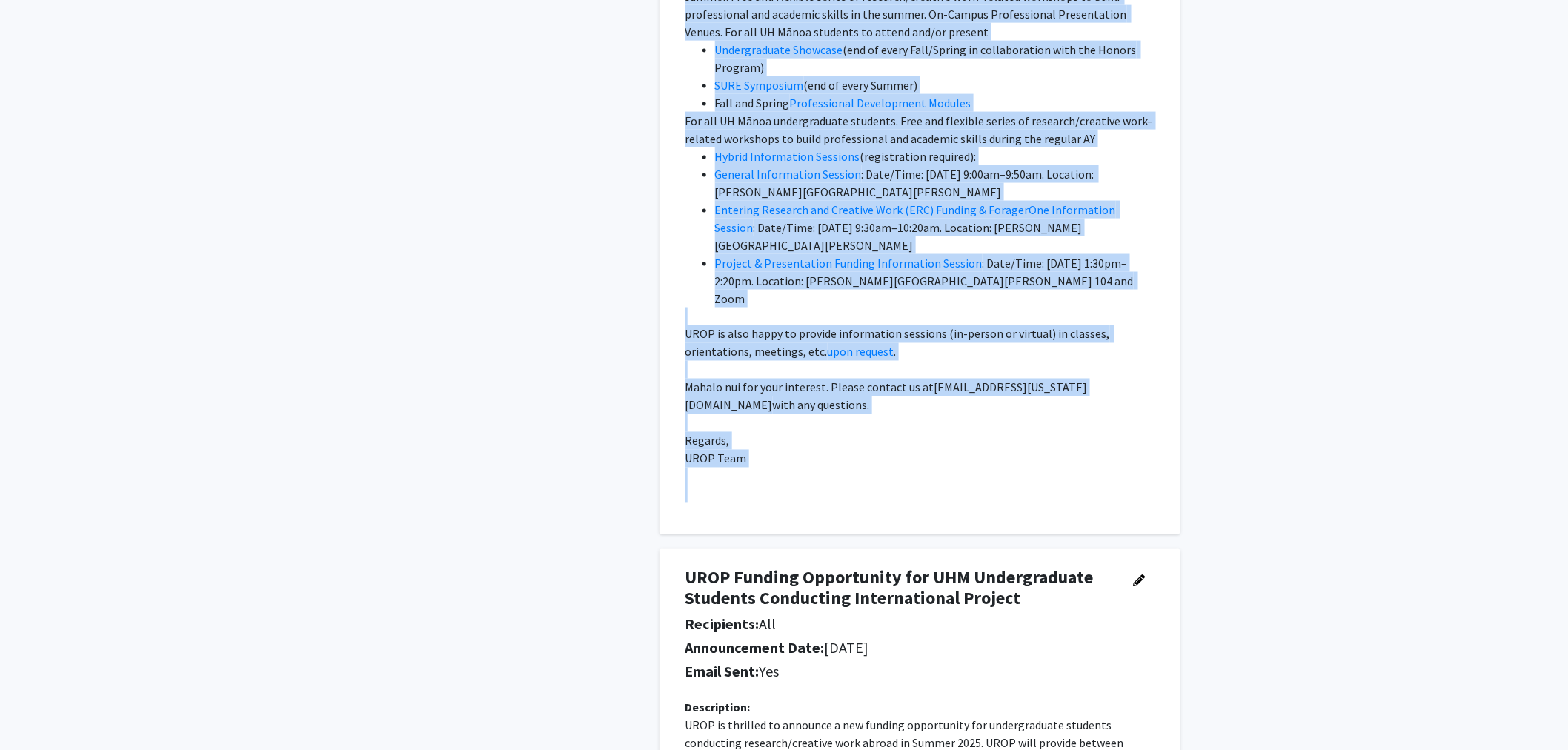
drag, startPoint x: 685, startPoint y: 365, endPoint x: 819, endPoint y: 427, distance: 147.6
copy p "Aloha mai kākou! The Undergraduate Research Opportunities Program (UROP) in the…"
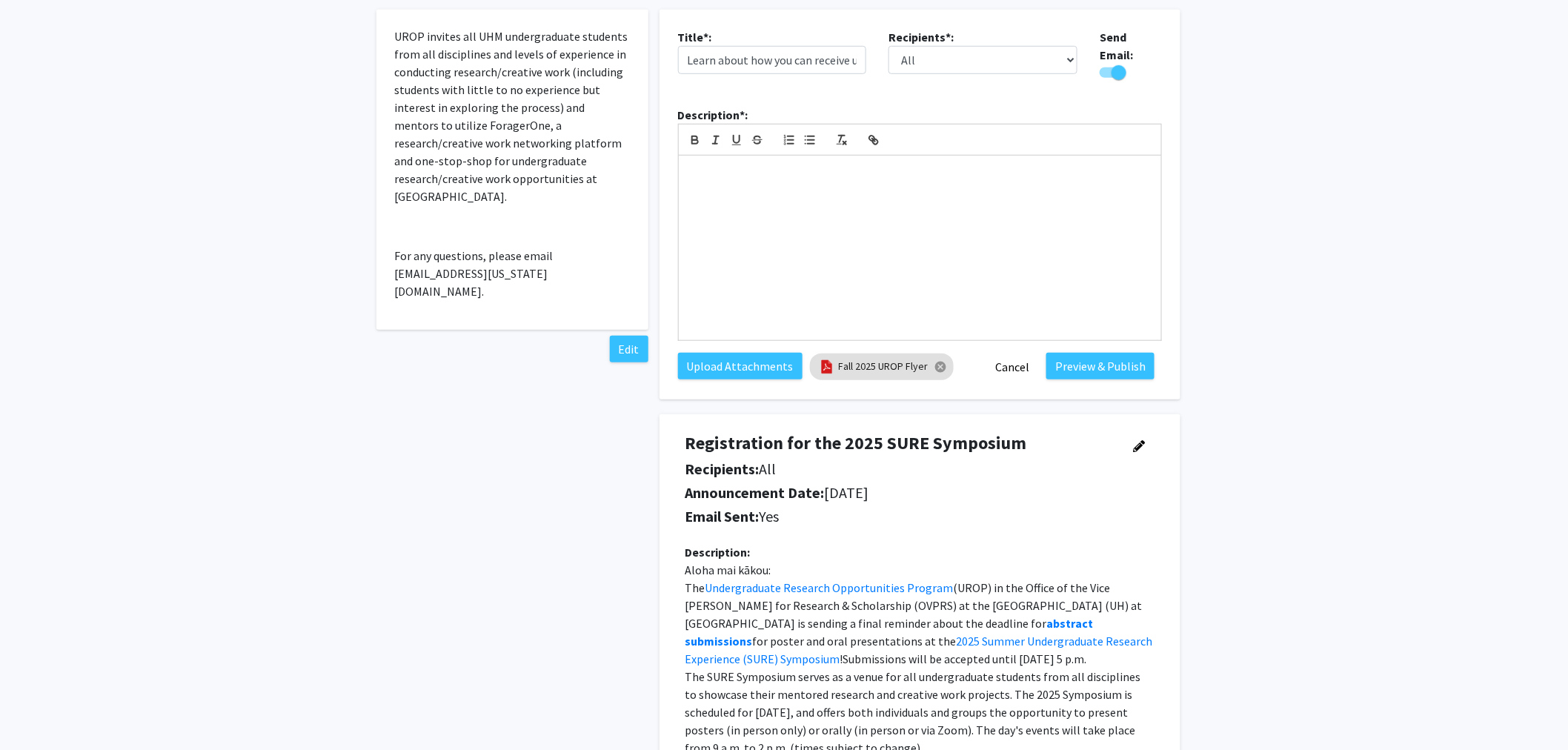
scroll to position [165, 0]
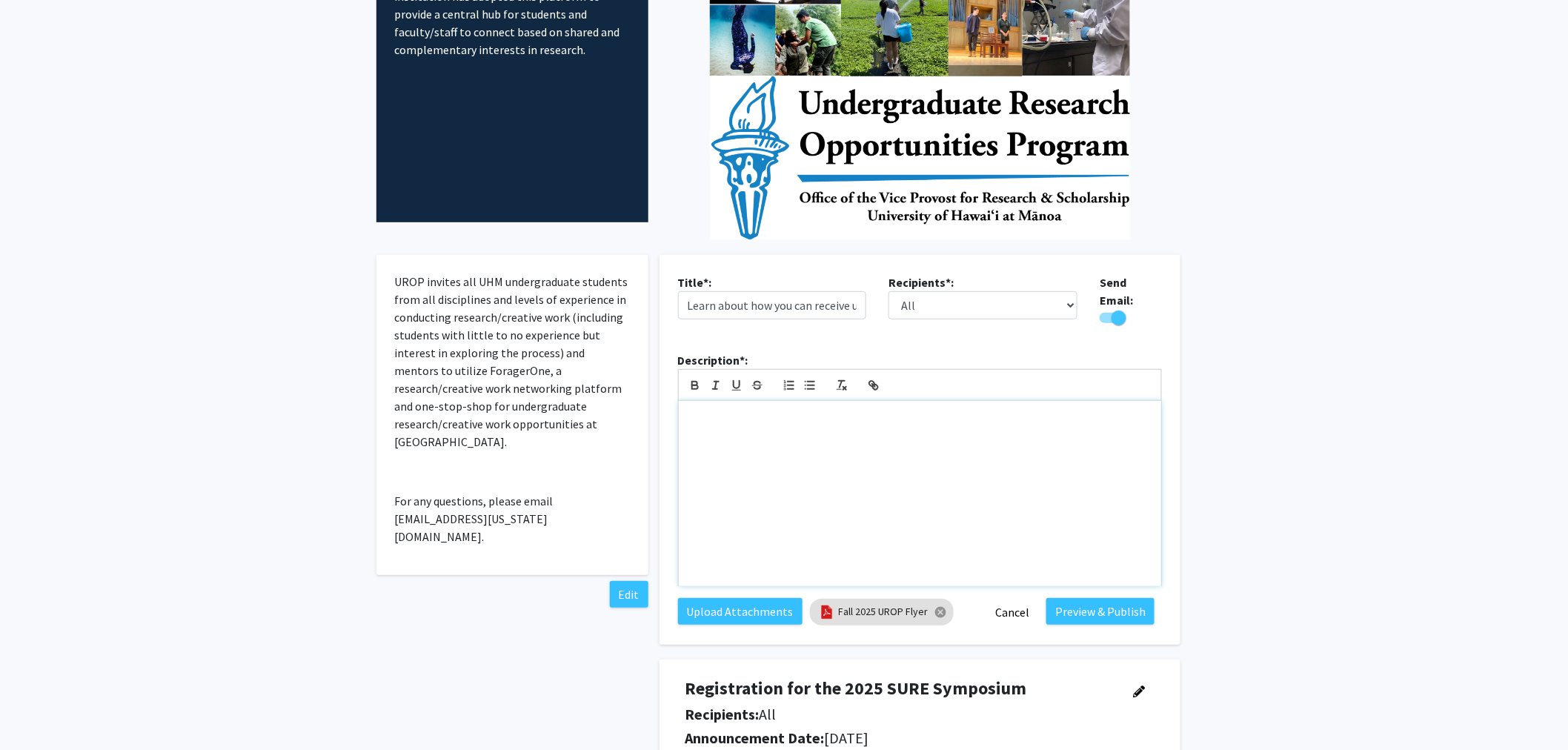
click at [725, 433] on div at bounding box center [920, 495] width 483 height 186
click at [721, 410] on p at bounding box center [920, 417] width 460 height 14
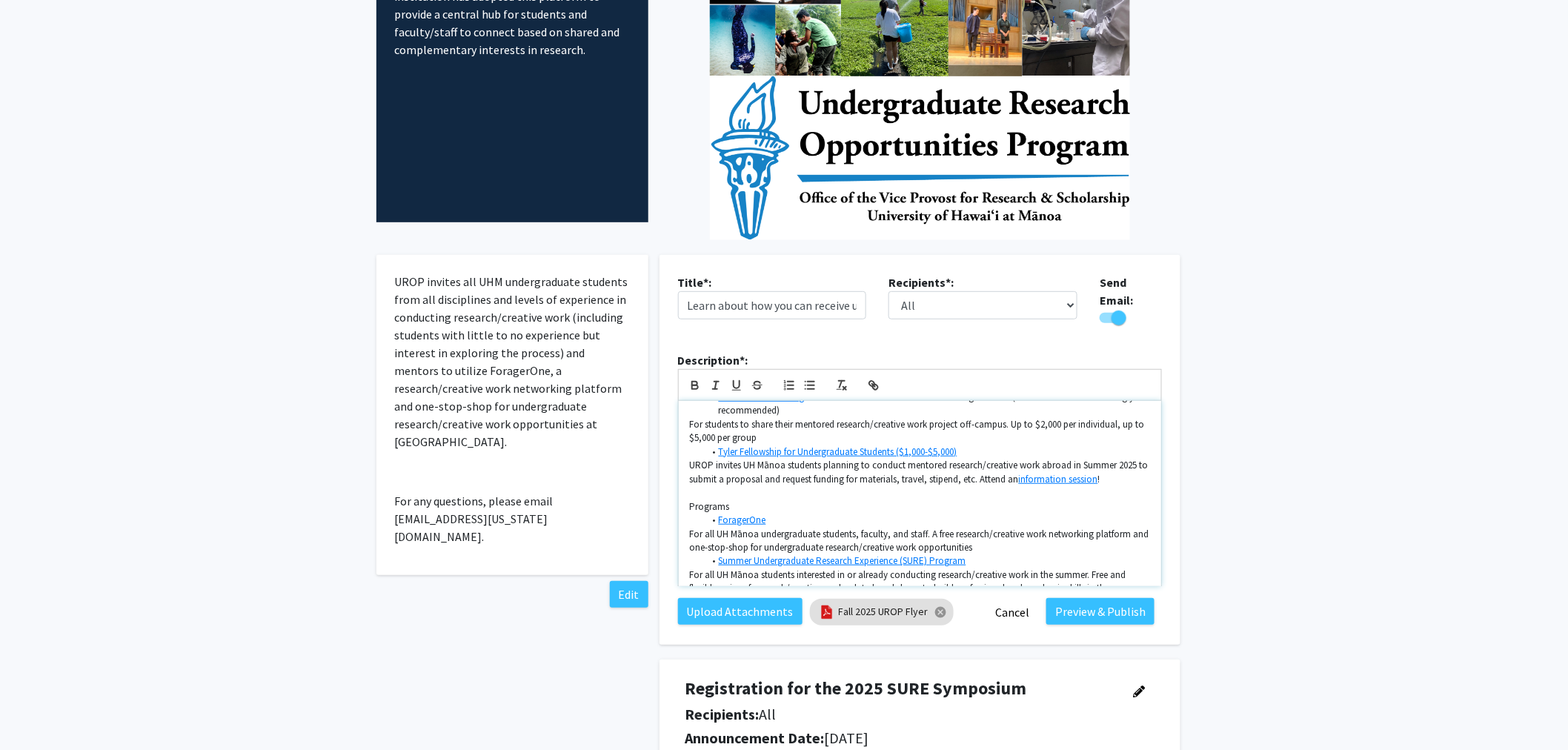
scroll to position [231, 0]
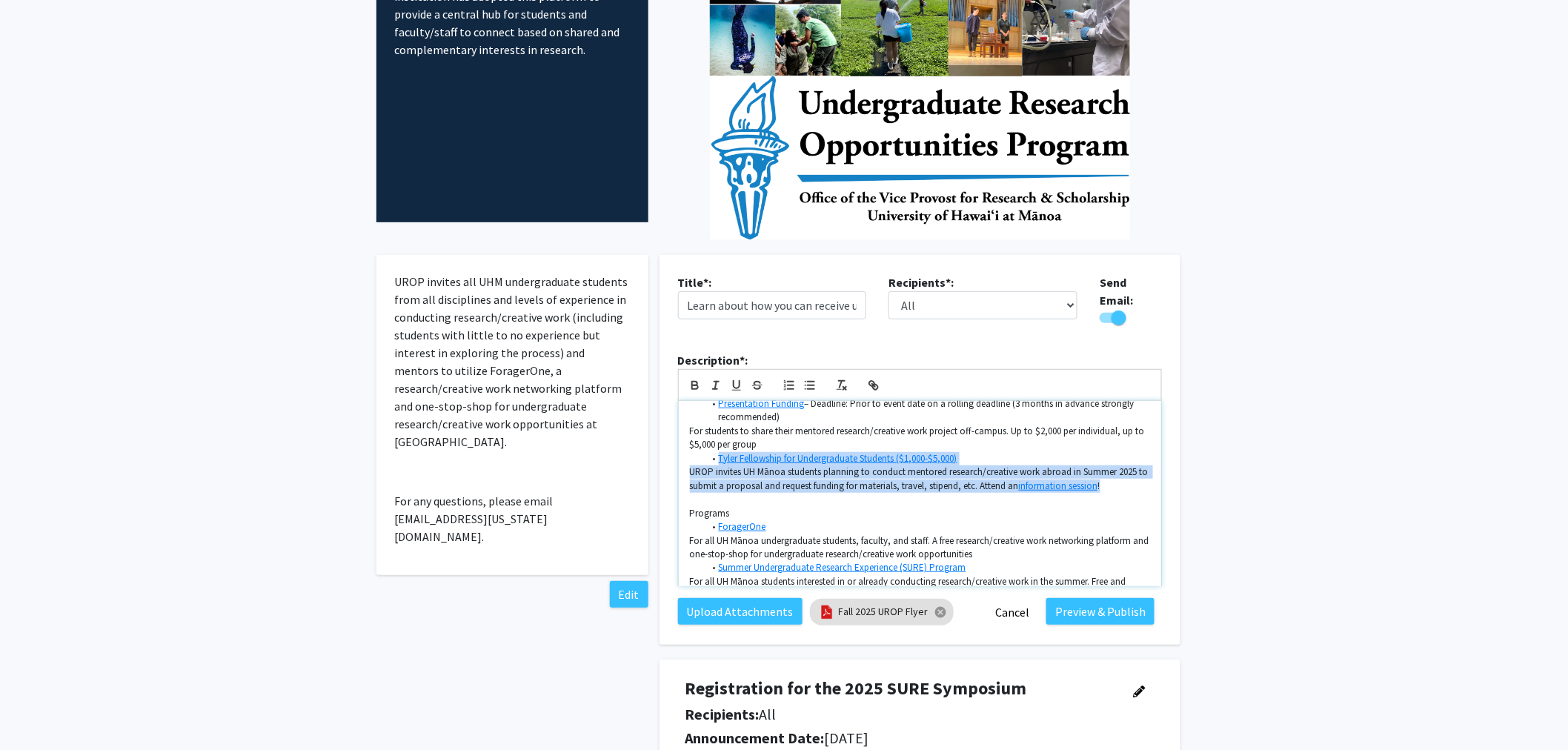
drag, startPoint x: 1124, startPoint y: 473, endPoint x: 650, endPoint y: 443, distance: 474.9
click at [650, 443] on div "Title*: Learn about how you can receive up to $10,000 for conducting undergradu…" at bounding box center [920, 450] width 544 height 390
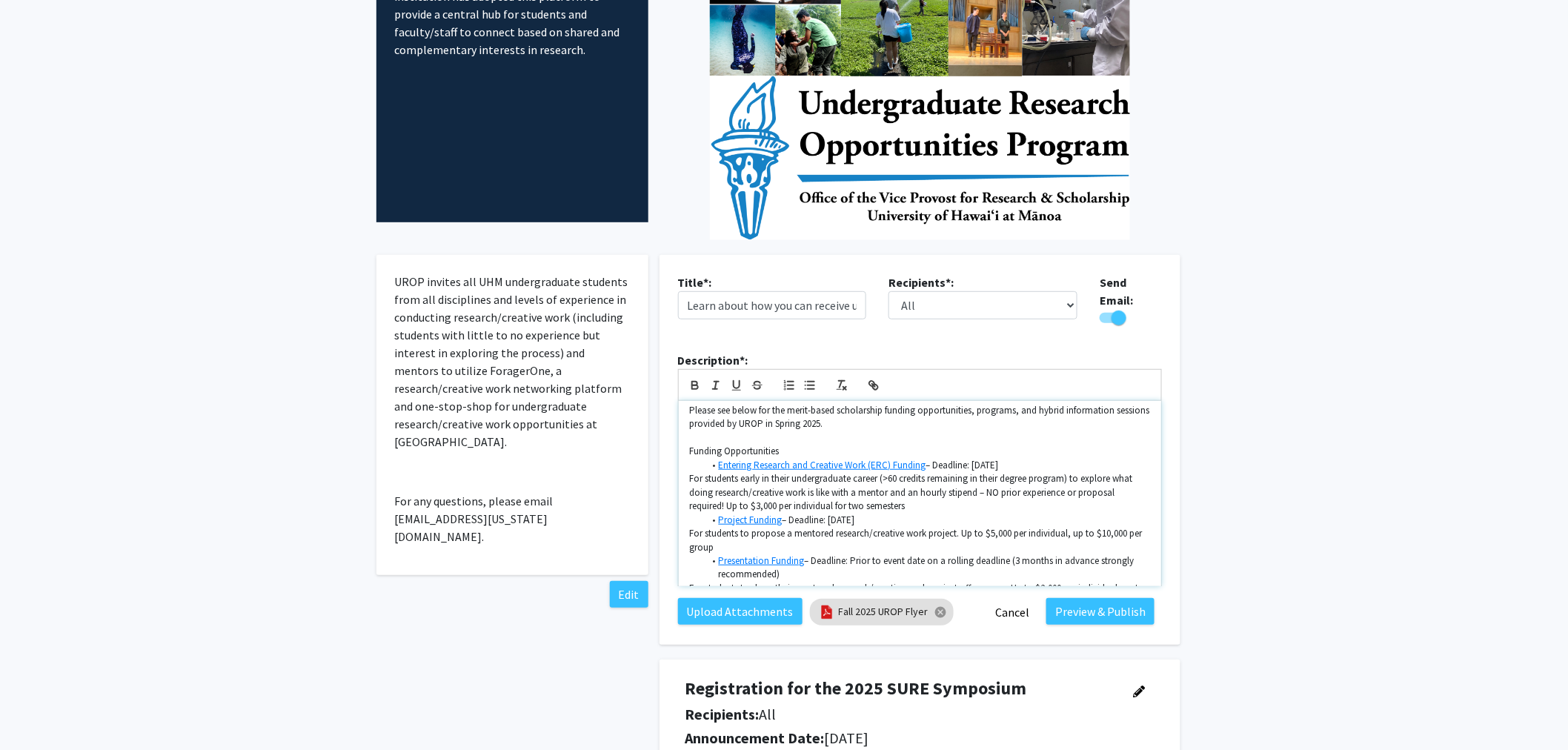
scroll to position [67, 0]
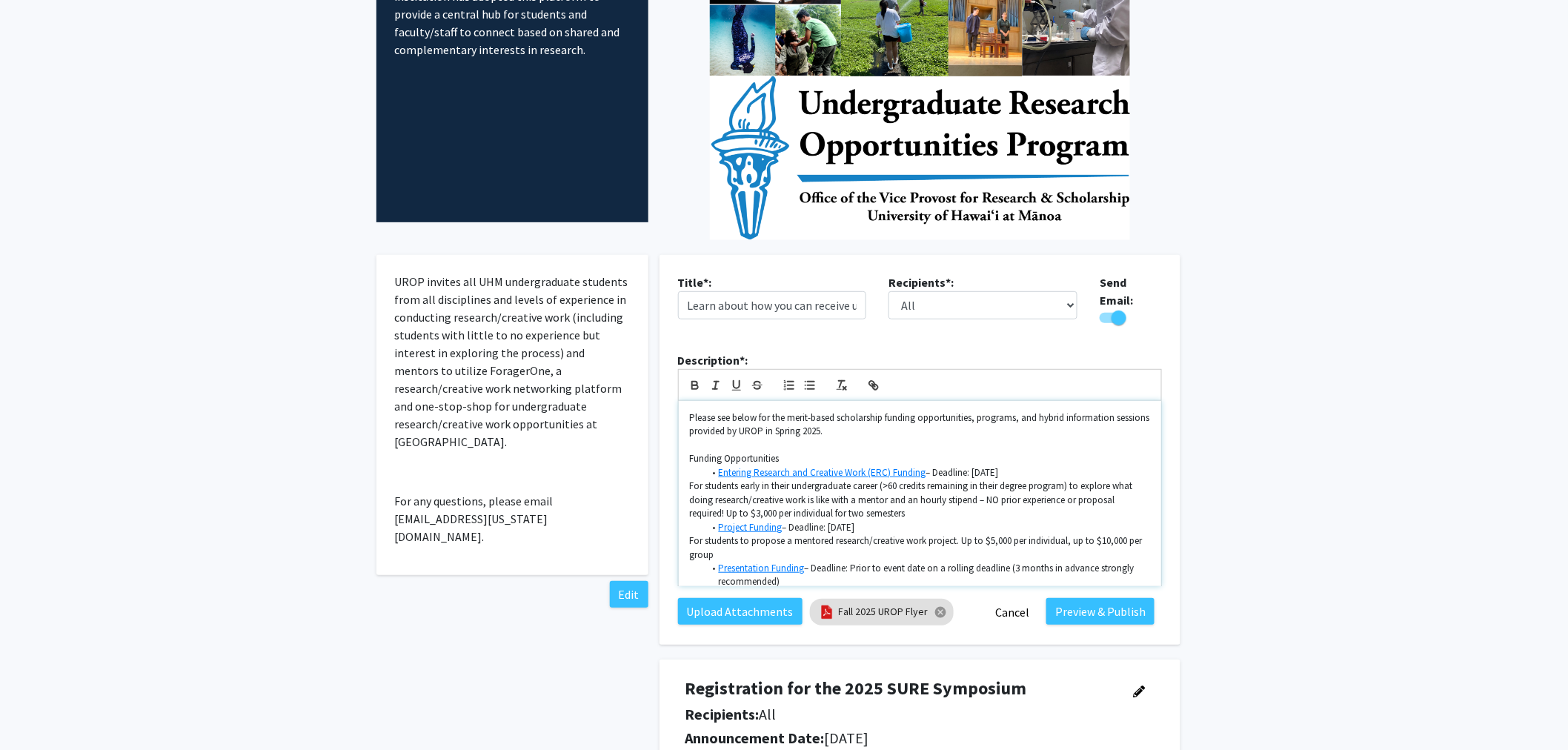
click at [899, 481] on p "For students early in their undergraduate career (>60 credits remaining in thei…" at bounding box center [920, 500] width 460 height 41
click at [991, 466] on li "Entering Research and Creative Work (ERC) Funding – Deadline: March 3, 2025" at bounding box center [927, 473] width 446 height 14
drag, startPoint x: 933, startPoint y: 464, endPoint x: 1053, endPoint y: 461, distance: 120.0
click at [1053, 466] on li "Entering Research and Creative Work (ERC) Funding – Deadline: October 10, 2025" at bounding box center [927, 473] width 446 height 14
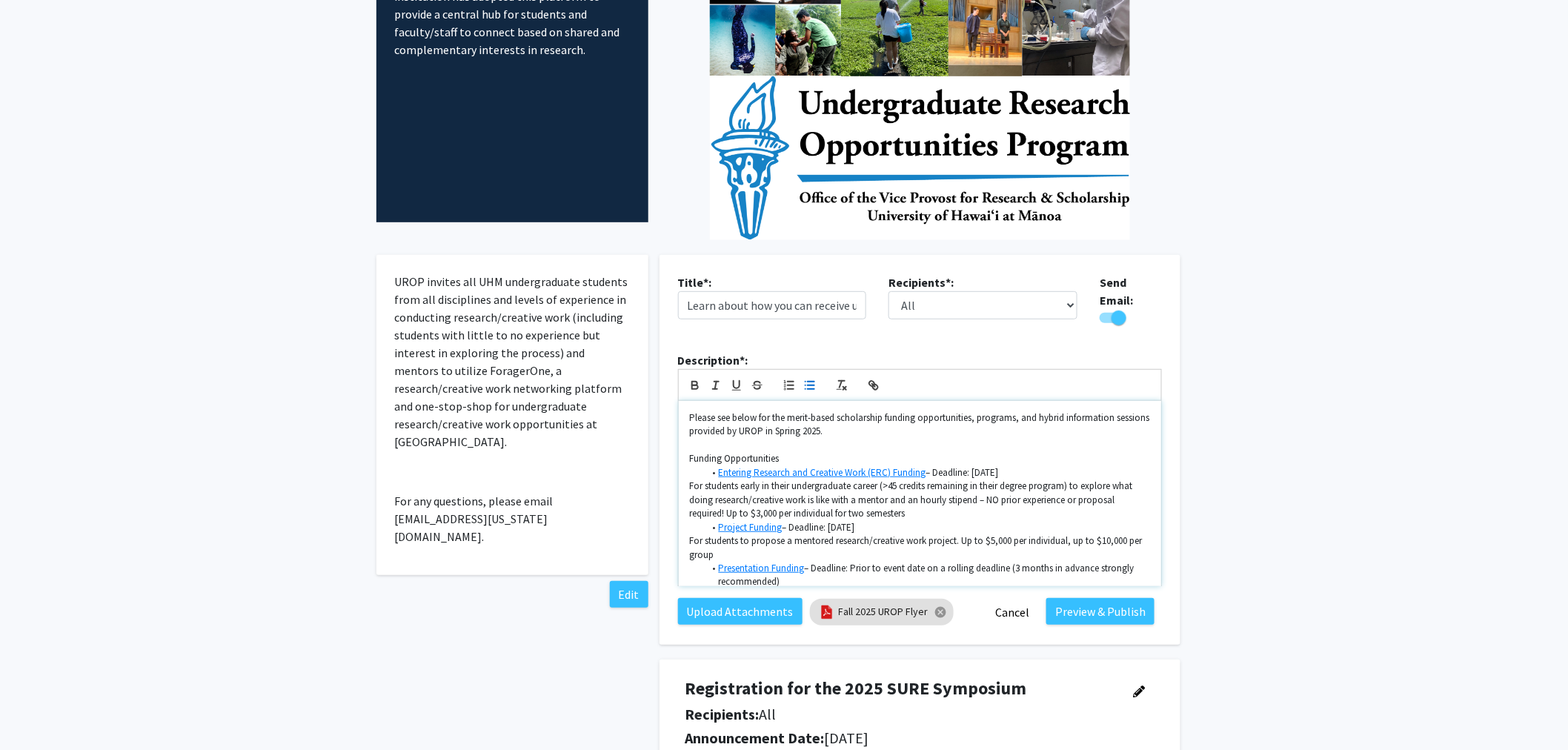
copy li "Deadline: October 10, 2025"
drag, startPoint x: 790, startPoint y: 518, endPoint x: 893, endPoint y: 515, distance: 103.0
click at [893, 522] on li "Project Funding – Deadline: March 3, 2025" at bounding box center [927, 528] width 446 height 14
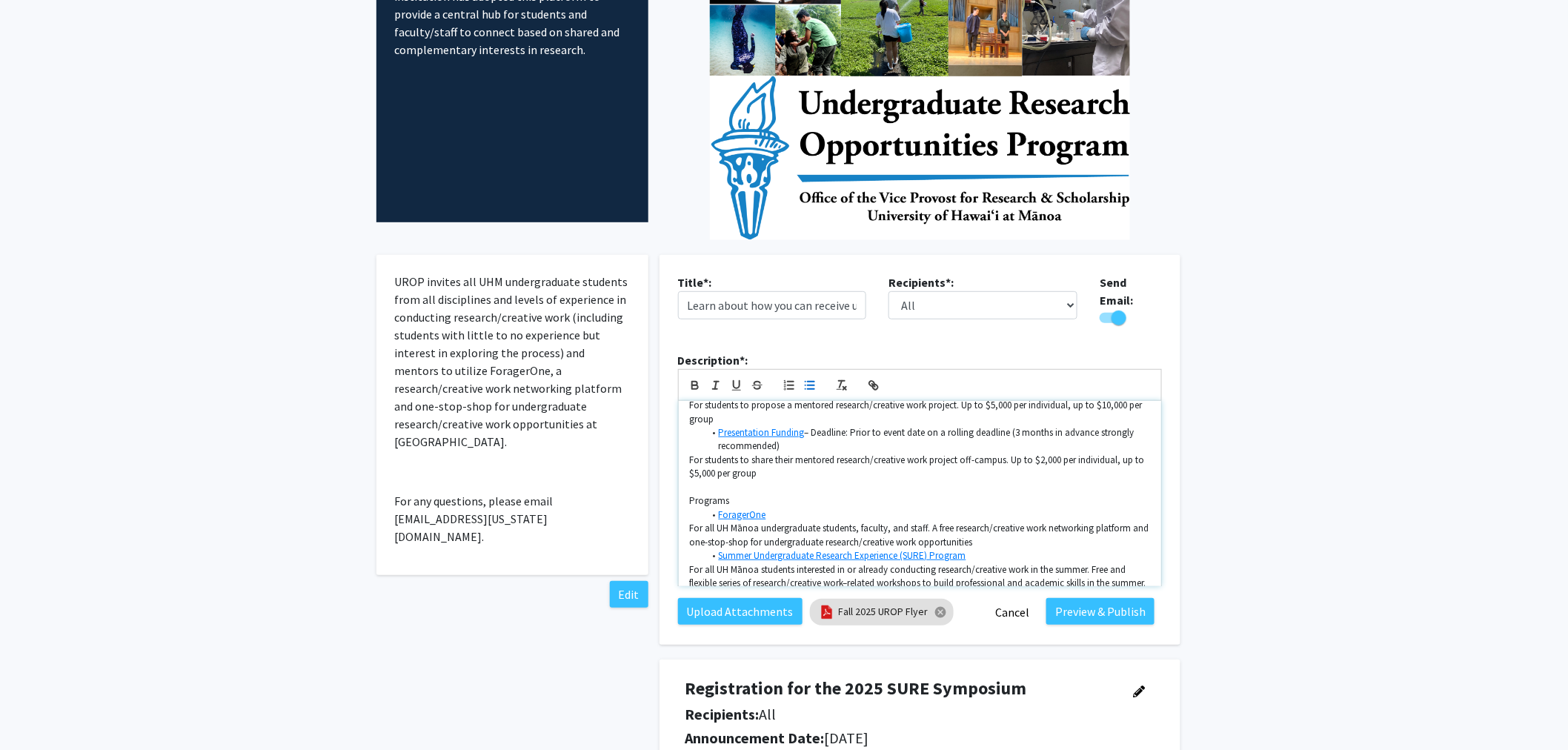
scroll to position [231, 0]
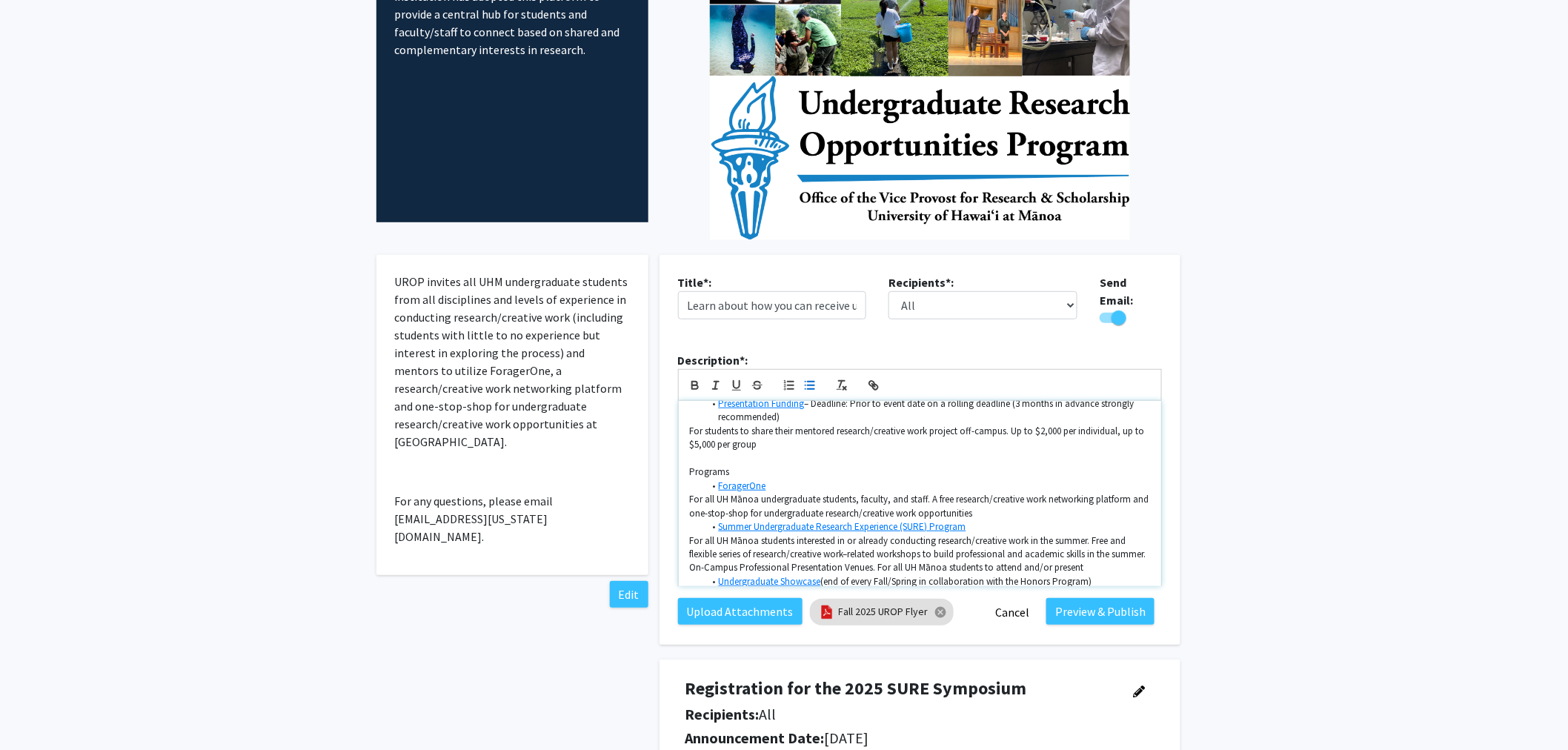
click at [936, 521] on link "Summer Undergraduate Research Experience (SURE) Program" at bounding box center [843, 526] width 248 height 13
click at [815, 546] on link "https://manoa.hawaii.edu/undergrad/urop/sure/sure-program/" at bounding box center [820, 555] width 134 height 19
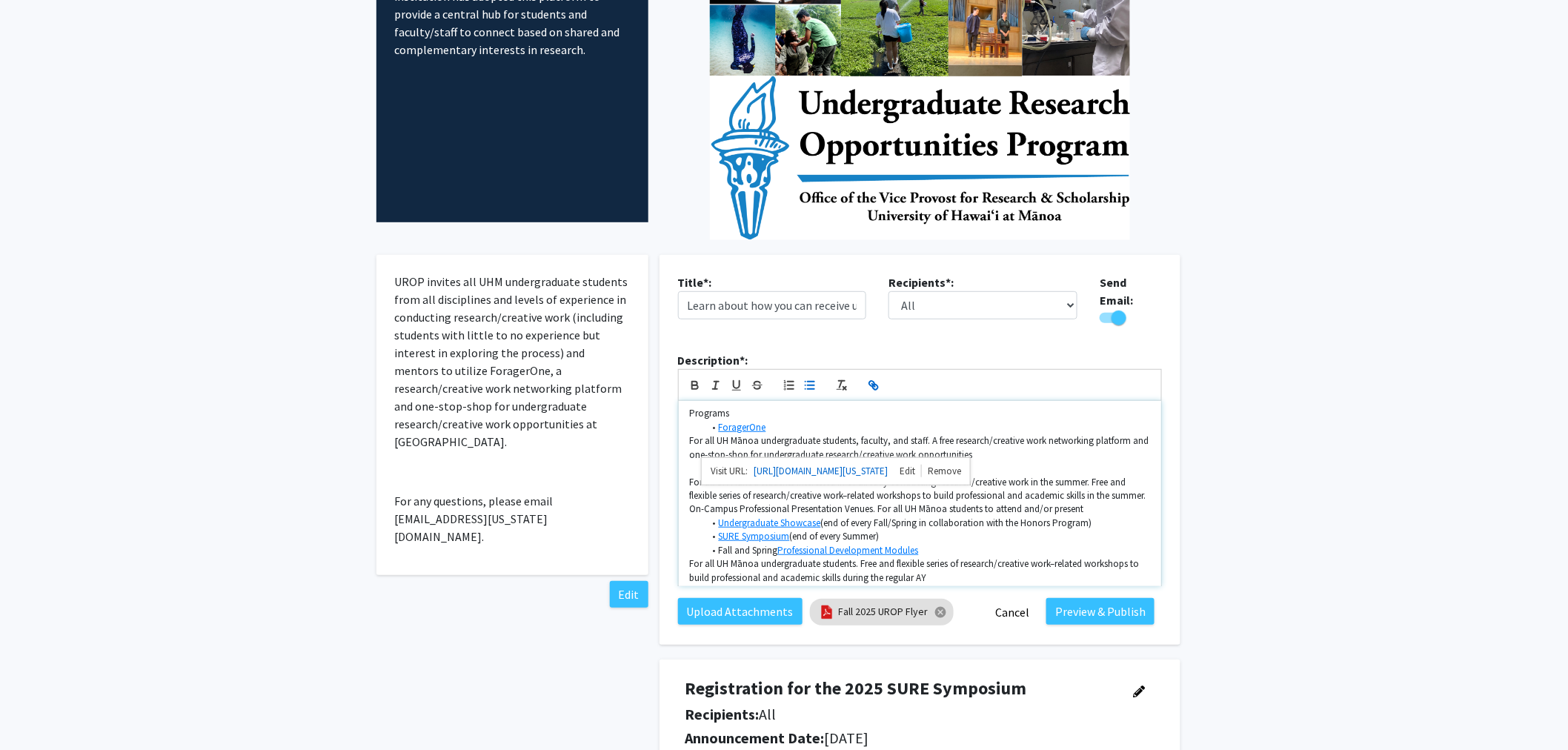
scroll to position [314, 0]
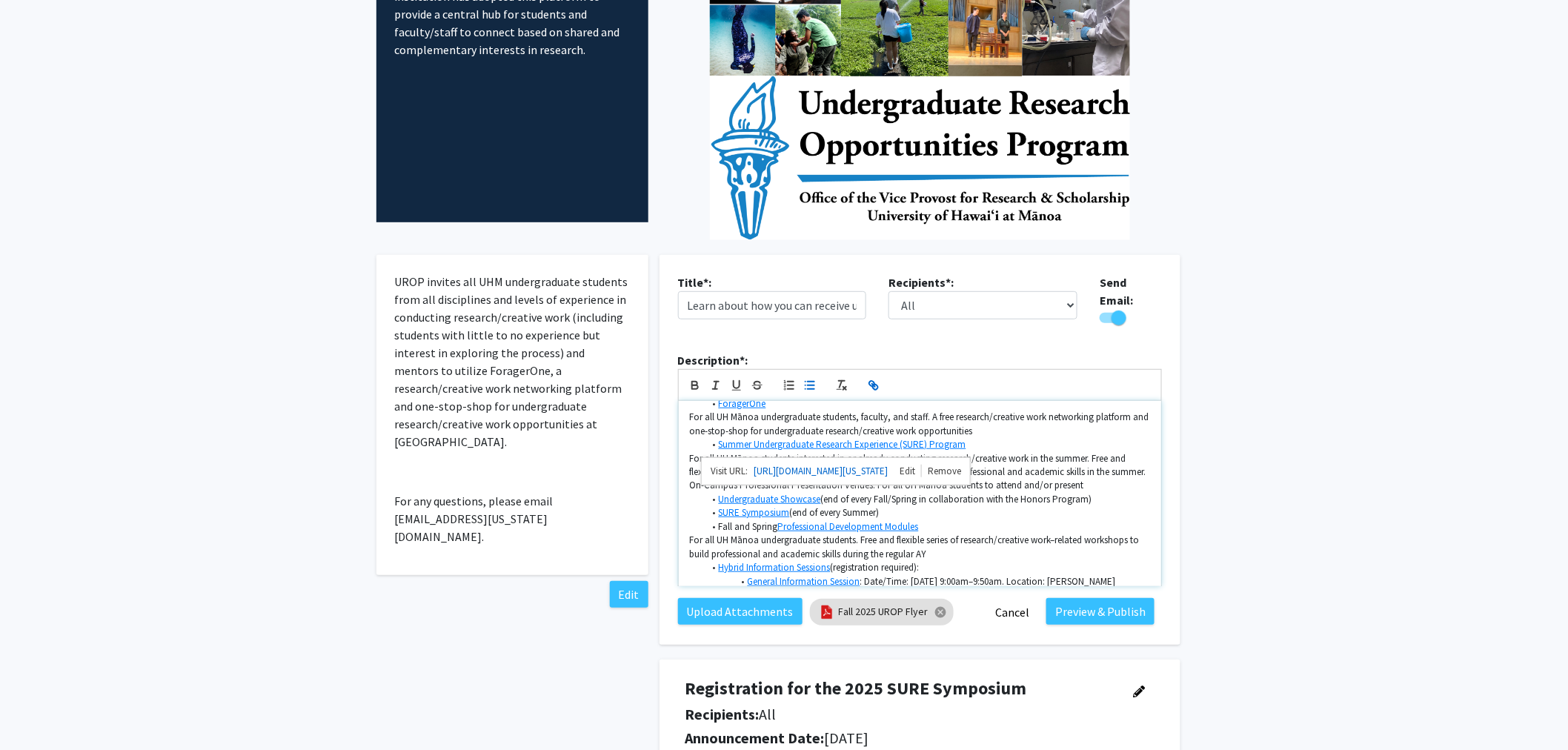
click at [904, 521] on link "Professional Development Modules" at bounding box center [849, 526] width 141 height 13
click at [862, 544] on link "https://manoa.hawaii.edu/undergrad/urop/student-resources/professional-developm…" at bounding box center [829, 554] width 134 height 19
click at [971, 506] on li "SURE Symposium (end of every Summer)" at bounding box center [927, 513] width 446 height 14
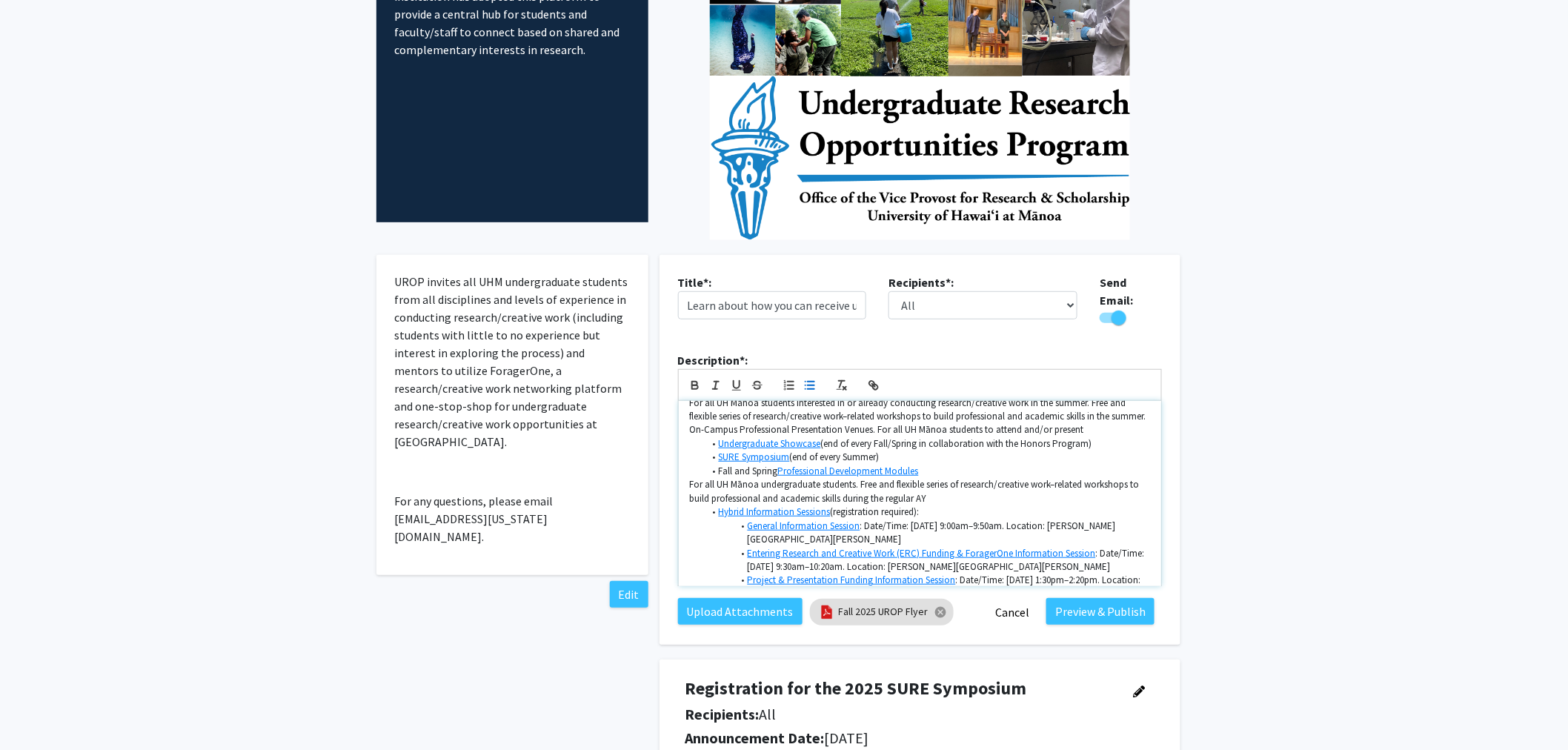
scroll to position [396, 0]
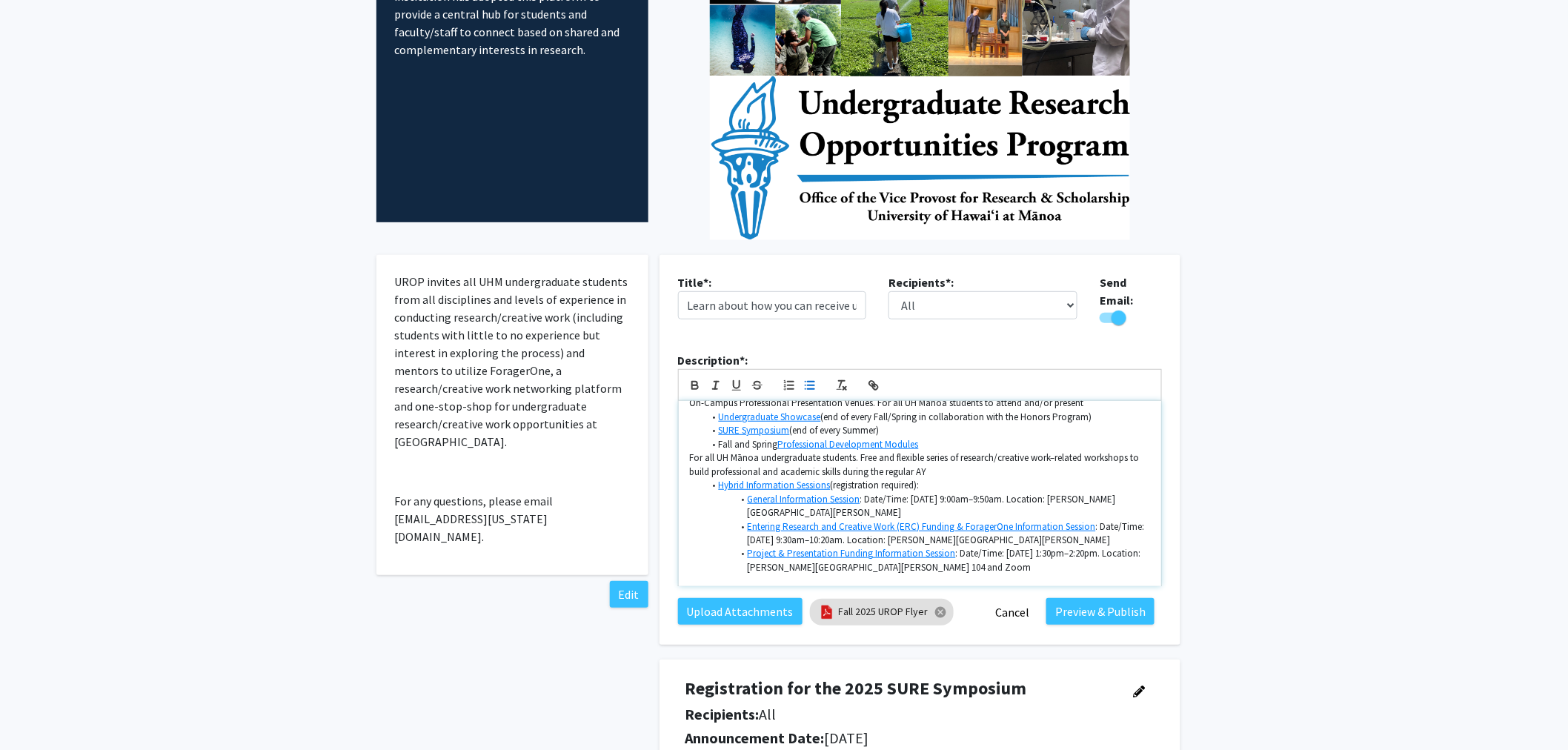
click at [788, 479] on link "Hybrid Information Sessions" at bounding box center [775, 485] width 112 height 13
click at [782, 502] on link "https://manoa.hawaii.edu/undergrad/urop/get-started-on-research-and-creative-wo…" at bounding box center [754, 512] width 134 height 19
click at [981, 455] on p "For all UH Mānoa undergraduate students. Free and flexible series of research/c…" at bounding box center [920, 465] width 460 height 27
click at [848, 494] on link "General Information Session" at bounding box center [804, 499] width 112 height 13
click at [883, 520] on link at bounding box center [867, 525] width 34 height 13
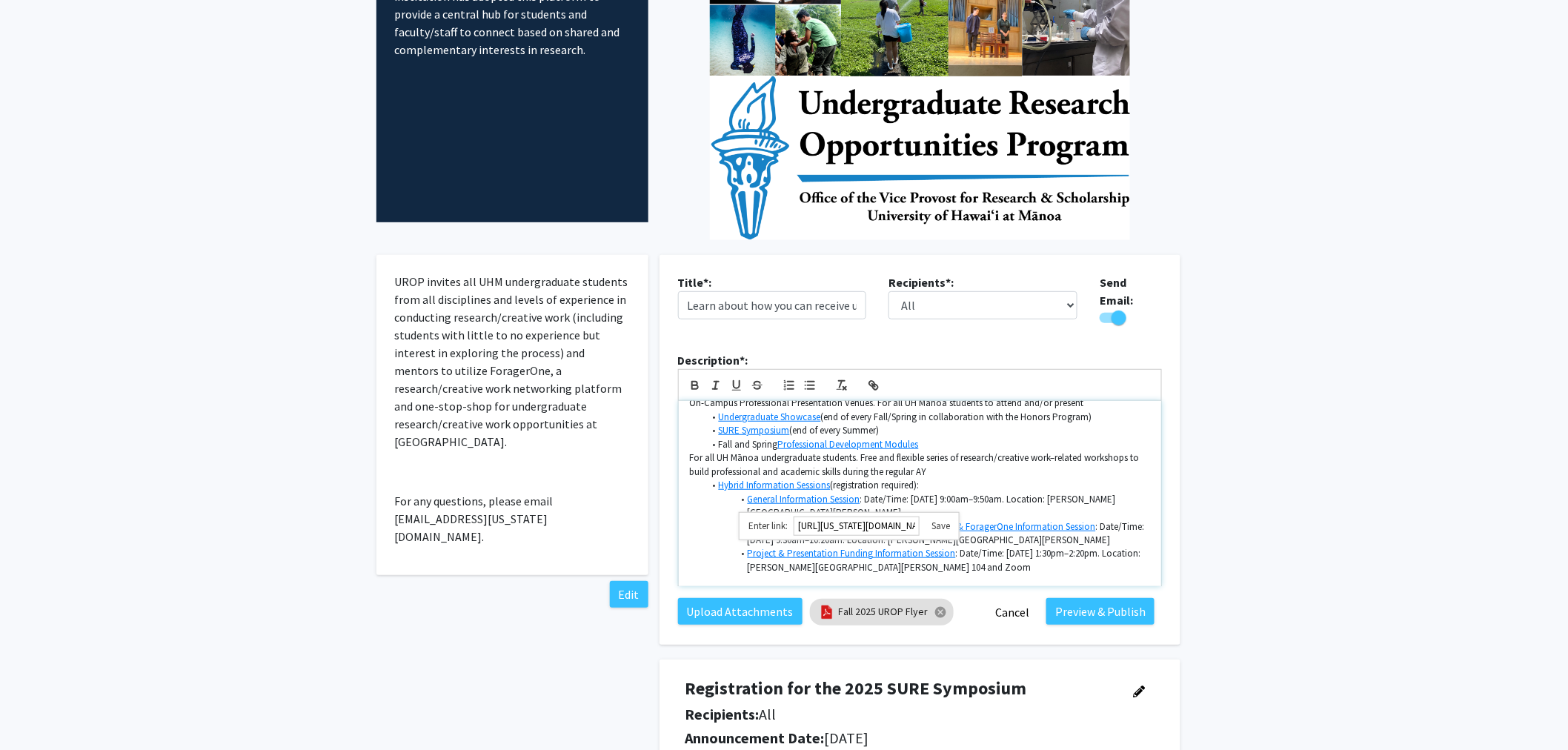
click at [705, 534] on li "Entering Research and Creative Work (ERC) Funding & ForagerOne Information Sess…" at bounding box center [927, 534] width 446 height 27
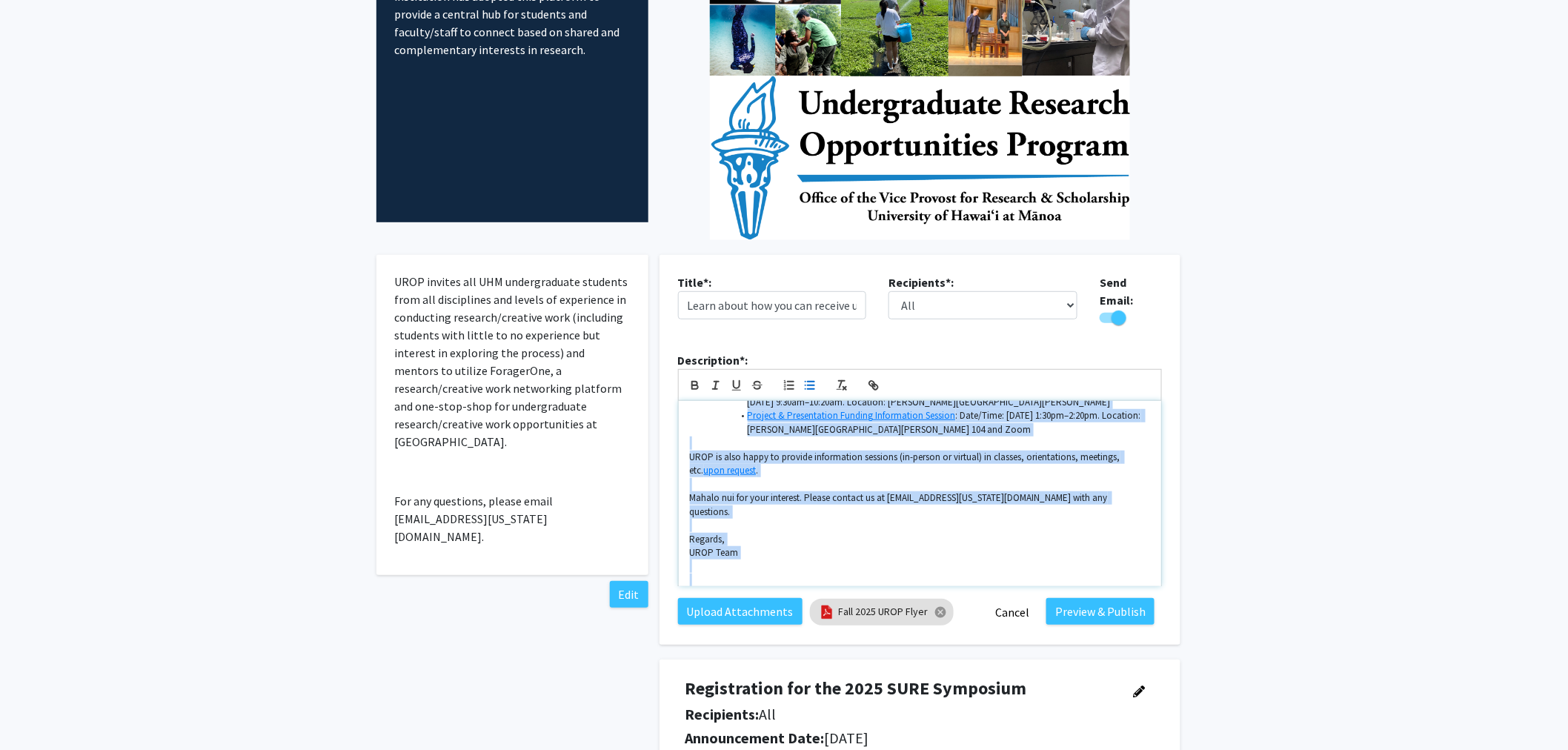
scroll to position [544, 0]
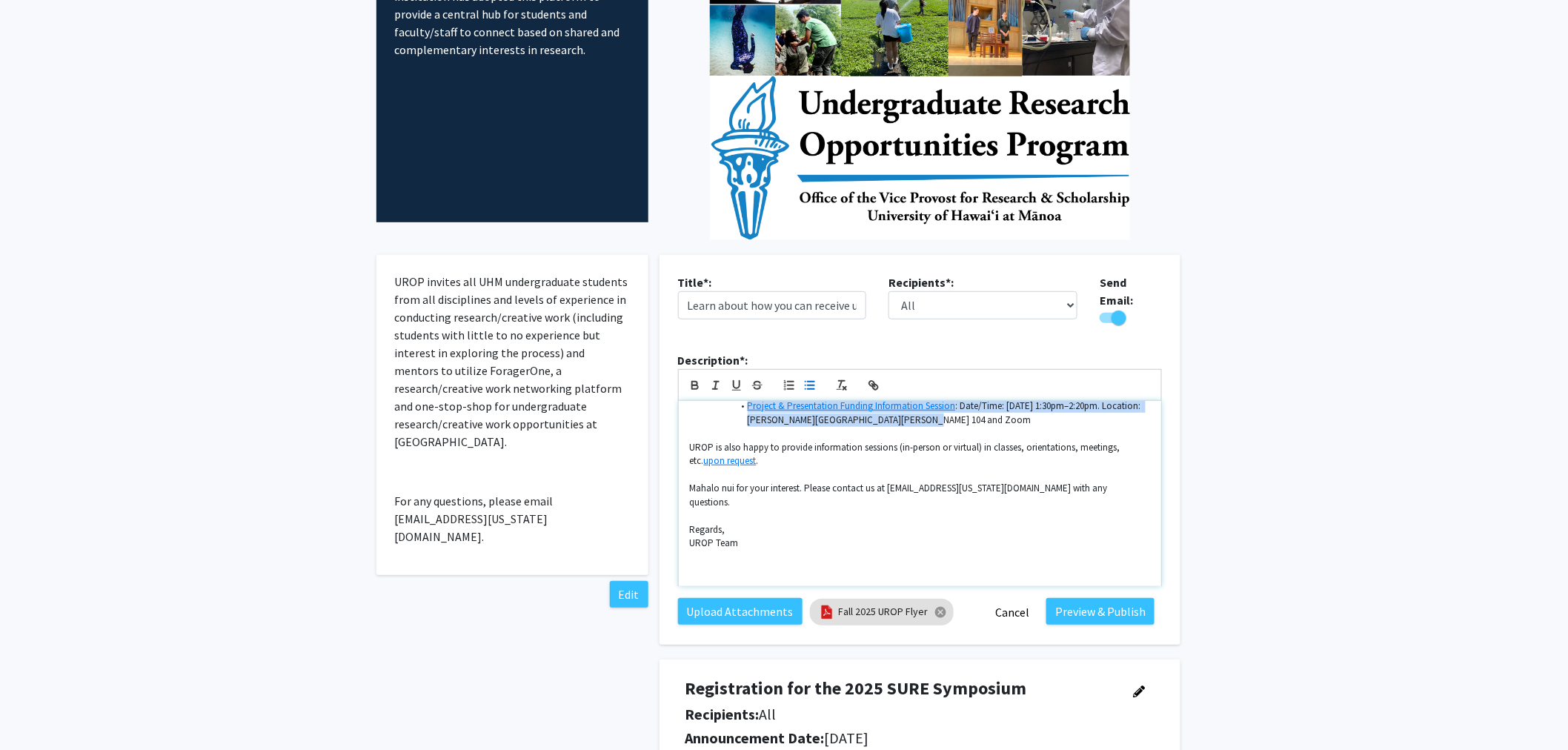
drag, startPoint x: 716, startPoint y: 476, endPoint x: 969, endPoint y: 417, distance: 259.8
click at [969, 417] on ul "Hybrid Information Sessions (registration required): General Information Sessio…" at bounding box center [920, 378] width 460 height 96
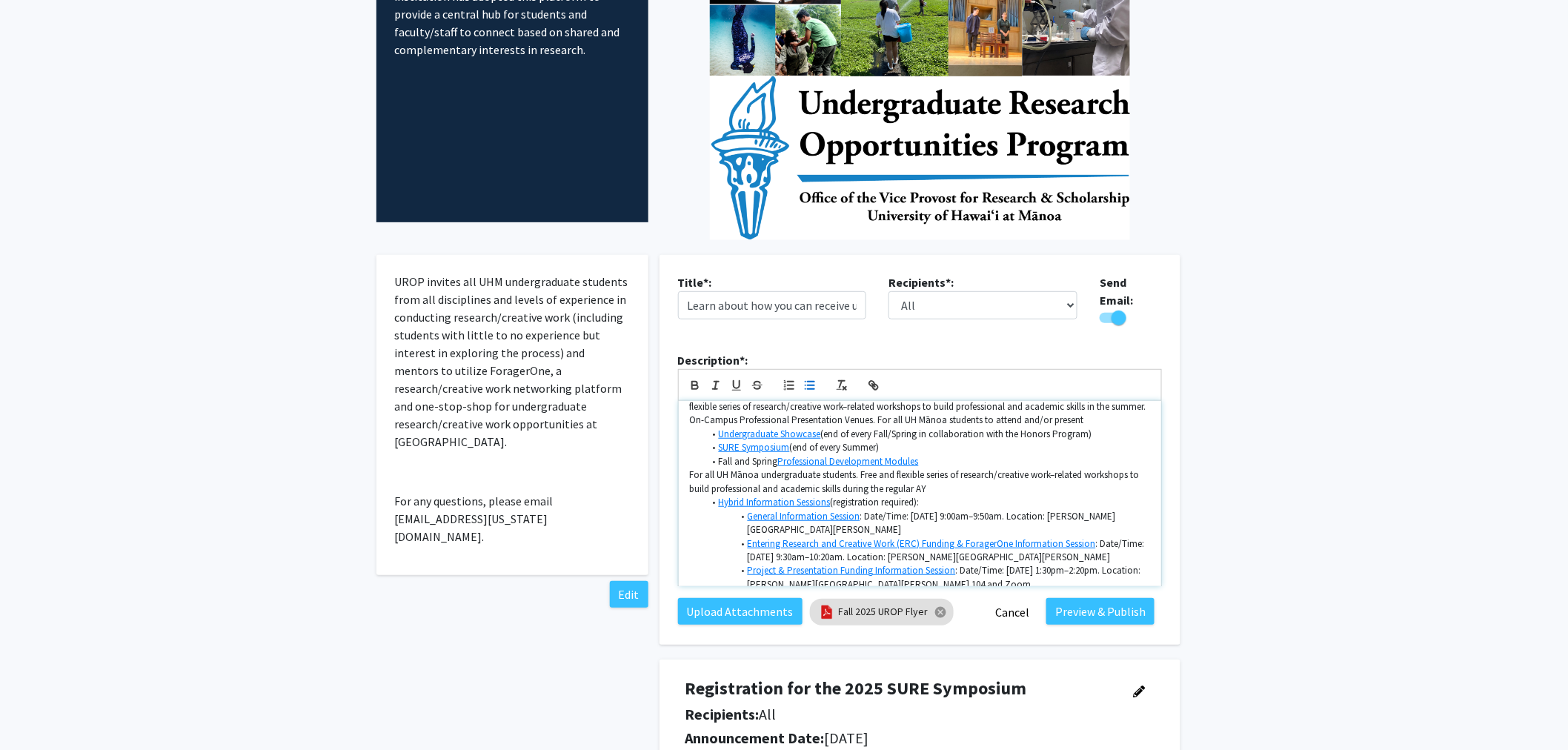
scroll to position [382, 0]
click at [797, 493] on link "Hybrid Information Sessions" at bounding box center [775, 498] width 112 height 13
click at [912, 480] on p "For all UH Mānoa undergraduate students. Free and flexible series of research/c…" at bounding box center [920, 478] width 460 height 27
click at [844, 506] on link "General Information Session" at bounding box center [804, 512] width 112 height 13
click at [883, 533] on link at bounding box center [867, 539] width 34 height 13
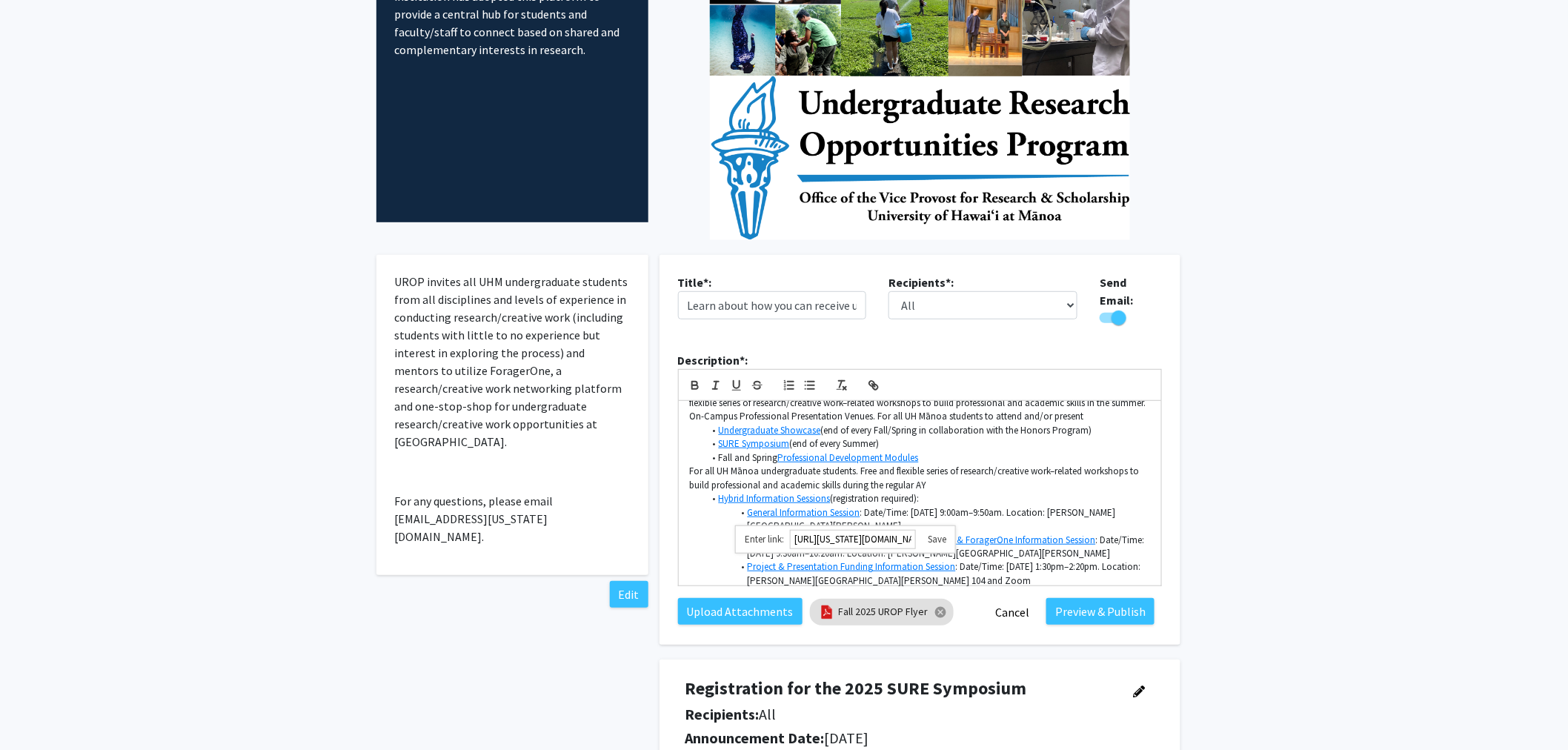
paste input "dOWJQZSRauSe0EzLwPC7Q"
click at [943, 533] on link at bounding box center [931, 539] width 30 height 13
click at [843, 506] on link "General Information Session" at bounding box center [804, 512] width 112 height 13
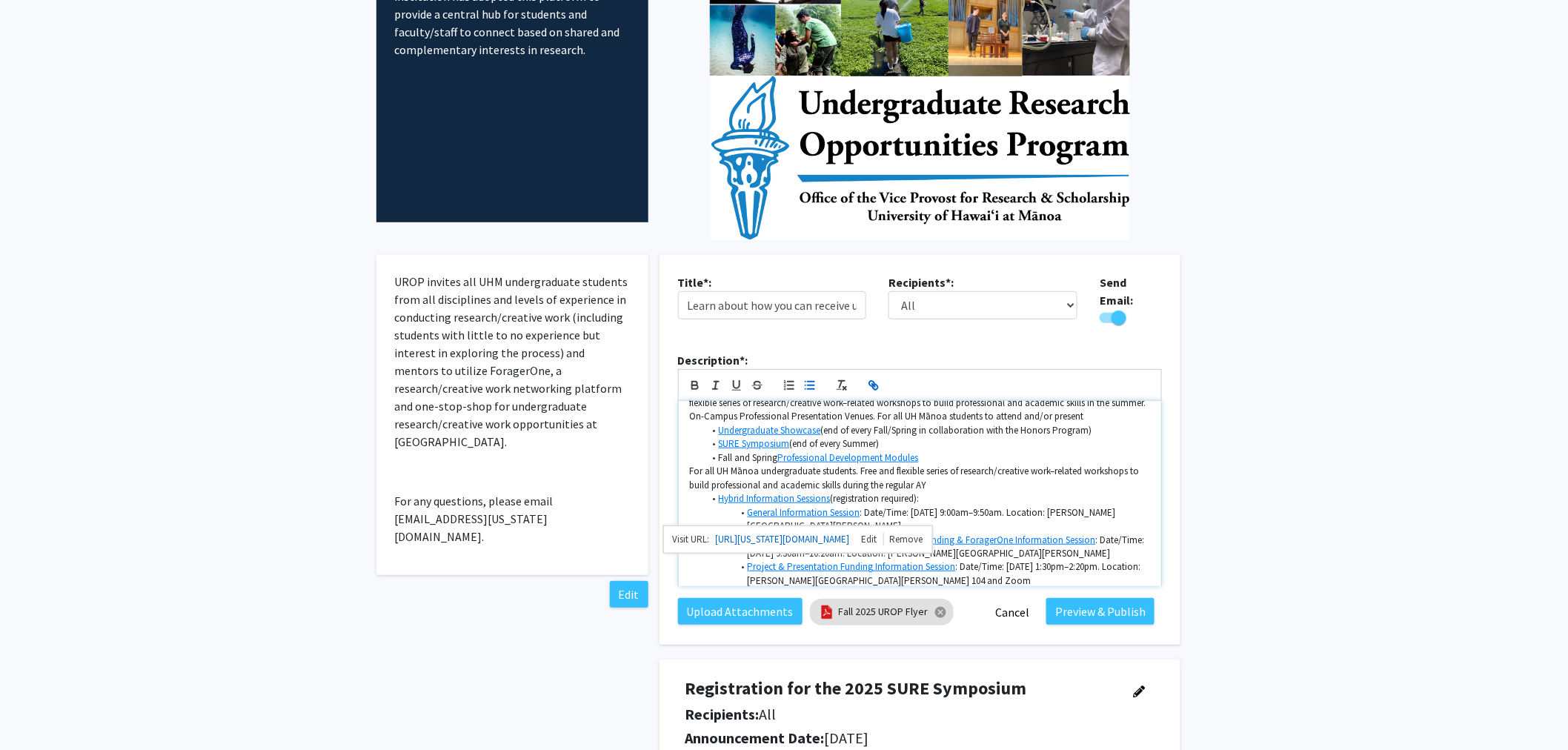
click at [950, 506] on li "General Information Session : Date/Time: Tuesday, January 28, 9:00am–9:50am. Lo…" at bounding box center [927, 520] width 446 height 27
drag, startPoint x: 952, startPoint y: 506, endPoint x: 991, endPoint y: 506, distance: 39.0
click at [991, 506] on li "General Information Session : Date/Time: Tuesday, January 28, 9:00am–9:50am. Lo…" at bounding box center [927, 520] width 446 height 27
drag, startPoint x: 1013, startPoint y: 506, endPoint x: 1077, endPoint y: 506, distance: 64.0
click at [1077, 506] on li "General Information Session : Date/Time: Tuesday, September 9th, 9:00am–9:50am.…" at bounding box center [927, 520] width 446 height 27
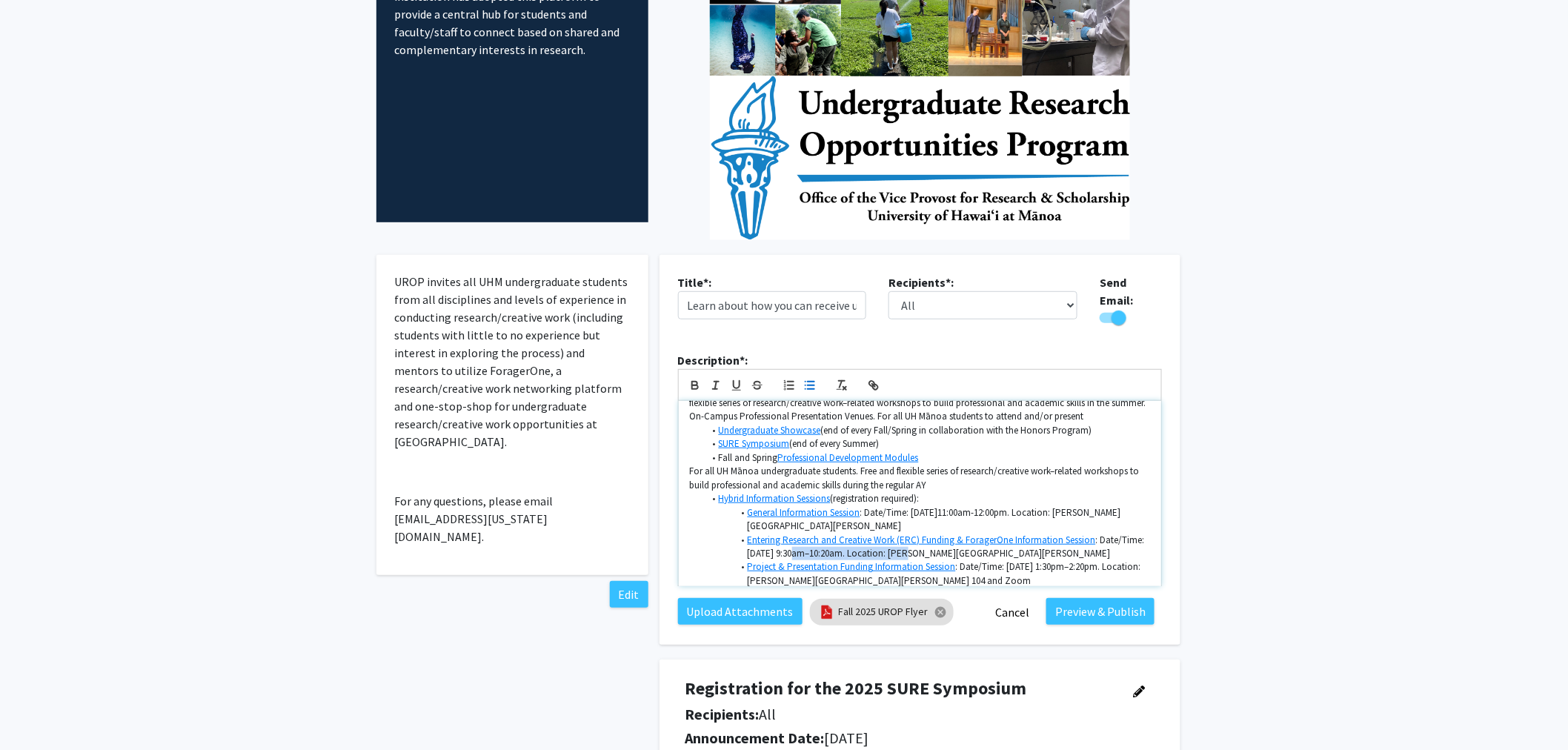
drag, startPoint x: 844, startPoint y: 544, endPoint x: 963, endPoint y: 540, distance: 119.1
click at [963, 540] on li "Entering Research and Creative Work (ERC) Funding & ForagerOne Information Sess…" at bounding box center [927, 548] width 446 height 27
click at [953, 542] on li "Entering Research and Creative Work (ERC) Funding & ForagerOne Information Sess…" at bounding box center [927, 548] width 446 height 27
click at [1013, 506] on li "General Information Session : Date/Time: Tuesday, September 9th,11:00am-12:00pm…" at bounding box center [927, 520] width 446 height 27
click at [930, 549] on li "Entering Research and Creative Work (ERC) Funding & ForagerOne Information Sess…" at bounding box center [927, 548] width 446 height 27
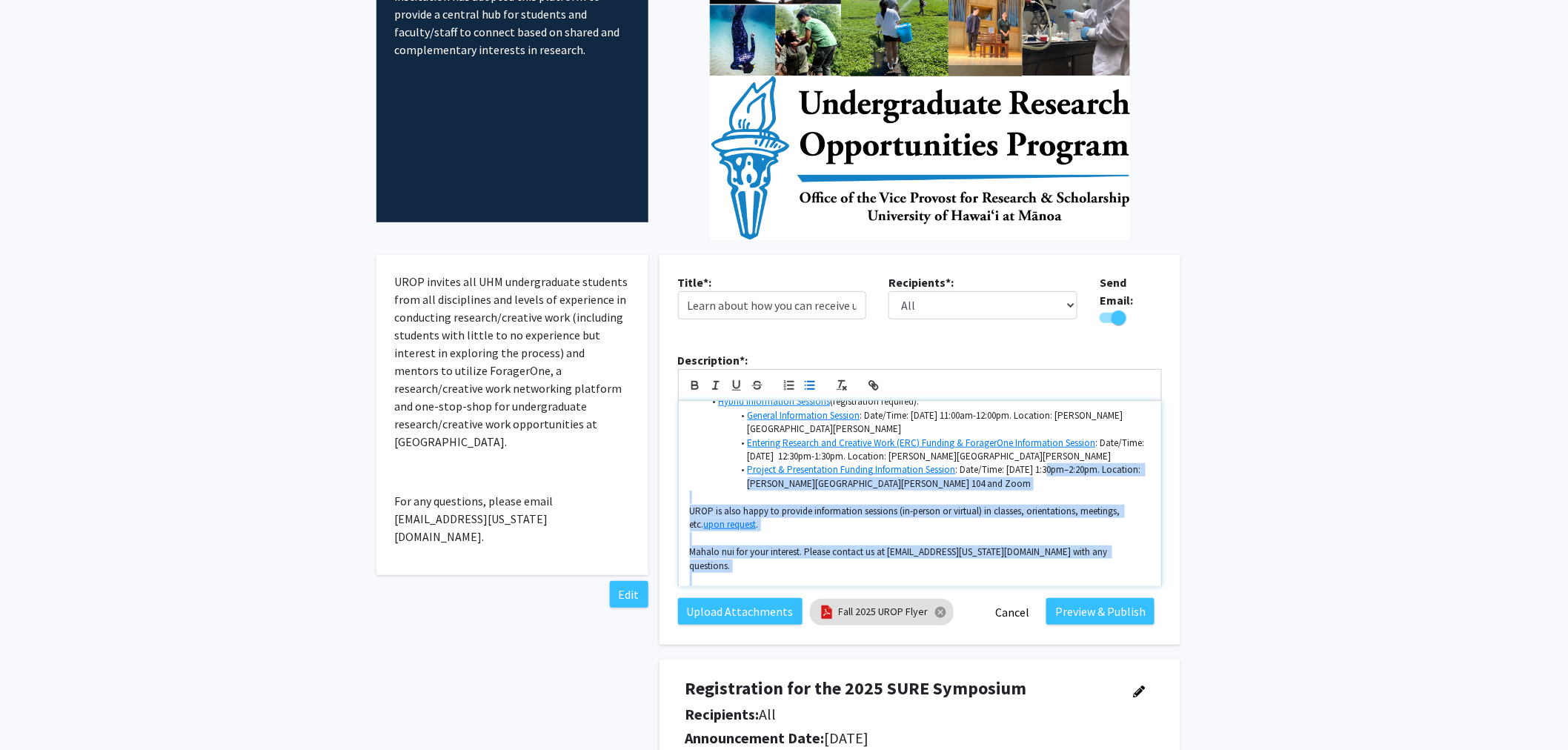
scroll to position [544, 0]
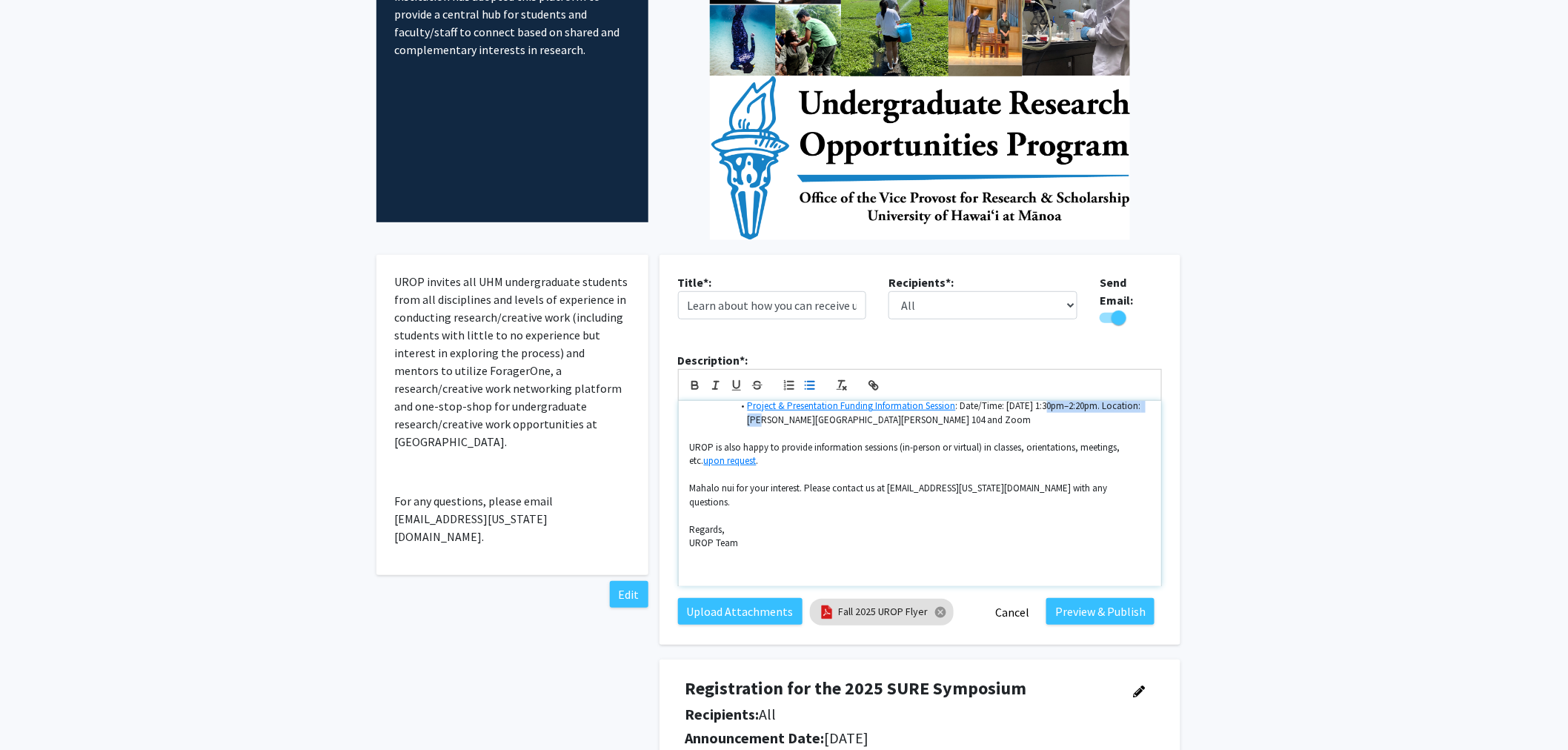
drag, startPoint x: 1049, startPoint y: 559, endPoint x: 775, endPoint y: 415, distance: 309.5
click at [775, 415] on li "Project & Presentation Funding Information Session : Date/Time: Thursday, Janua…" at bounding box center [927, 413] width 446 height 27
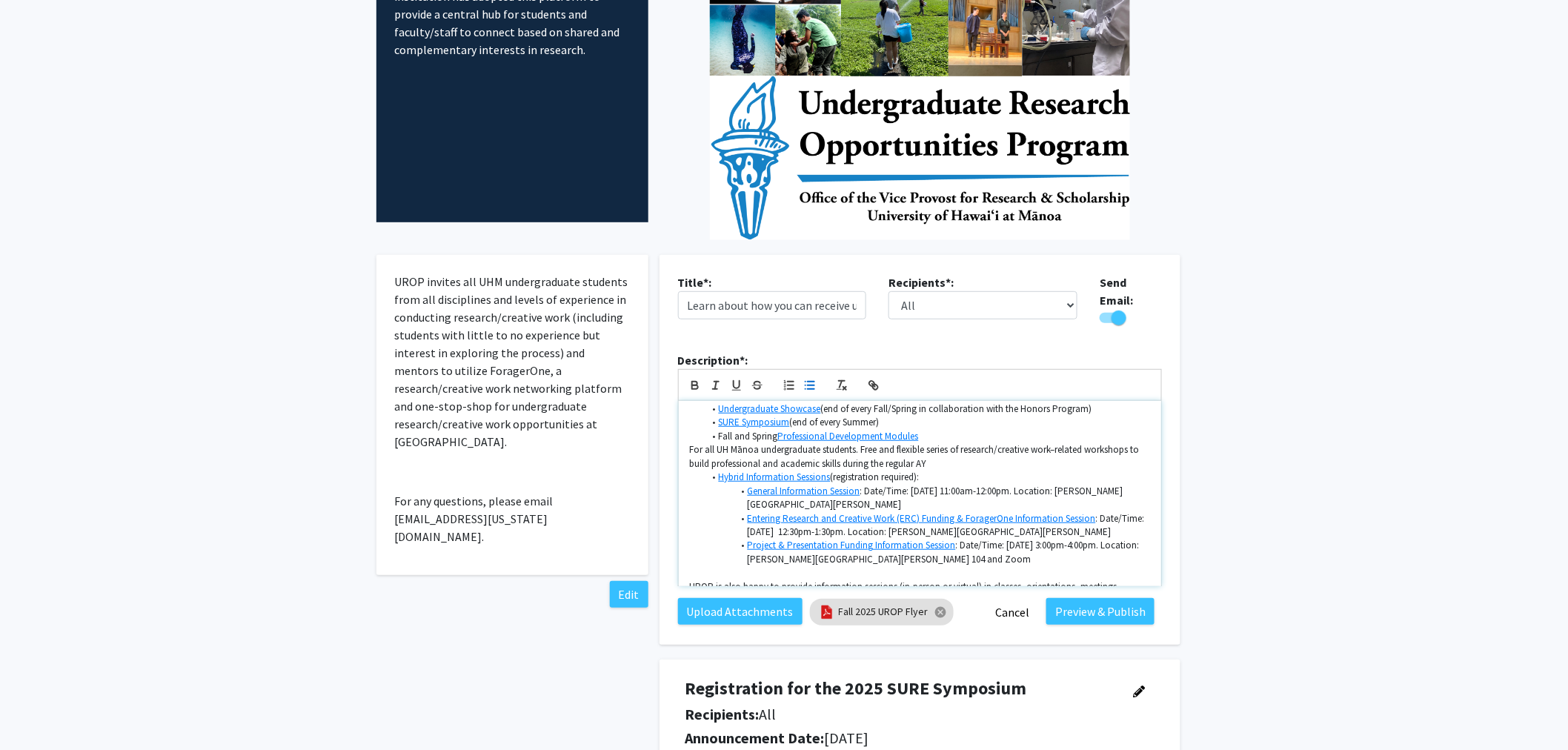
scroll to position [378, 0]
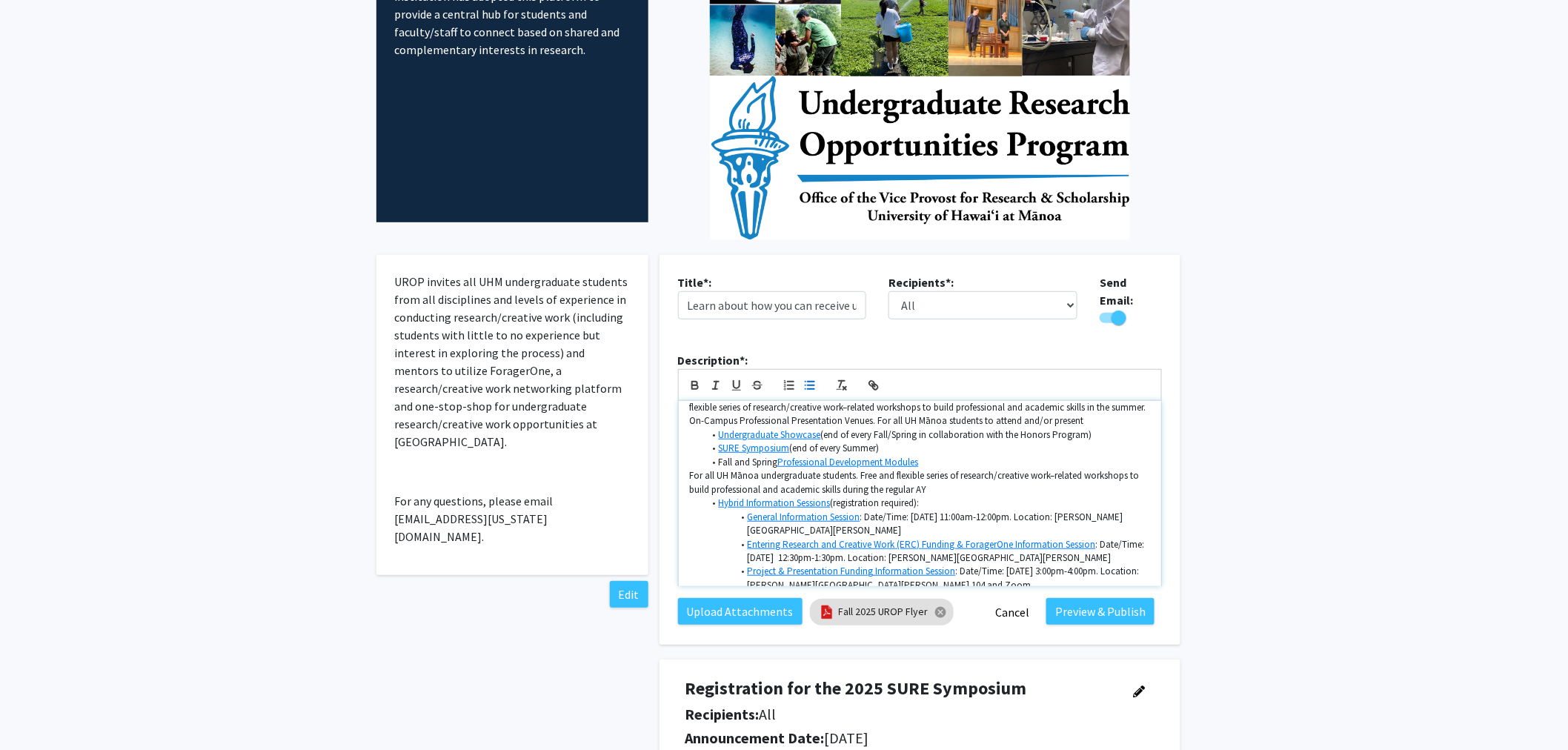
click at [967, 538] on link "Entering Research and Creative Work (ERC) Funding & ForagerOne Information Sess…" at bounding box center [922, 544] width 348 height 13
click at [993, 565] on link at bounding box center [982, 571] width 34 height 13
paste input "48NNRZd6TBiwgy7bylqtrA"
click at [1066, 569] on link at bounding box center [1054, 572] width 30 height 13
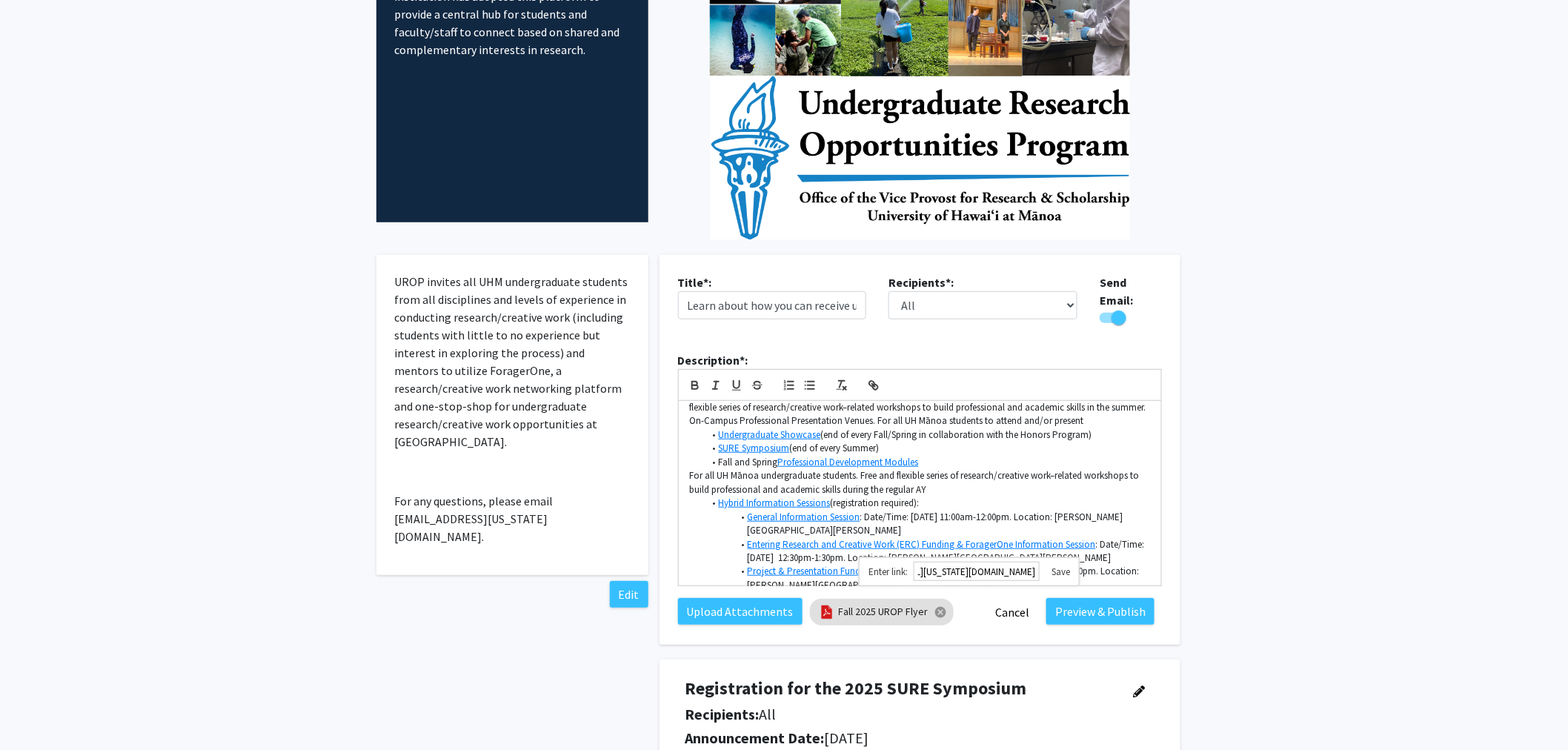
scroll to position [0, 0]
click at [928, 565] on link "Project & Presentation Funding Information Session" at bounding box center [851, 571] width 208 height 13
click at [930, 537] on link at bounding box center [913, 543] width 34 height 13
paste input "Xb9N83Z4SDOisgb2-tRUTg"
type input "https://hawaii.zoom.us/meeting/register/Xb9N83Z4SDOisgb2-tRUTg"
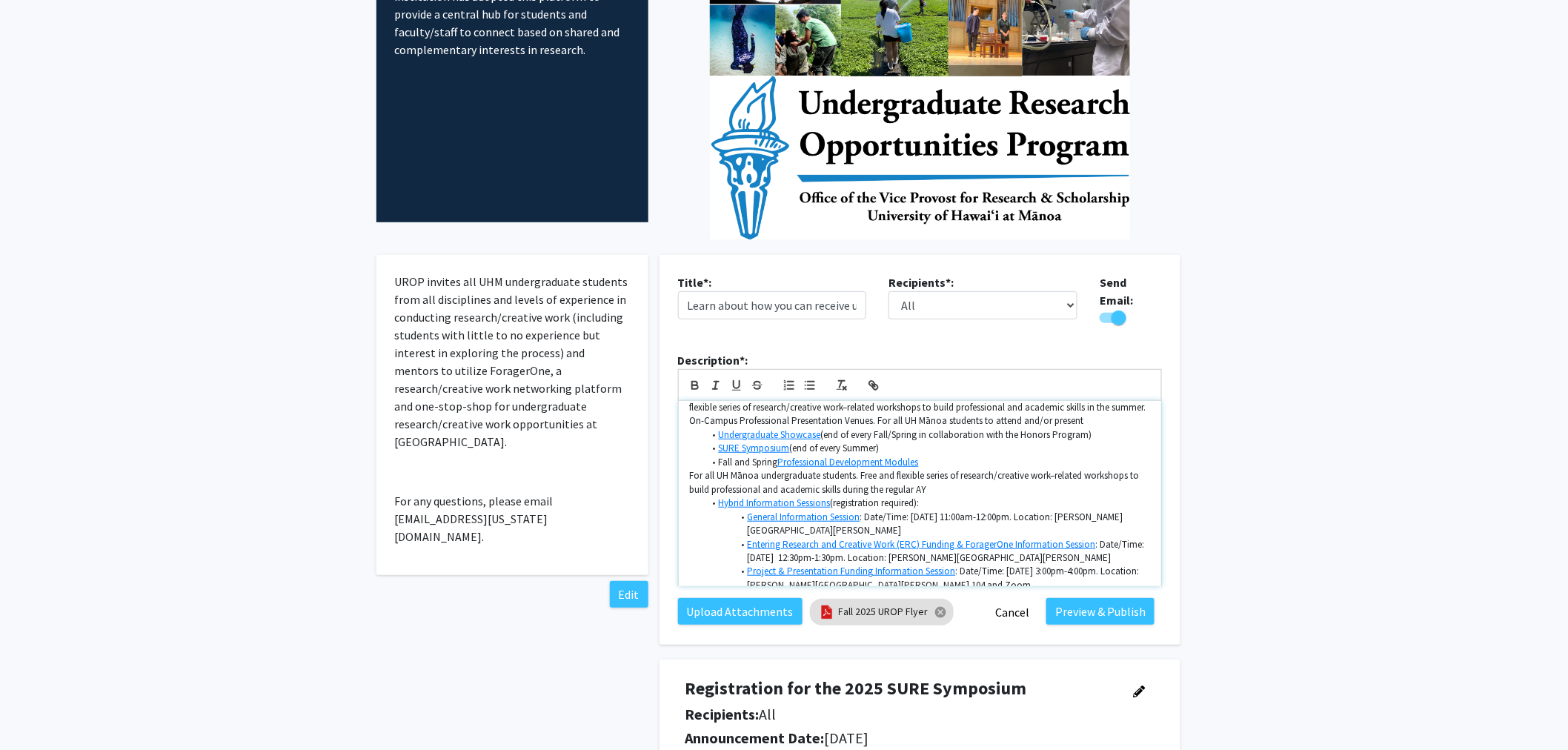
scroll to position [461, 0]
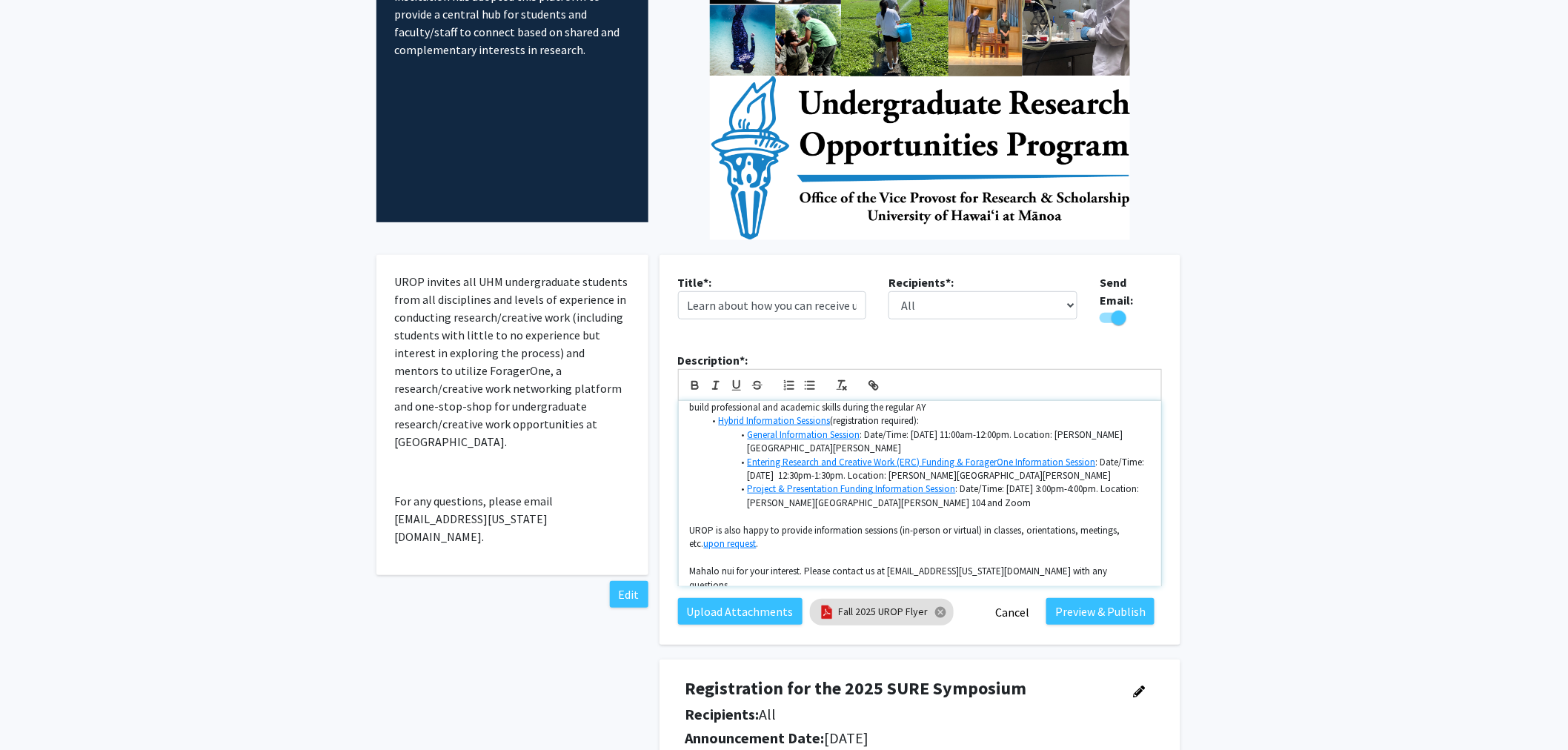
click at [841, 484] on link "Project & Presentation Funding Information Session" at bounding box center [851, 489] width 208 height 13
click at [841, 507] on link "https://hawaii.zoom.us/meeting/register/Xb9N83Z4SDOisgb2-tRUTg" at bounding box center [829, 517] width 134 height 19
click at [866, 456] on link "Entering Research and Creative Work (ERC) Funding & ForagerOne Information Sess…" at bounding box center [922, 462] width 348 height 13
click at [877, 481] on link "https://hawaii.zoom.us/meeting/register/48NNRZd6TBiwgy7bylqtrA" at bounding box center [899, 490] width 134 height 19
click at [832, 429] on link "General Information Session" at bounding box center [804, 435] width 112 height 13
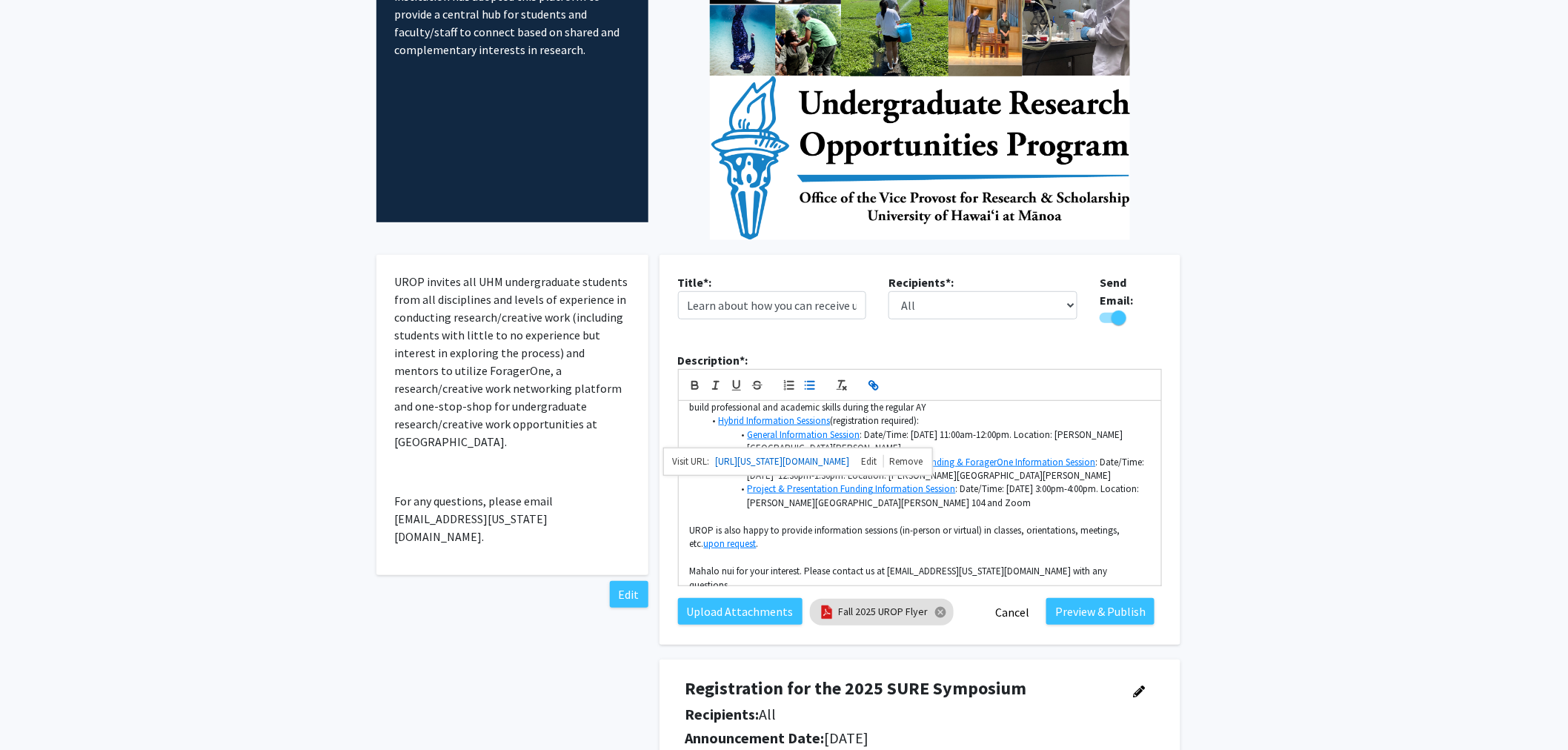
click at [816, 455] on link "https://hawaii.zoom.us/meeting/register/tdOWJQZSRauSe0EzLwPC7Q" at bounding box center [783, 462] width 134 height 19
click at [1001, 525] on p "UROP is also happy to provide information sessions (in-person or virtual) in cl…" at bounding box center [920, 538] width 460 height 27
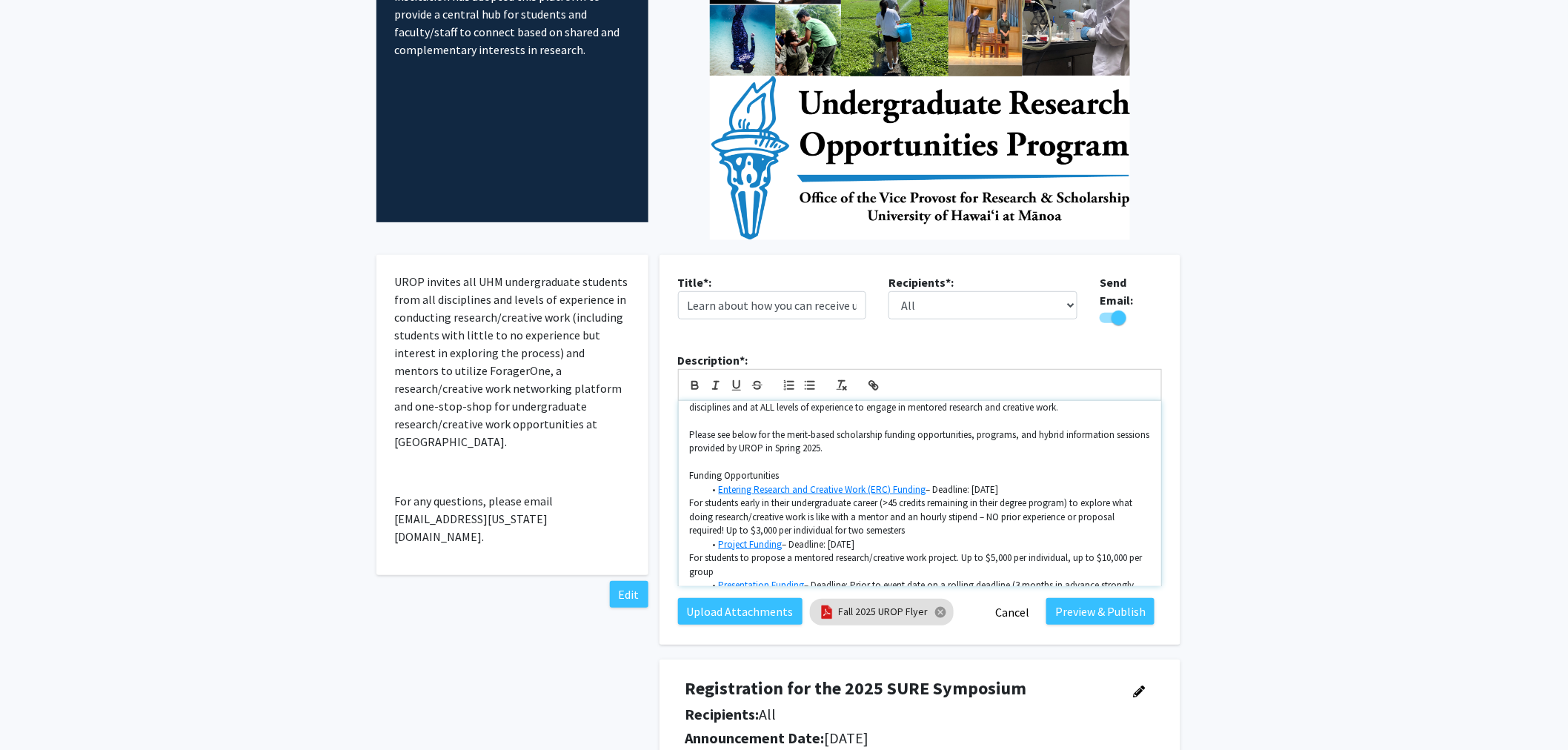
scroll to position [0, 0]
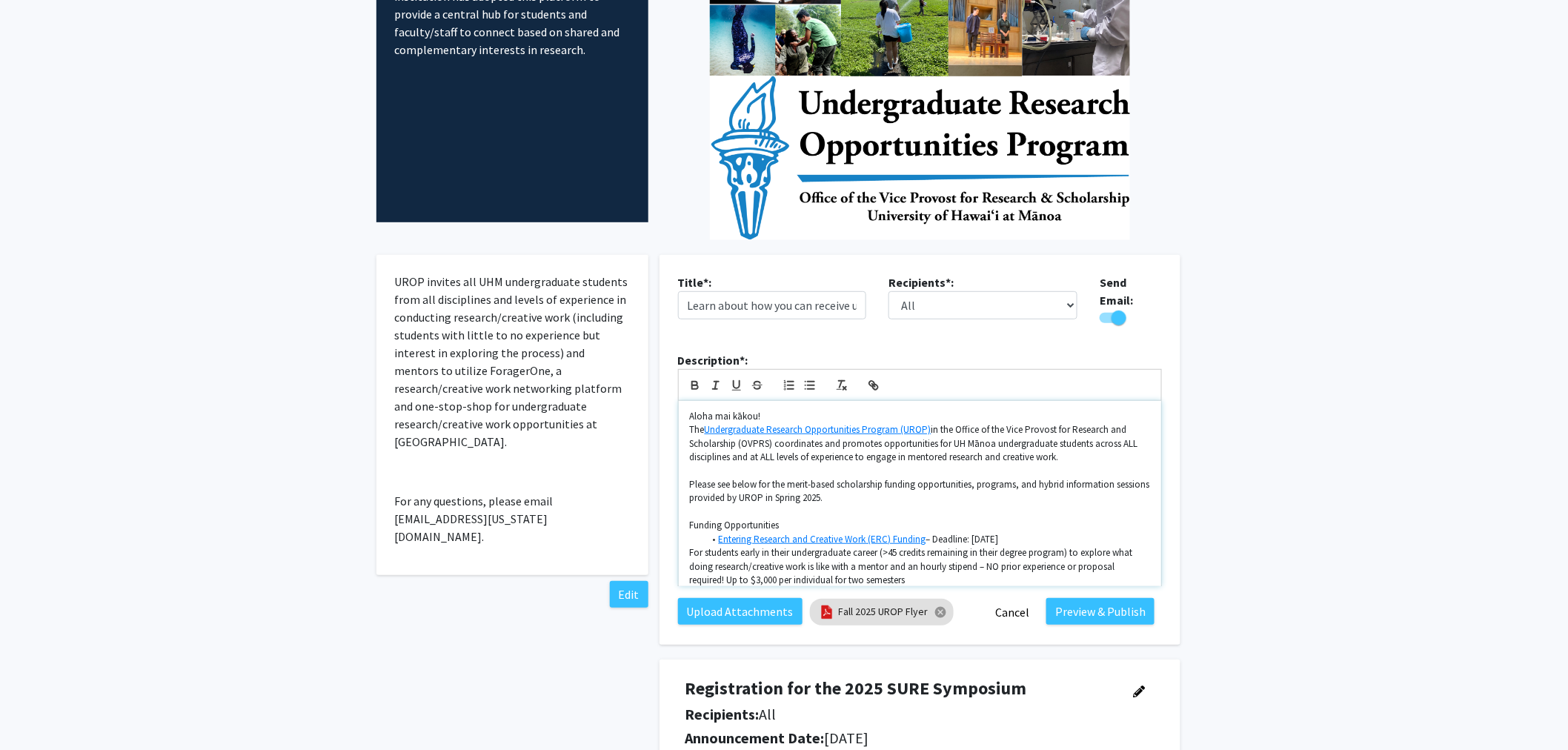
click at [822, 492] on p "Please see below for the merit-based scholarship funding opportunities, program…" at bounding box center [920, 492] width 460 height 27
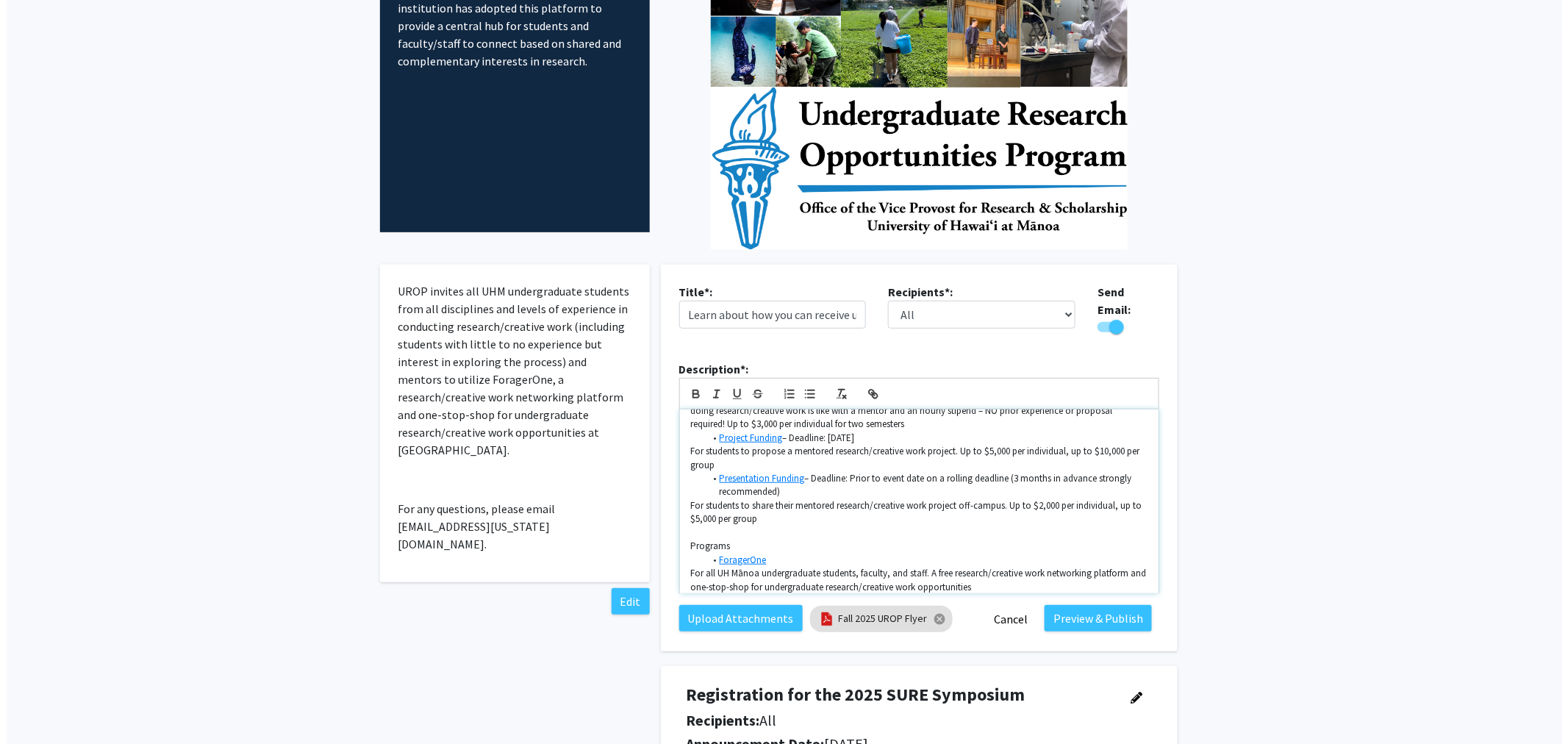
scroll to position [326, 0]
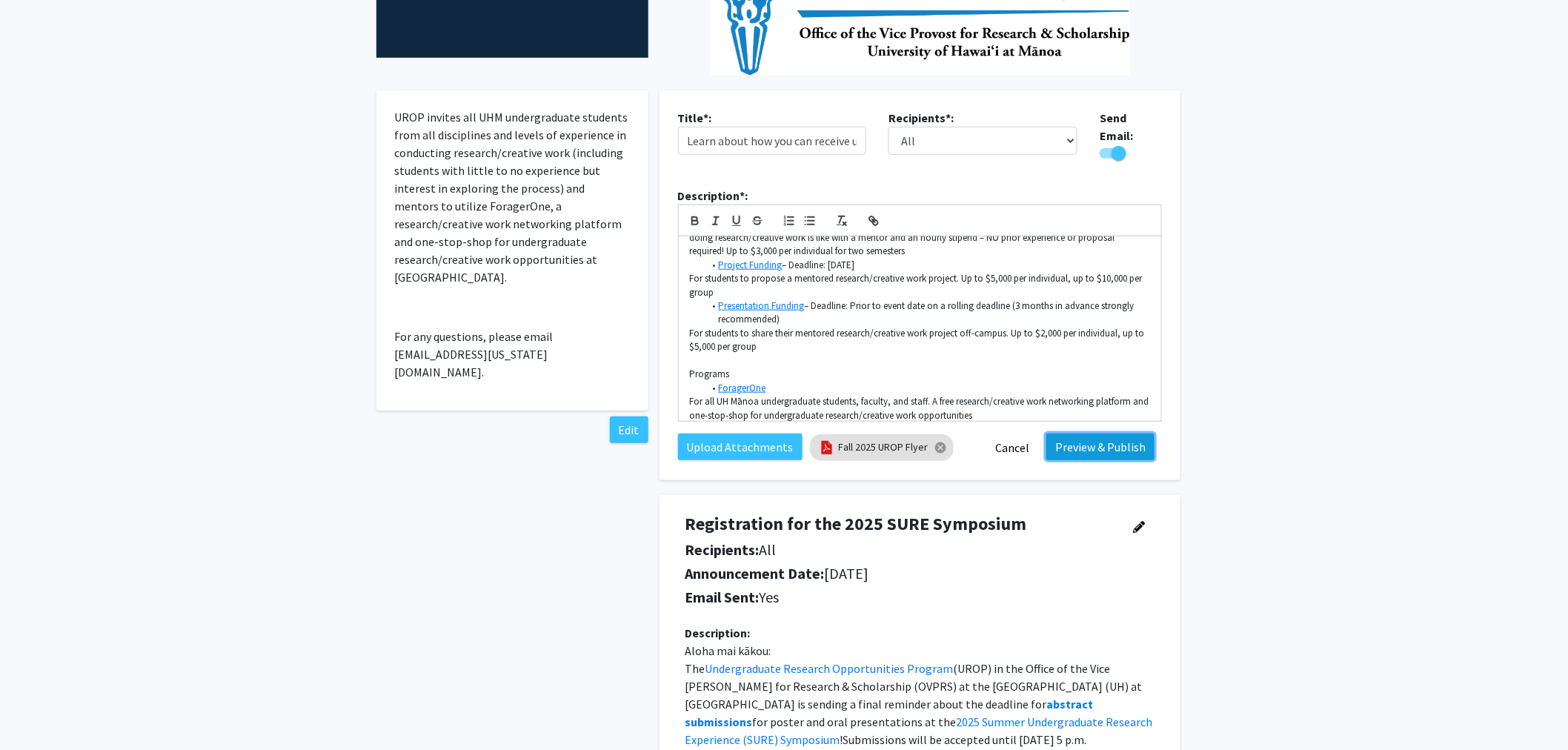
click at [1092, 441] on button "Preview & Publish" at bounding box center [1101, 447] width 108 height 27
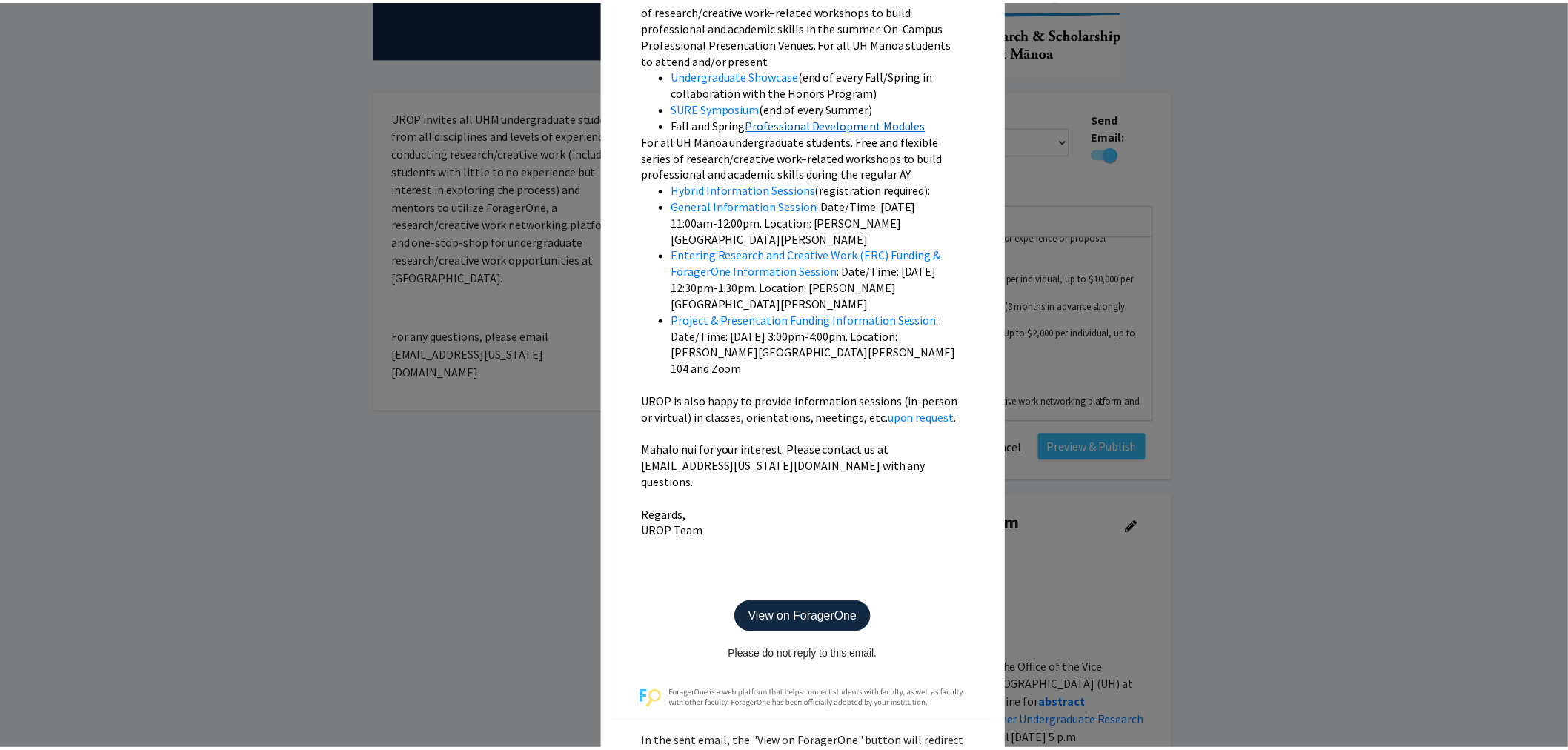
scroll to position [1153, 0]
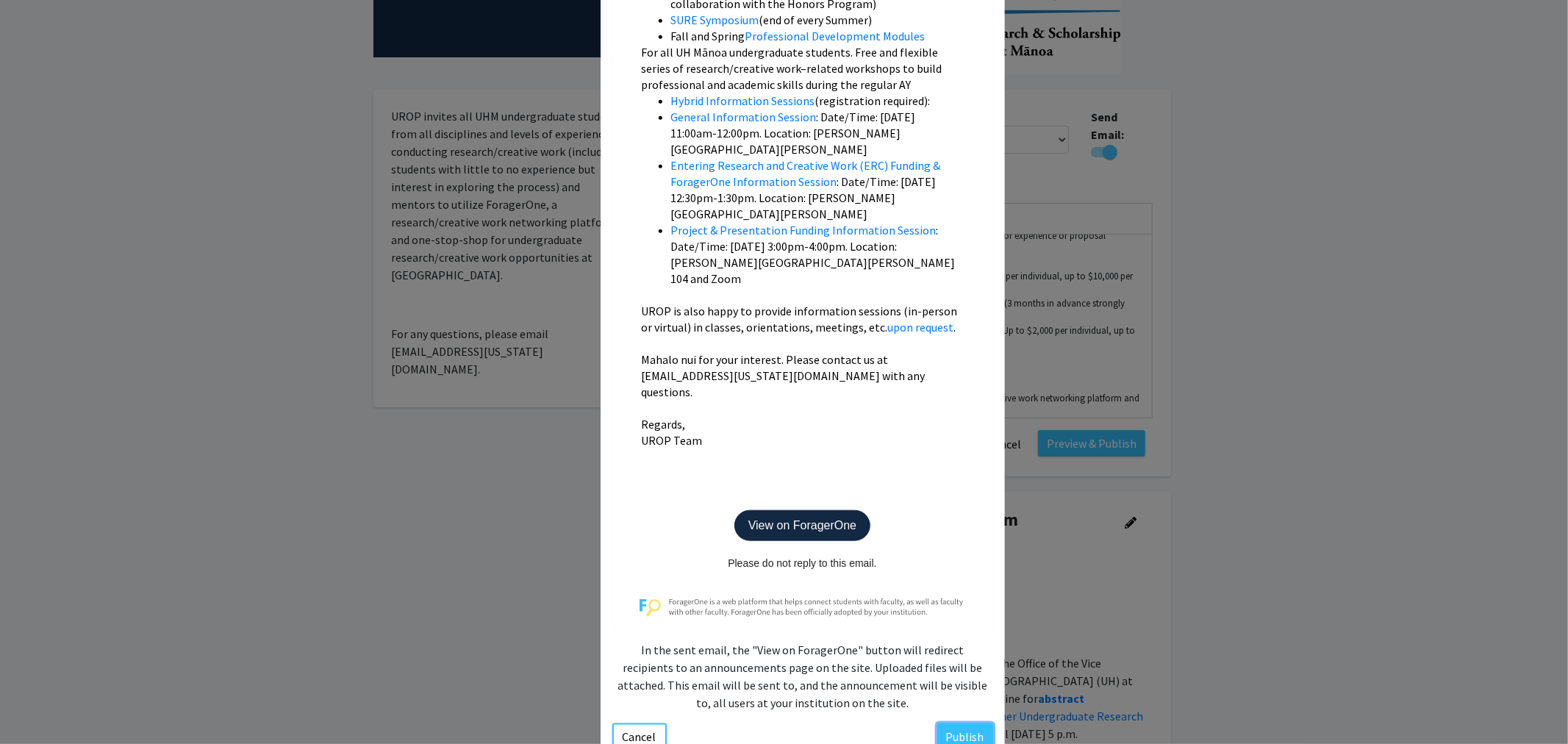
drag, startPoint x: 958, startPoint y: 674, endPoint x: 1020, endPoint y: 666, distance: 62.5
click at [958, 724] on button "Publish" at bounding box center [965, 737] width 56 height 27
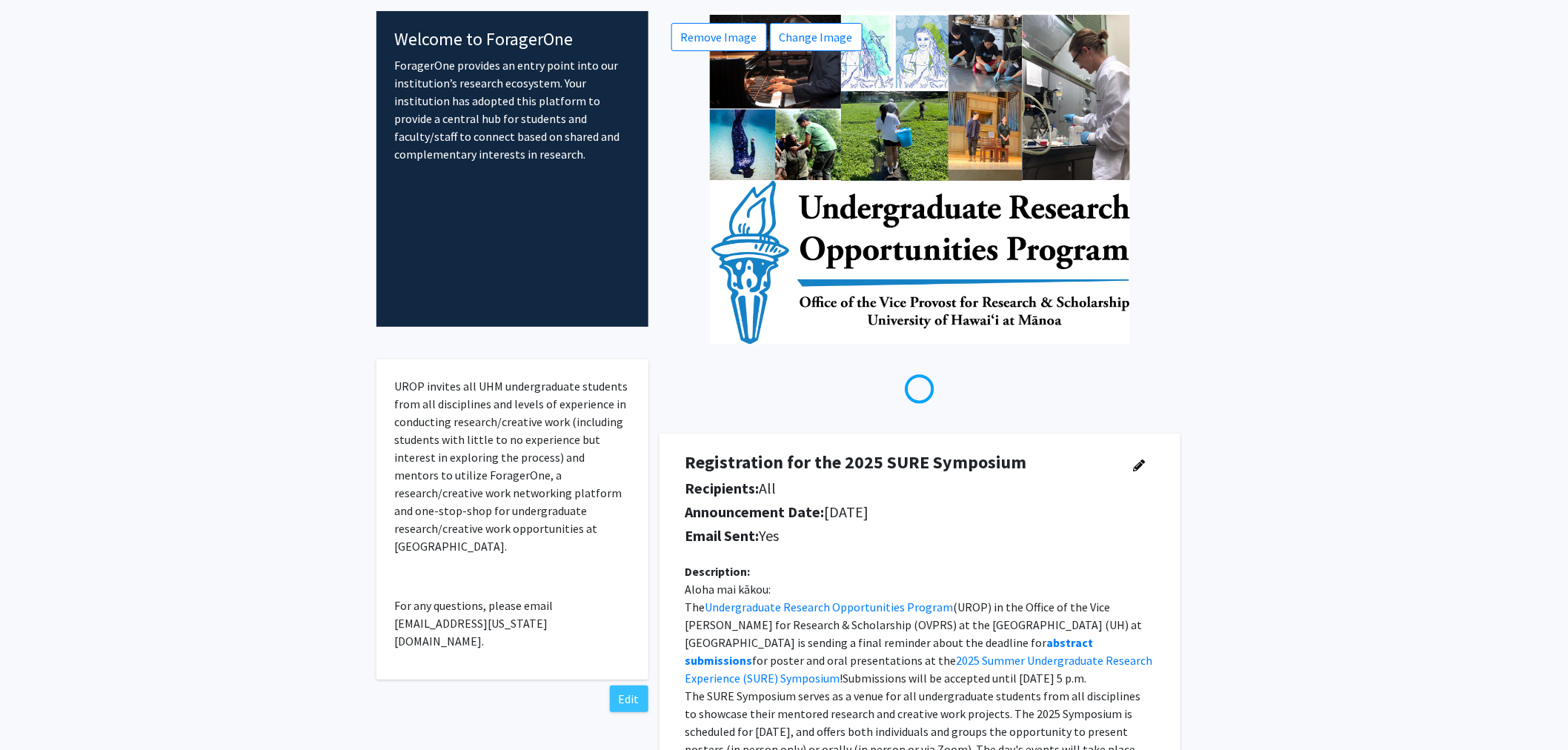
scroll to position [0, 0]
